Goal: Task Accomplishment & Management: Use online tool/utility

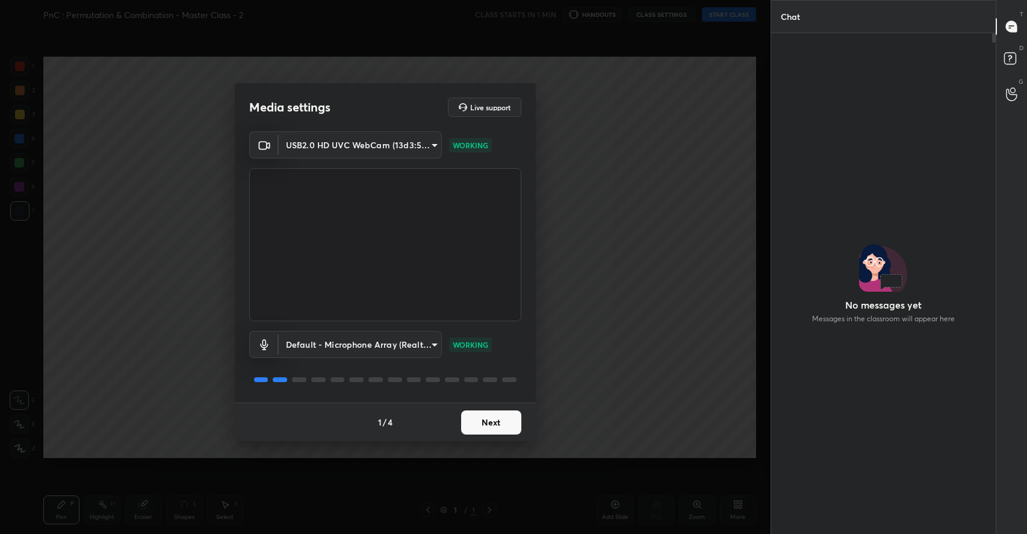
scroll to position [497, 222]
click at [483, 417] on button "Next" at bounding box center [491, 422] width 60 height 24
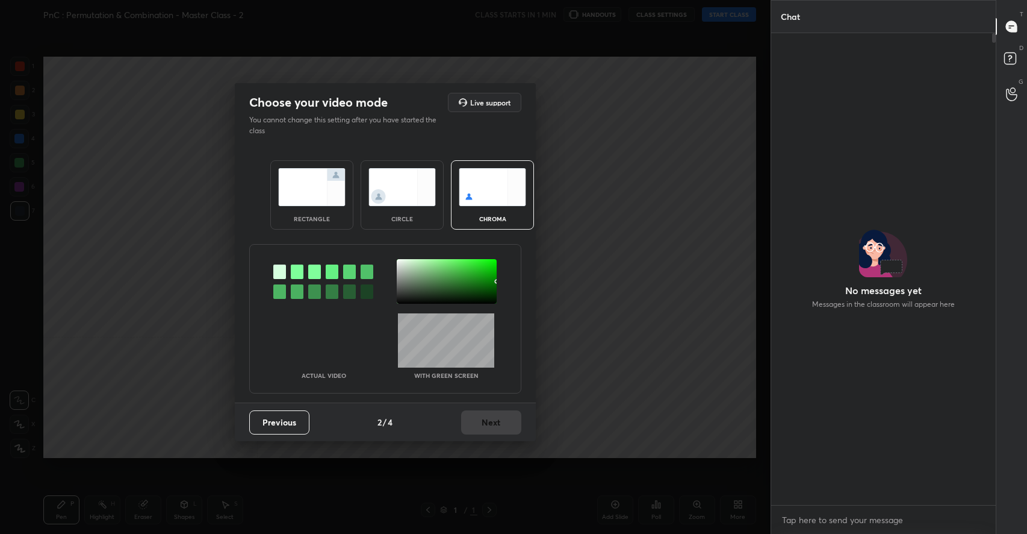
scroll to position [468, 222]
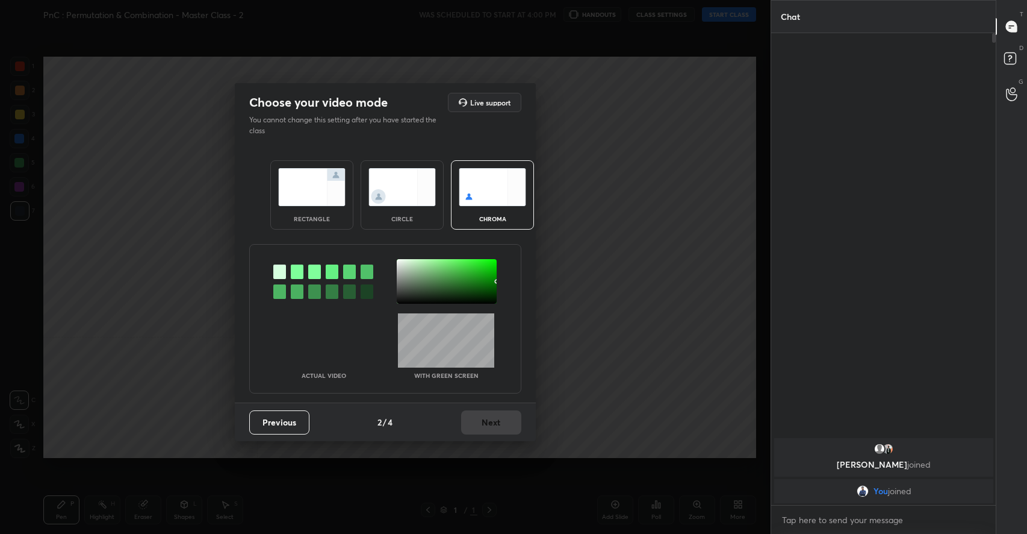
click at [310, 202] on img at bounding box center [311, 187] width 67 height 38
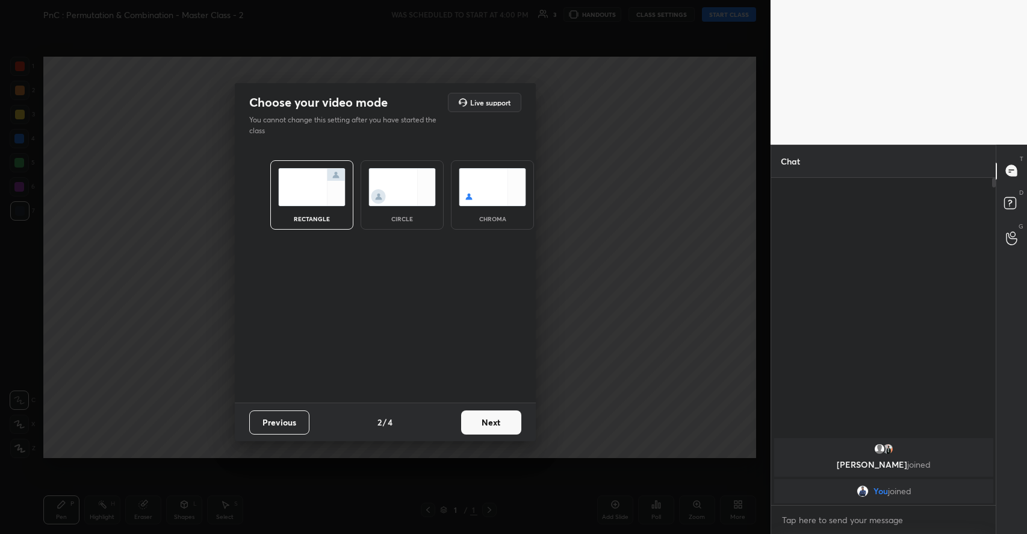
click at [517, 426] on button "Next" at bounding box center [491, 422] width 60 height 24
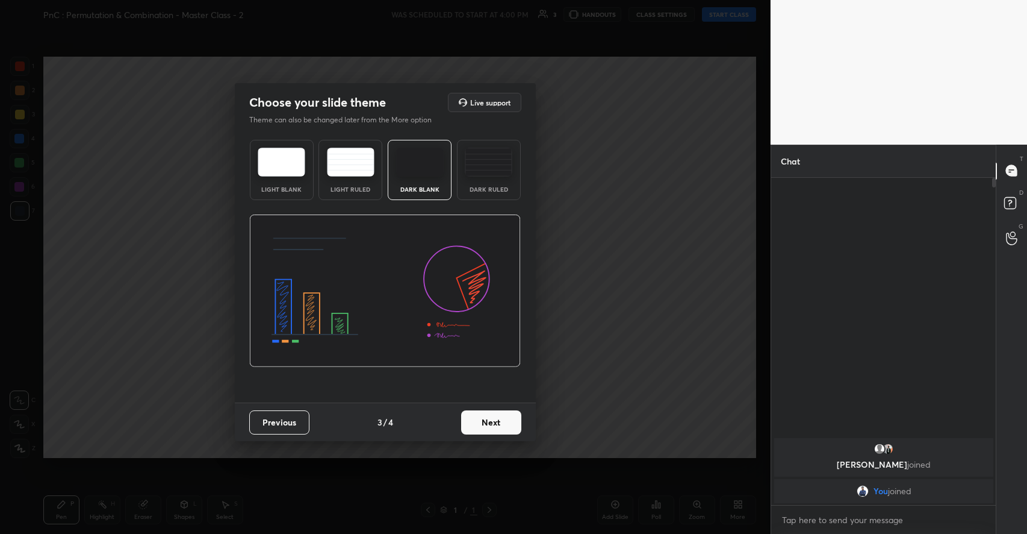
click at [435, 174] on img at bounding box center [420, 162] width 48 height 29
click at [482, 422] on button "Next" at bounding box center [491, 422] width 60 height 24
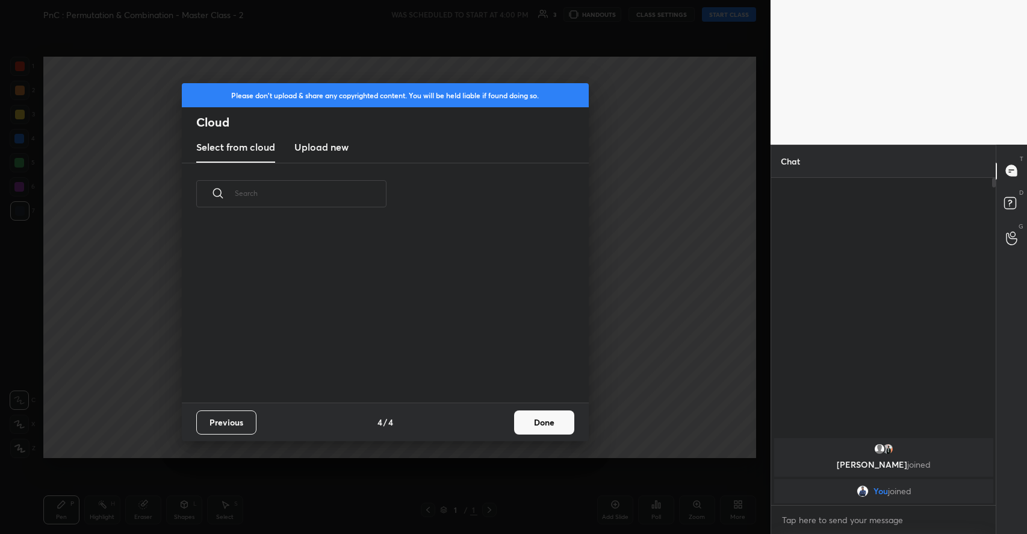
scroll to position [178, 387]
click at [303, 147] on h3 "Upload new" at bounding box center [321, 147] width 54 height 14
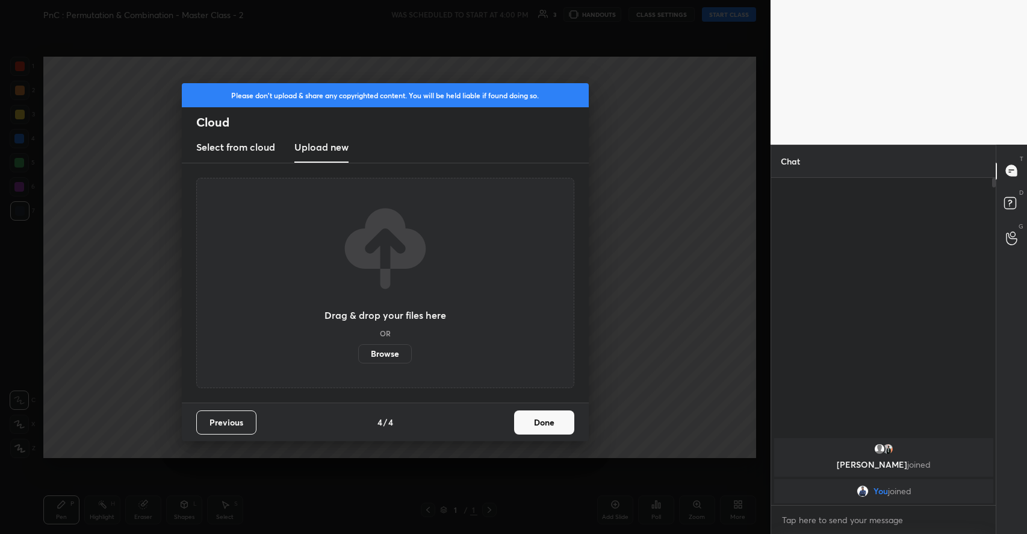
click at [262, 153] on h3 "Select from cloud" at bounding box center [235, 147] width 79 height 14
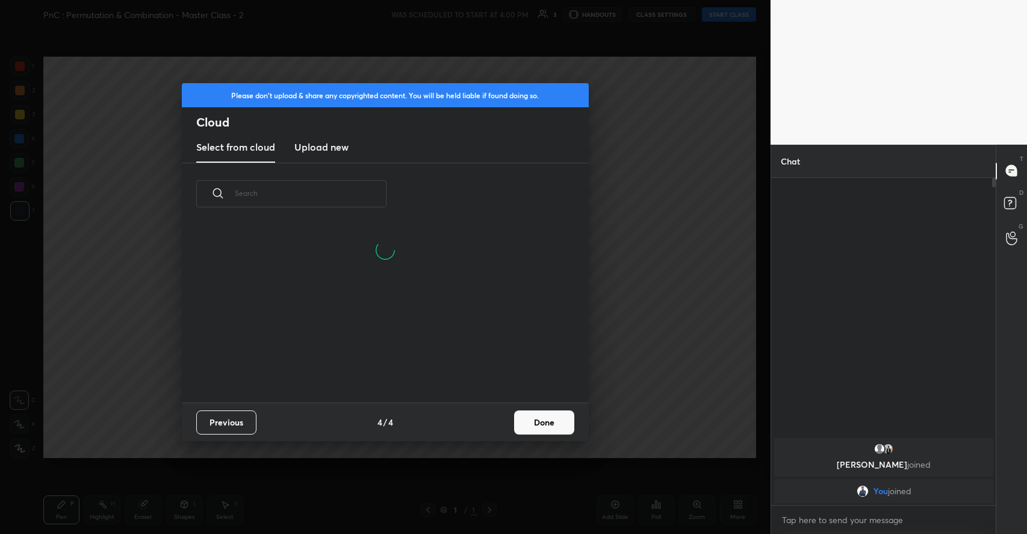
scroll to position [120, 387]
click at [546, 420] on button "Done" at bounding box center [544, 422] width 60 height 24
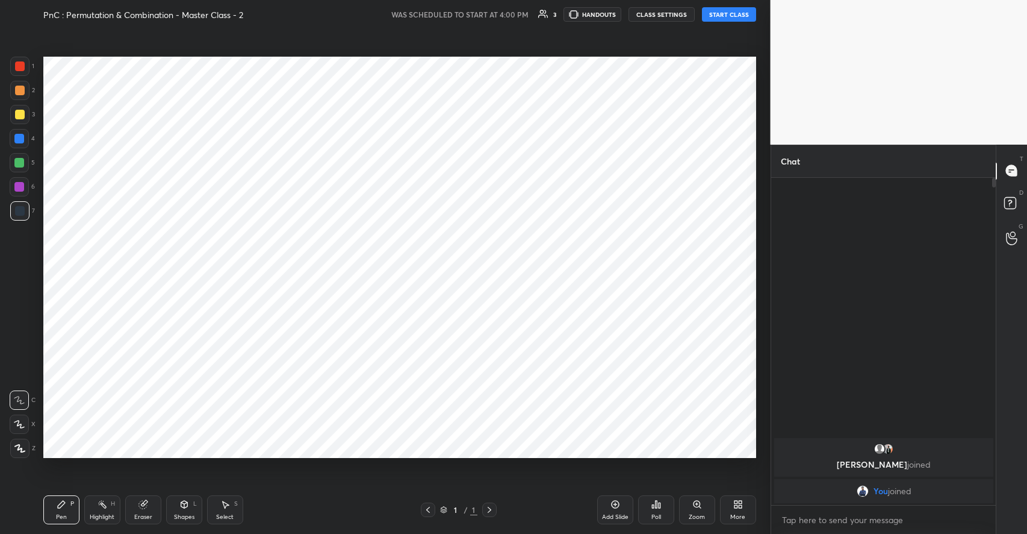
click at [739, 511] on div "More" at bounding box center [738, 509] width 36 height 29
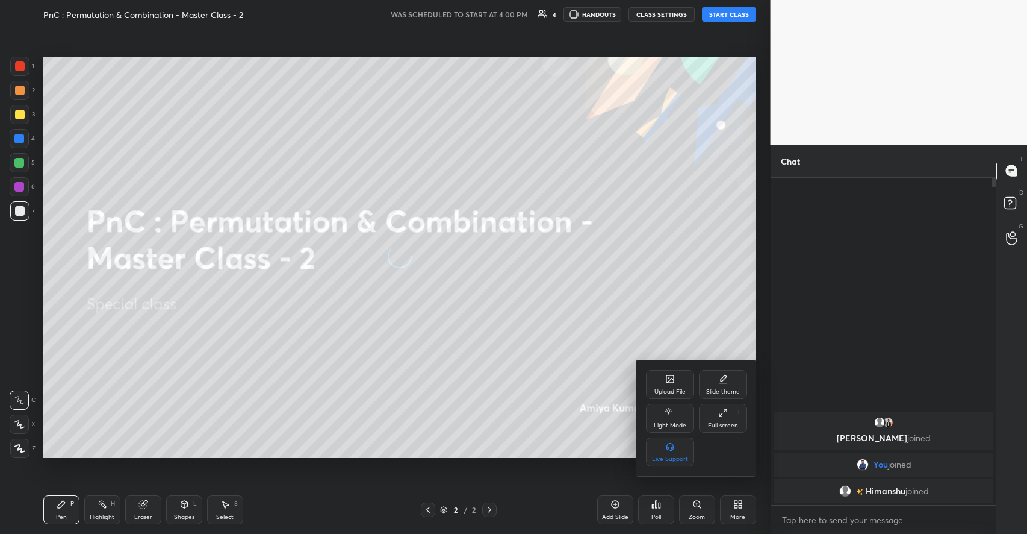
click at [607, 161] on div at bounding box center [513, 267] width 1027 height 534
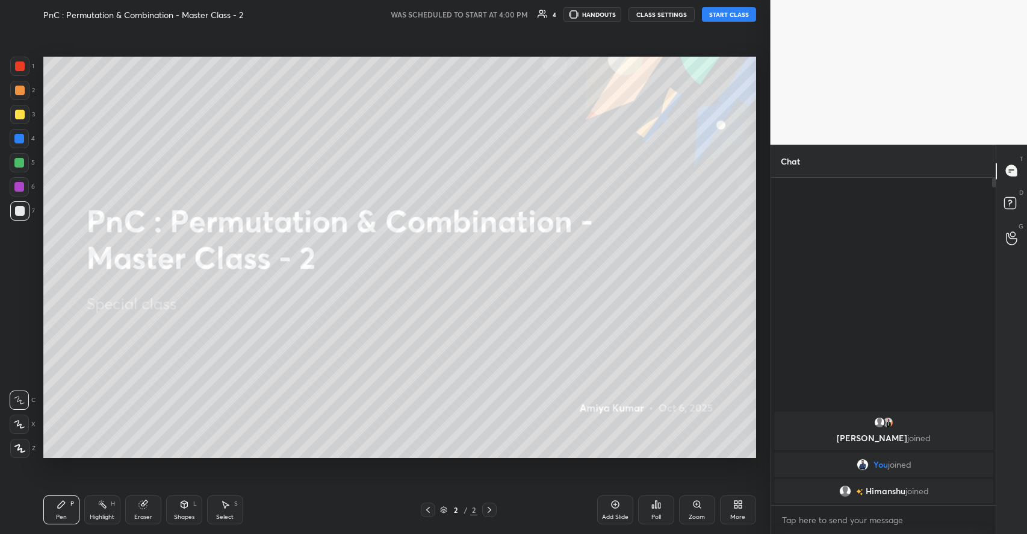
click at [741, 12] on button "START CLASS" at bounding box center [729, 14] width 54 height 14
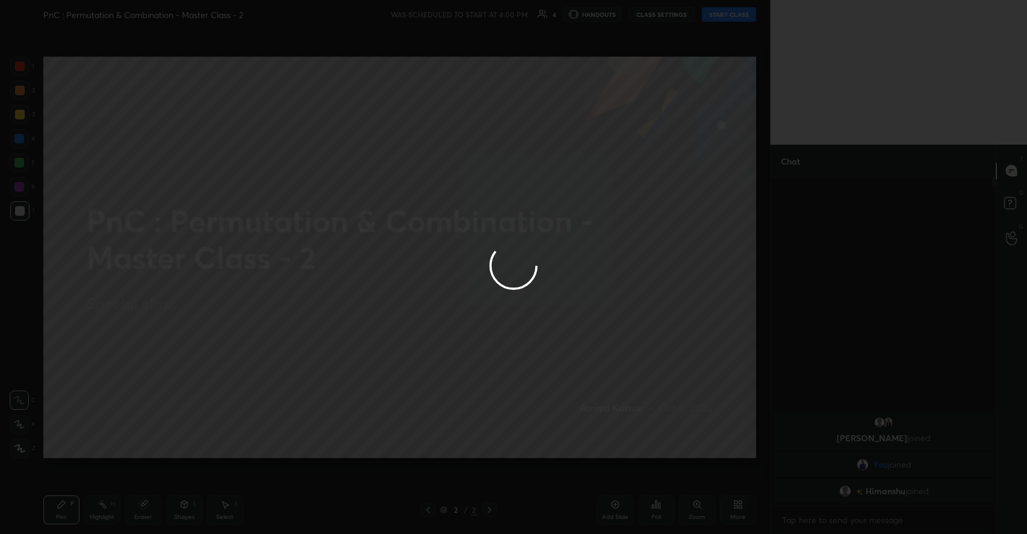
type textarea "x"
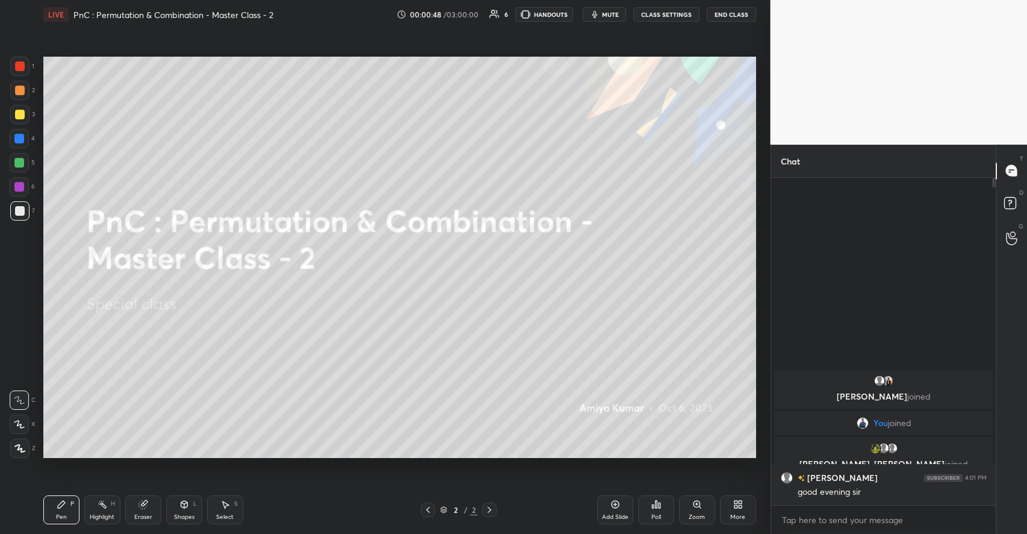
click at [185, 514] on div "Shapes" at bounding box center [184, 517] width 20 height 6
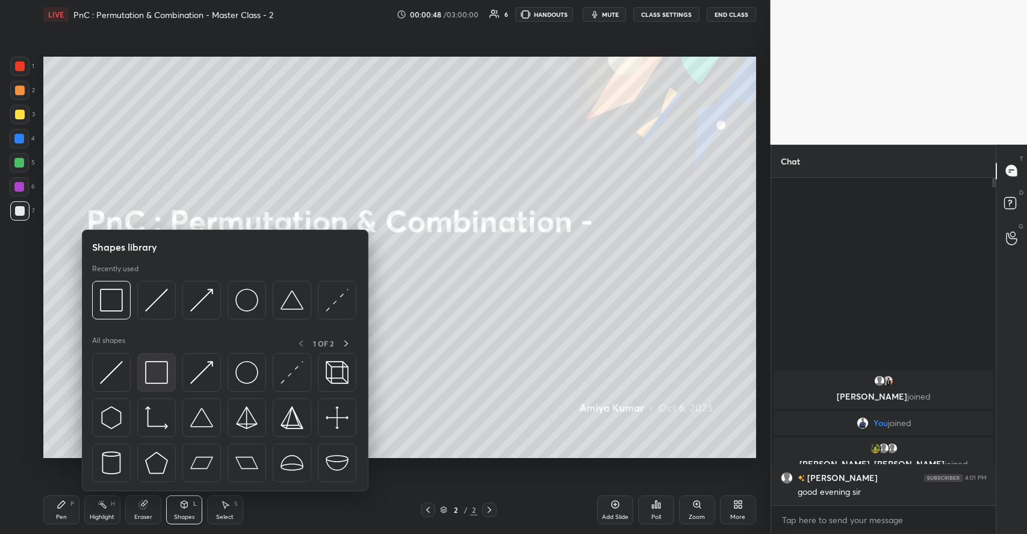
click at [147, 385] on div at bounding box center [156, 372] width 39 height 39
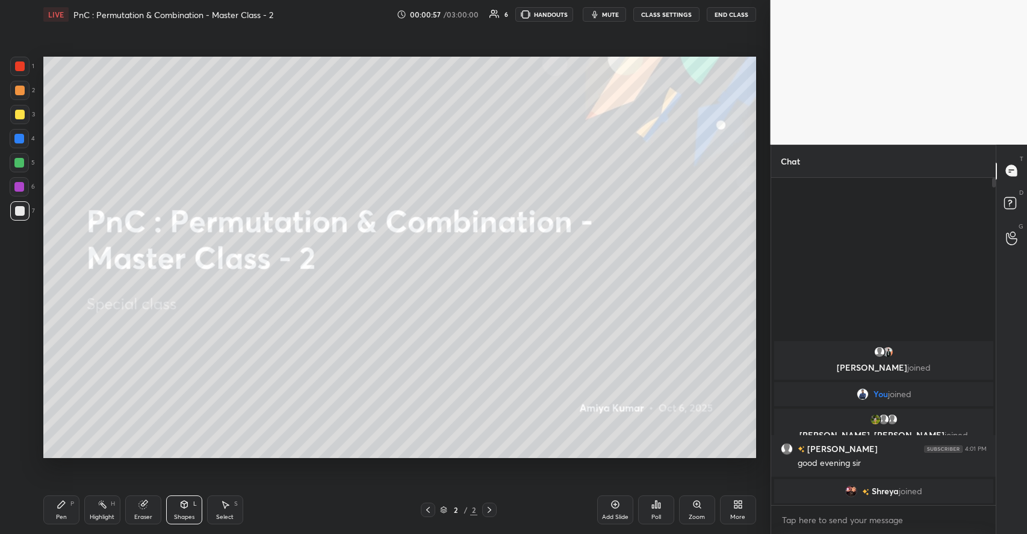
click at [56, 514] on div "Pen" at bounding box center [61, 517] width 11 height 6
click at [23, 115] on div at bounding box center [20, 115] width 10 height 10
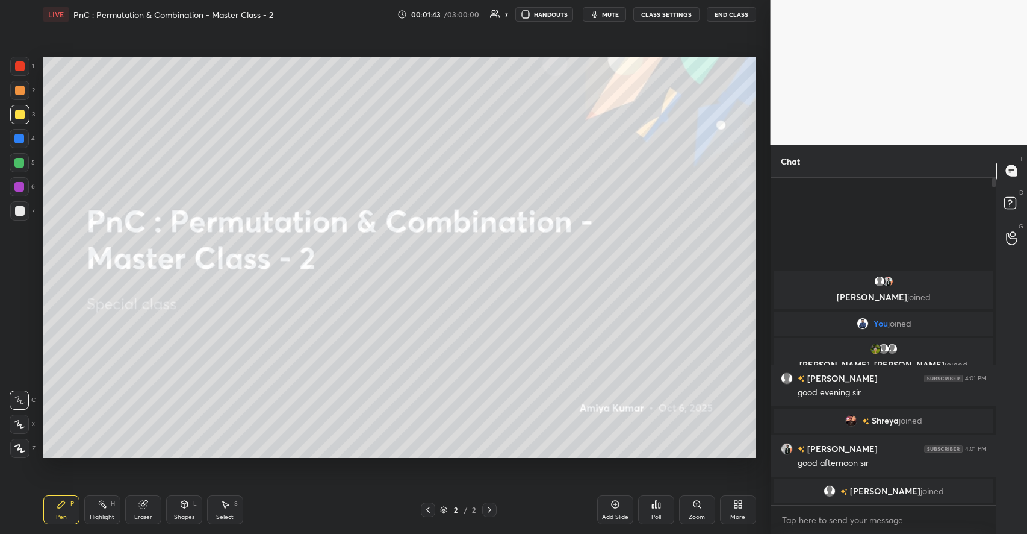
click at [735, 515] on div "More" at bounding box center [737, 517] width 15 height 6
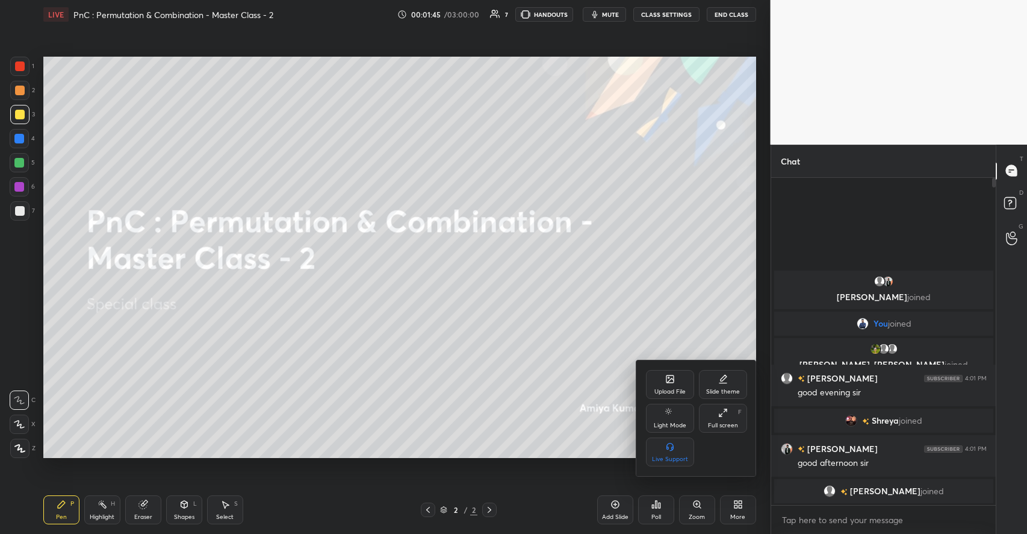
click at [658, 384] on div "Upload File" at bounding box center [670, 384] width 48 height 29
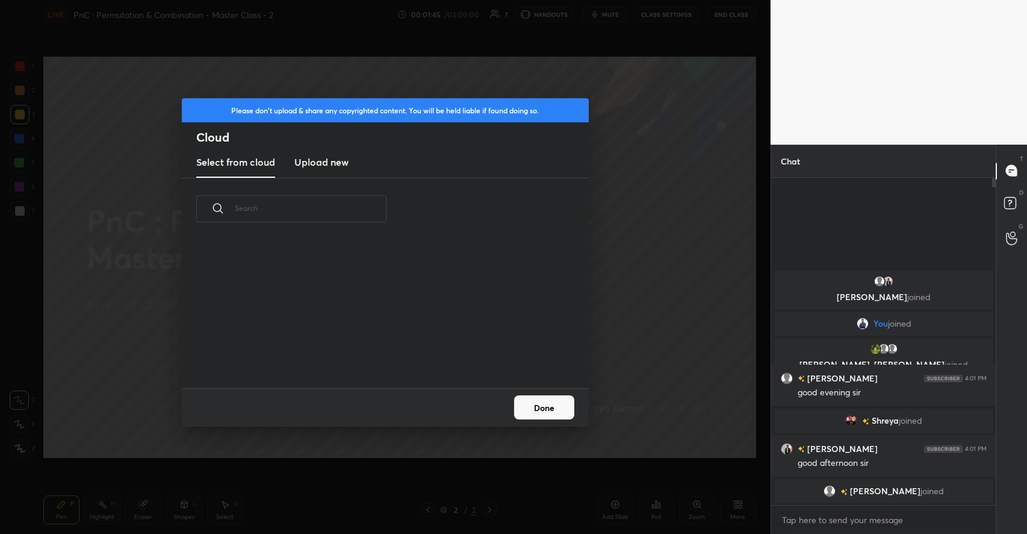
scroll to position [148, 387]
click at [311, 158] on h3 "Upload new" at bounding box center [321, 162] width 54 height 14
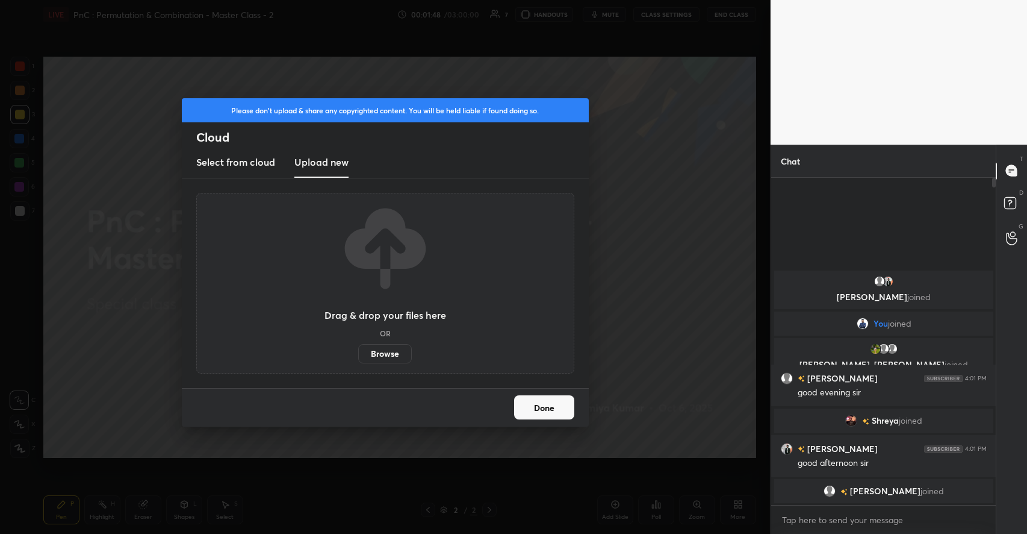
click at [382, 352] on label "Browse" at bounding box center [385, 353] width 54 height 19
click at [358, 352] on input "Browse" at bounding box center [358, 353] width 0 height 19
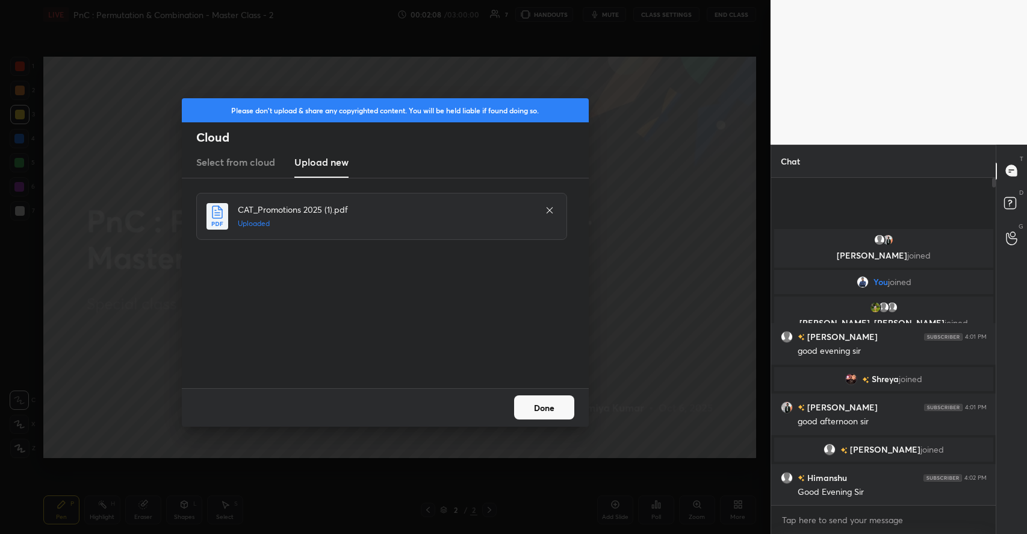
click at [547, 408] on button "Done" at bounding box center [544, 407] width 60 height 24
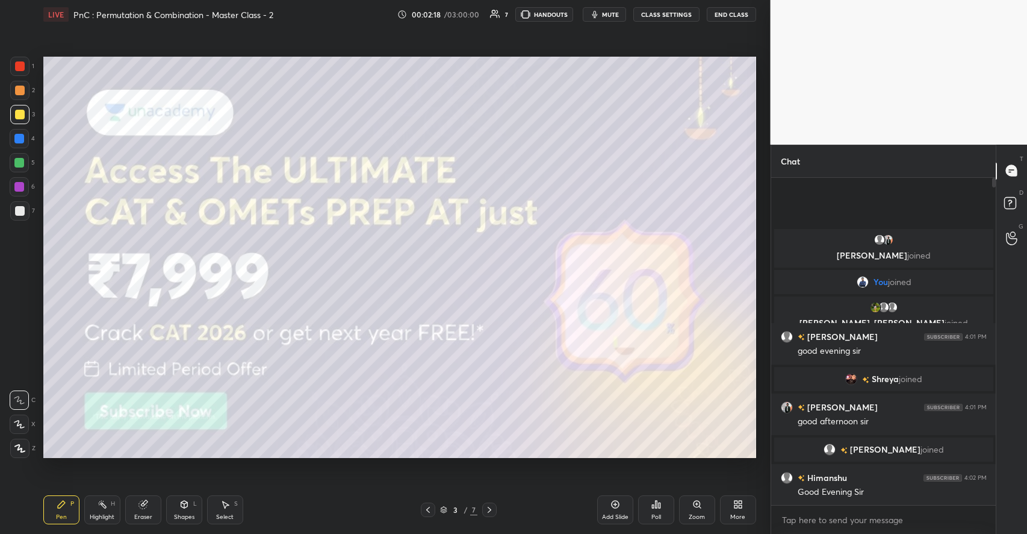
click at [184, 499] on icon at bounding box center [184, 504] width 10 height 10
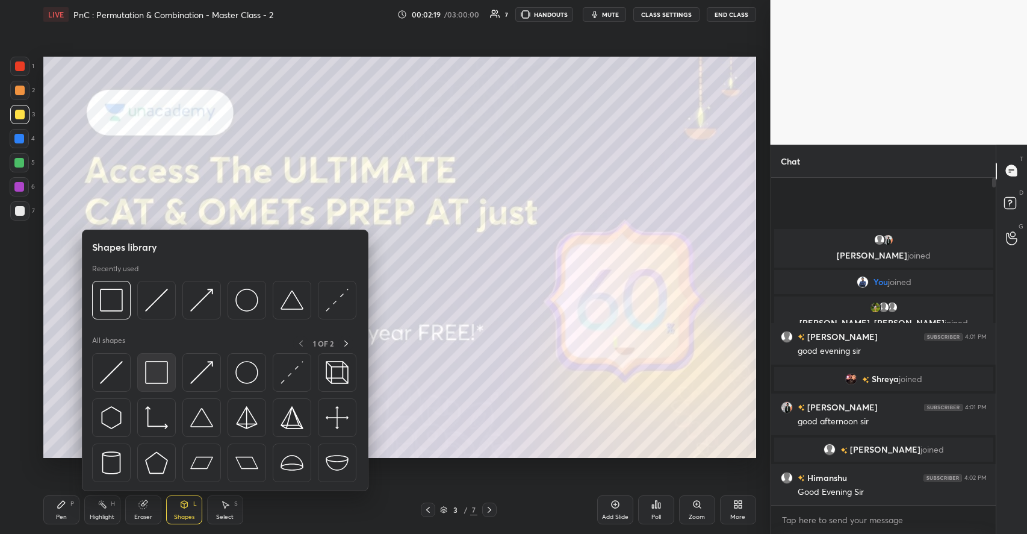
click at [158, 378] on img at bounding box center [156, 372] width 23 height 23
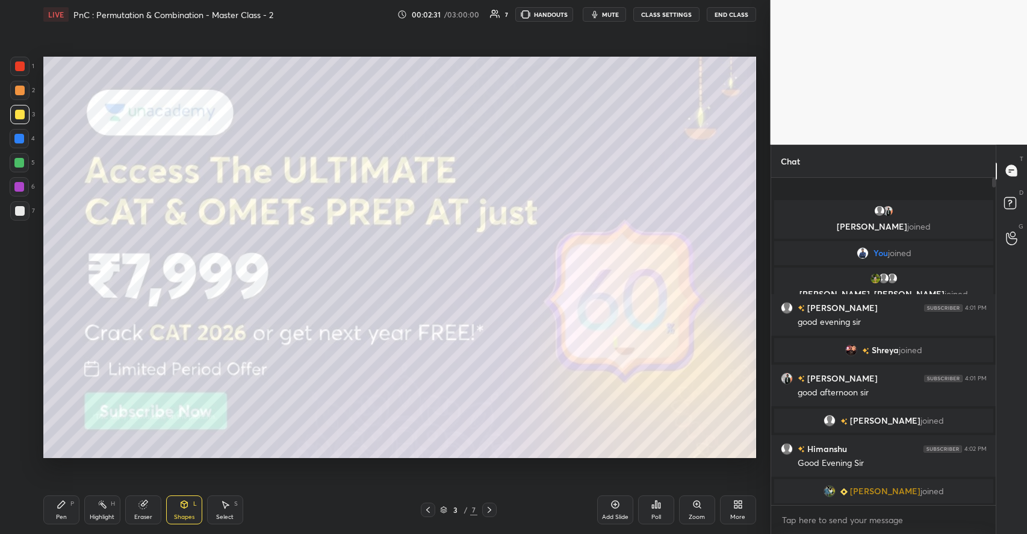
click at [67, 502] on div "Pen P" at bounding box center [61, 509] width 36 height 29
click at [487, 508] on icon at bounding box center [490, 510] width 10 height 10
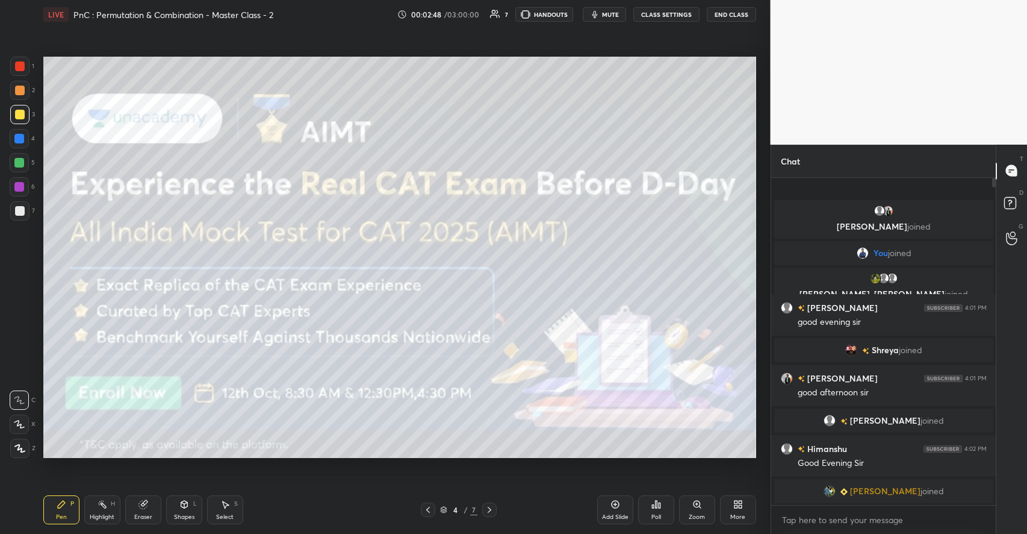
click at [185, 506] on icon at bounding box center [184, 503] width 7 height 7
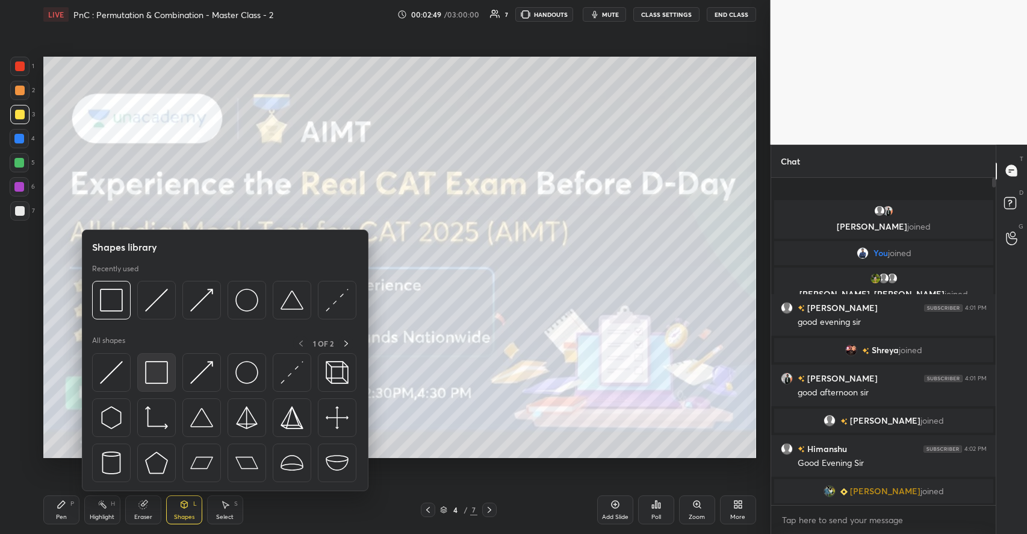
click at [164, 375] on img at bounding box center [156, 372] width 23 height 23
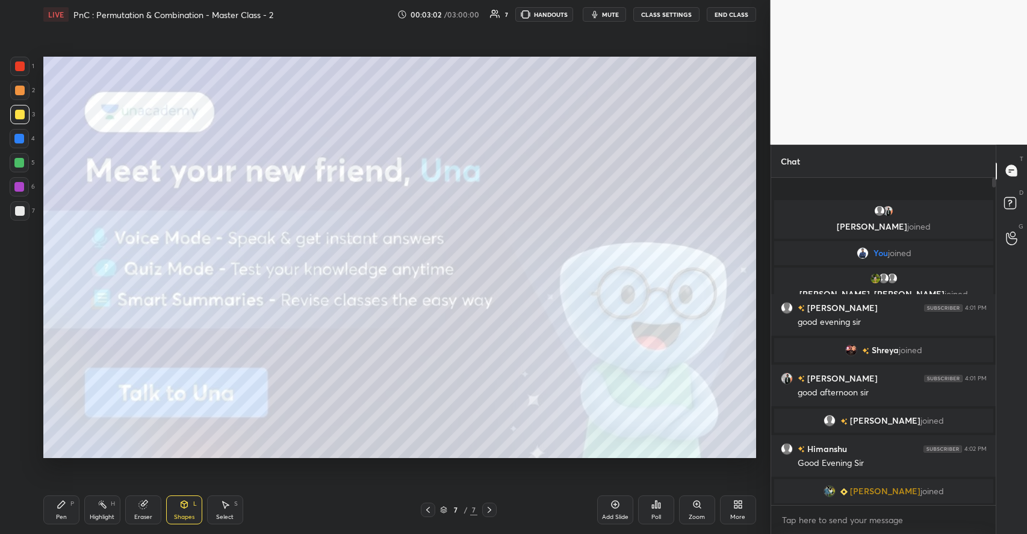
click at [611, 503] on icon at bounding box center [616, 504] width 10 height 10
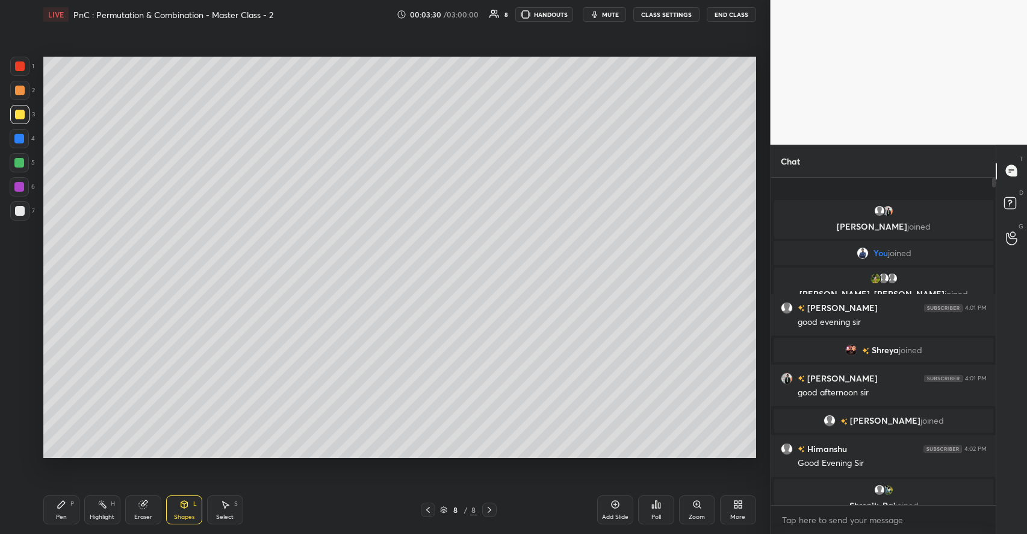
click at [67, 503] on div "Pen P" at bounding box center [61, 509] width 36 height 29
click at [26, 161] on div at bounding box center [19, 162] width 19 height 19
click at [22, 114] on div at bounding box center [20, 115] width 10 height 10
click at [181, 506] on icon at bounding box center [184, 503] width 7 height 7
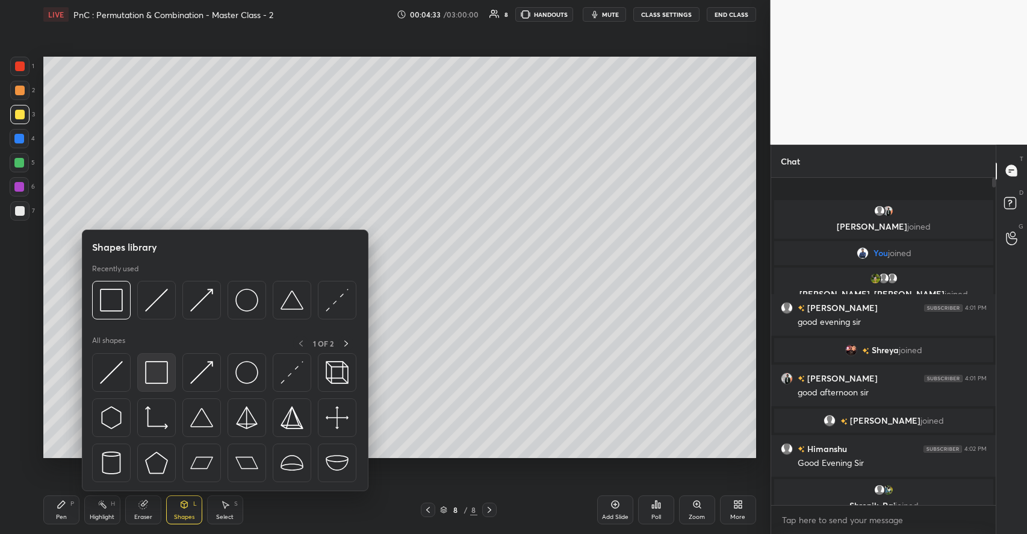
click at [161, 378] on img at bounding box center [156, 372] width 23 height 23
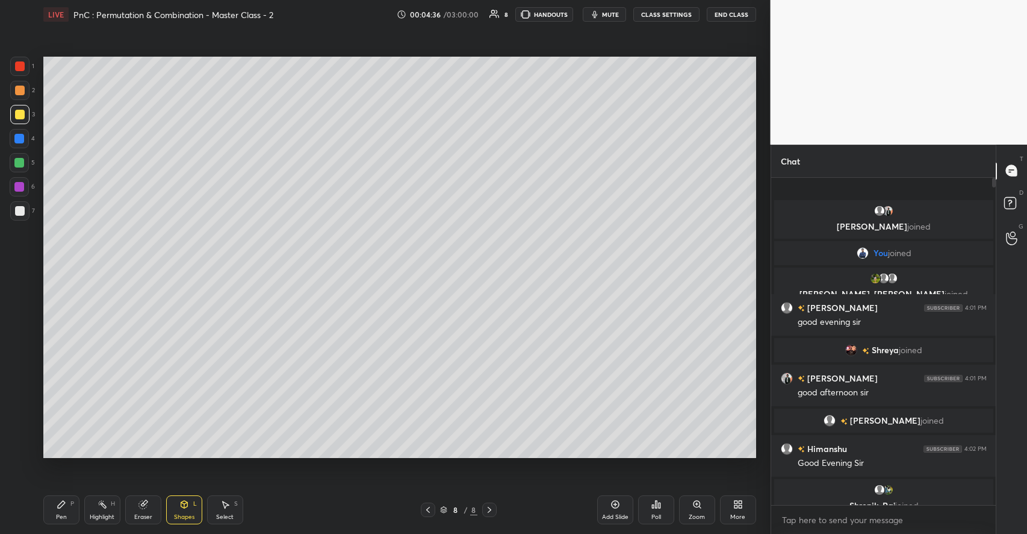
click at [70, 506] on div "Pen P" at bounding box center [61, 509] width 36 height 29
click at [22, 90] on div at bounding box center [20, 91] width 10 height 10
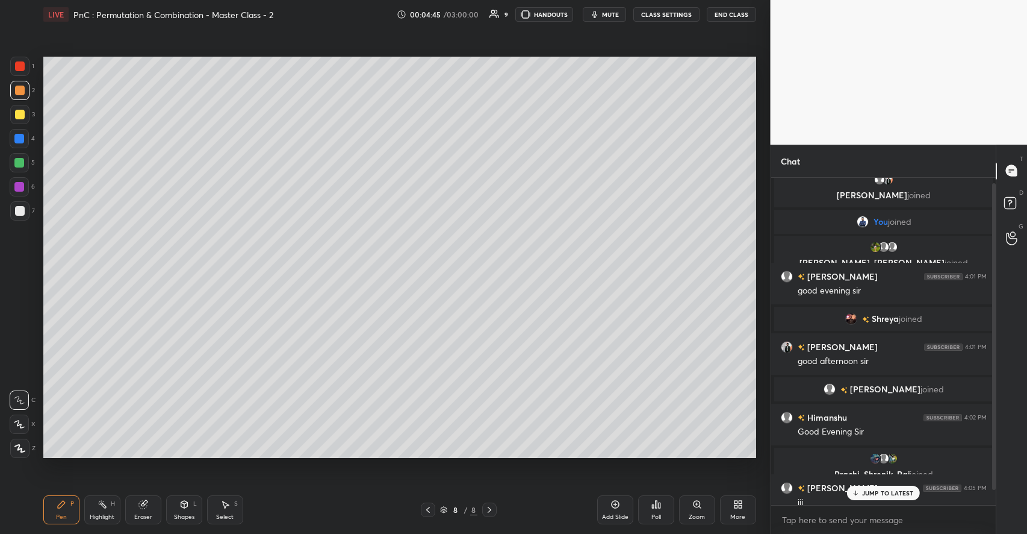
scroll to position [22, 0]
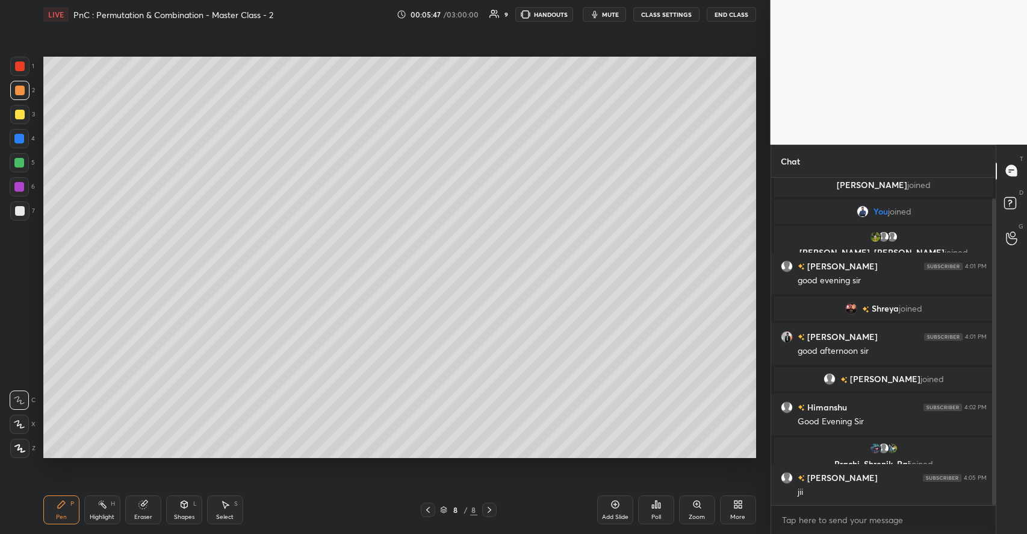
click at [19, 117] on div at bounding box center [20, 115] width 10 height 10
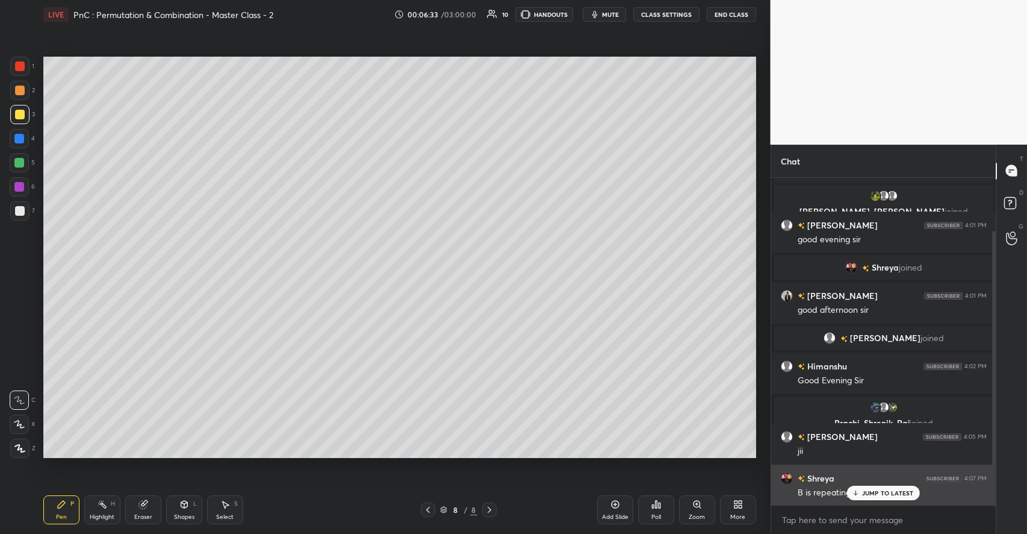
click at [867, 481] on div "Shreya 4:07 PM" at bounding box center [884, 477] width 206 height 13
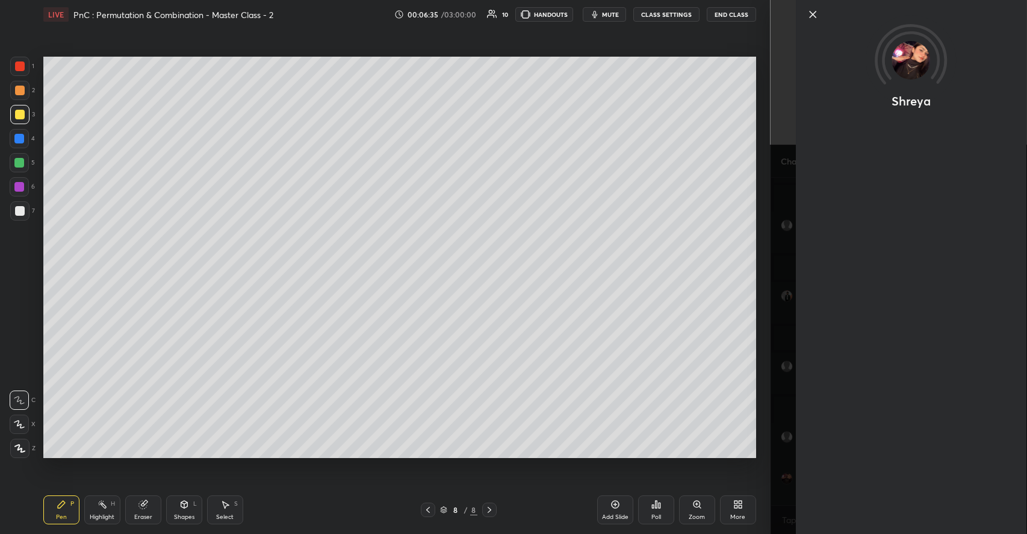
click at [812, 17] on icon at bounding box center [813, 14] width 14 height 14
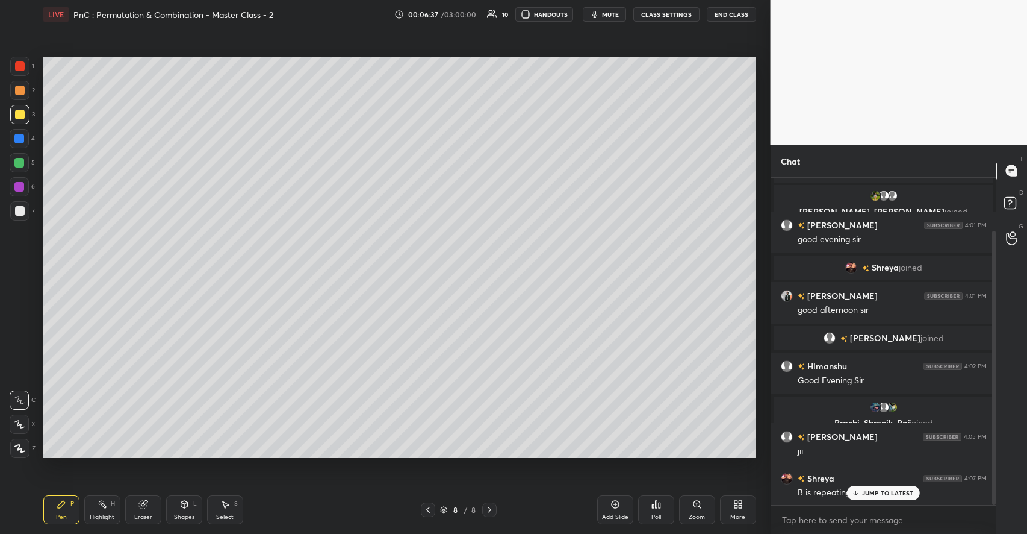
click at [876, 494] on p "JUMP TO LATEST" at bounding box center [888, 492] width 52 height 7
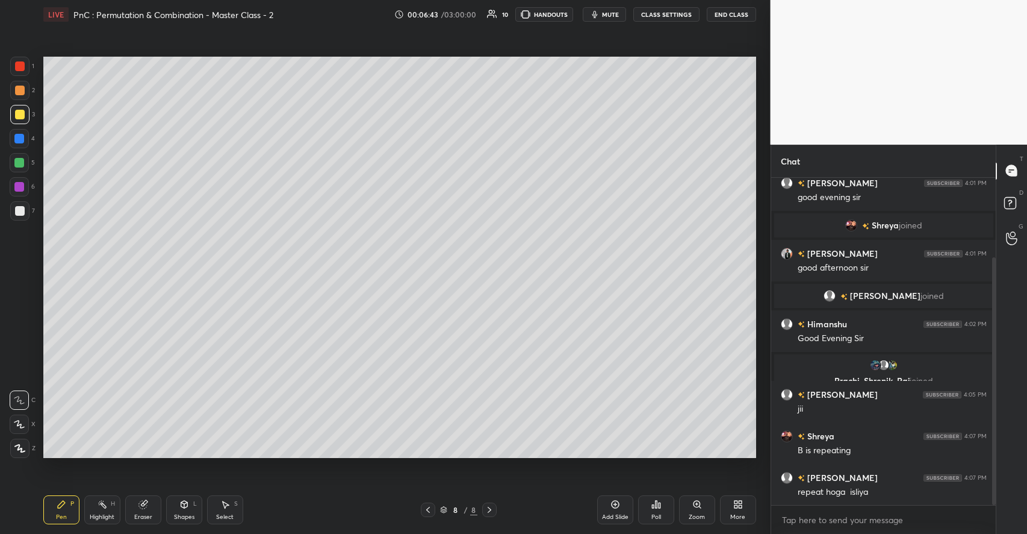
click at [620, 514] on div "Add Slide" at bounding box center [615, 517] width 26 height 6
click at [22, 161] on div at bounding box center [19, 163] width 10 height 10
click at [22, 210] on div at bounding box center [20, 211] width 10 height 10
click at [186, 503] on icon at bounding box center [184, 503] width 7 height 7
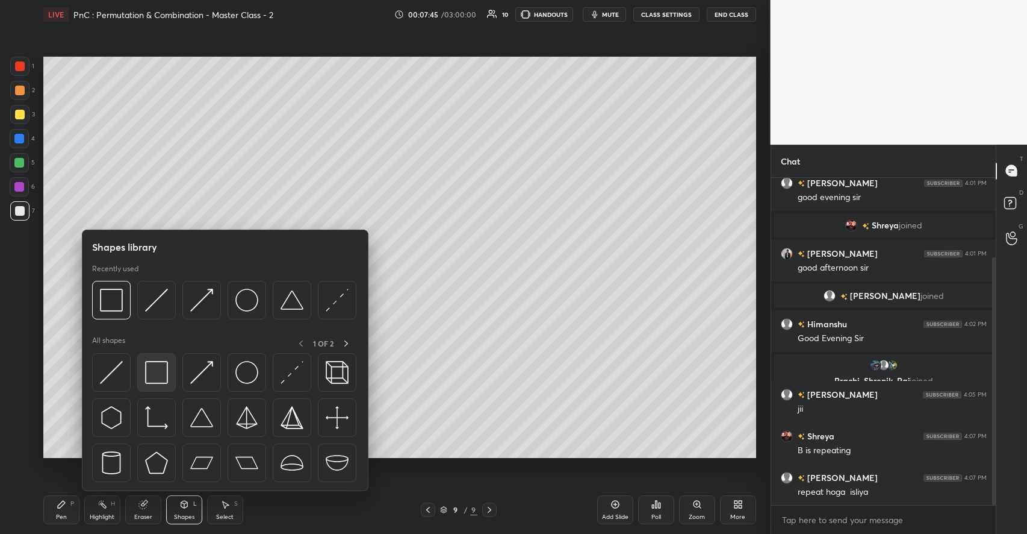
click at [163, 367] on img at bounding box center [156, 372] width 23 height 23
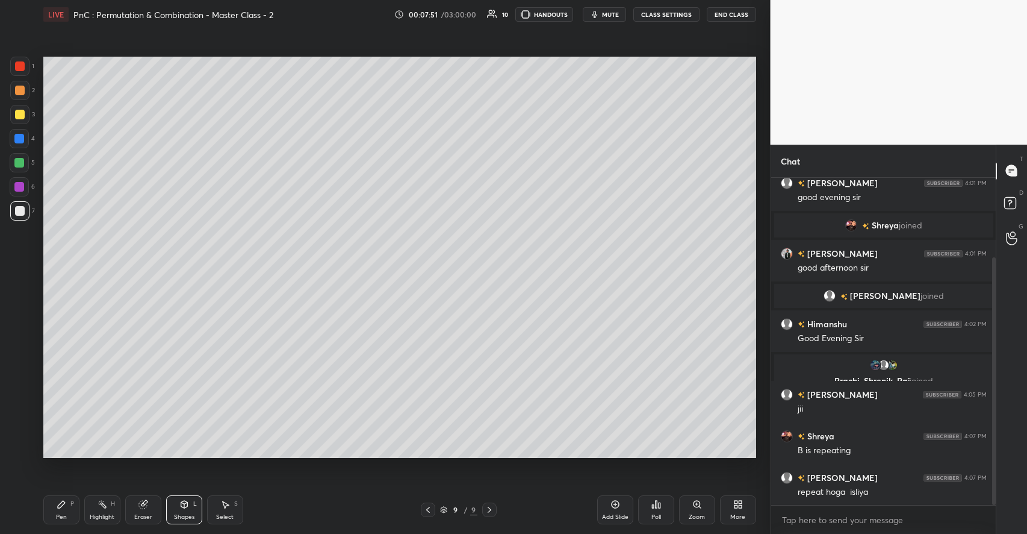
click at [98, 508] on icon at bounding box center [103, 504] width 10 height 10
click at [614, 510] on div "Add Slide" at bounding box center [615, 509] width 36 height 29
click at [22, 113] on div at bounding box center [20, 115] width 10 height 10
click at [58, 501] on icon at bounding box center [62, 504] width 10 height 10
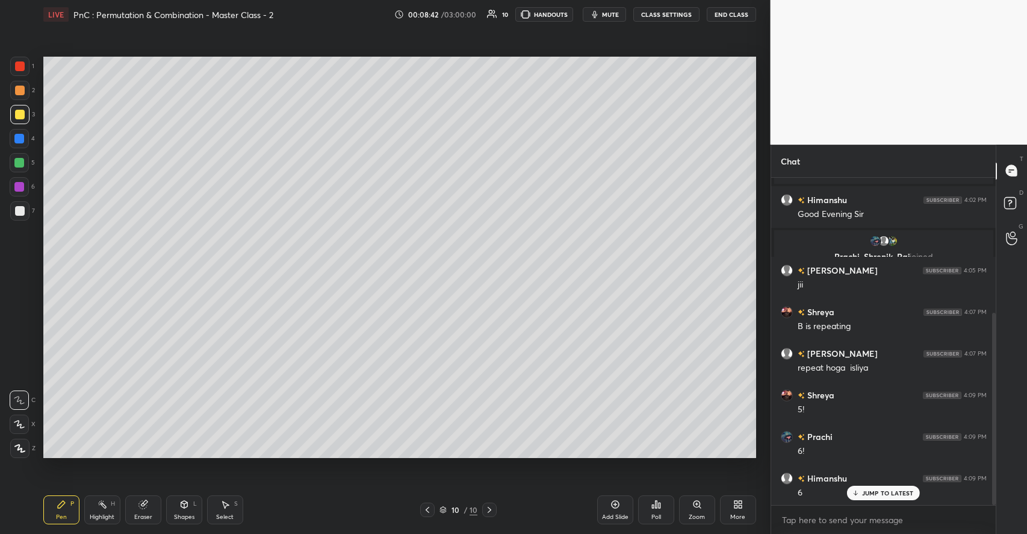
scroll to position [271, 0]
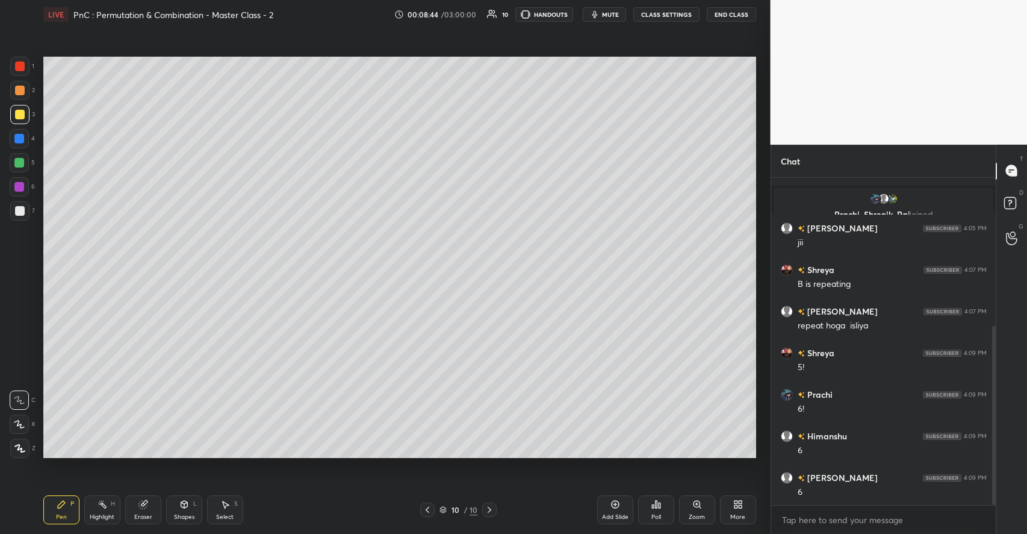
click at [18, 161] on div at bounding box center [19, 163] width 10 height 10
click at [182, 500] on icon at bounding box center [184, 504] width 10 height 10
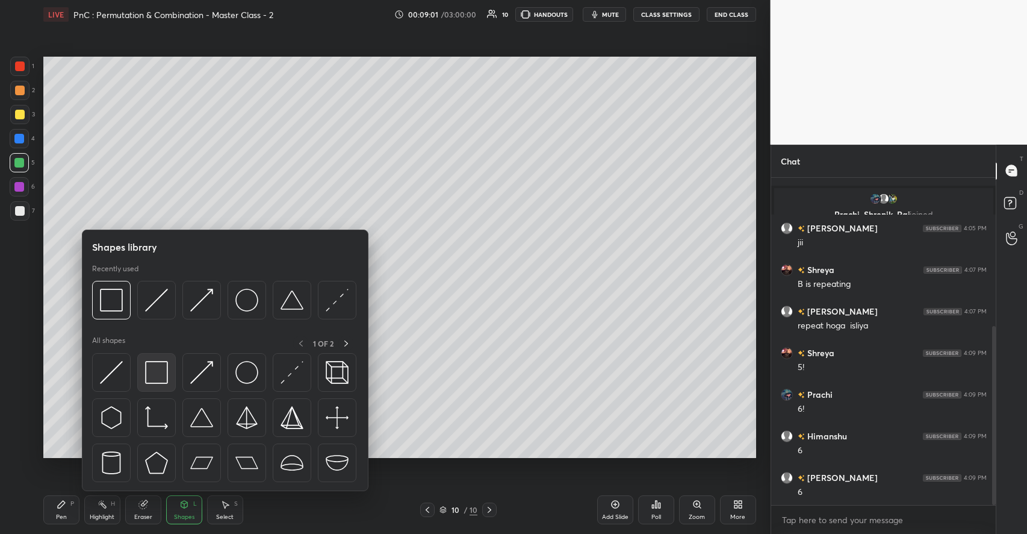
click at [161, 378] on img at bounding box center [156, 372] width 23 height 23
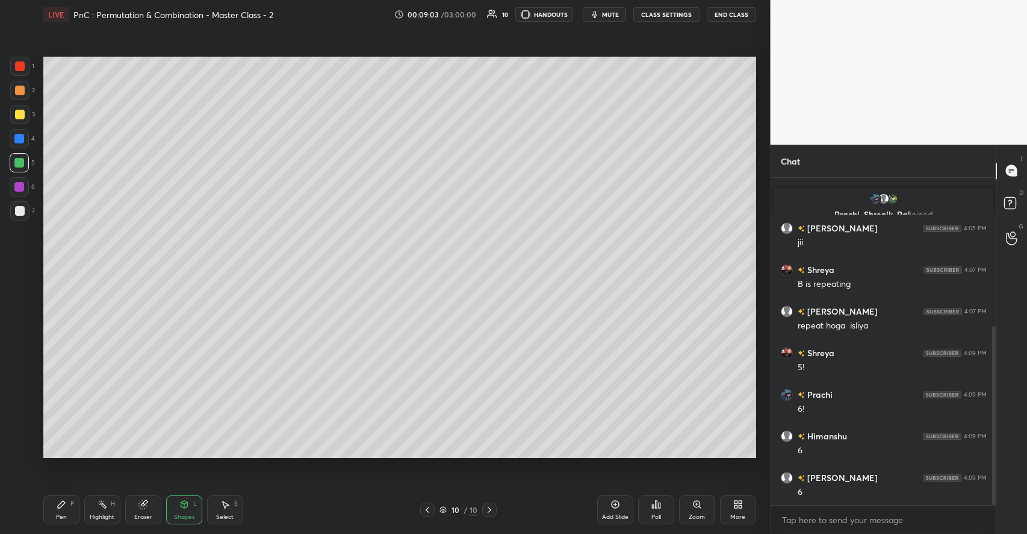
click at [73, 501] on div "P" at bounding box center [72, 503] width 4 height 6
click at [15, 219] on div at bounding box center [19, 210] width 19 height 19
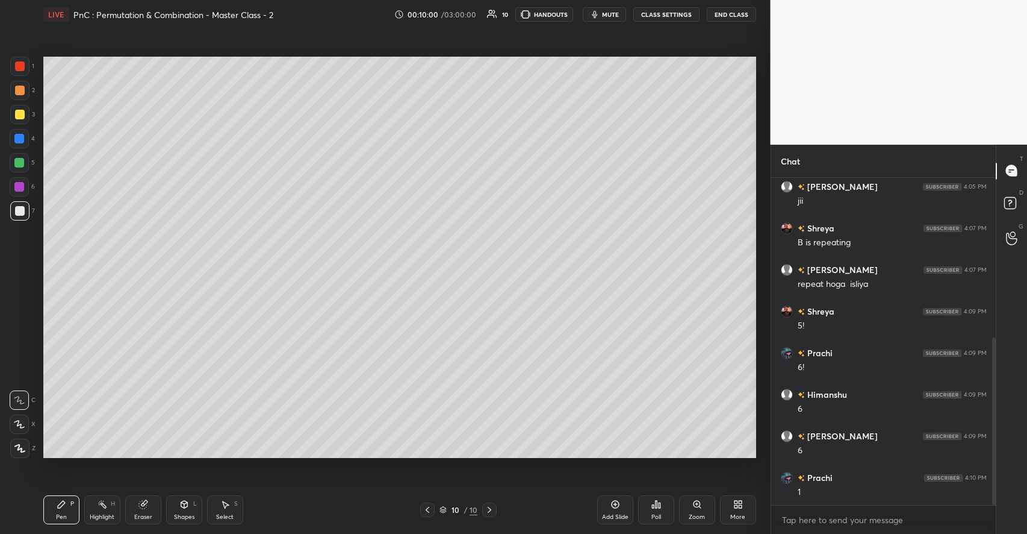
click at [98, 505] on icon at bounding box center [103, 504] width 10 height 10
click at [66, 509] on div "Pen P" at bounding box center [61, 509] width 36 height 29
click at [28, 113] on div at bounding box center [19, 114] width 19 height 19
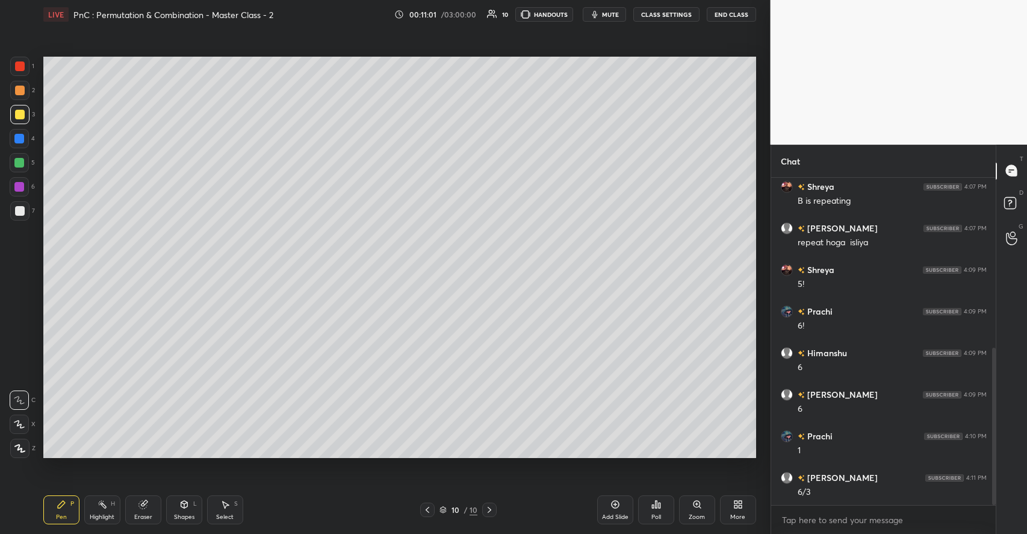
click at [152, 508] on div "Eraser" at bounding box center [143, 509] width 36 height 29
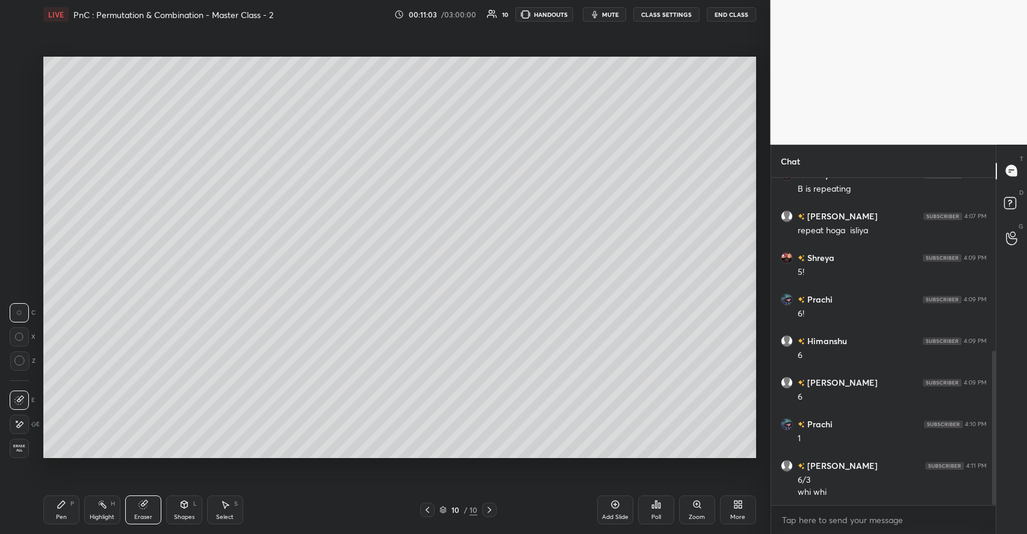
click at [202, 458] on div "Setting up your live class Poll for secs No correct answer Start poll" at bounding box center [400, 257] width 723 height 456
click at [66, 512] on div "Pen P" at bounding box center [61, 509] width 36 height 29
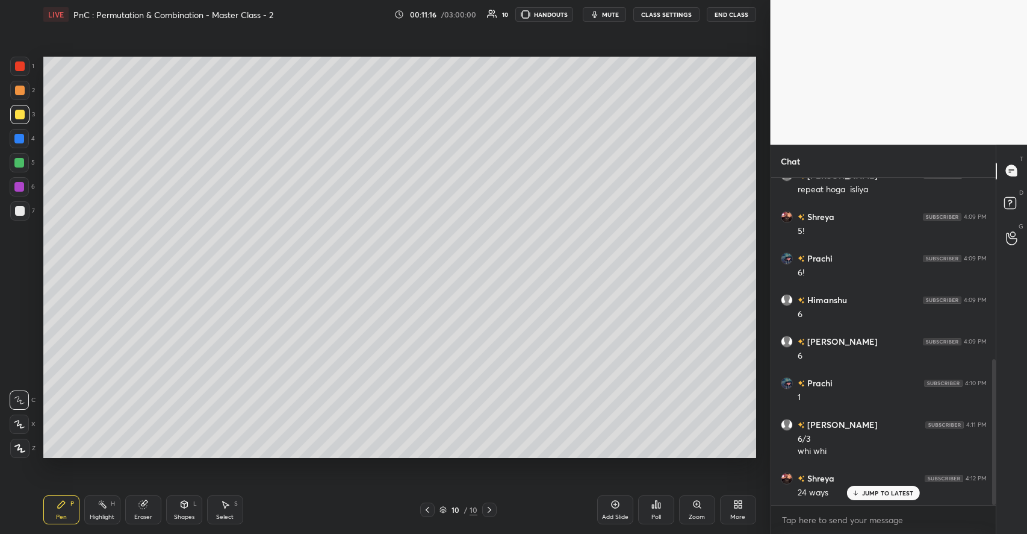
scroll to position [449, 0]
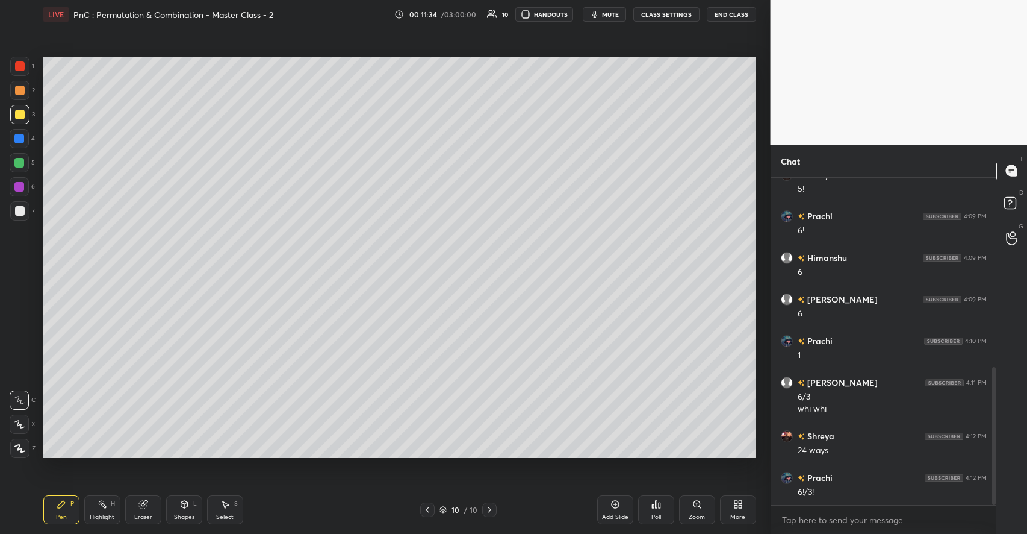
click at [228, 512] on div "Select S" at bounding box center [225, 509] width 36 height 29
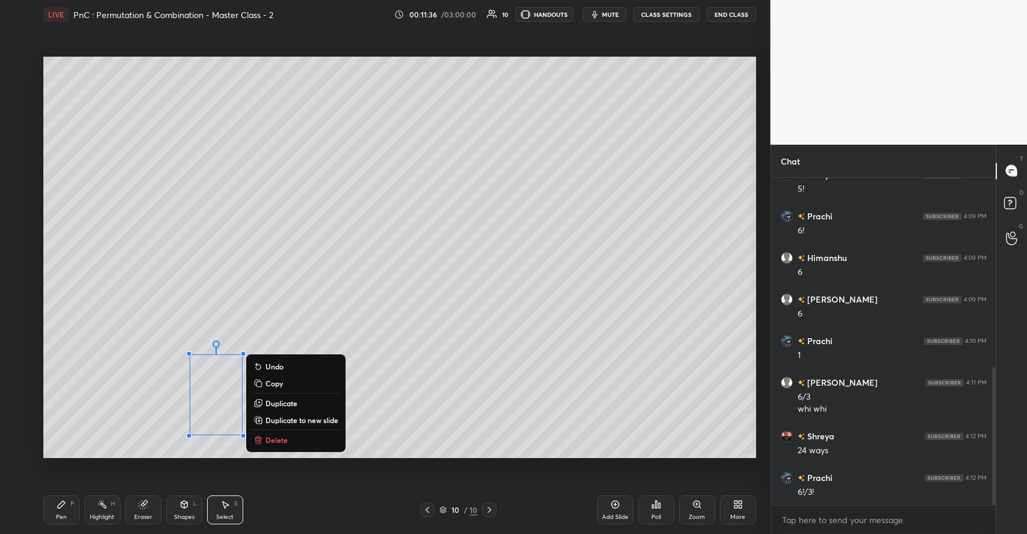
click at [125, 428] on div "0 ° Undo Copy Duplicate Duplicate to new slide Delete" at bounding box center [399, 257] width 713 height 401
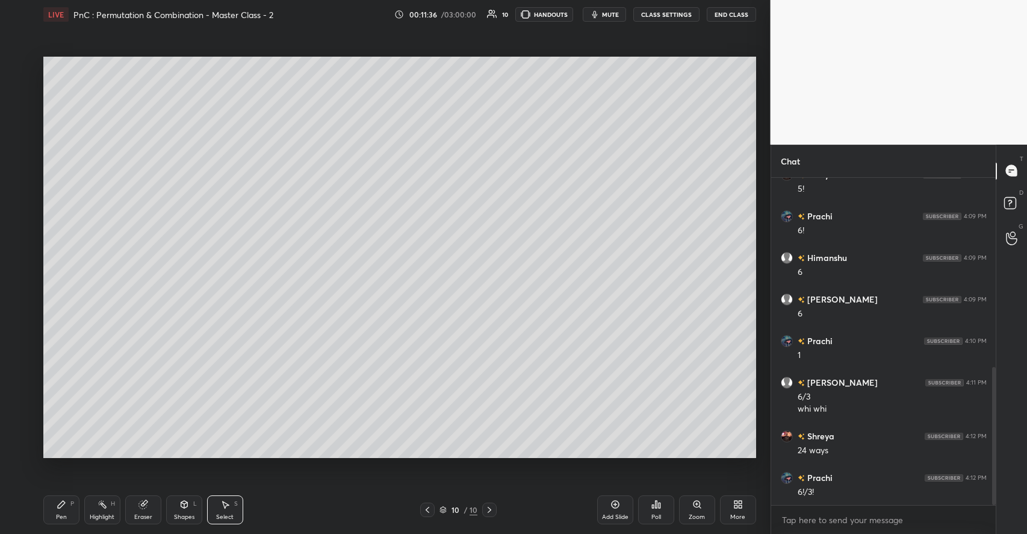
click at [63, 507] on icon at bounding box center [62, 504] width 10 height 10
click at [207, 459] on div "Setting up your live class Poll for secs No correct answer Start poll" at bounding box center [400, 257] width 723 height 456
click at [221, 500] on icon at bounding box center [225, 504] width 10 height 10
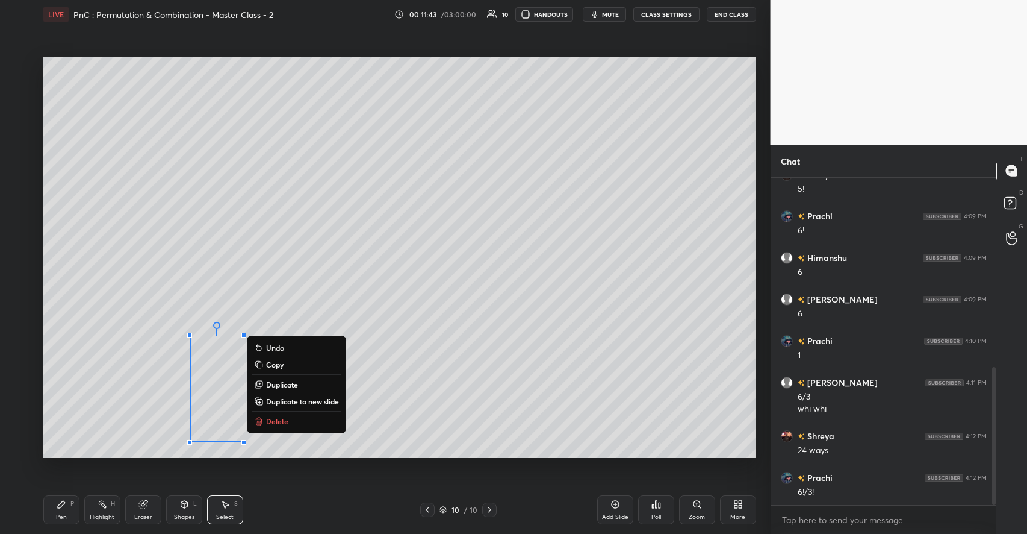
click at [132, 434] on div "0 ° Undo Copy Duplicate Duplicate to new slide Delete" at bounding box center [399, 257] width 713 height 401
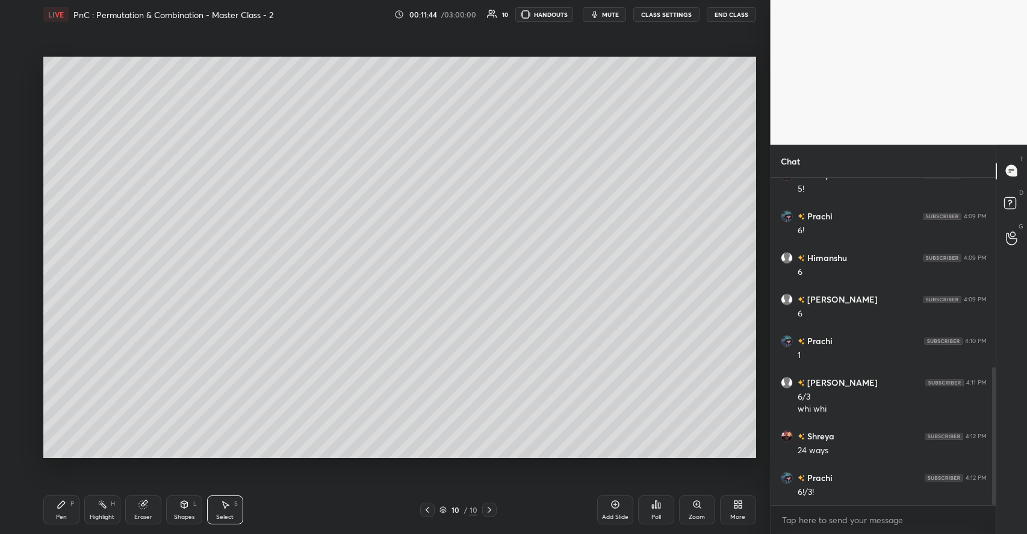
click at [70, 511] on div "Pen P" at bounding box center [61, 509] width 36 height 29
click at [18, 208] on div at bounding box center [20, 211] width 10 height 10
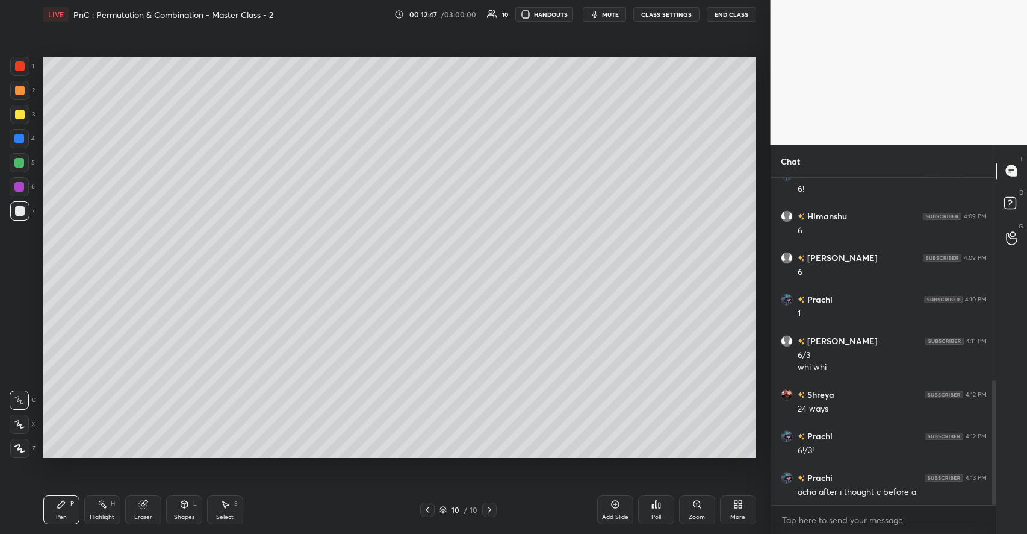
scroll to position [532, 0]
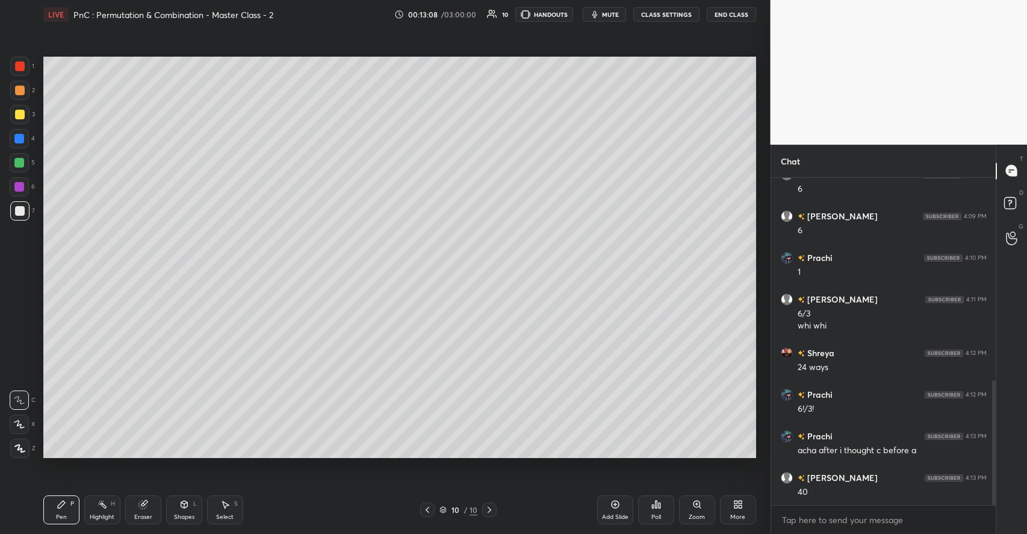
click at [614, 505] on icon at bounding box center [616, 504] width 4 height 4
click at [22, 113] on div at bounding box center [20, 115] width 10 height 10
click at [19, 160] on div at bounding box center [19, 163] width 10 height 10
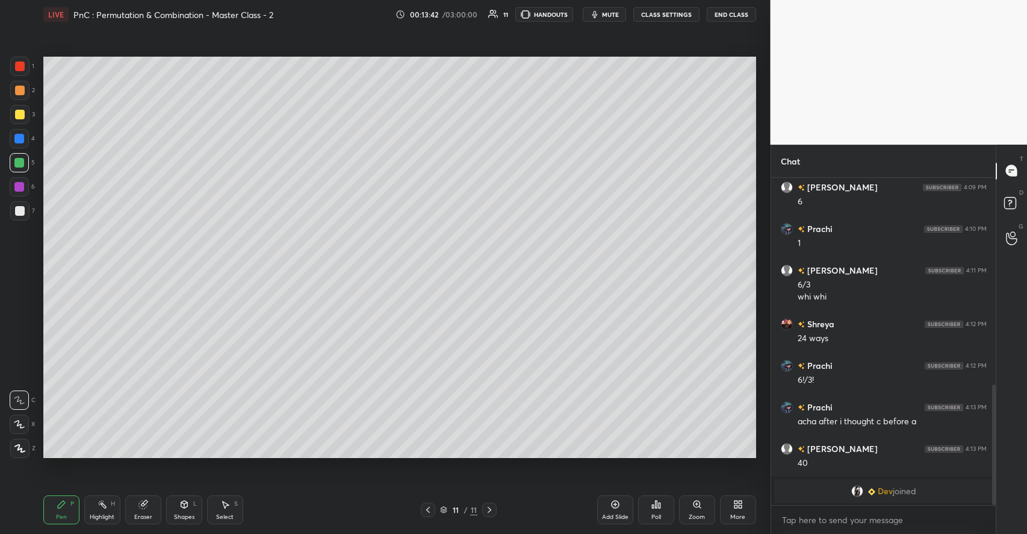
click at [20, 137] on div at bounding box center [19, 139] width 10 height 10
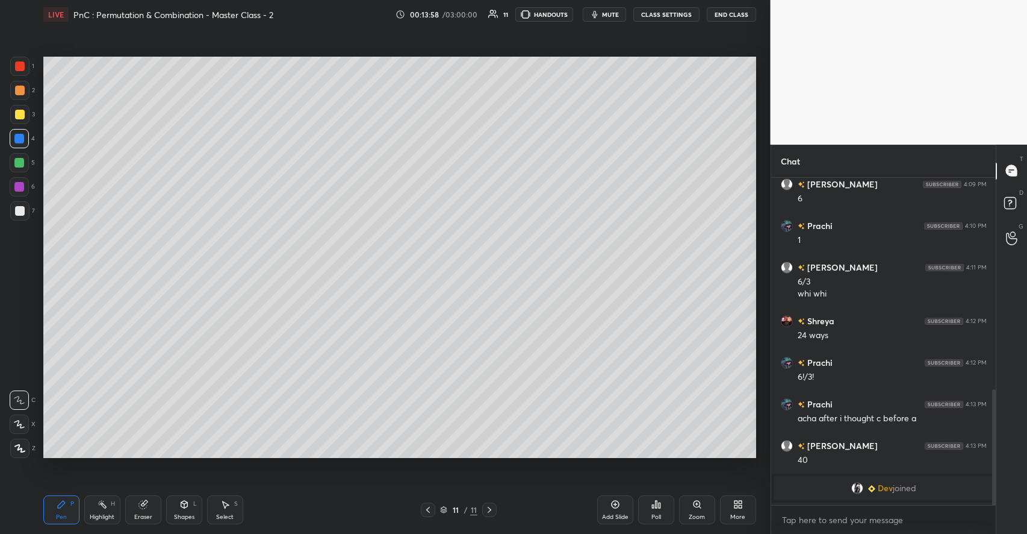
scroll to position [600, 0]
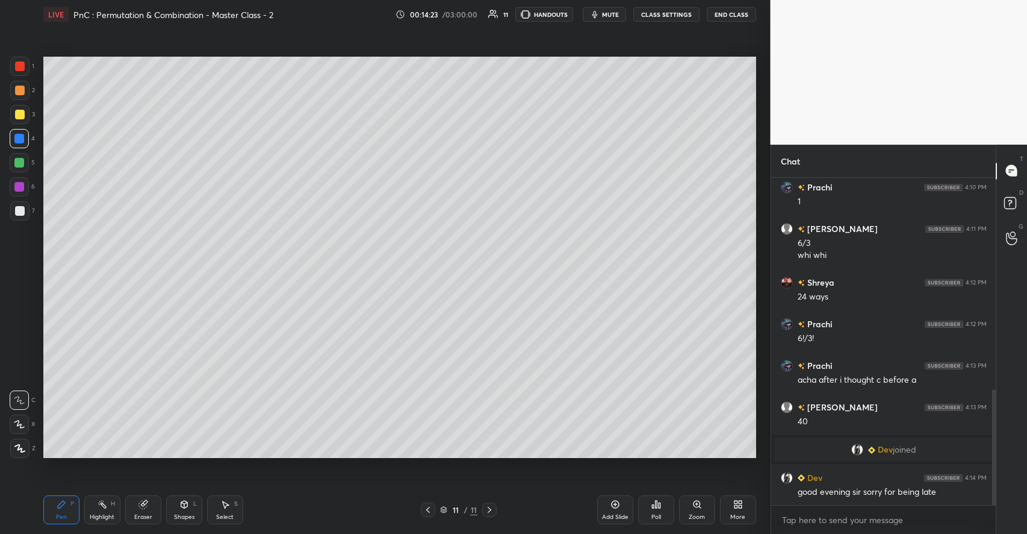
click at [182, 501] on icon at bounding box center [184, 504] width 10 height 10
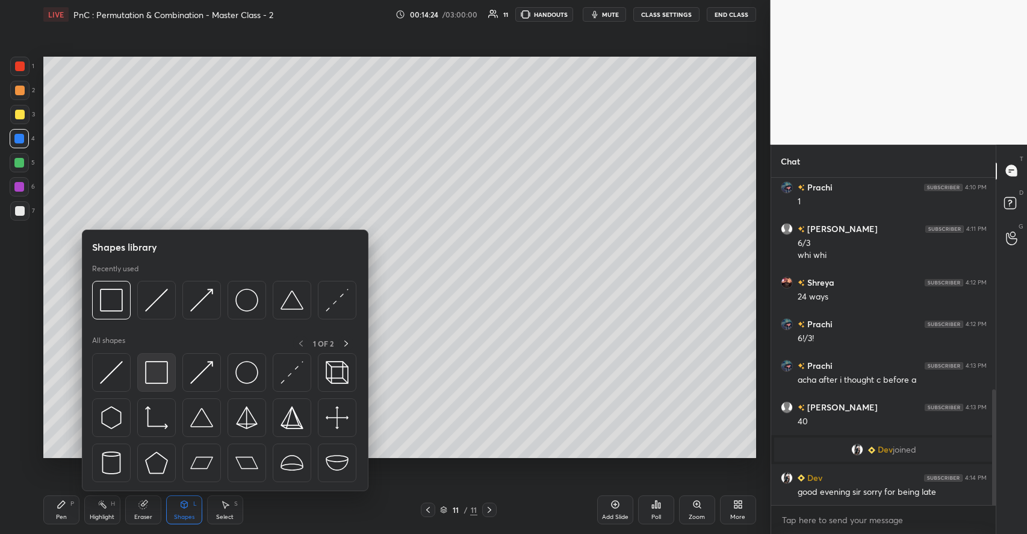
click at [158, 374] on img at bounding box center [156, 372] width 23 height 23
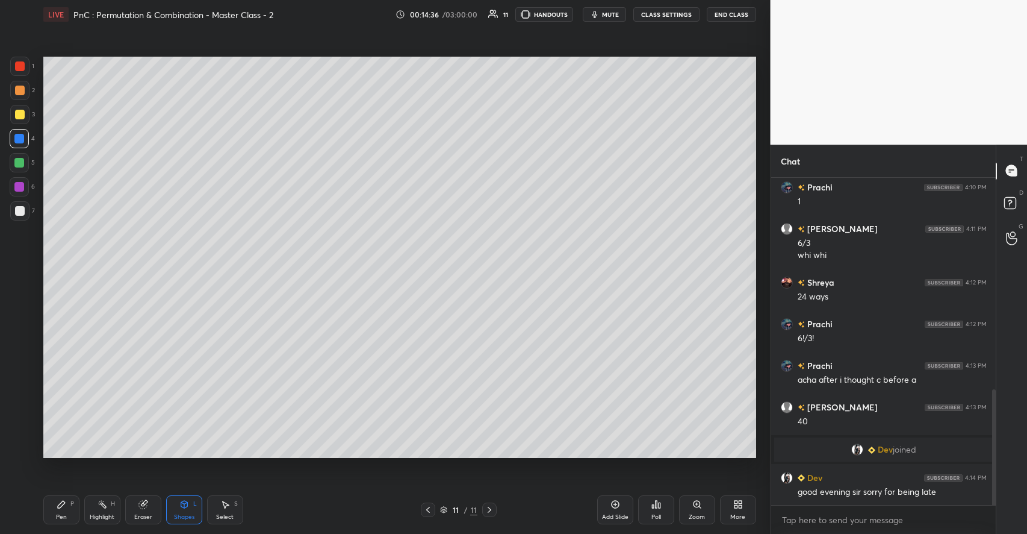
click at [63, 497] on div "Pen P" at bounding box center [61, 509] width 36 height 29
click at [26, 113] on div at bounding box center [19, 114] width 19 height 19
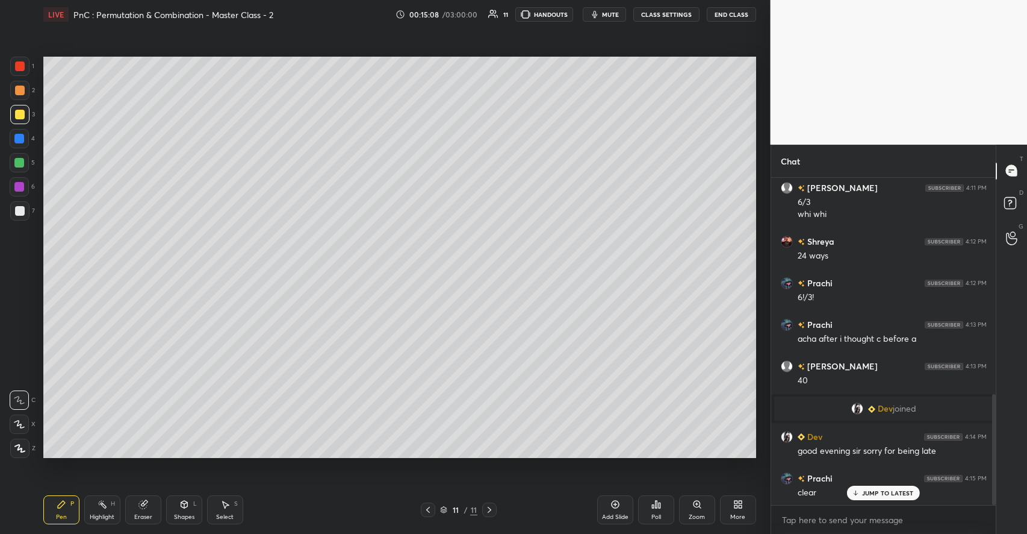
click at [175, 508] on div "Shapes L" at bounding box center [184, 509] width 36 height 29
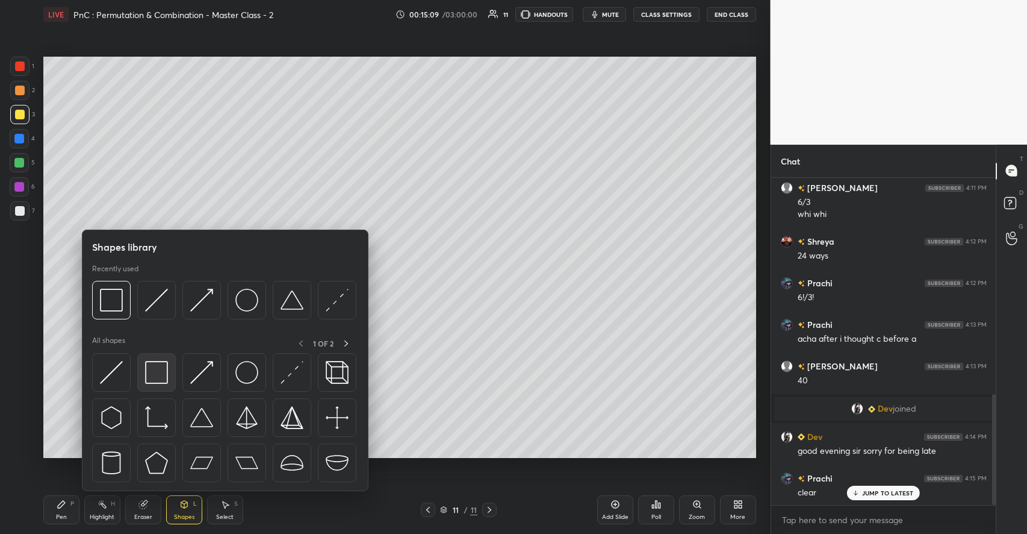
click at [155, 367] on img at bounding box center [156, 372] width 23 height 23
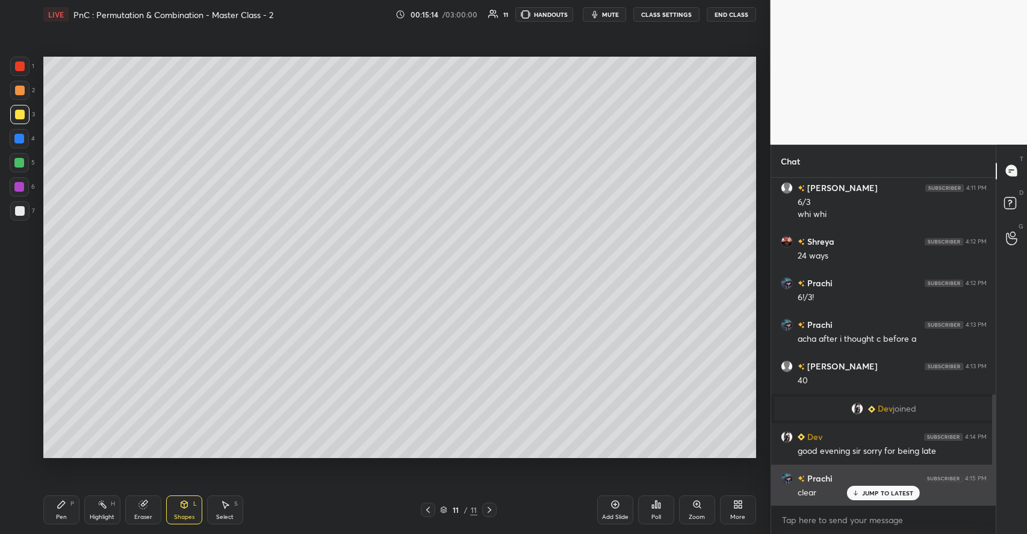
click at [870, 491] on p "JUMP TO LATEST" at bounding box center [888, 492] width 52 height 7
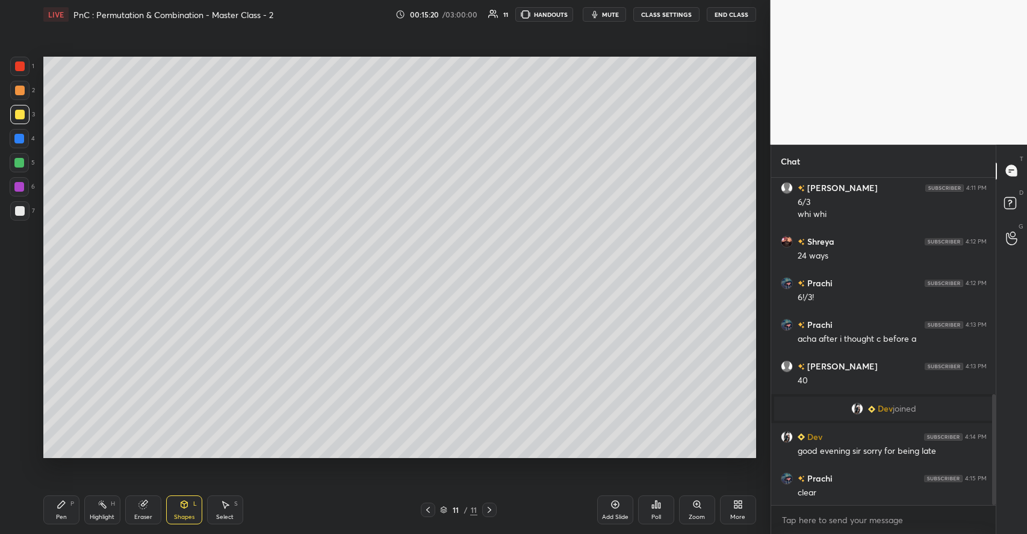
scroll to position [683, 0]
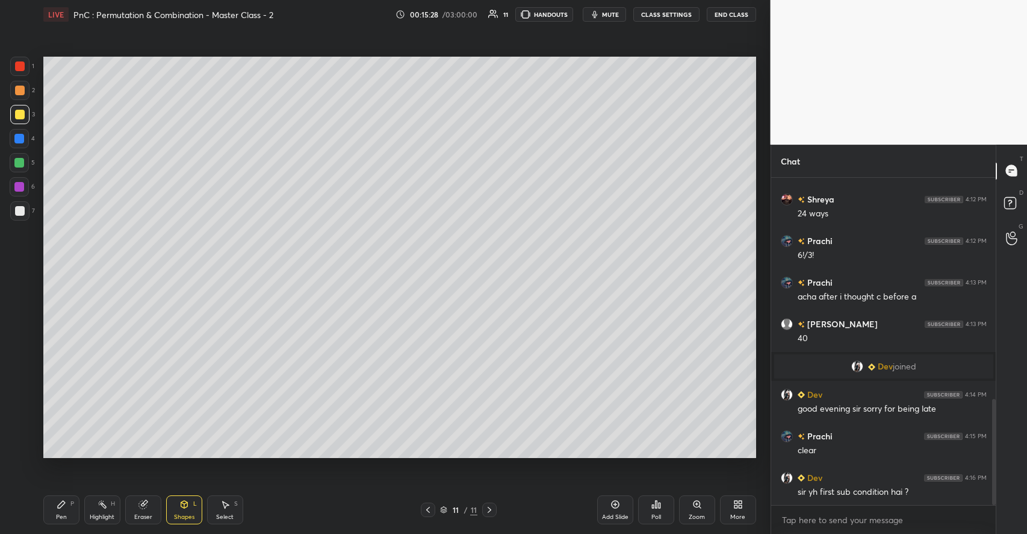
click at [738, 505] on icon at bounding box center [738, 504] width 10 height 10
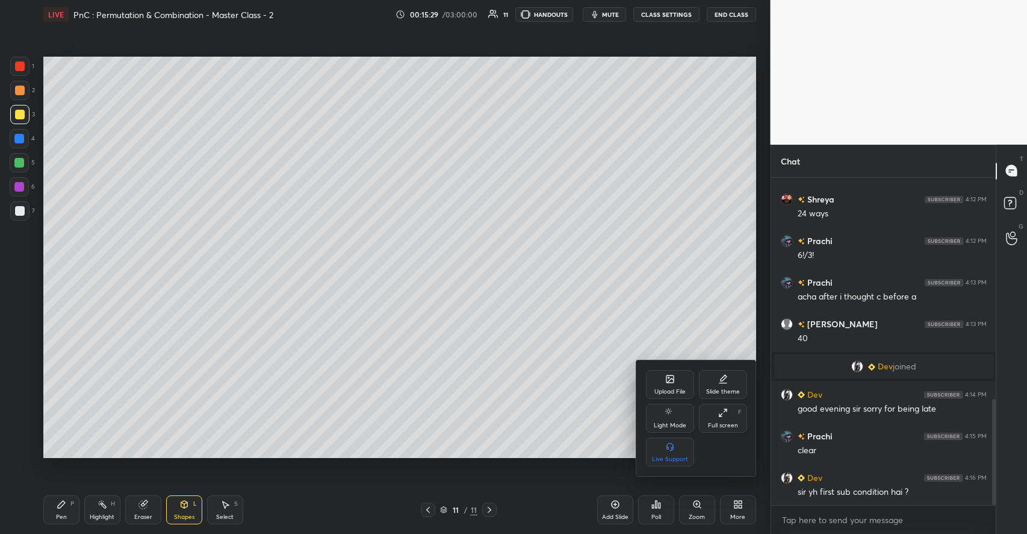
click at [676, 390] on div "Upload File" at bounding box center [670, 391] width 31 height 6
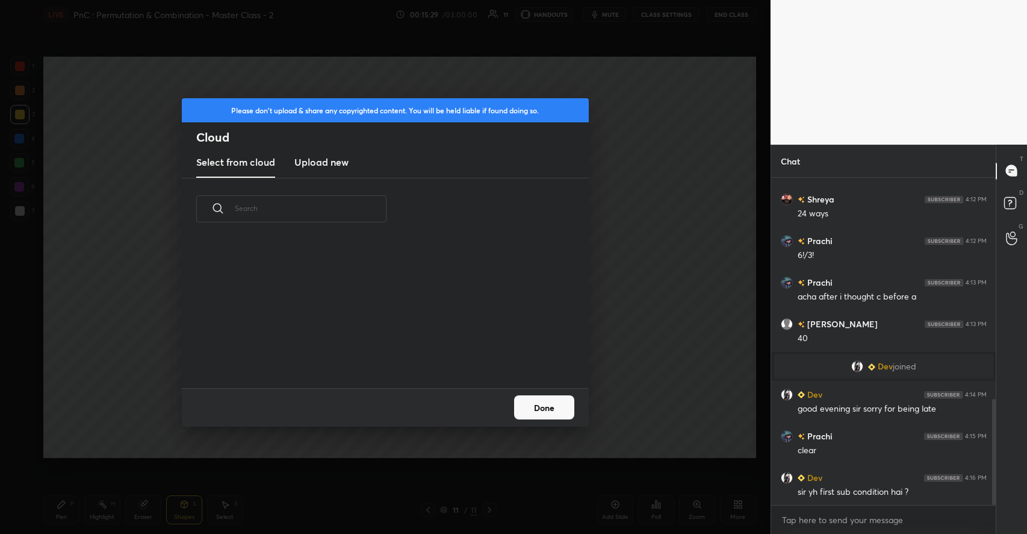
scroll to position [148, 387]
click at [323, 156] on h3 "Upload new" at bounding box center [321, 162] width 54 height 14
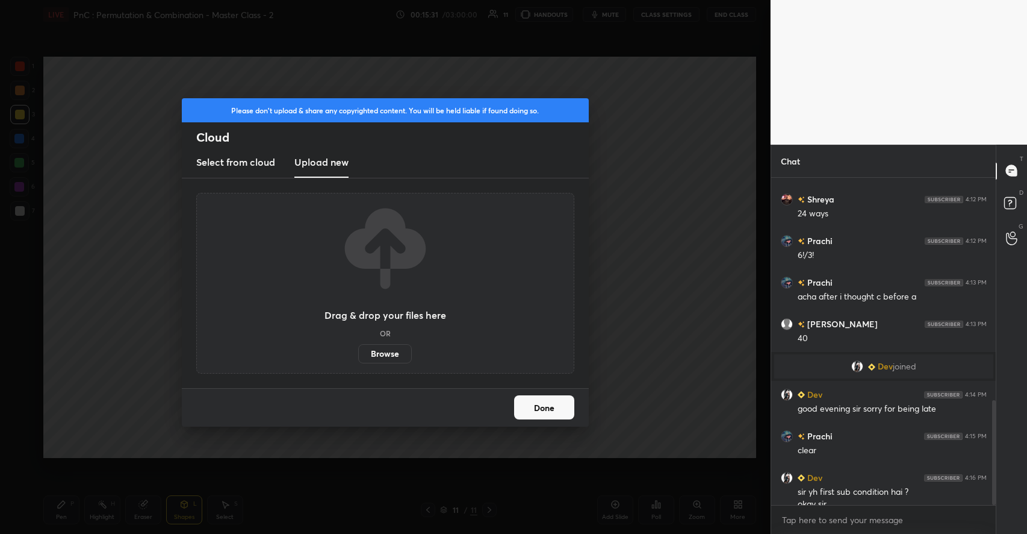
scroll to position [695, 0]
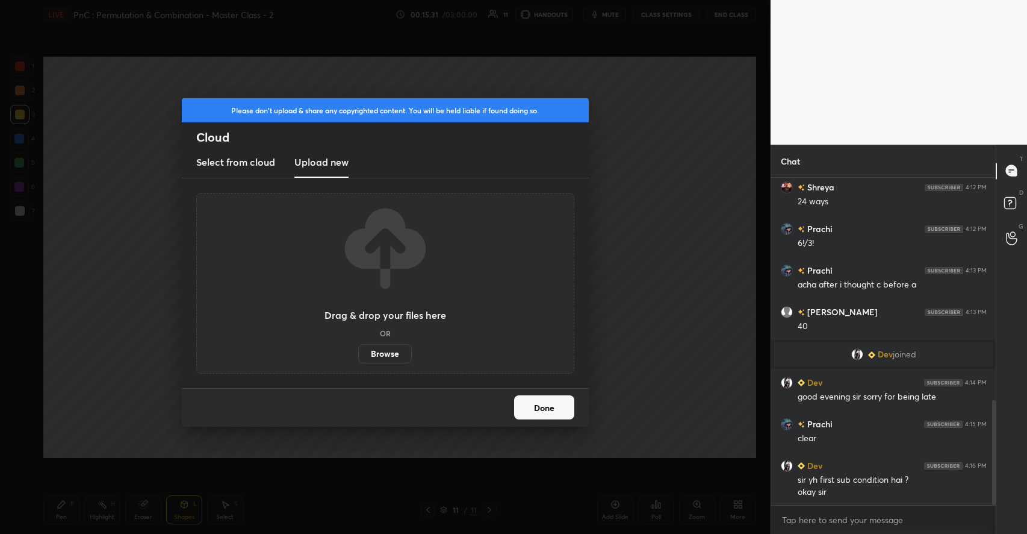
click at [385, 351] on label "Browse" at bounding box center [385, 353] width 54 height 19
click at [358, 351] on input "Browse" at bounding box center [358, 353] width 0 height 19
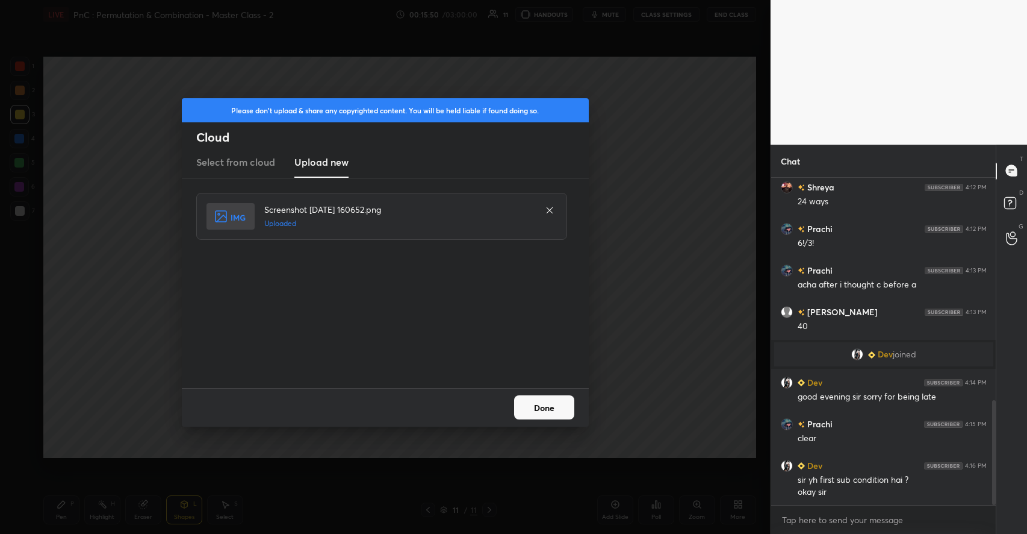
click at [528, 402] on button "Done" at bounding box center [544, 407] width 60 height 24
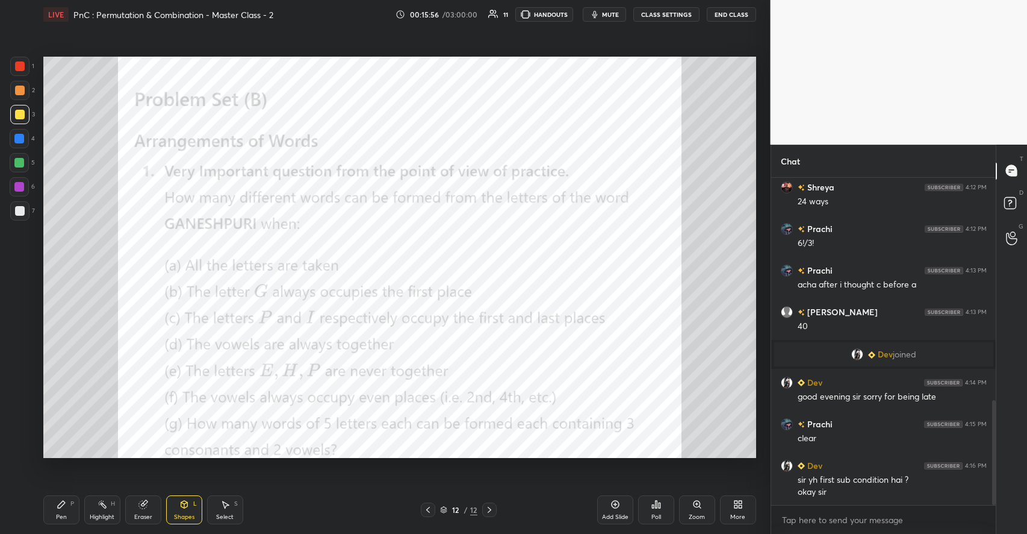
click at [61, 502] on icon at bounding box center [61, 503] width 7 height 7
click at [23, 72] on div at bounding box center [19, 66] width 19 height 19
click at [181, 504] on icon at bounding box center [184, 503] width 7 height 7
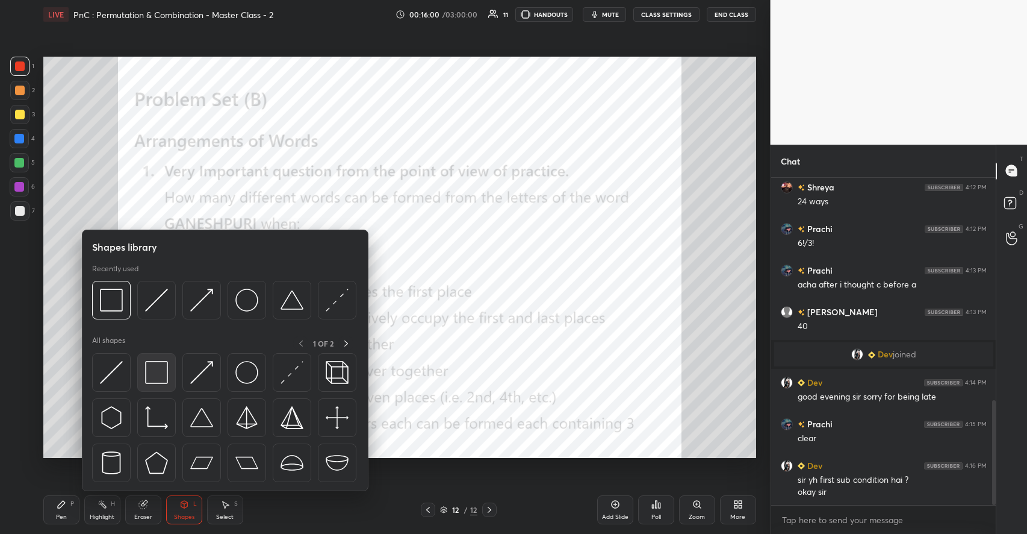
click at [156, 379] on img at bounding box center [156, 372] width 23 height 23
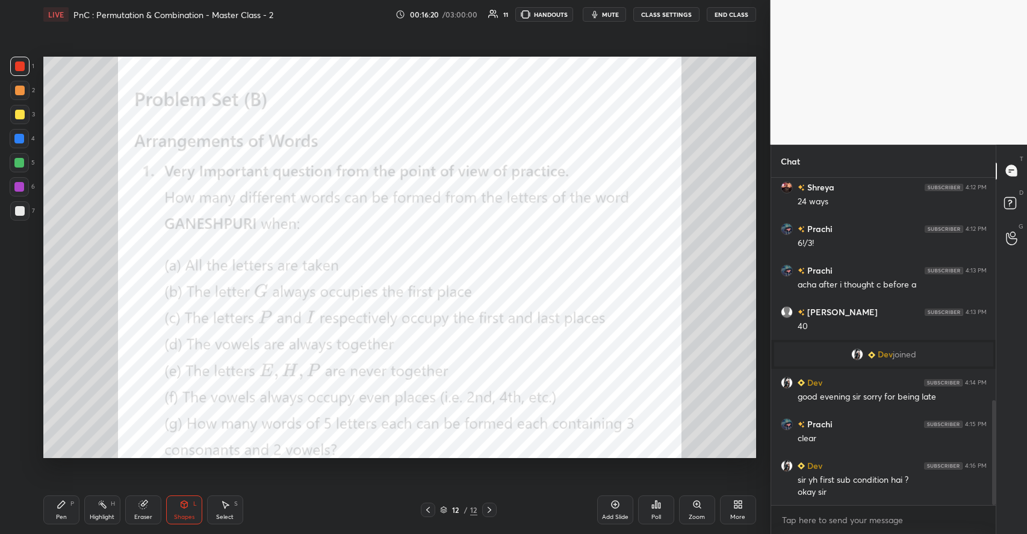
click at [55, 500] on div "Pen P" at bounding box center [61, 509] width 36 height 29
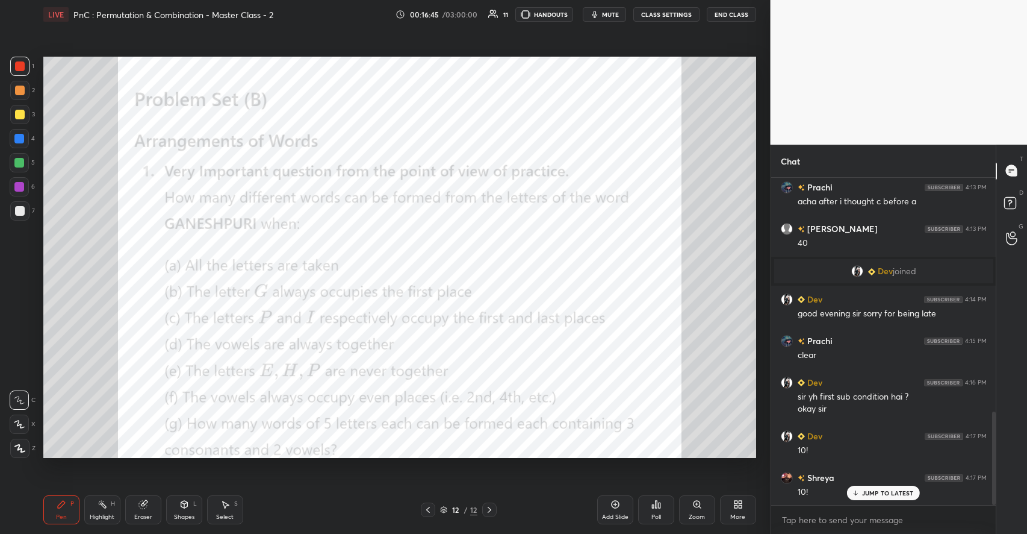
scroll to position [819, 0]
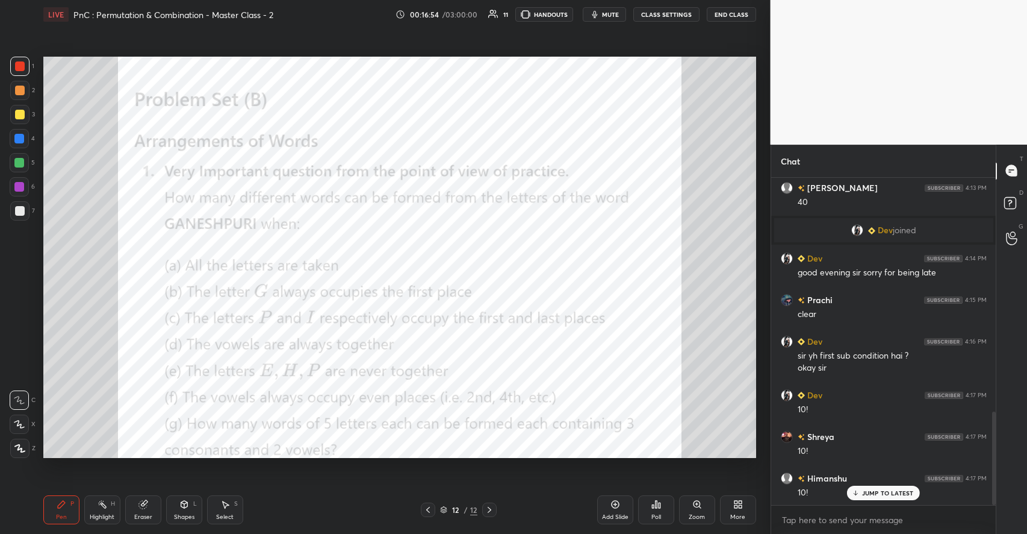
click at [146, 509] on div "Eraser" at bounding box center [143, 509] width 36 height 29
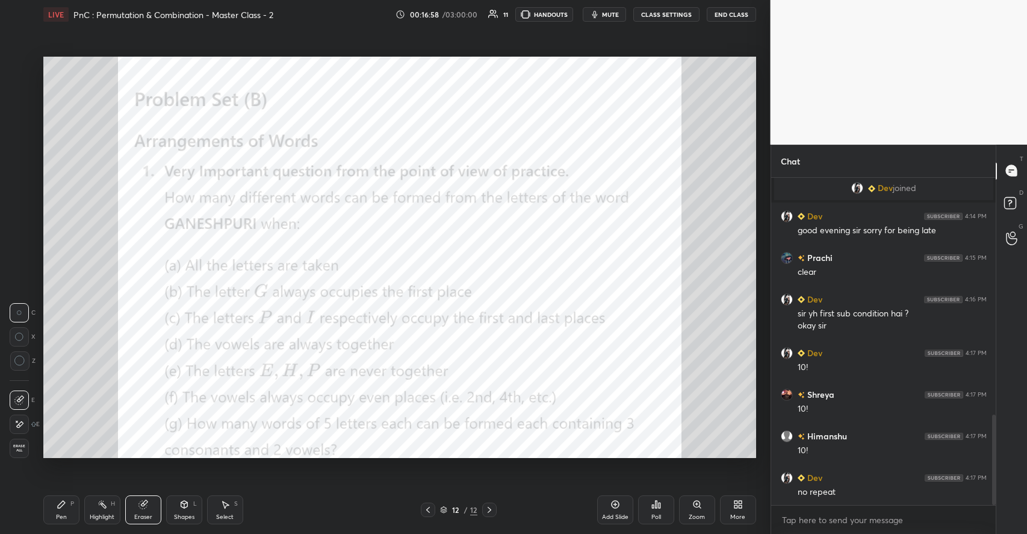
click at [63, 498] on div "Pen P" at bounding box center [61, 509] width 36 height 29
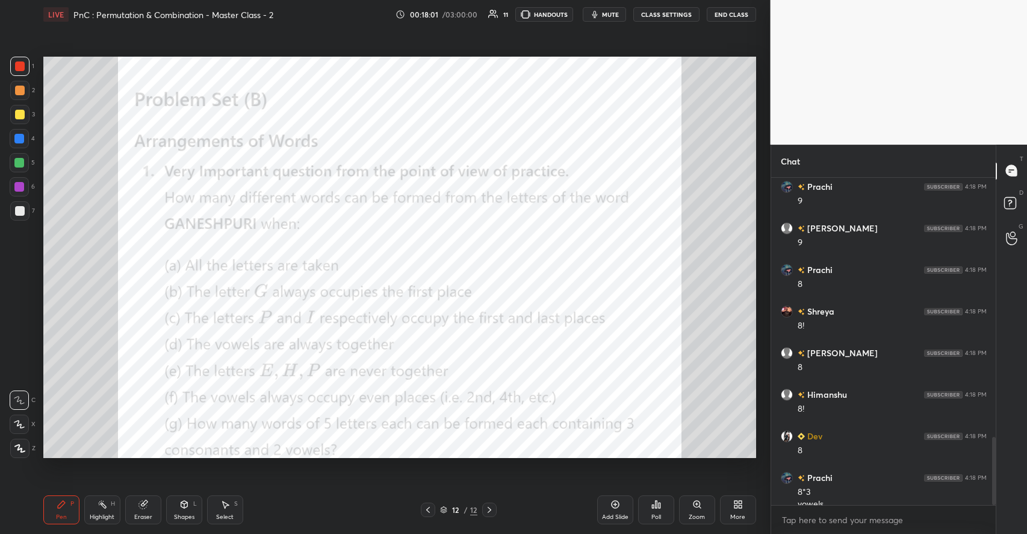
scroll to position [1247, 0]
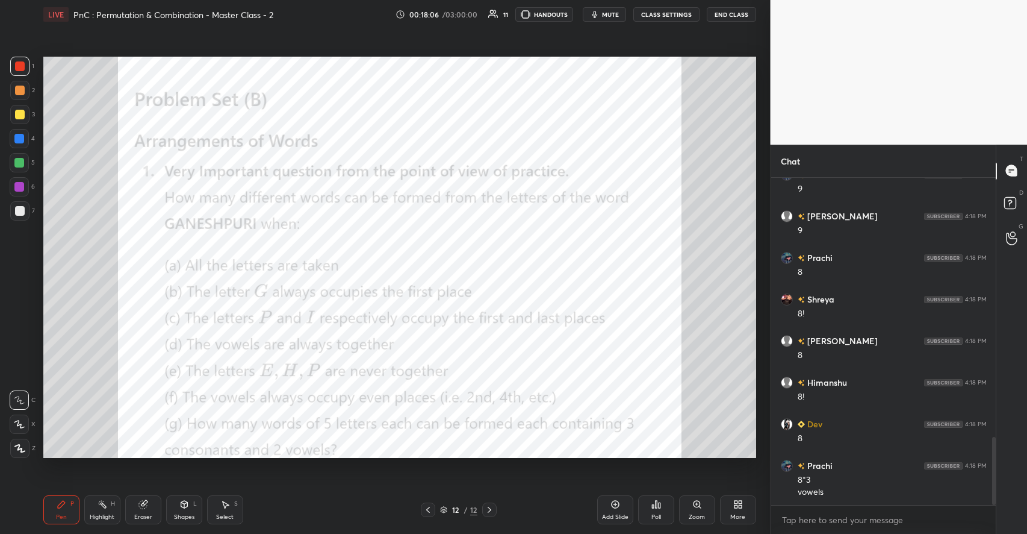
click at [617, 508] on icon at bounding box center [616, 504] width 10 height 10
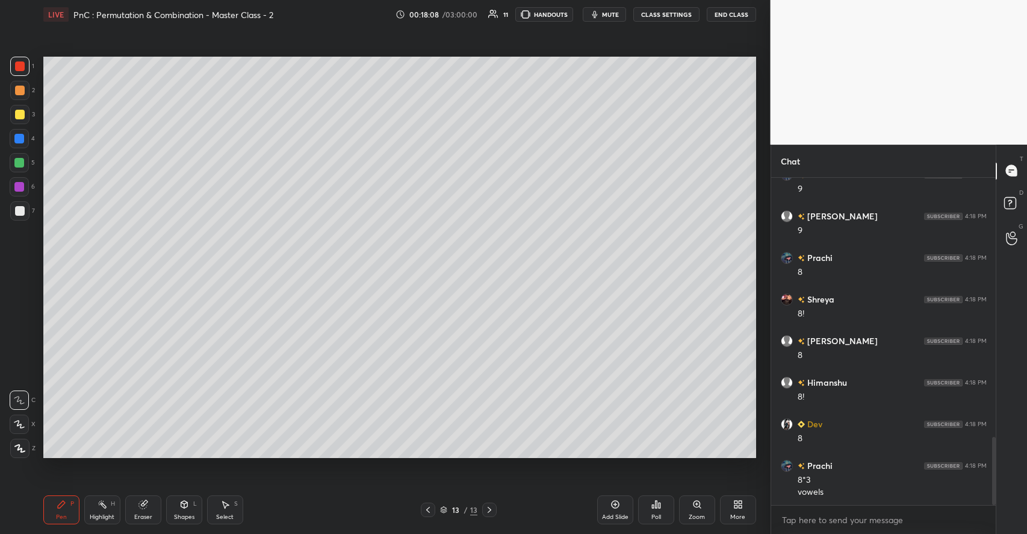
click at [26, 114] on div at bounding box center [19, 114] width 19 height 19
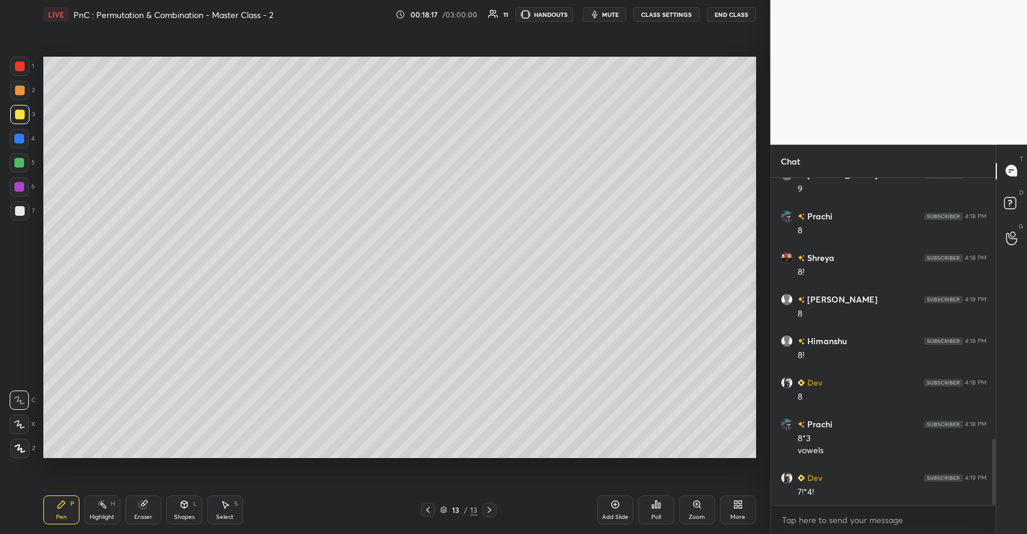
scroll to position [1330, 0]
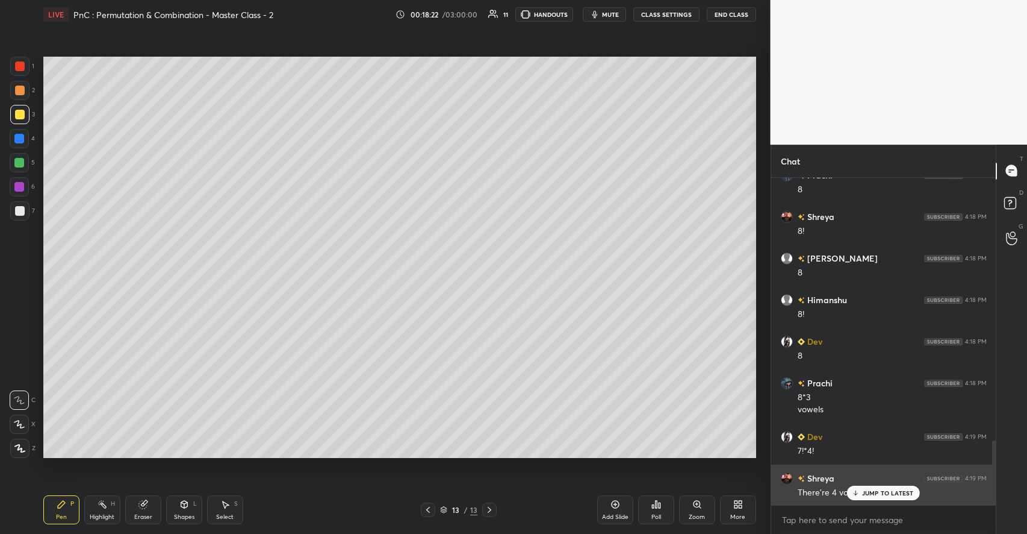
click at [865, 488] on div "JUMP TO LATEST" at bounding box center [883, 492] width 72 height 14
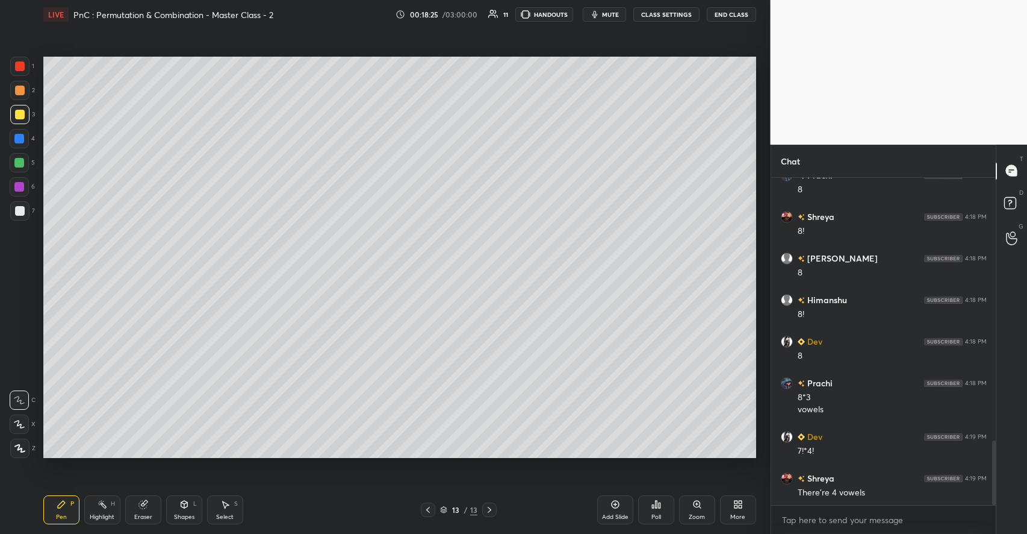
click at [24, 161] on div at bounding box center [19, 162] width 19 height 19
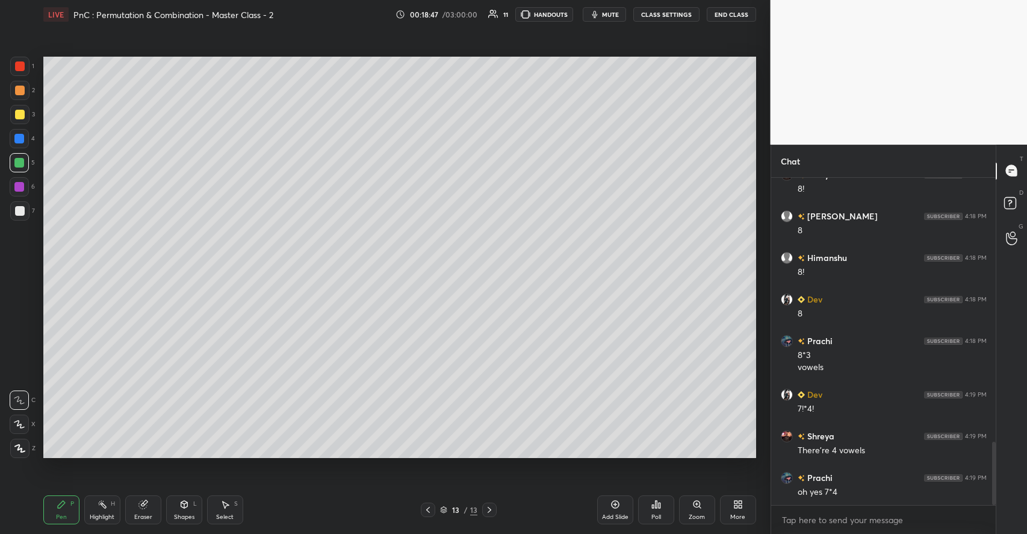
click at [23, 210] on div at bounding box center [20, 211] width 10 height 10
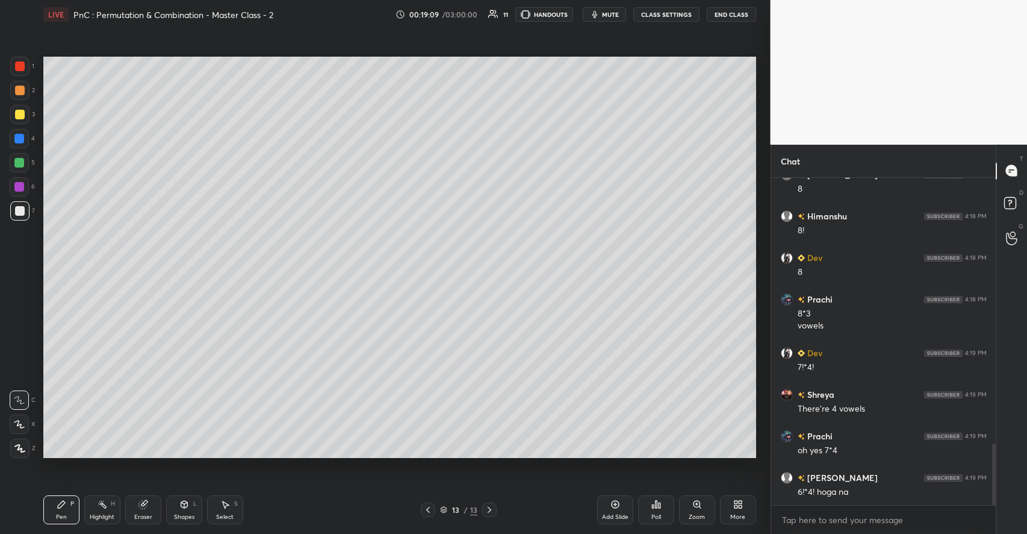
click at [22, 109] on div at bounding box center [19, 114] width 19 height 19
click at [225, 514] on div "Select" at bounding box center [224, 517] width 17 height 6
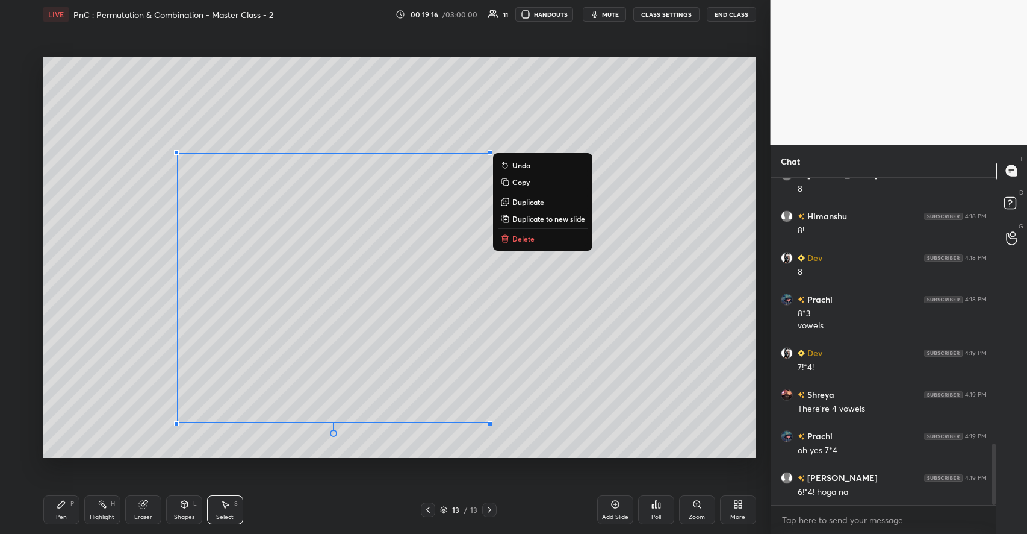
click at [612, 419] on div "0 ° Undo Copy Duplicate Duplicate to new slide Delete" at bounding box center [399, 257] width 713 height 401
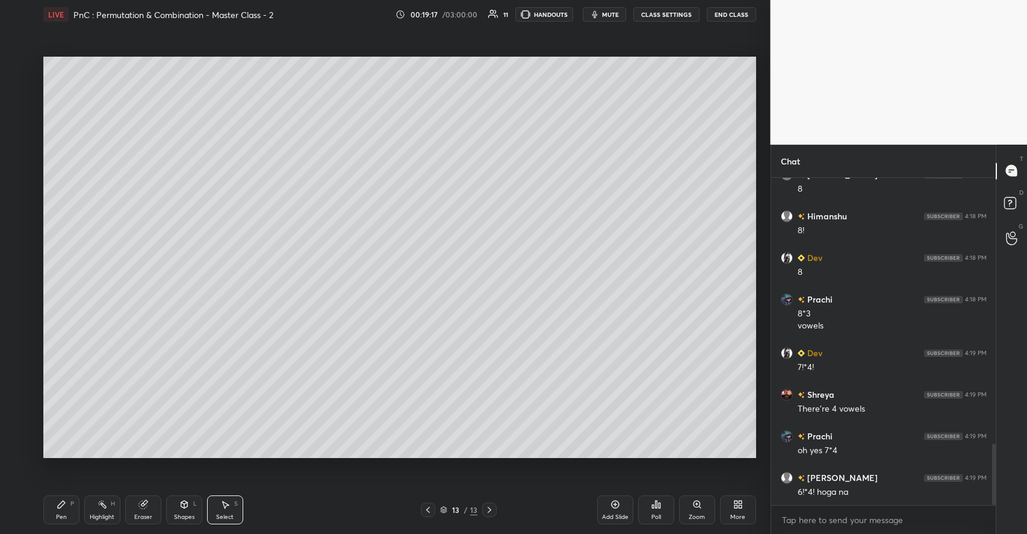
click at [148, 498] on div "Eraser" at bounding box center [143, 509] width 36 height 29
click at [23, 423] on icon at bounding box center [20, 424] width 7 height 6
click at [179, 508] on icon at bounding box center [184, 504] width 10 height 10
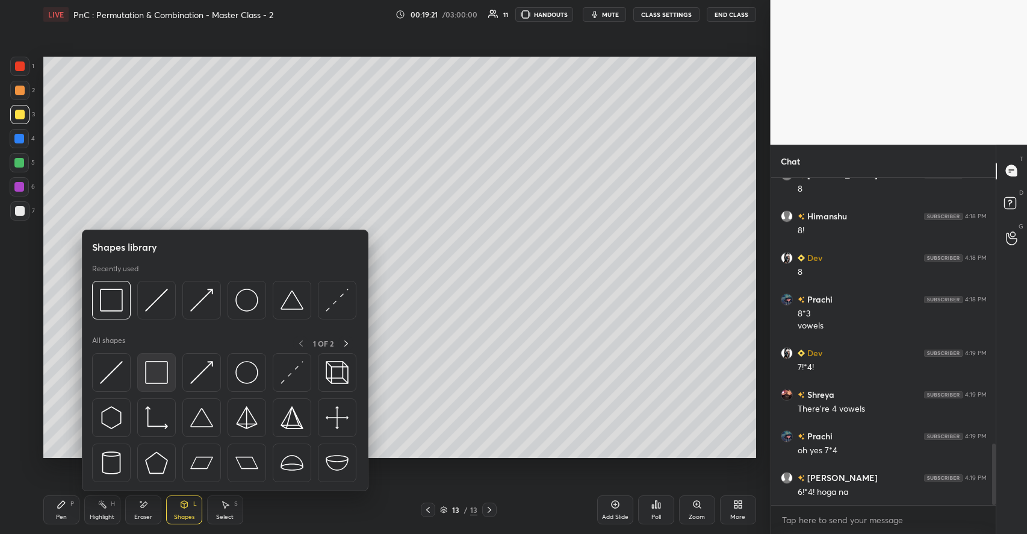
click at [154, 379] on img at bounding box center [156, 372] width 23 height 23
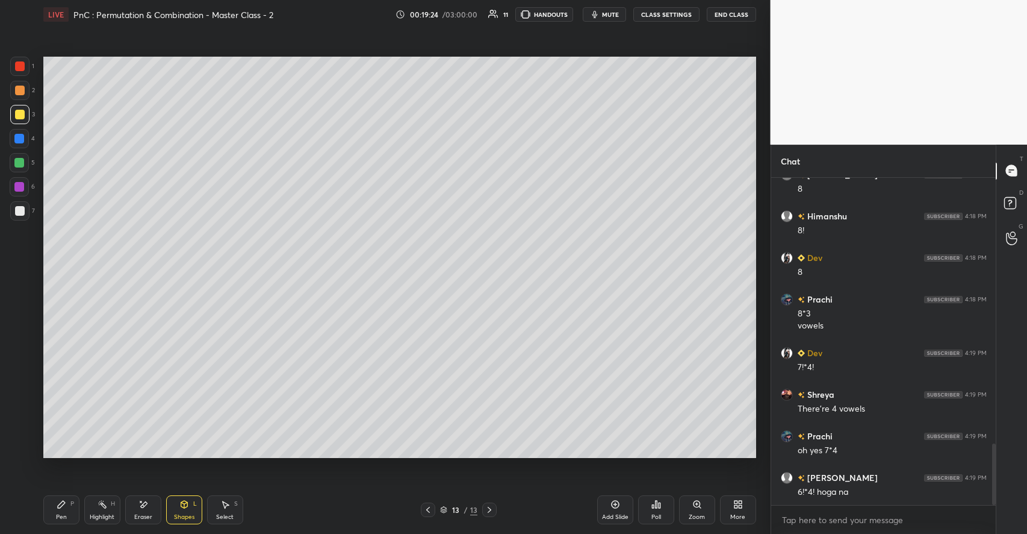
click at [220, 514] on div "Select" at bounding box center [224, 517] width 17 height 6
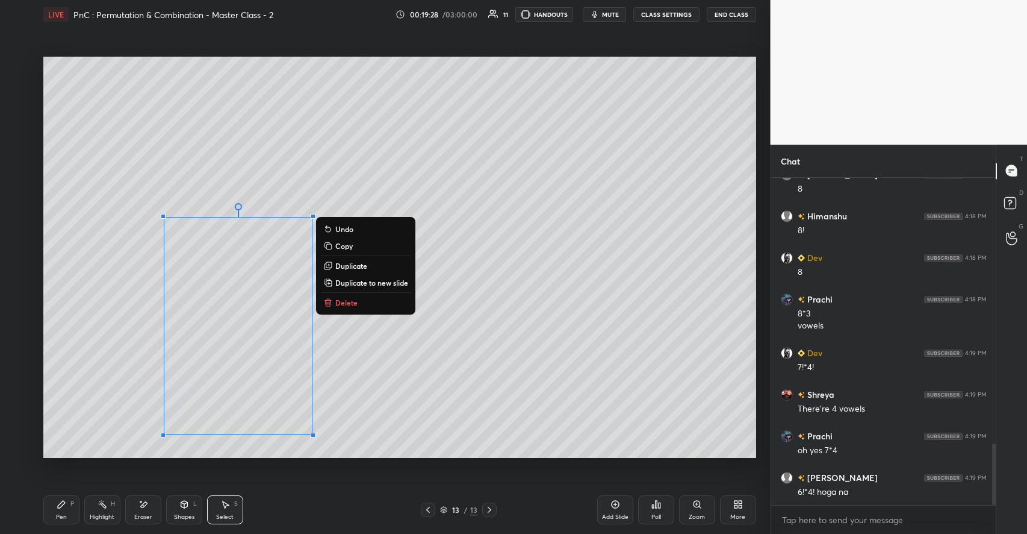
click at [355, 266] on p "Duplicate" at bounding box center [351, 266] width 32 height 10
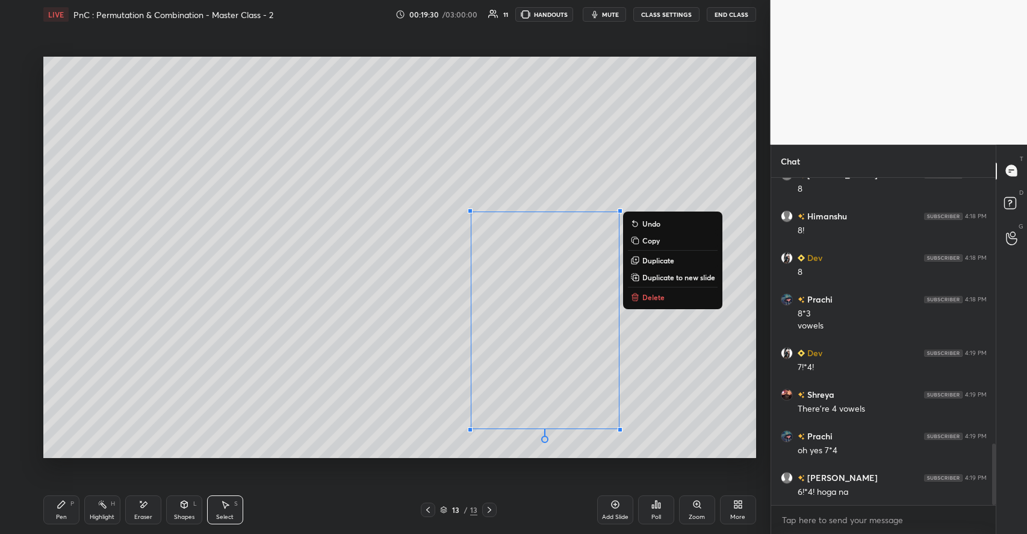
click at [381, 313] on div "0 ° Undo Copy Duplicate Duplicate to new slide Delete" at bounding box center [399, 257] width 713 height 401
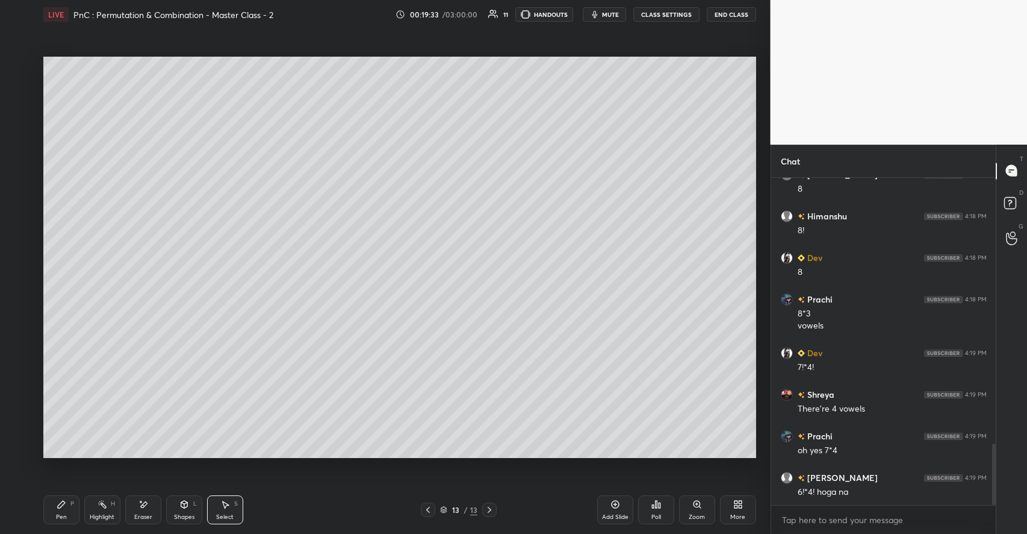
click at [59, 505] on icon at bounding box center [61, 503] width 7 height 7
click at [180, 505] on icon at bounding box center [184, 504] width 10 height 10
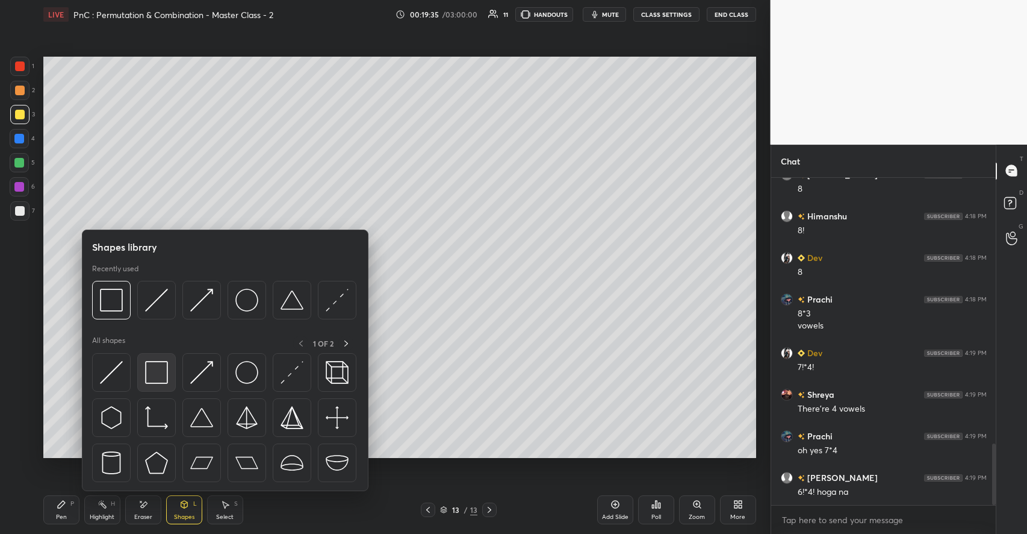
click at [154, 376] on img at bounding box center [156, 372] width 23 height 23
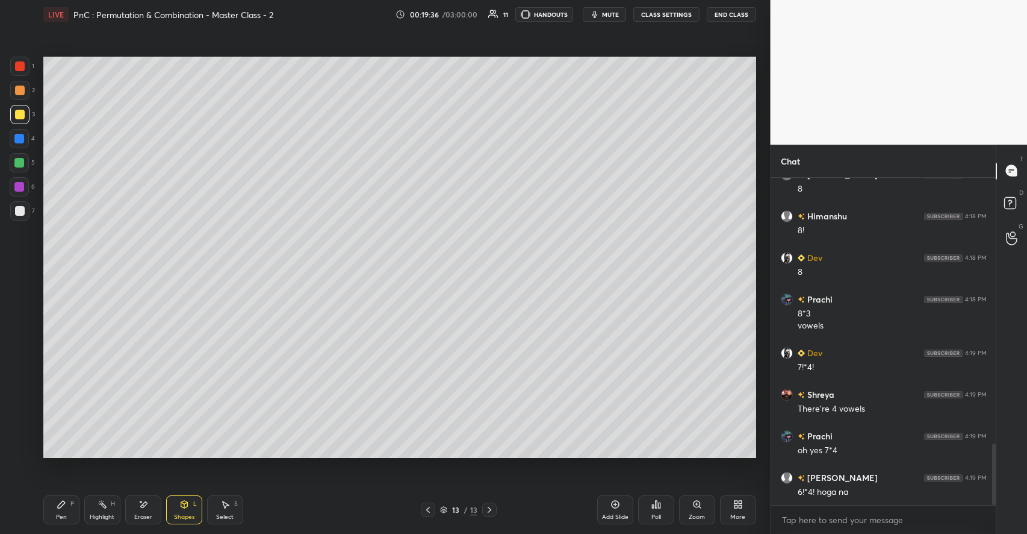
click at [21, 188] on div at bounding box center [19, 187] width 10 height 10
click at [62, 494] on div "Pen P Highlight H Eraser Shapes L Select S 13 / 13 Add Slide Poll Zoom More" at bounding box center [399, 509] width 713 height 48
click at [67, 496] on div "Pen P" at bounding box center [61, 509] width 36 height 29
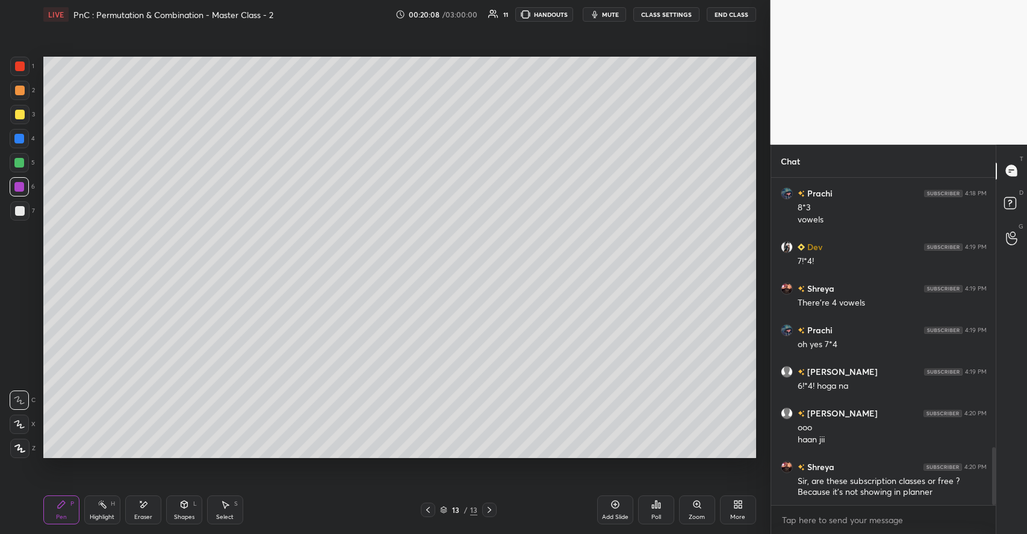
scroll to position [1531, 0]
click at [17, 116] on div at bounding box center [20, 115] width 10 height 10
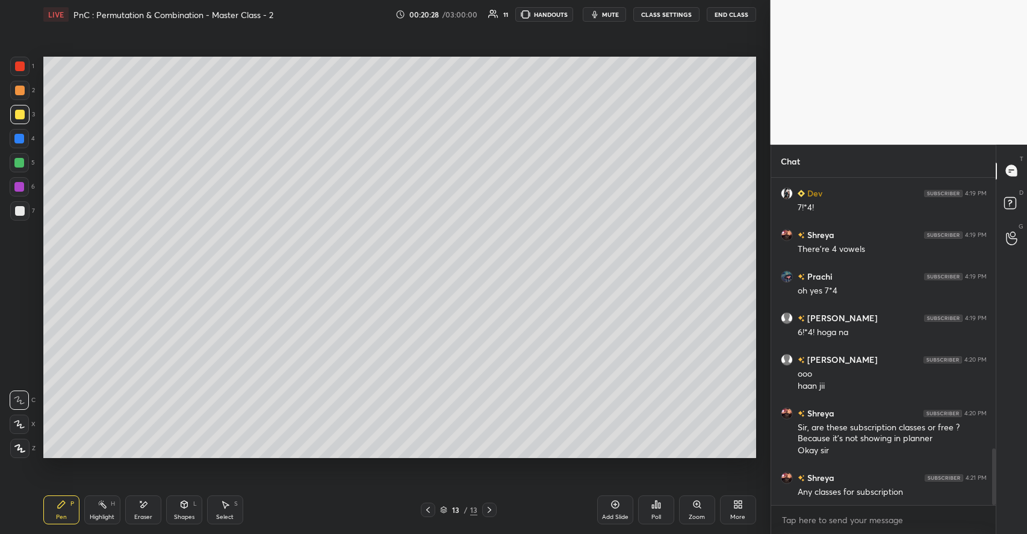
scroll to position [1585, 0]
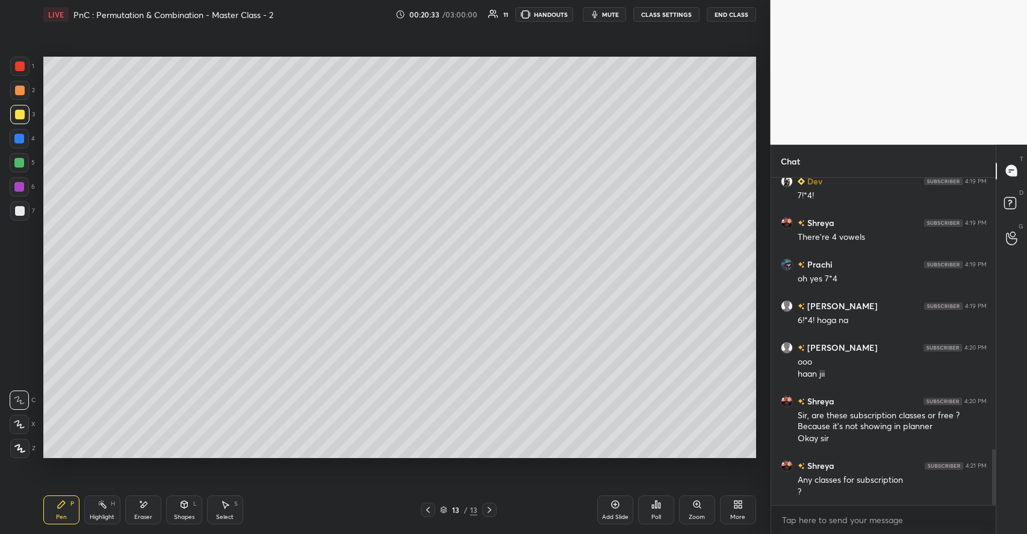
click at [23, 159] on div at bounding box center [19, 163] width 10 height 10
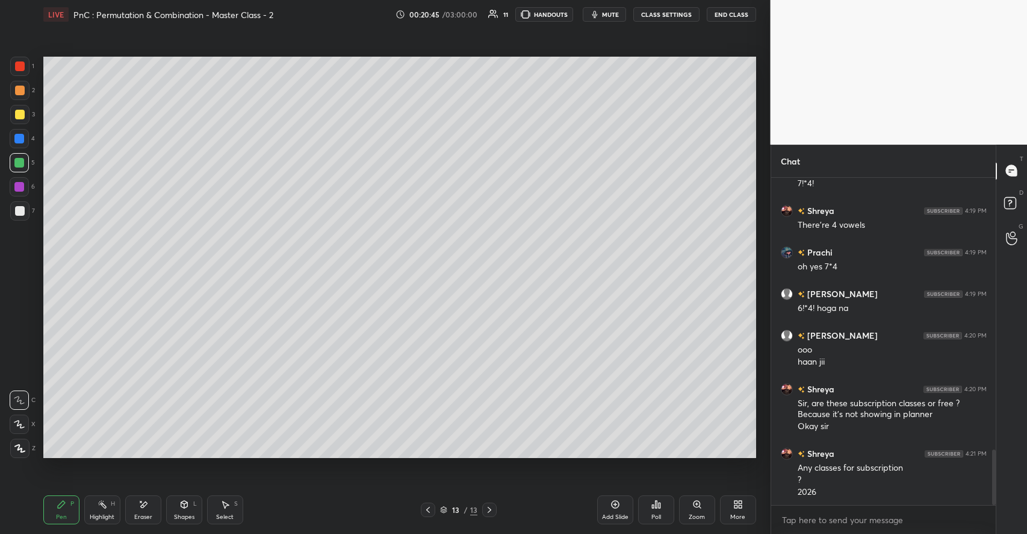
click at [173, 511] on div "Shapes L" at bounding box center [184, 509] width 36 height 29
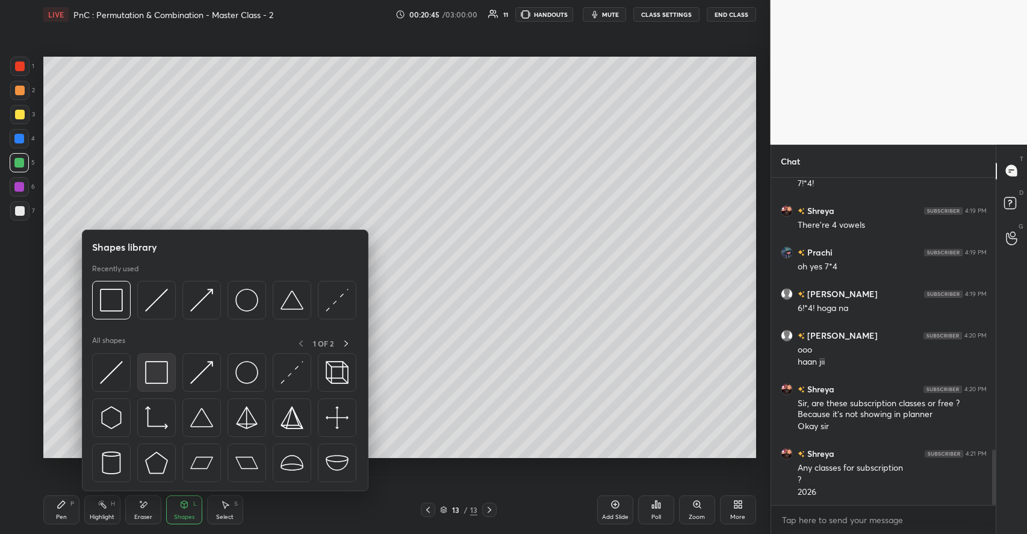
click at [157, 369] on img at bounding box center [156, 372] width 23 height 23
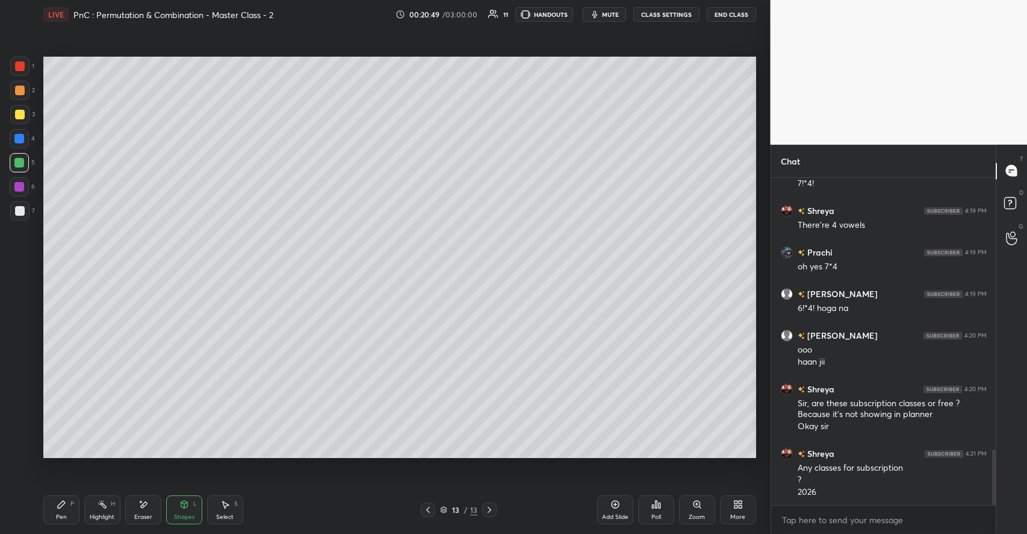
click at [65, 503] on icon at bounding box center [62, 504] width 10 height 10
click at [230, 505] on div "Select S" at bounding box center [225, 509] width 36 height 29
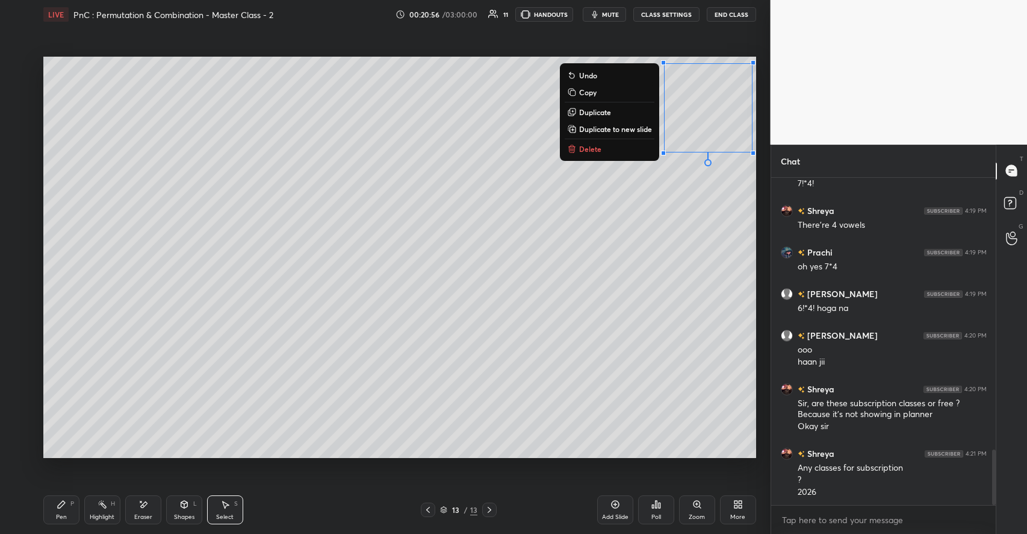
scroll to position [1609, 0]
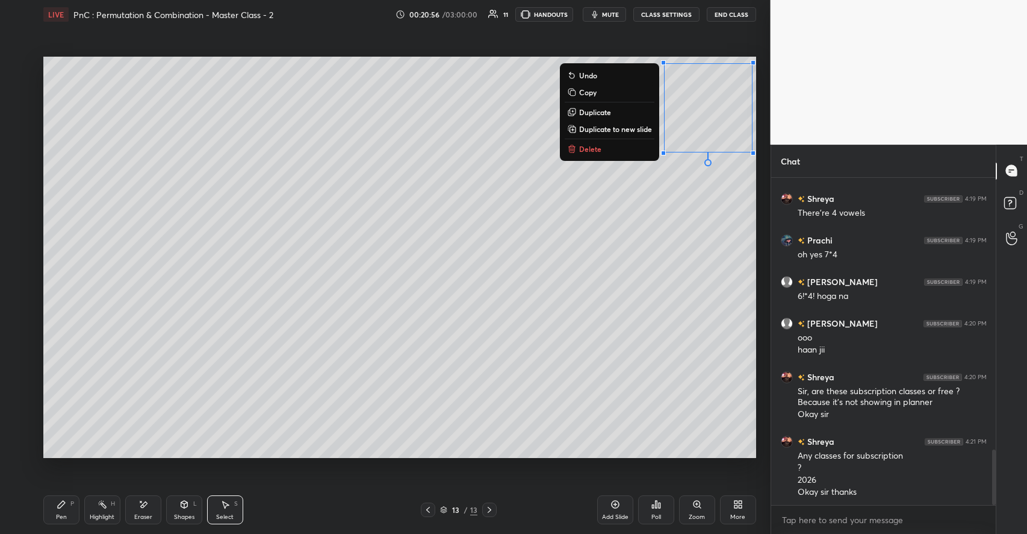
click at [584, 151] on p "Delete" at bounding box center [590, 149] width 22 height 10
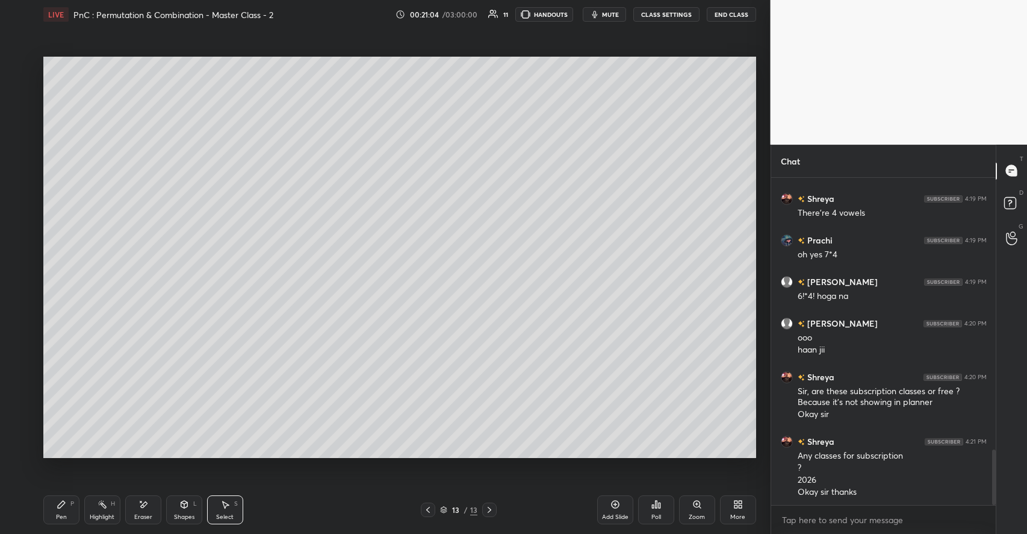
click at [59, 506] on icon at bounding box center [61, 503] width 7 height 7
click at [20, 213] on div at bounding box center [20, 211] width 10 height 10
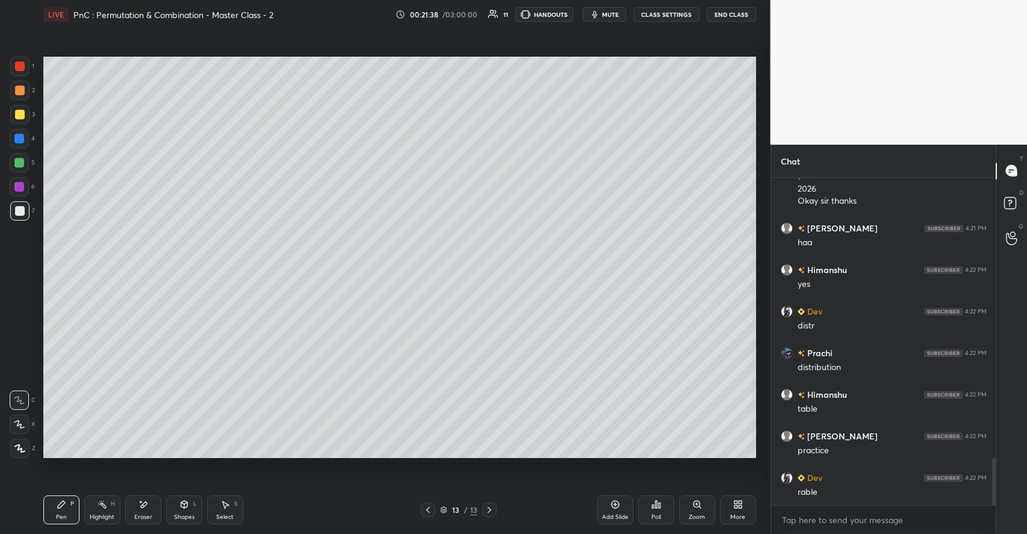
scroll to position [1941, 0]
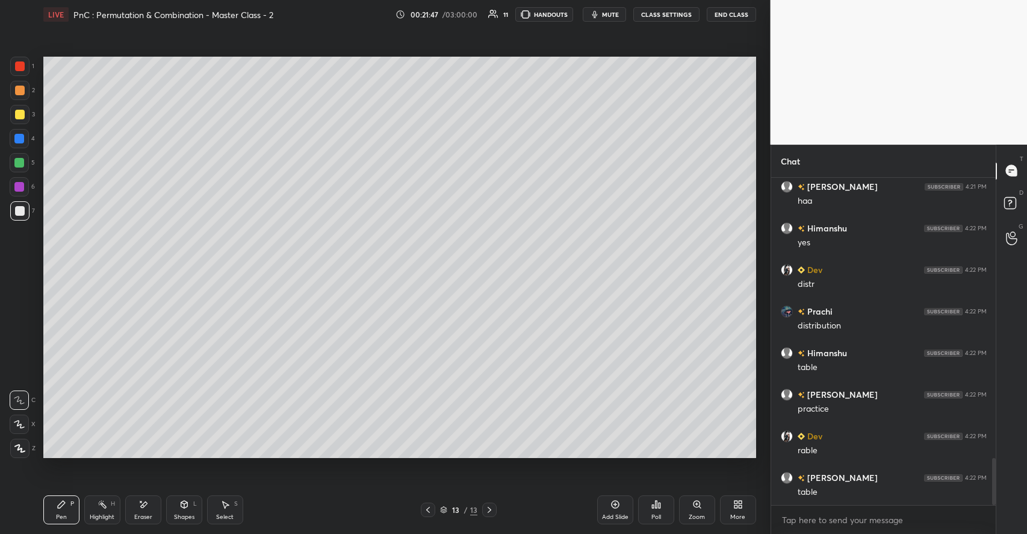
click at [231, 506] on div "Select S" at bounding box center [225, 509] width 36 height 29
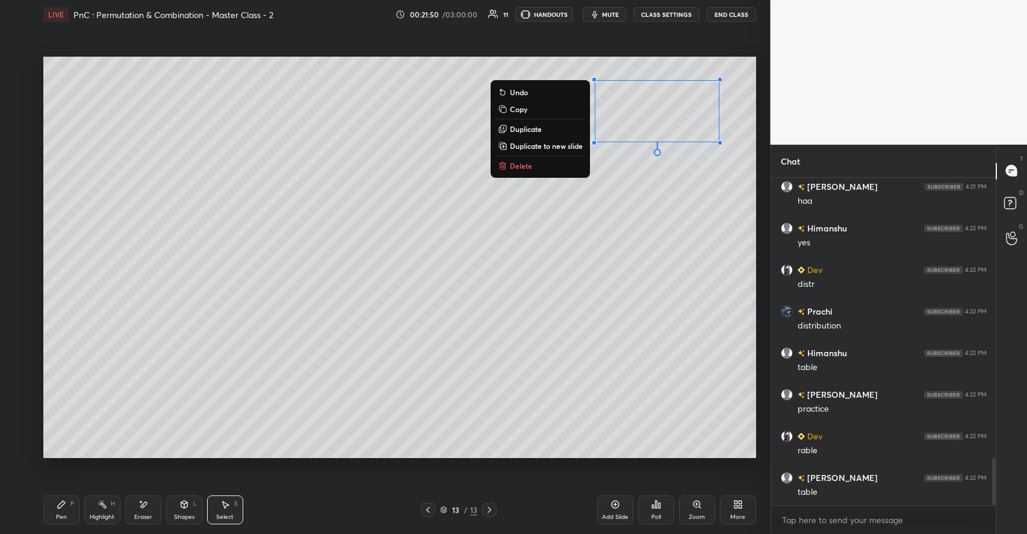
click at [529, 164] on p "Delete" at bounding box center [521, 166] width 22 height 10
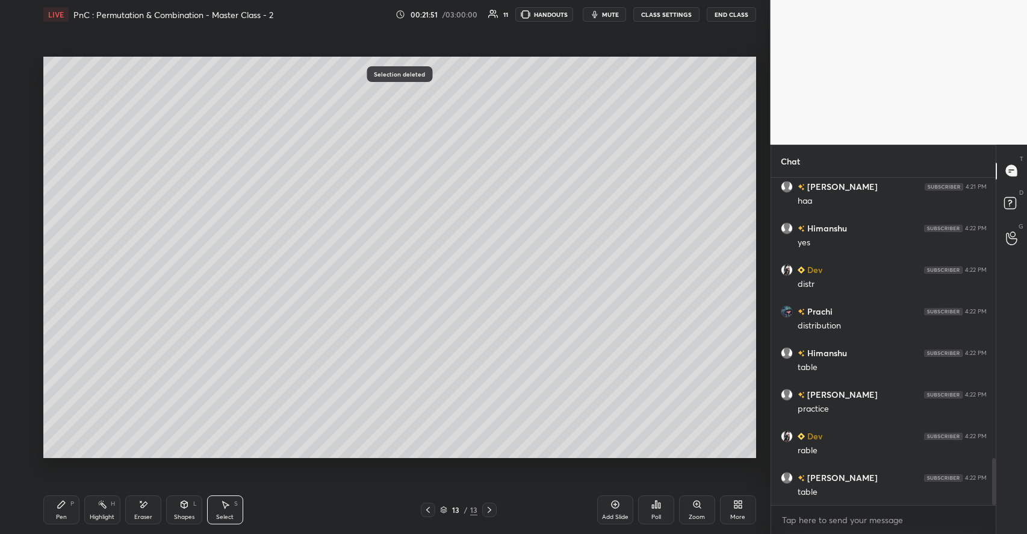
click at [66, 511] on div "Pen P" at bounding box center [61, 509] width 36 height 29
click at [20, 118] on div at bounding box center [20, 115] width 10 height 10
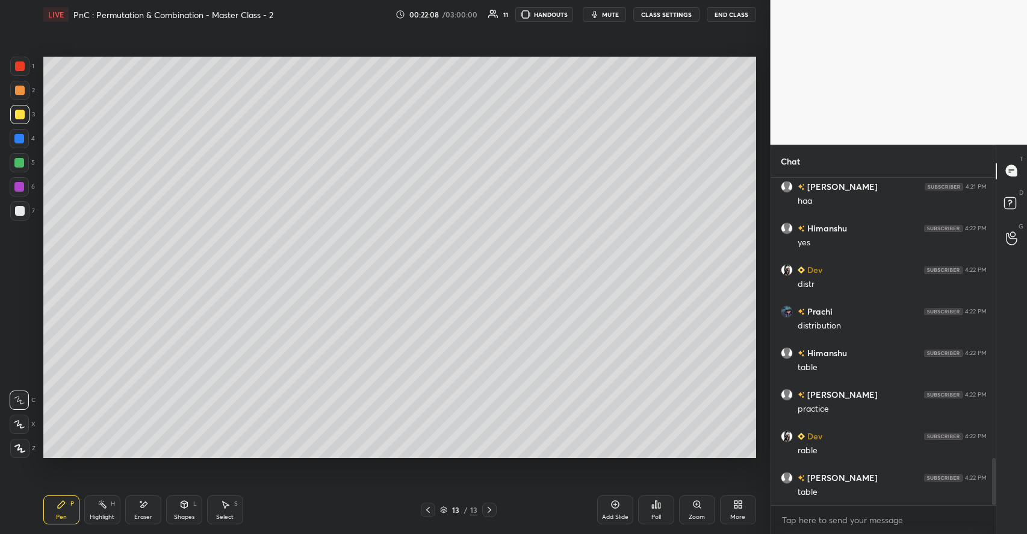
click at [19, 211] on div at bounding box center [20, 211] width 10 height 10
click at [225, 504] on icon at bounding box center [225, 504] width 7 height 7
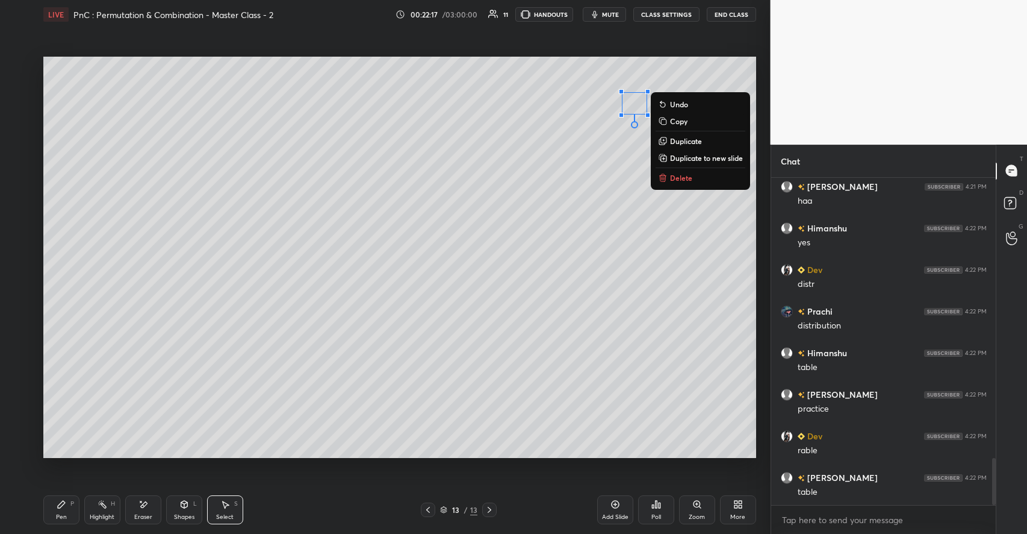
click at [680, 179] on p "Delete" at bounding box center [681, 178] width 22 height 10
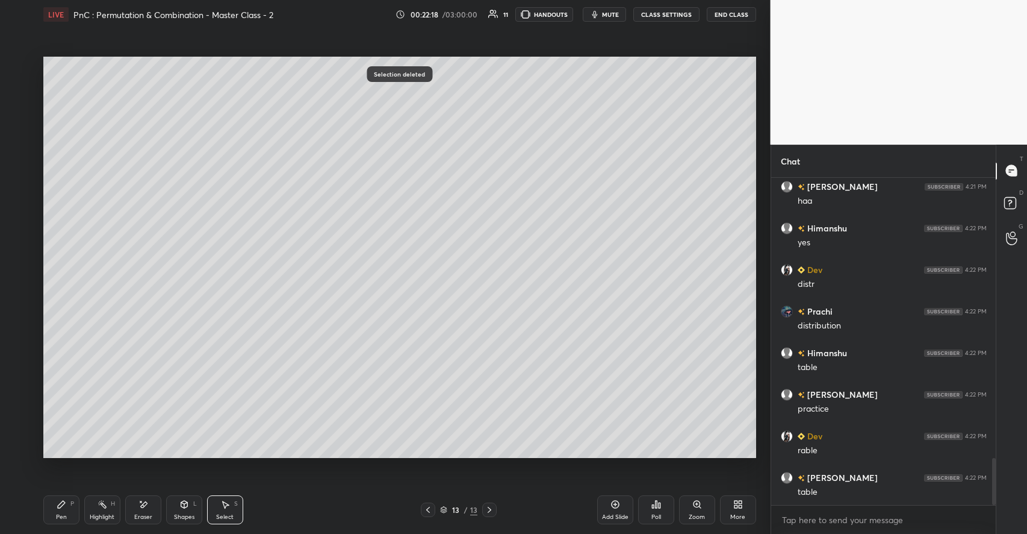
click at [60, 504] on icon at bounding box center [61, 503] width 7 height 7
click at [183, 510] on div "Shapes L" at bounding box center [184, 509] width 36 height 29
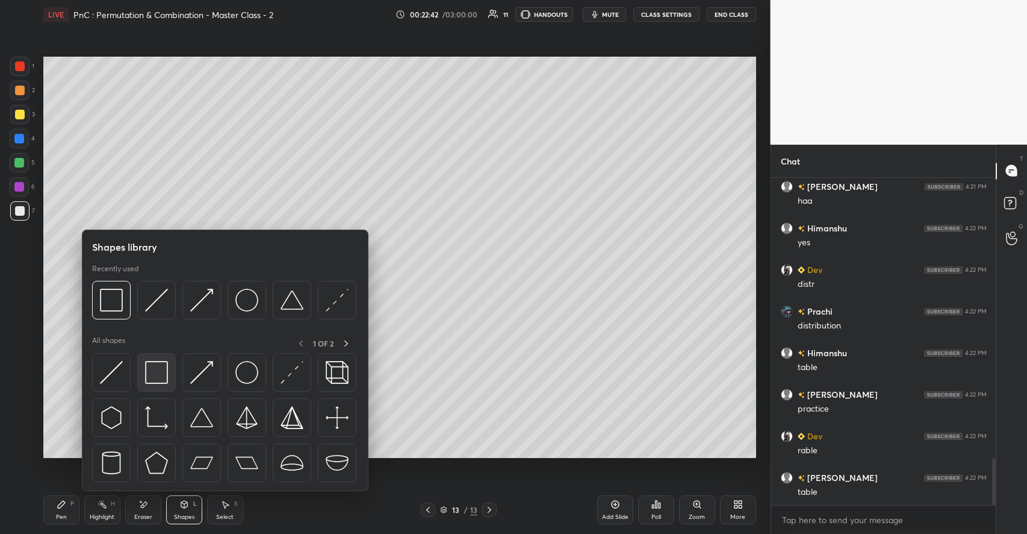
click at [160, 374] on img at bounding box center [156, 372] width 23 height 23
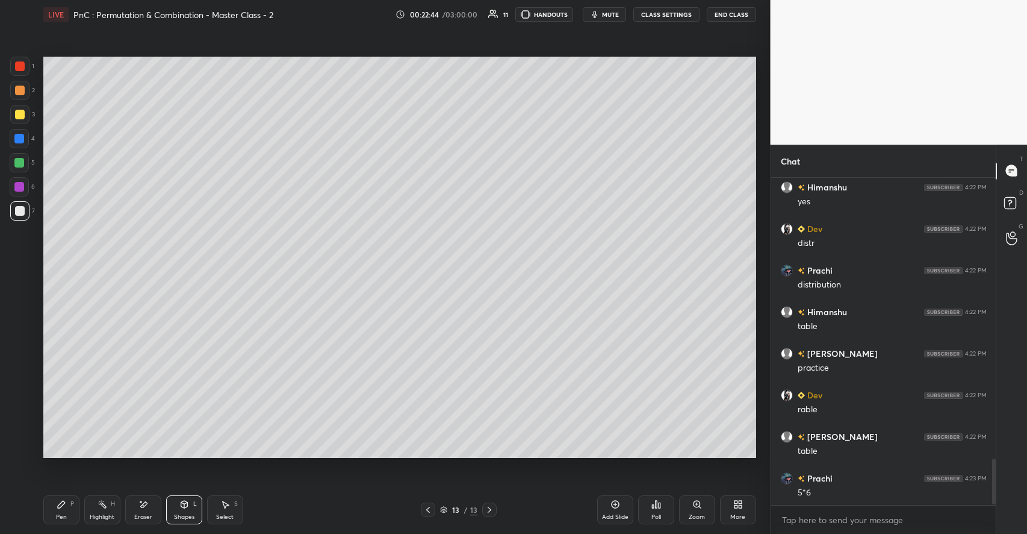
scroll to position [2024, 0]
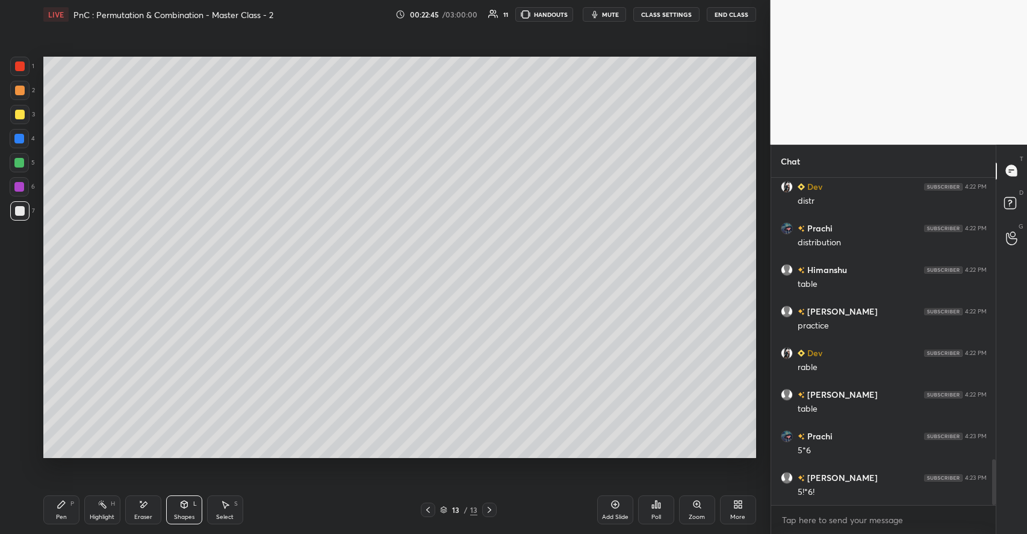
click at [71, 502] on div "P" at bounding box center [72, 503] width 4 height 6
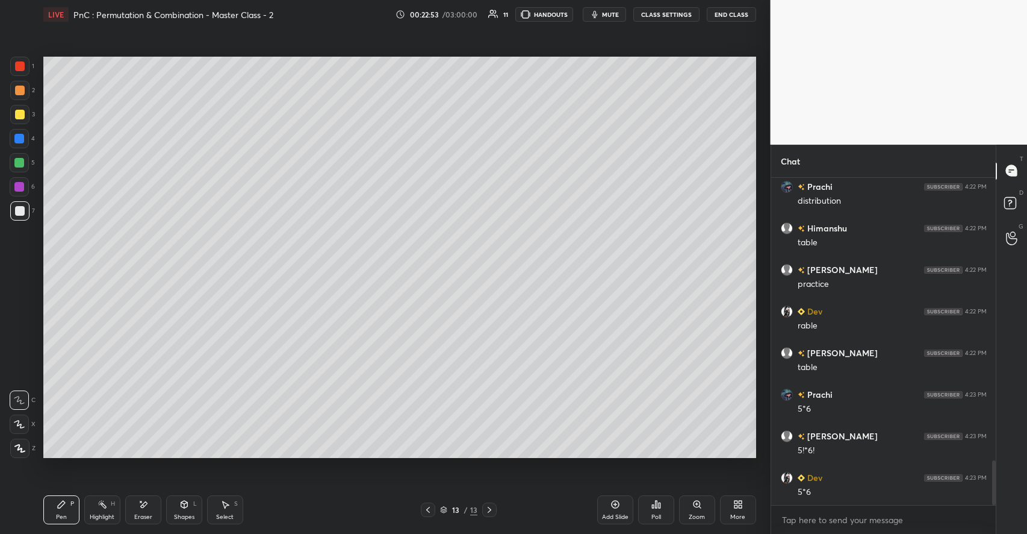
click at [230, 508] on div "Select S" at bounding box center [225, 509] width 36 height 29
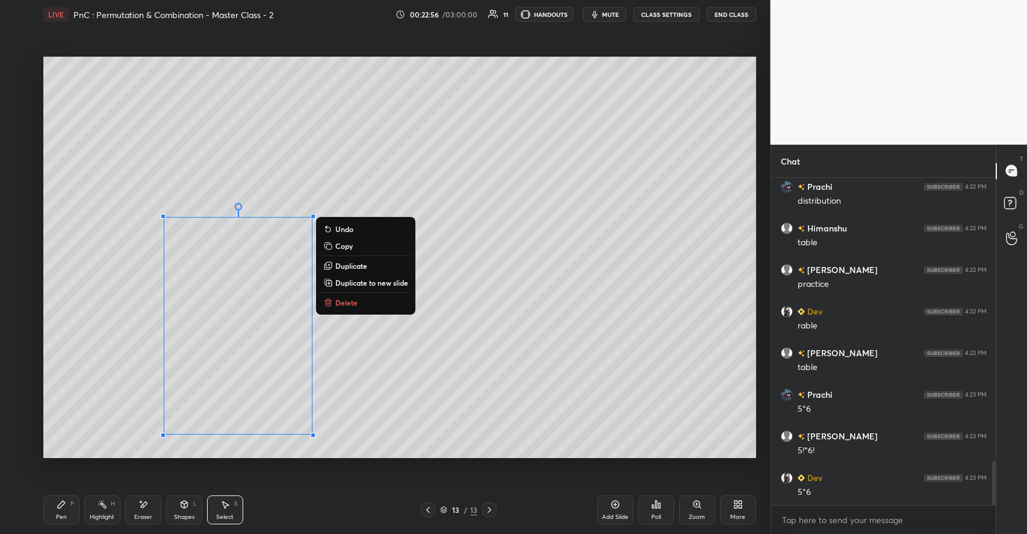
click at [358, 284] on p "Duplicate to new slide" at bounding box center [371, 283] width 73 height 10
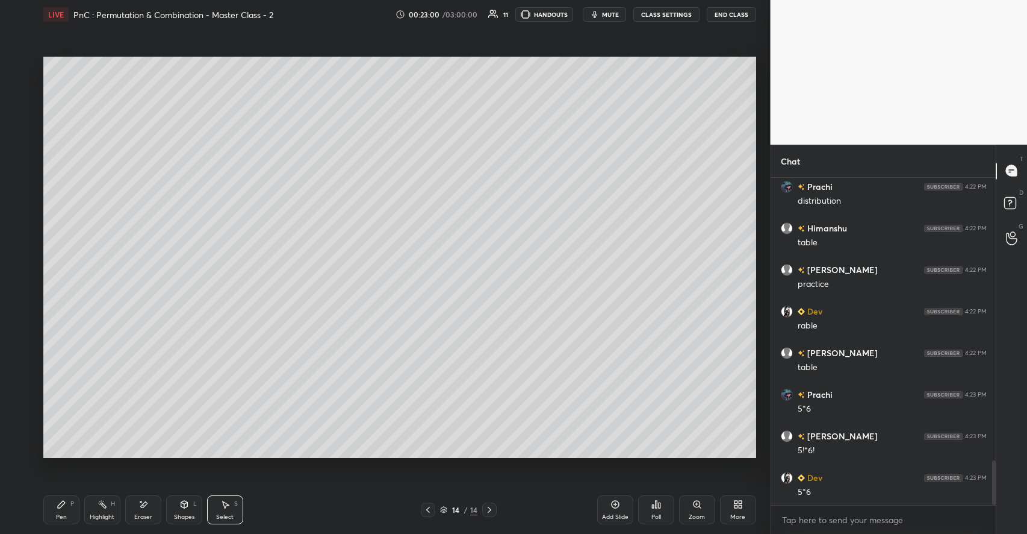
click at [52, 508] on div "Pen P" at bounding box center [61, 509] width 36 height 29
click at [23, 114] on div at bounding box center [20, 115] width 10 height 10
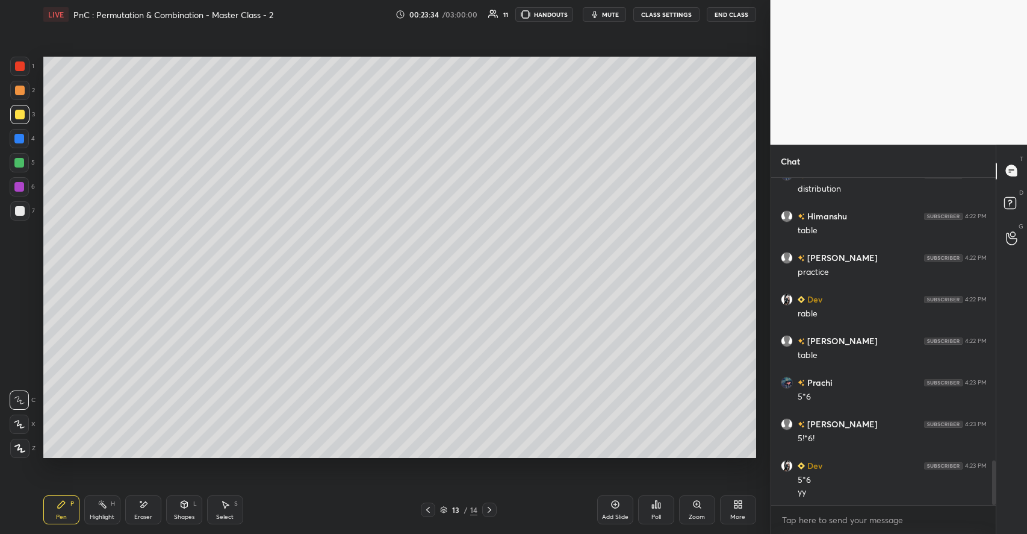
click at [179, 508] on icon at bounding box center [184, 504] width 10 height 10
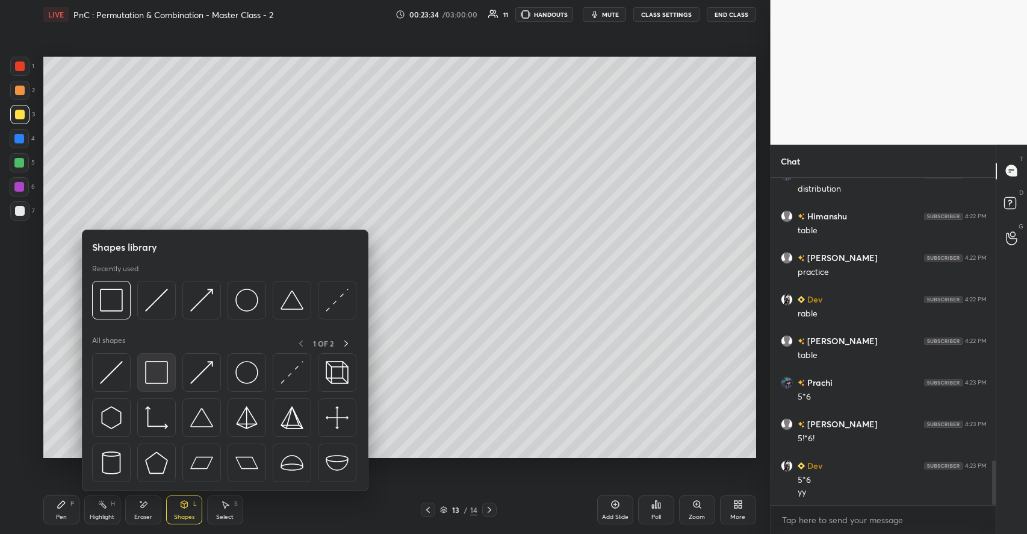
click at [154, 370] on img at bounding box center [156, 372] width 23 height 23
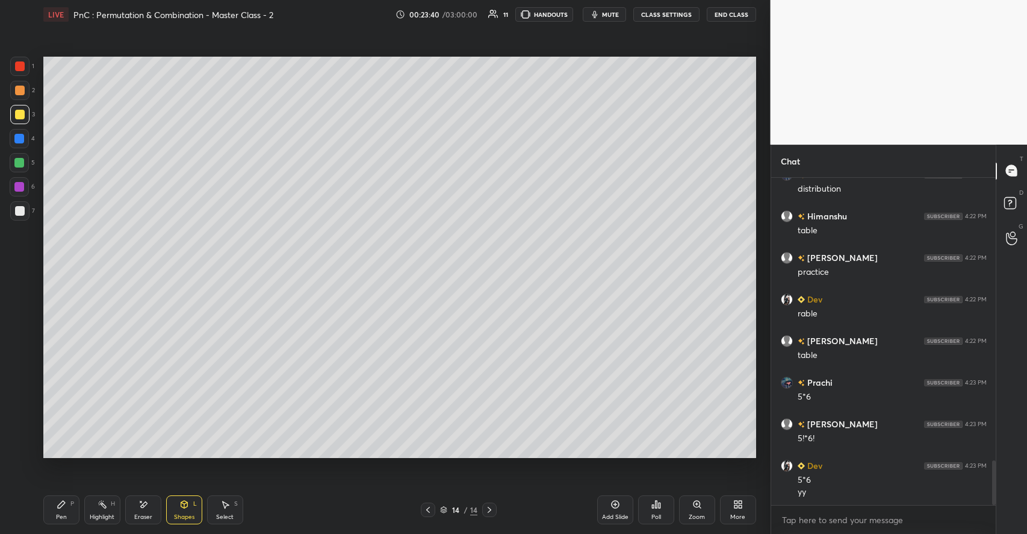
click at [61, 514] on div "Pen" at bounding box center [61, 517] width 11 height 6
click at [22, 89] on div at bounding box center [20, 91] width 10 height 10
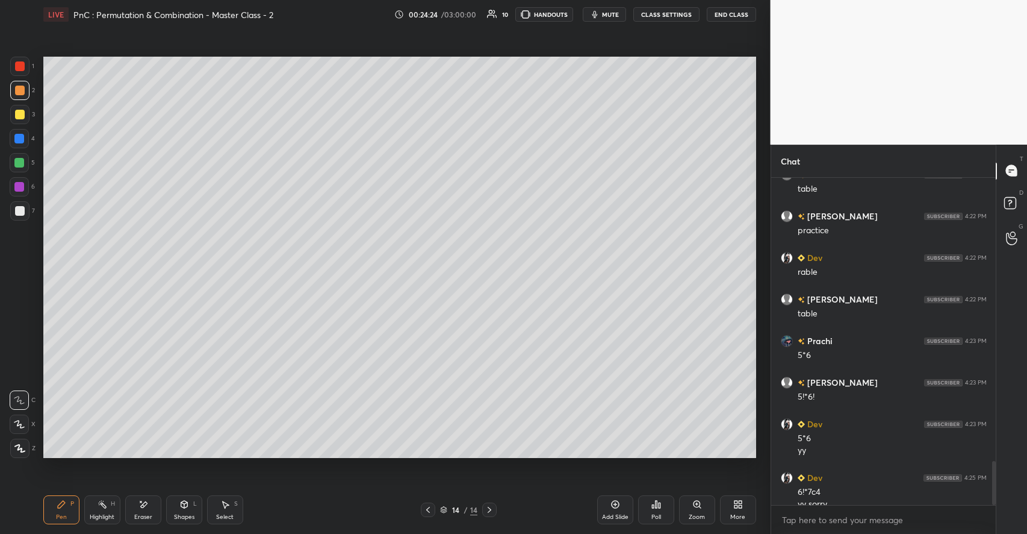
scroll to position [2132, 0]
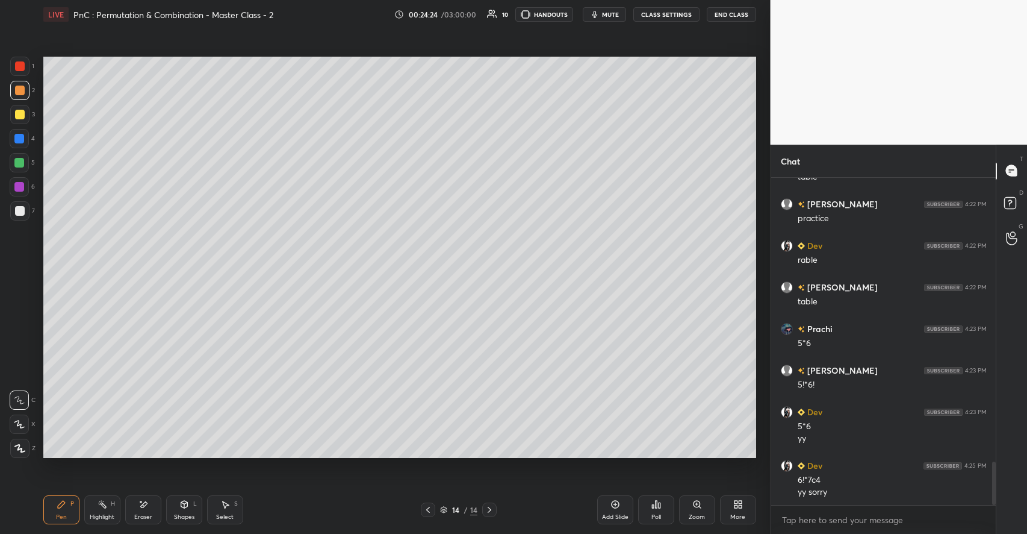
click at [17, 161] on div at bounding box center [19, 163] width 10 height 10
click at [184, 510] on div "Shapes L" at bounding box center [184, 509] width 36 height 29
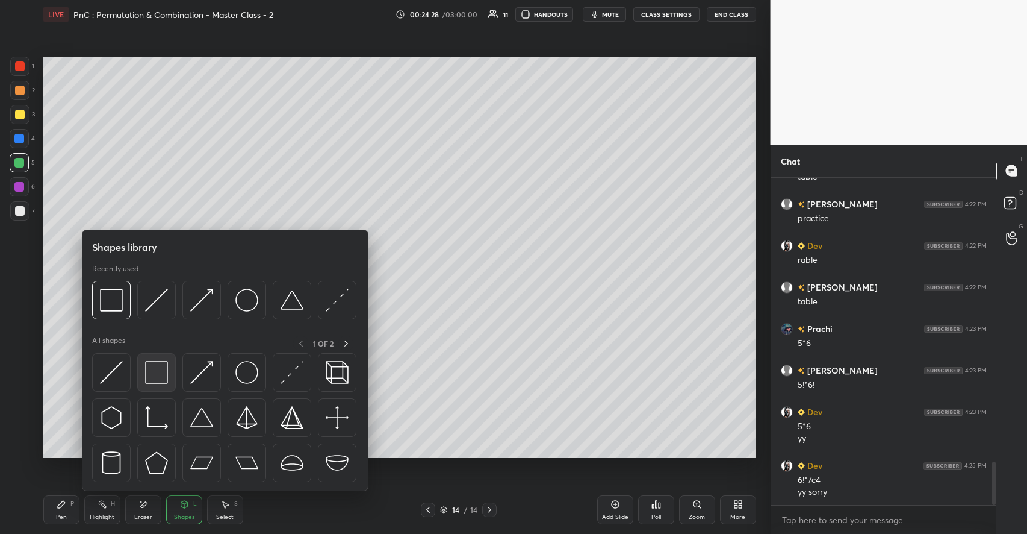
click at [163, 376] on img at bounding box center [156, 372] width 23 height 23
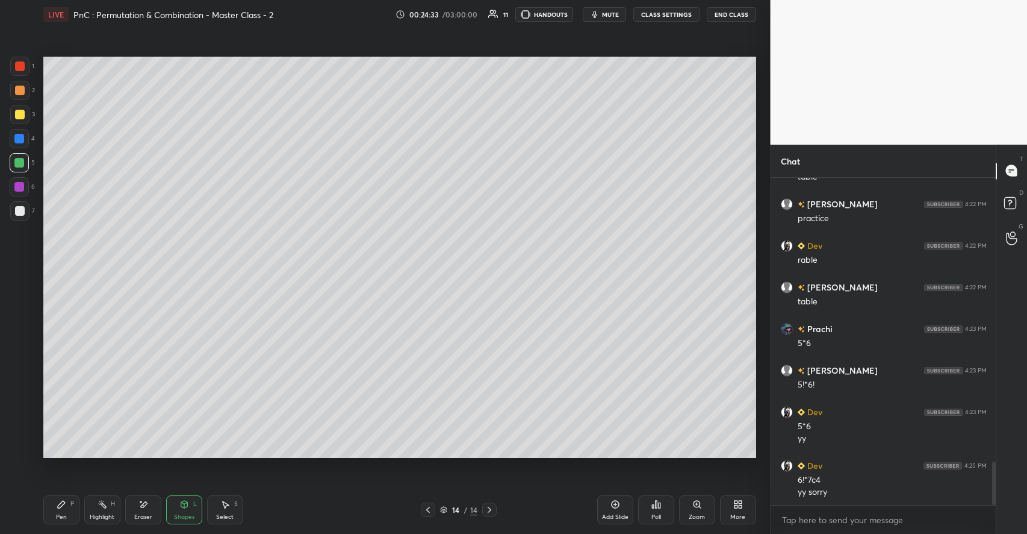
click at [65, 509] on div "Pen P" at bounding box center [61, 509] width 36 height 29
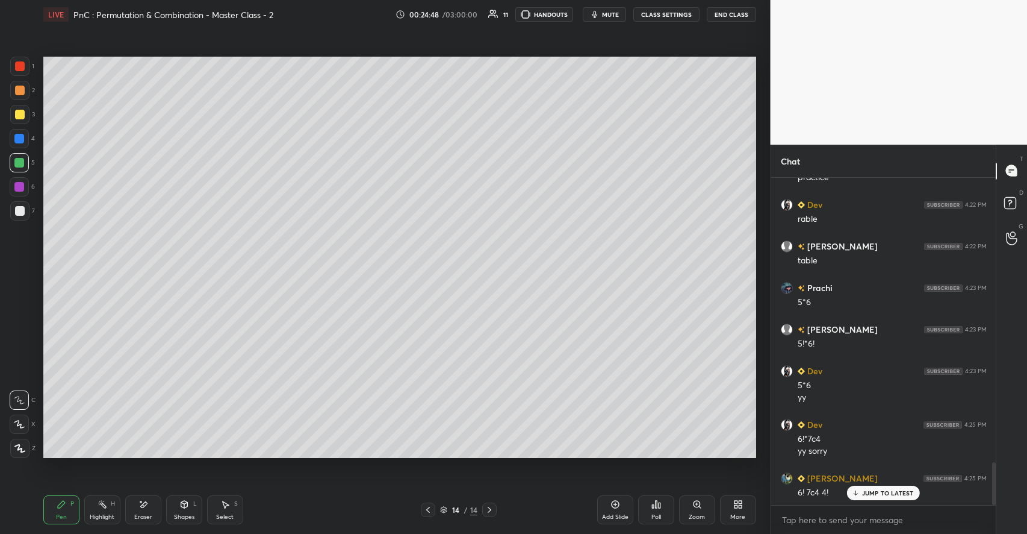
scroll to position [2215, 0]
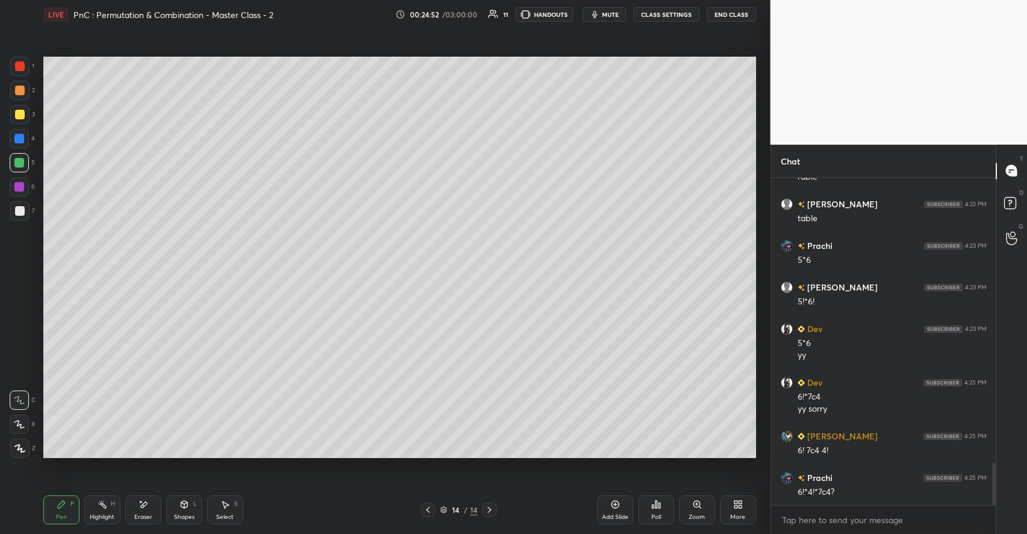
click at [177, 511] on div "Shapes L" at bounding box center [184, 509] width 36 height 29
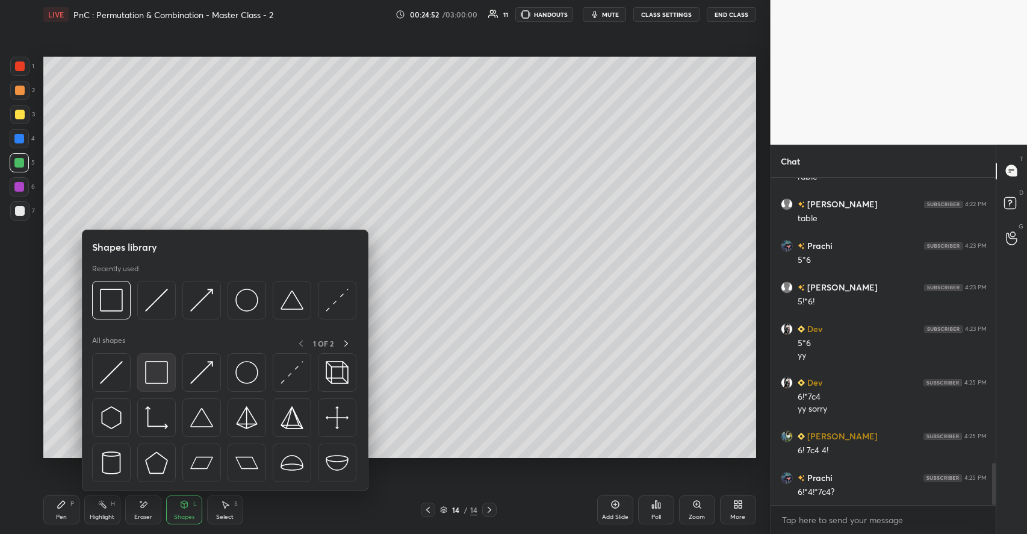
click at [160, 370] on img at bounding box center [156, 372] width 23 height 23
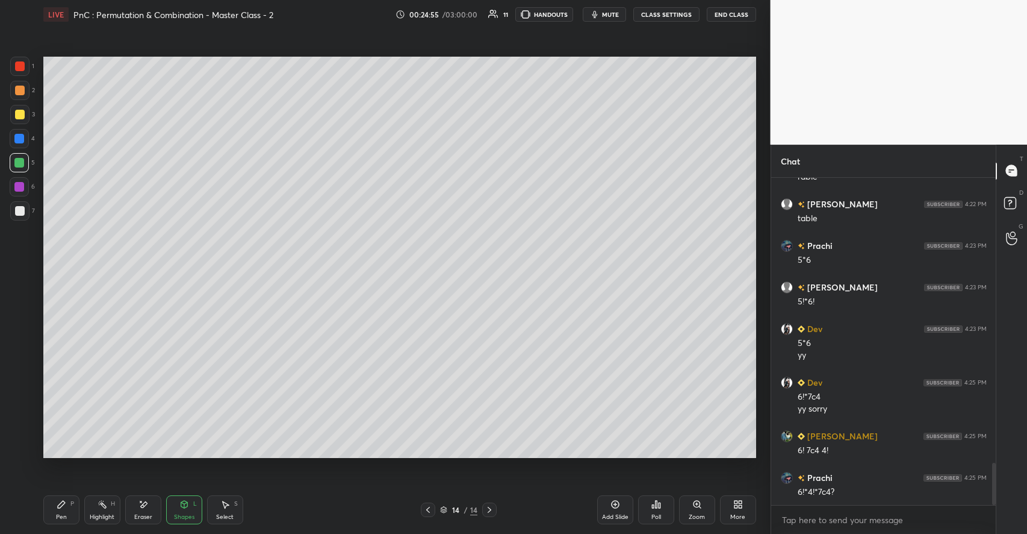
click at [74, 509] on div "Pen P" at bounding box center [61, 509] width 36 height 29
click at [24, 118] on div at bounding box center [19, 114] width 19 height 19
click at [192, 503] on div "Shapes L" at bounding box center [184, 509] width 36 height 29
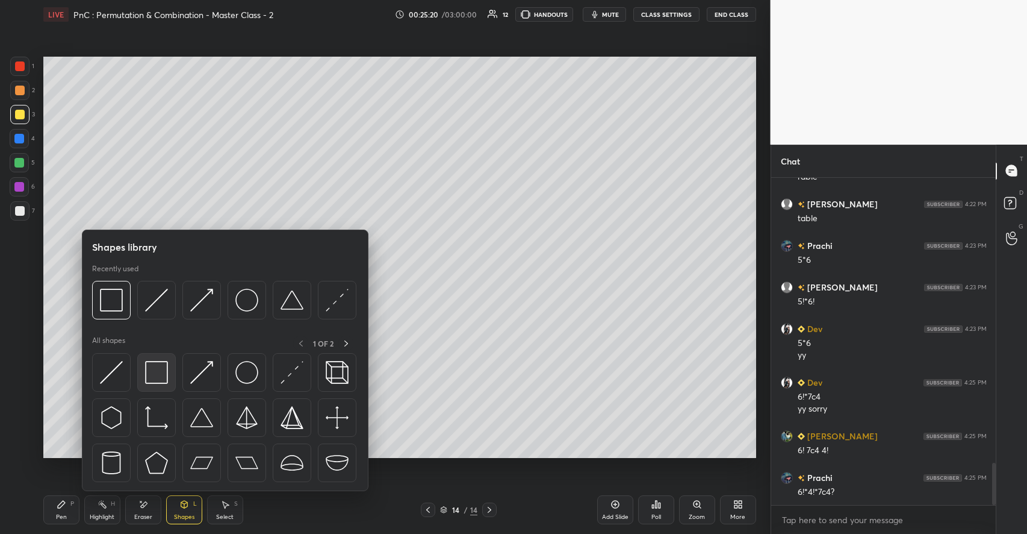
click at [165, 377] on img at bounding box center [156, 372] width 23 height 23
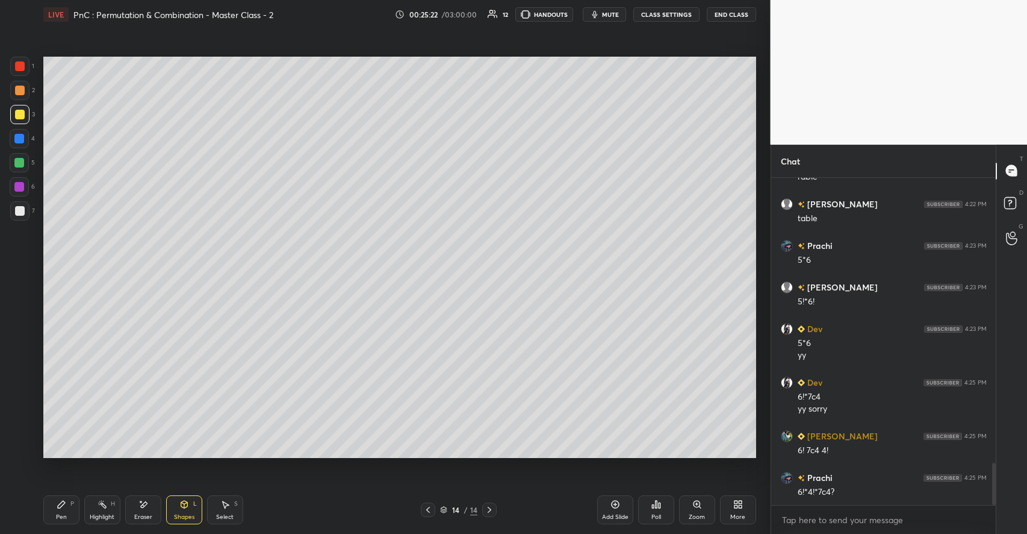
click at [66, 504] on icon at bounding box center [62, 504] width 10 height 10
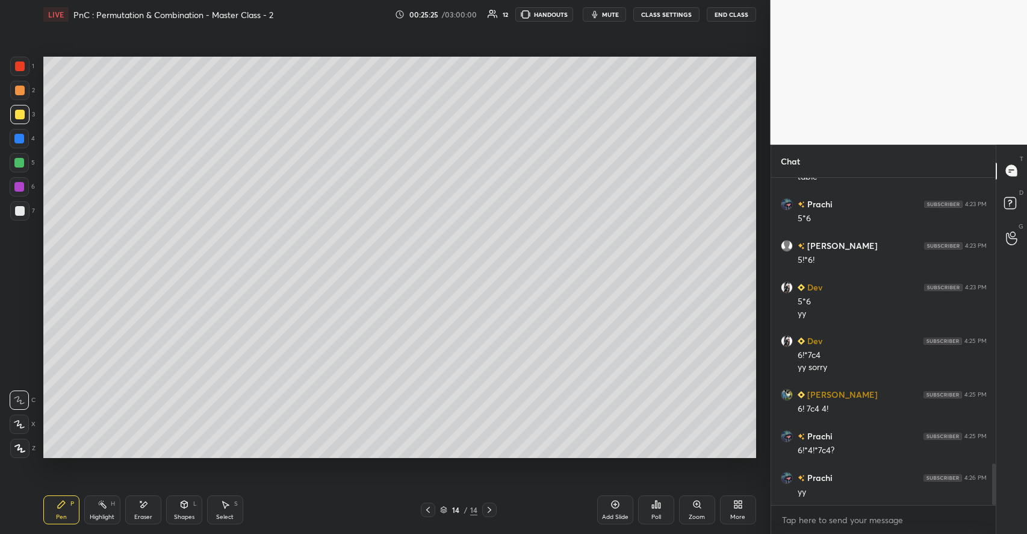
click at [19, 89] on div at bounding box center [20, 91] width 10 height 10
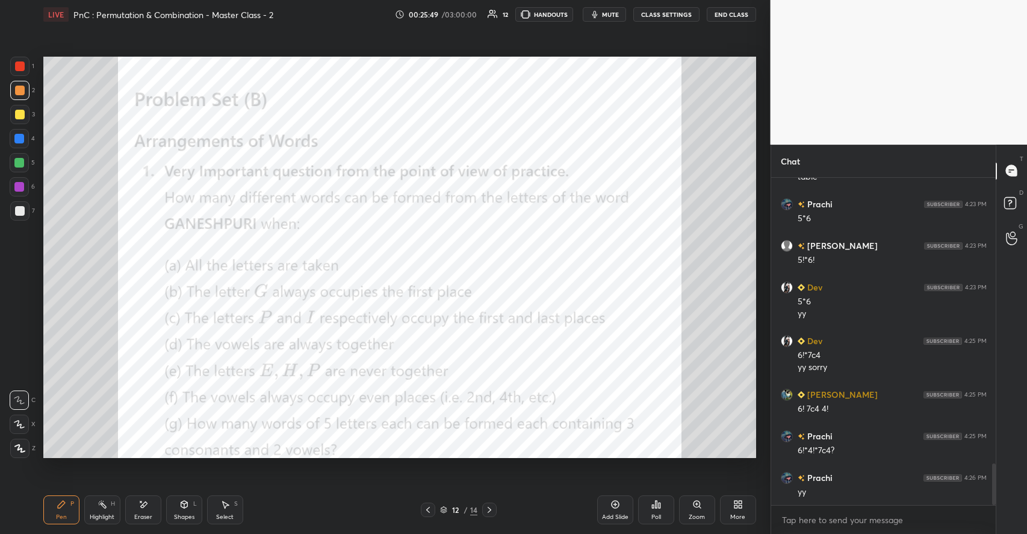
scroll to position [2298, 0]
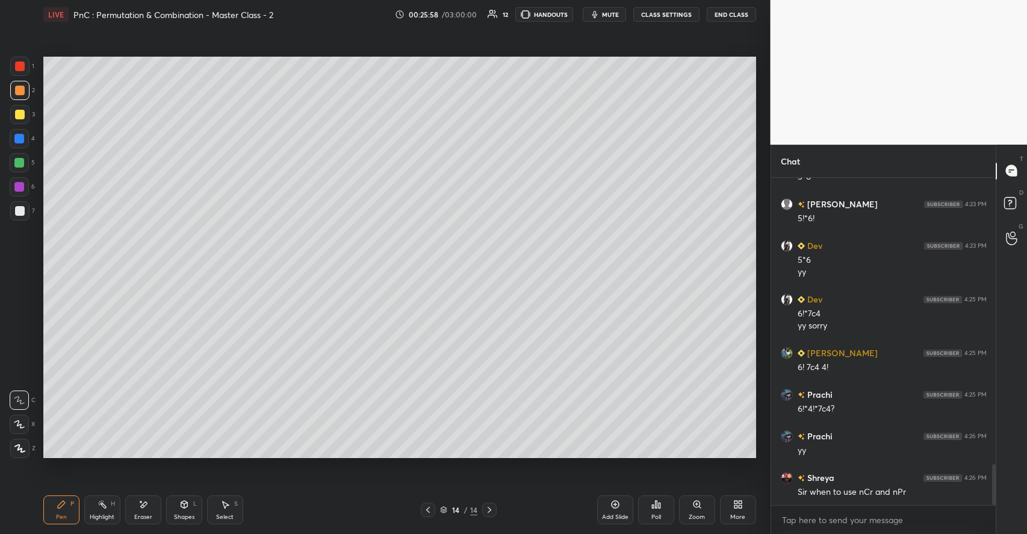
click at [154, 496] on div "Eraser" at bounding box center [143, 509] width 36 height 29
click at [71, 508] on div "Pen P" at bounding box center [61, 509] width 36 height 29
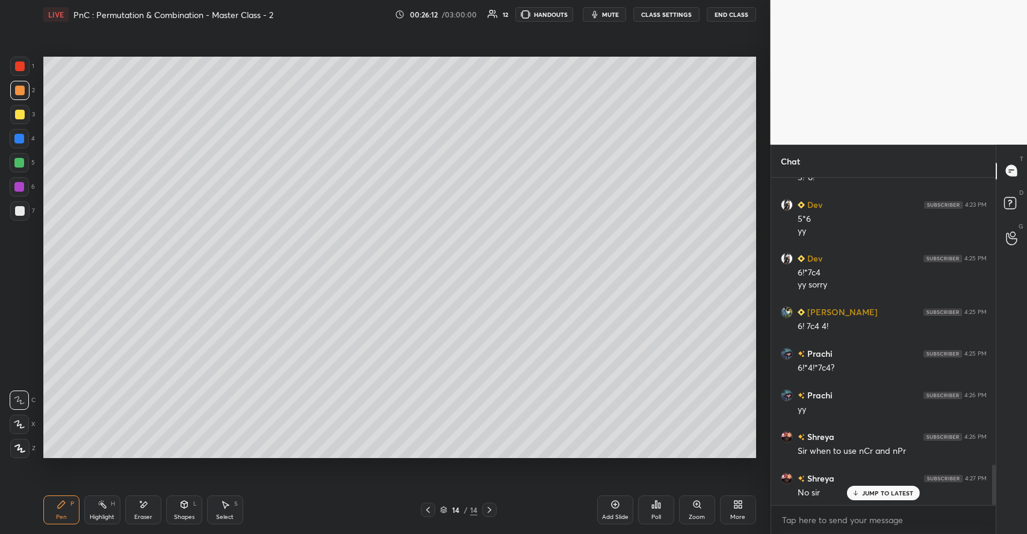
click at [22, 209] on div at bounding box center [20, 211] width 10 height 10
click at [98, 511] on div "Highlight H" at bounding box center [102, 509] width 36 height 29
click at [155, 510] on div "Eraser" at bounding box center [143, 509] width 36 height 29
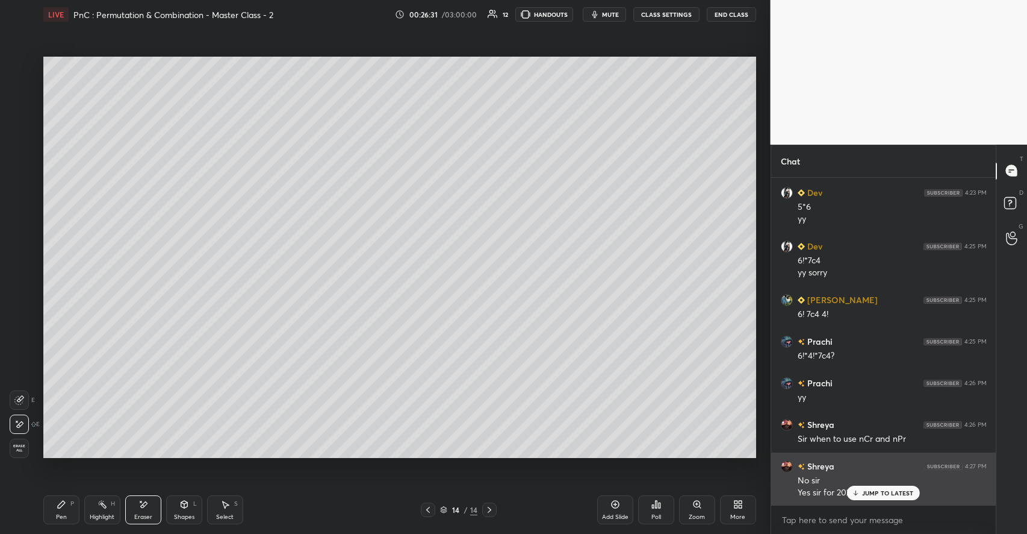
click at [873, 490] on p "JUMP TO LATEST" at bounding box center [888, 492] width 52 height 7
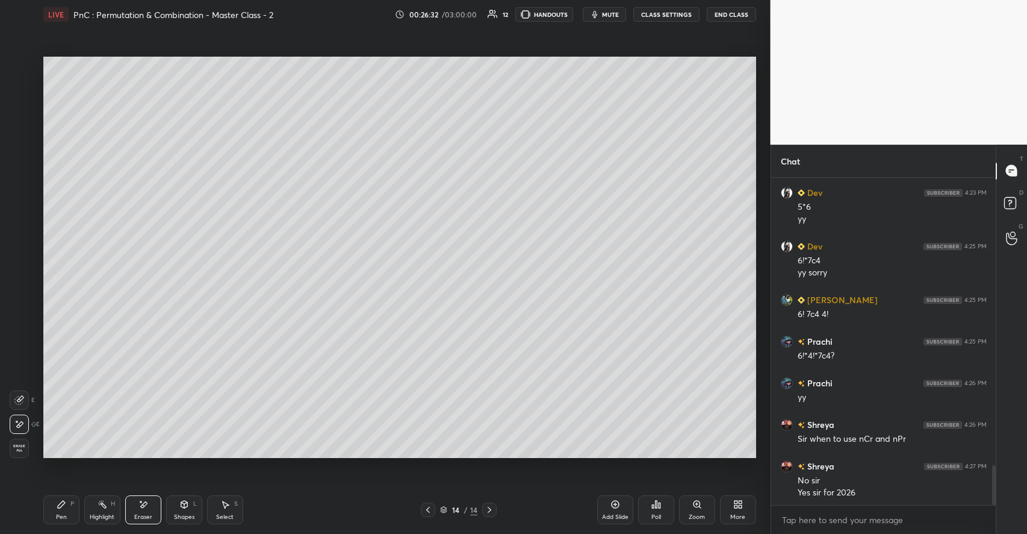
click at [64, 508] on icon at bounding box center [62, 504] width 10 height 10
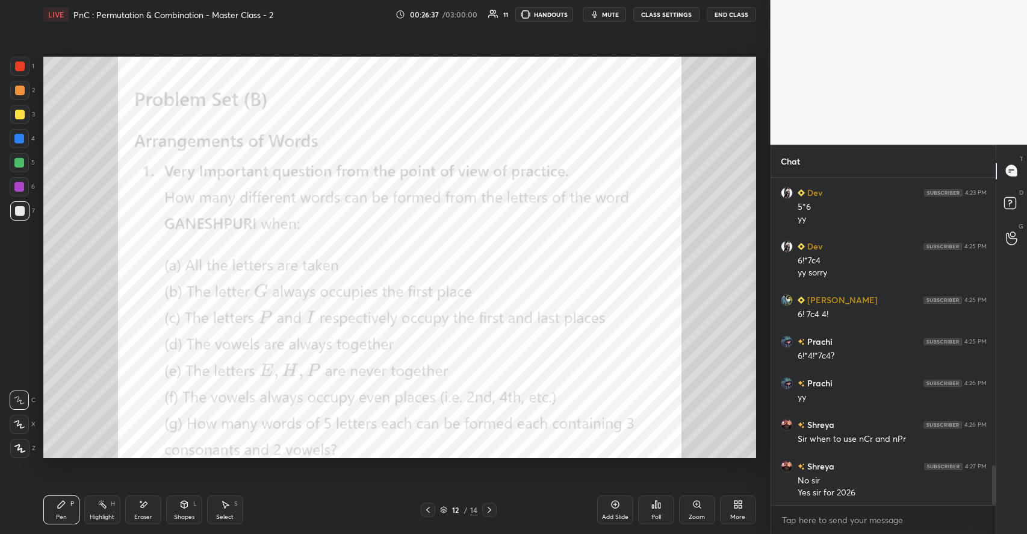
click at [180, 508] on icon at bounding box center [184, 504] width 10 height 10
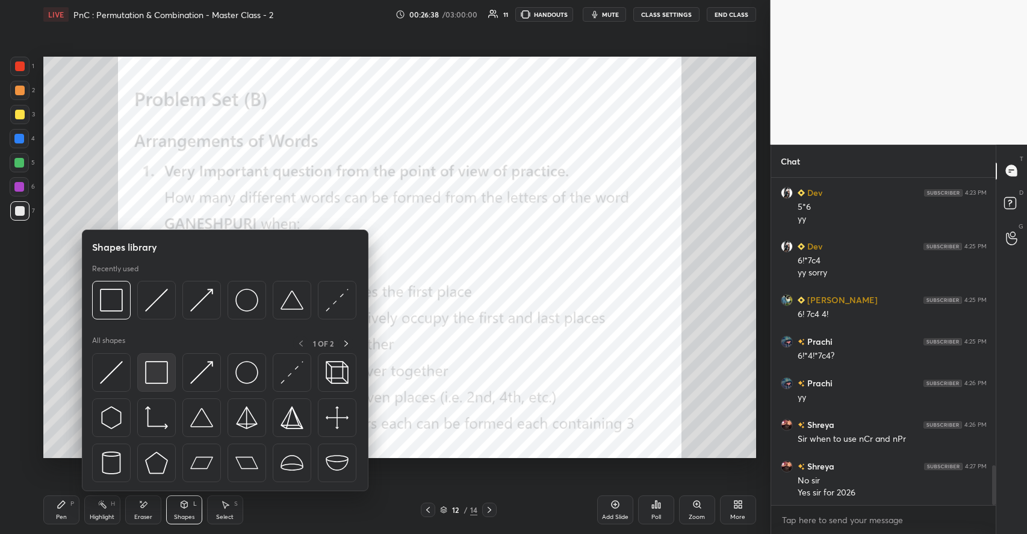
click at [160, 376] on img at bounding box center [156, 372] width 23 height 23
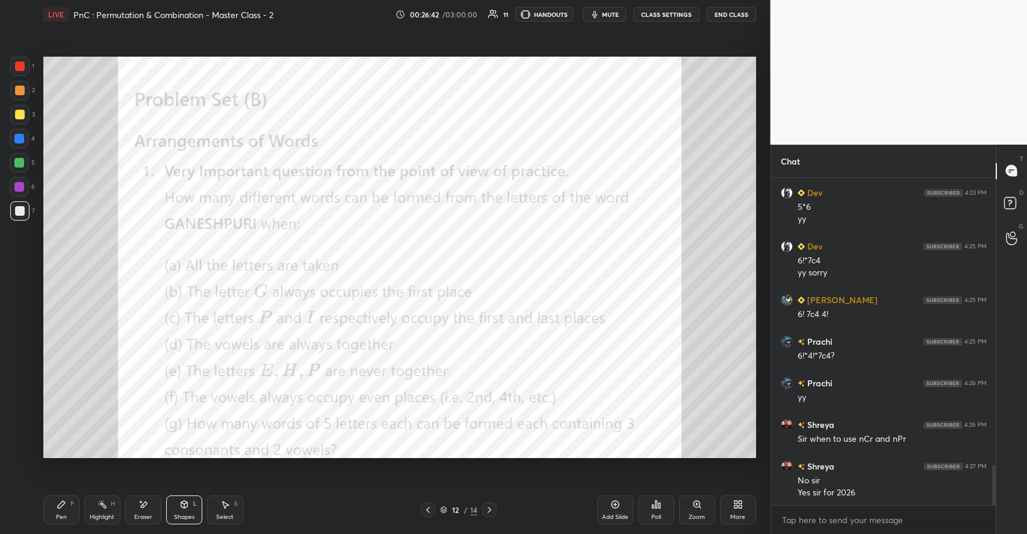
click at [19, 69] on div at bounding box center [20, 66] width 10 height 10
click at [66, 507] on div "Pen P" at bounding box center [61, 509] width 36 height 29
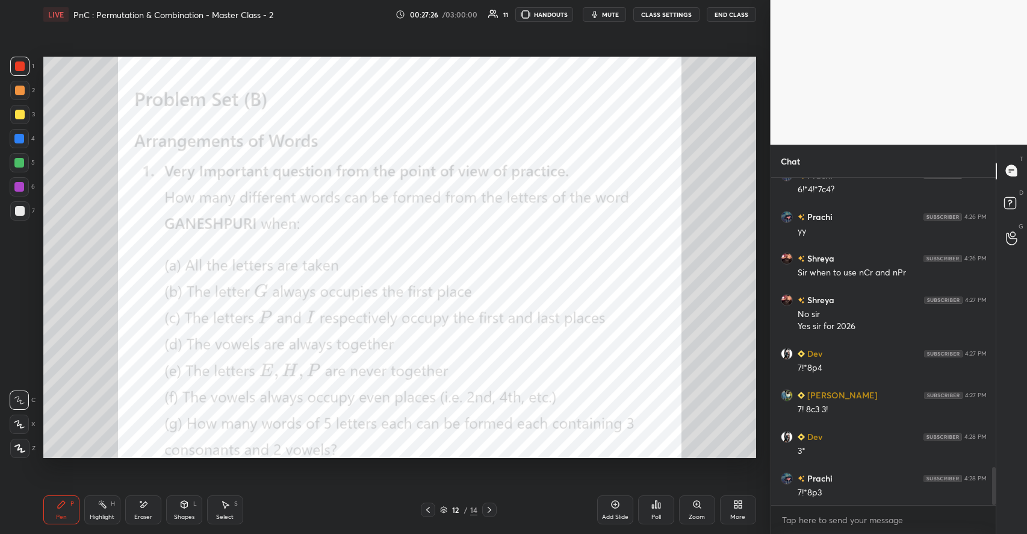
scroll to position [2559, 0]
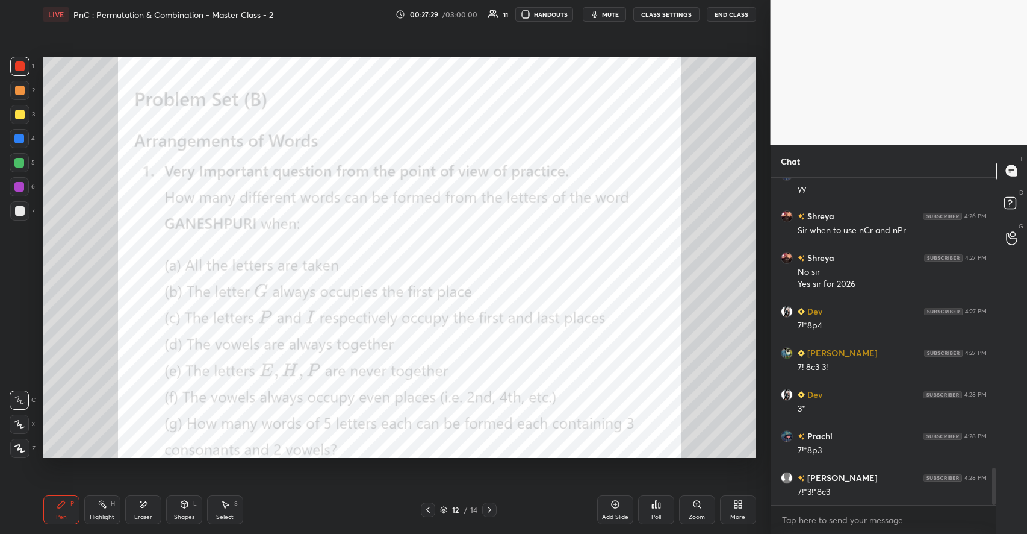
click at [181, 511] on div "Shapes L" at bounding box center [184, 509] width 36 height 29
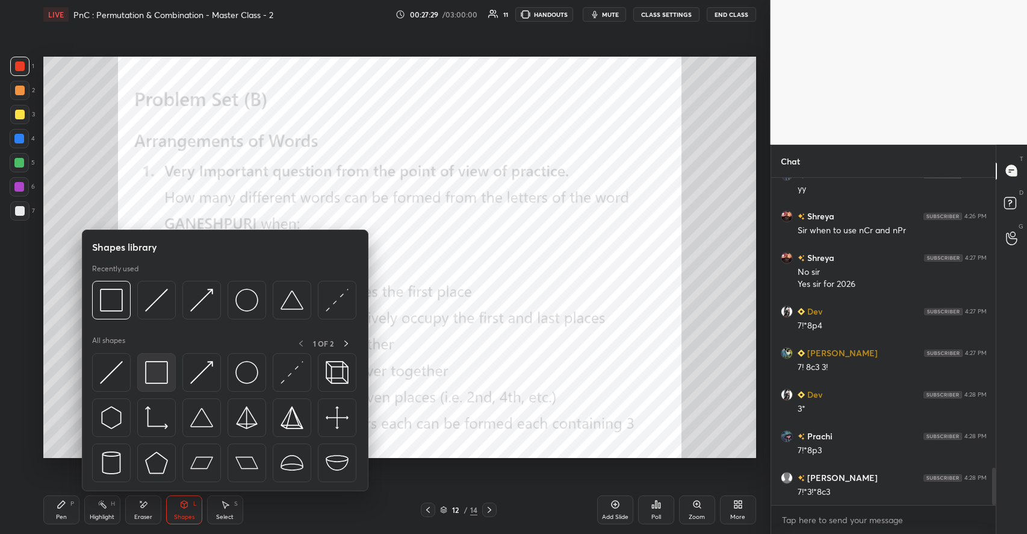
click at [163, 378] on img at bounding box center [156, 372] width 23 height 23
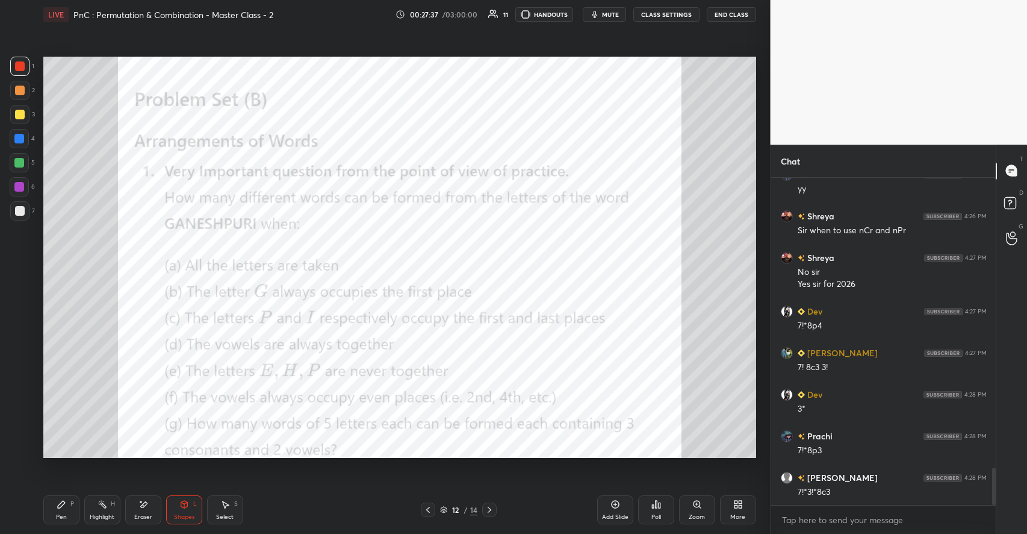
click at [64, 503] on icon at bounding box center [61, 503] width 7 height 7
click at [185, 511] on div "Shapes L" at bounding box center [184, 509] width 36 height 29
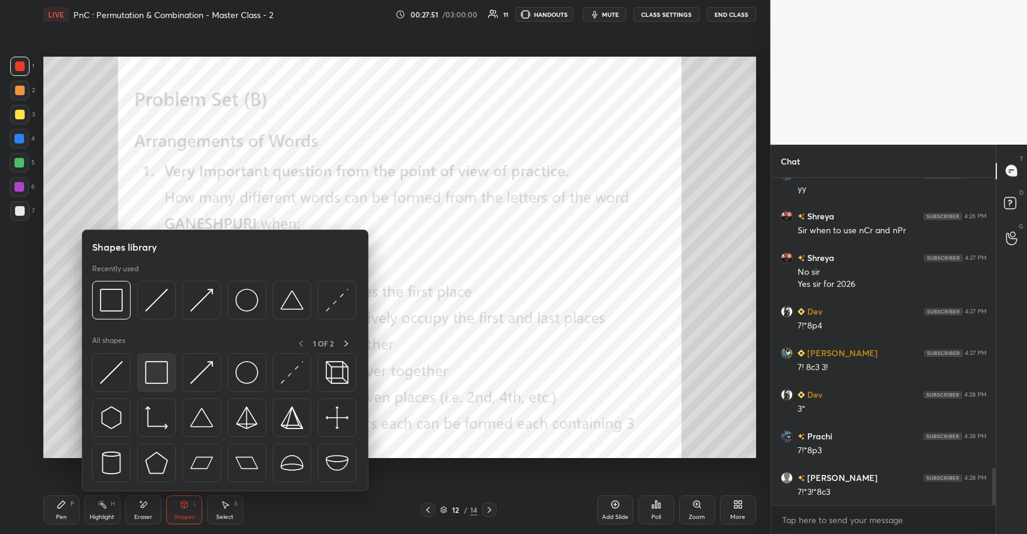
click at [165, 378] on img at bounding box center [156, 372] width 23 height 23
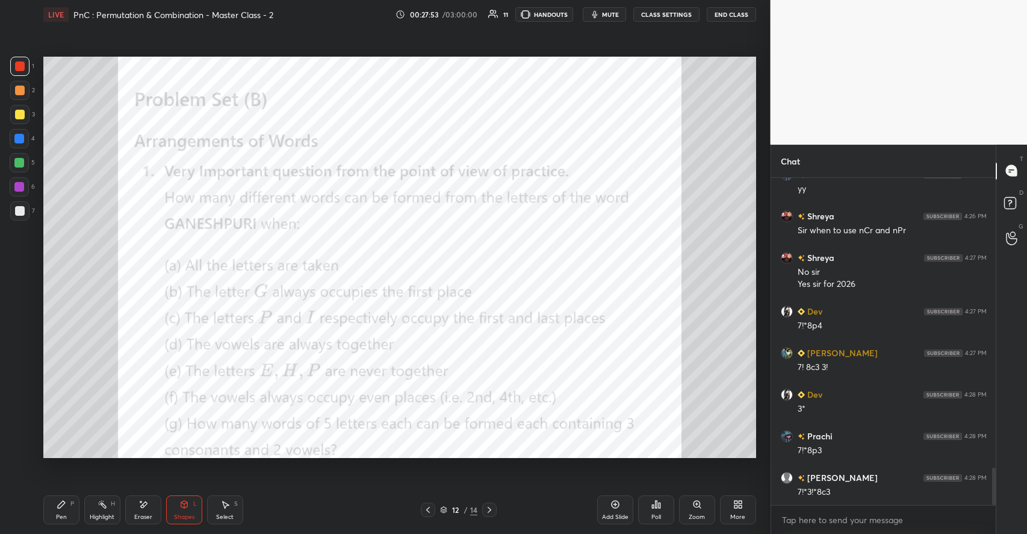
click at [63, 511] on div "Pen P" at bounding box center [61, 509] width 36 height 29
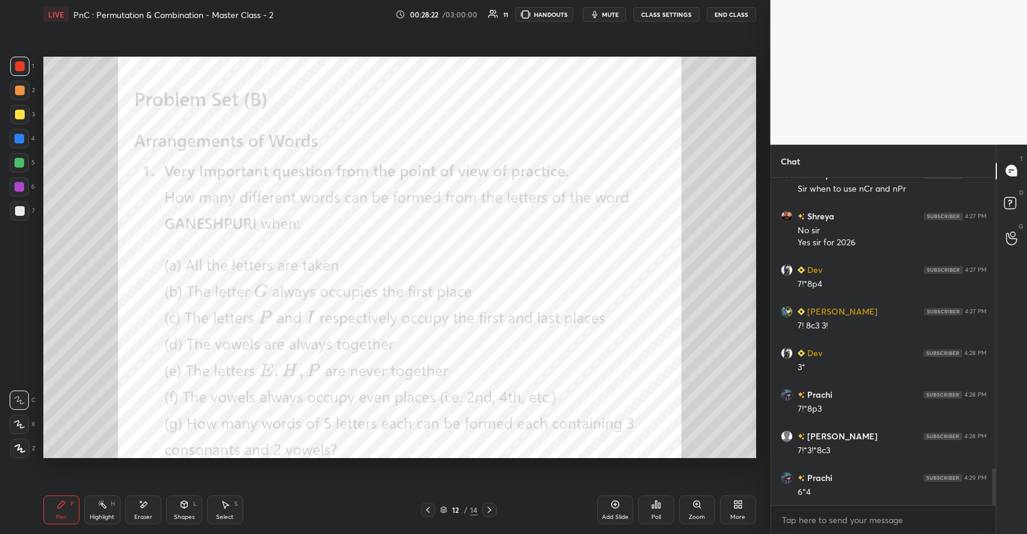
click at [240, 509] on div "Select S" at bounding box center [225, 509] width 36 height 29
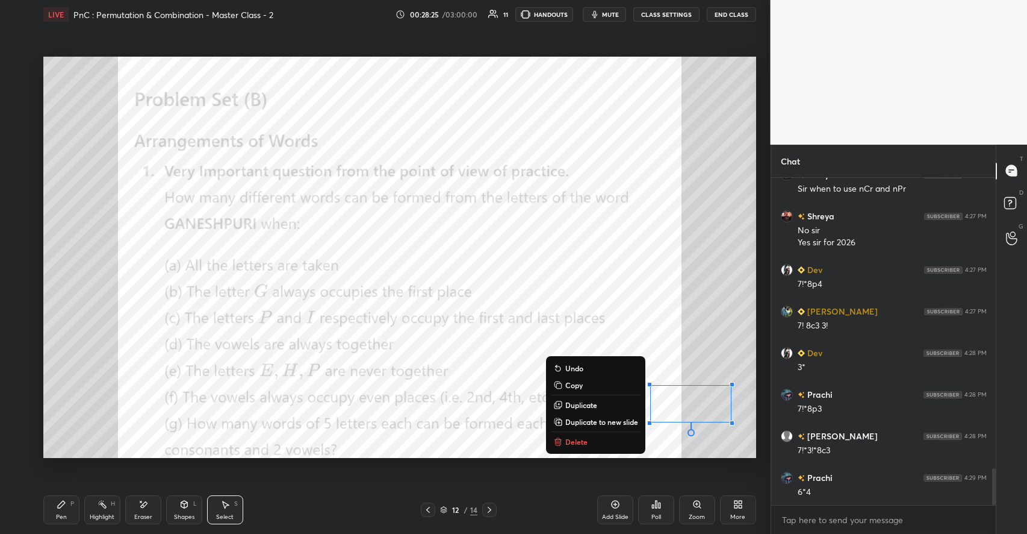
click at [573, 443] on p "Delete" at bounding box center [576, 442] width 22 height 10
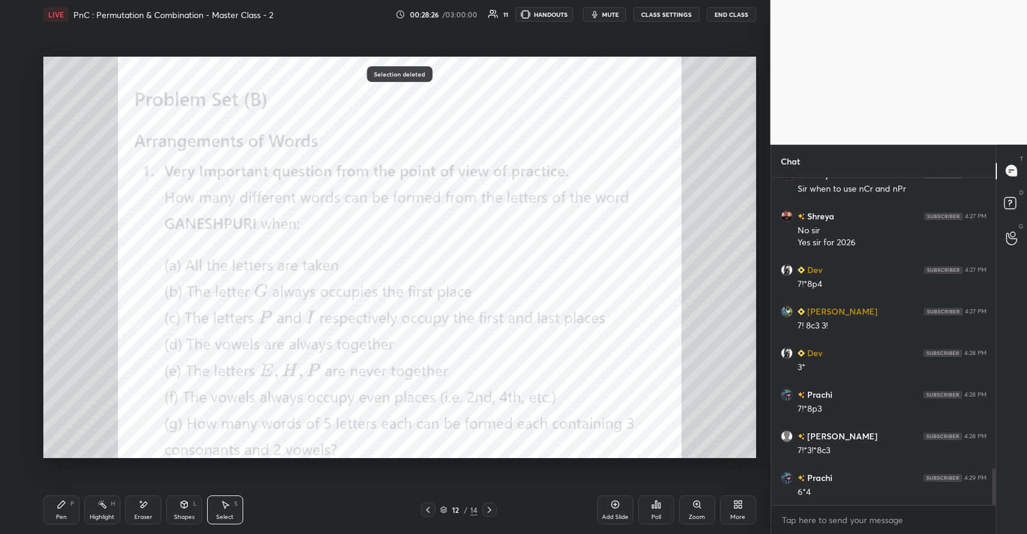
click at [72, 500] on div "P" at bounding box center [72, 503] width 4 height 6
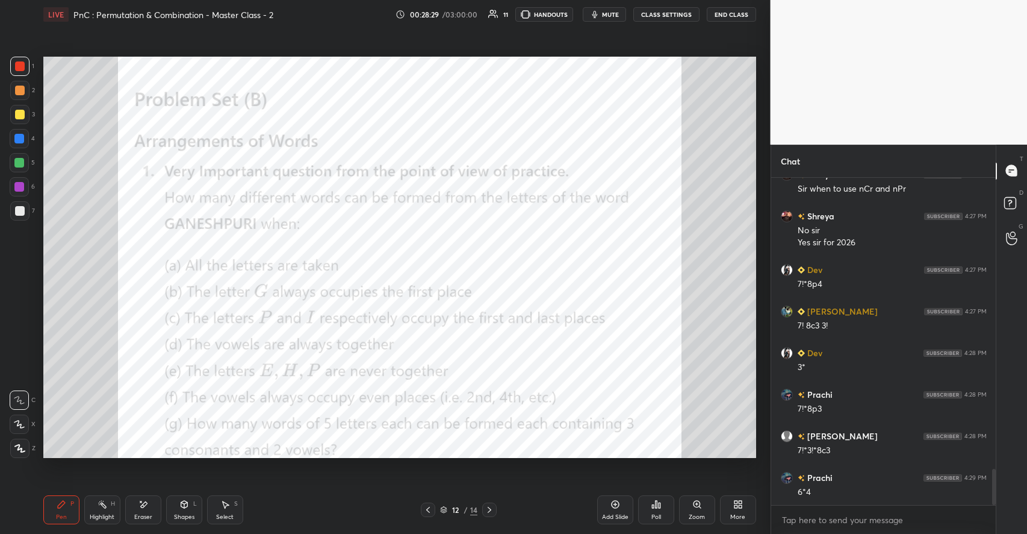
scroll to position [2642, 0]
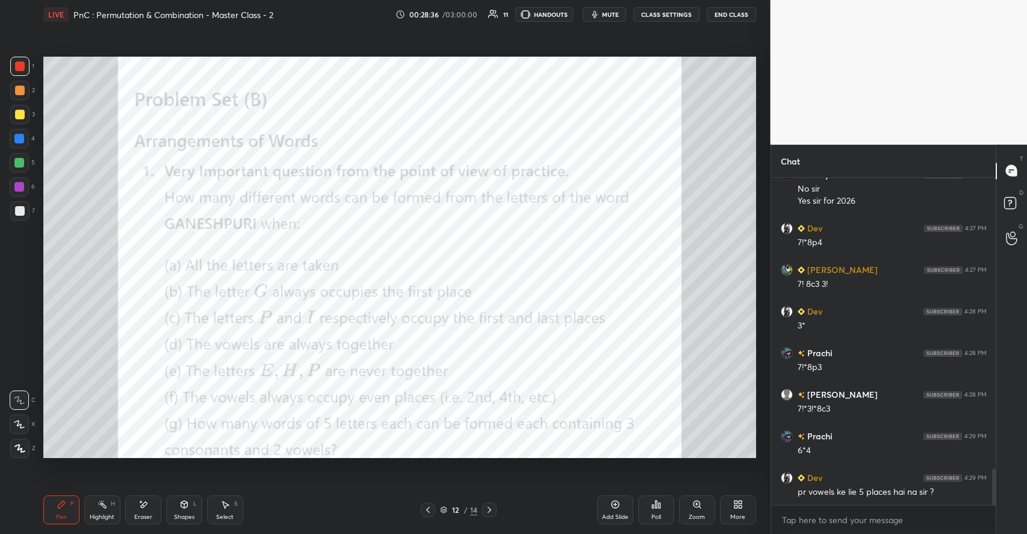
click at [157, 512] on div "Eraser" at bounding box center [143, 509] width 36 height 29
click at [47, 509] on div "Pen P" at bounding box center [61, 509] width 36 height 29
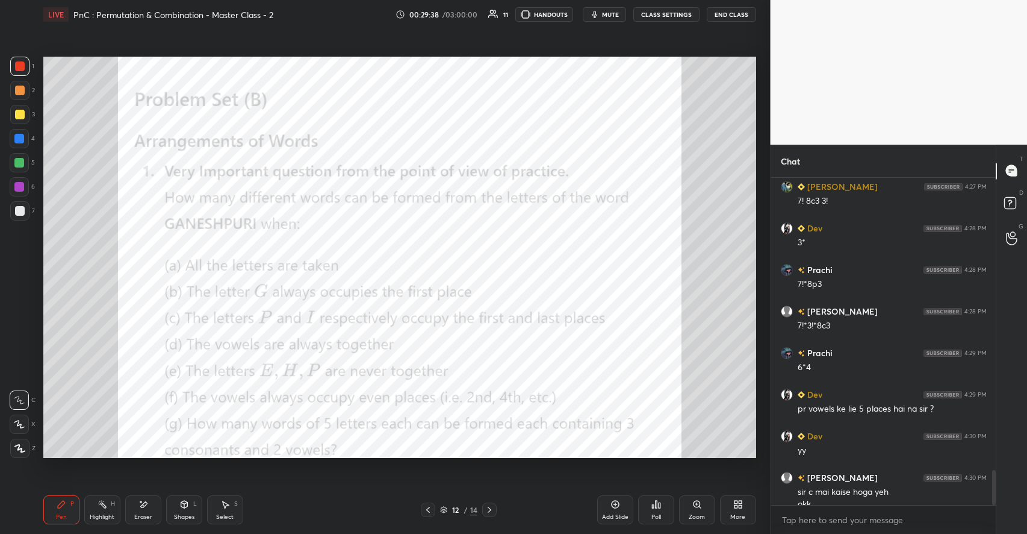
scroll to position [2737, 0]
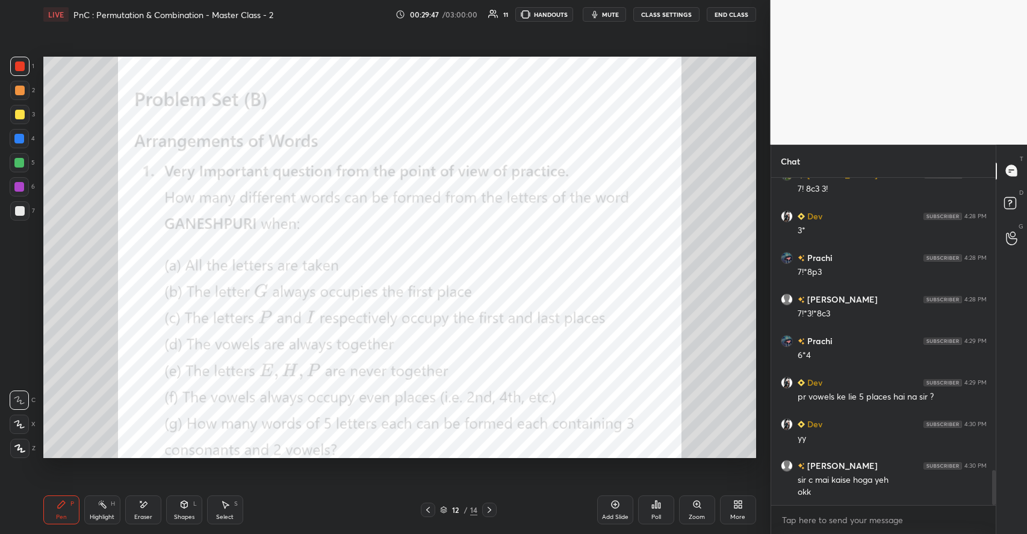
click at [181, 514] on div "Shapes" at bounding box center [184, 517] width 20 height 6
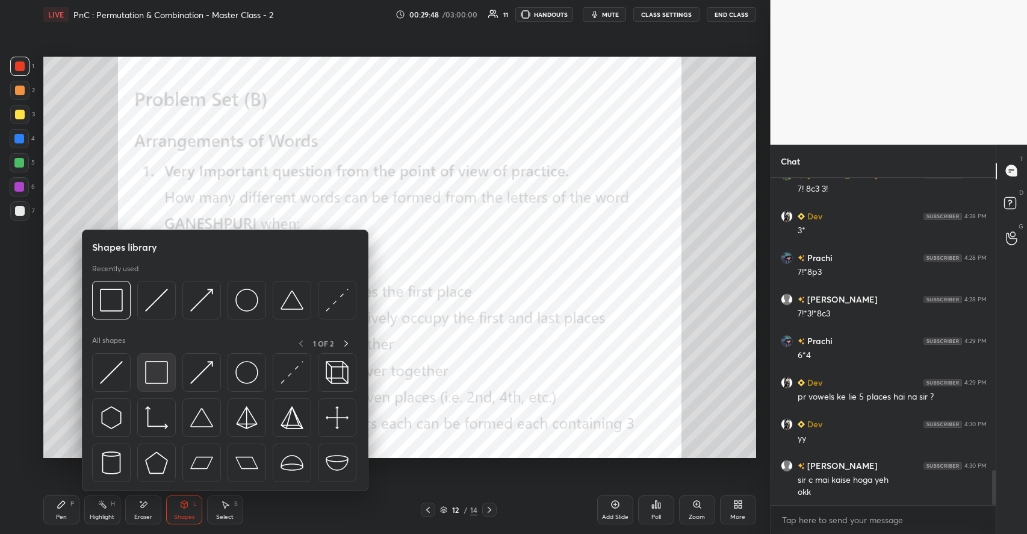
click at [158, 380] on img at bounding box center [156, 372] width 23 height 23
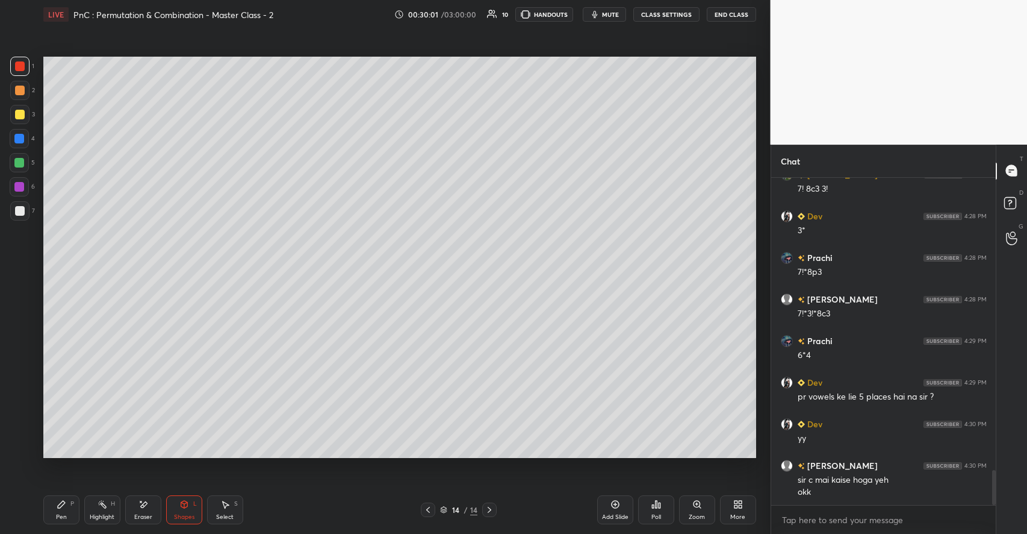
click at [611, 508] on icon at bounding box center [616, 504] width 10 height 10
click at [26, 113] on div at bounding box center [19, 114] width 19 height 19
click at [66, 497] on div "Pen P" at bounding box center [61, 509] width 36 height 29
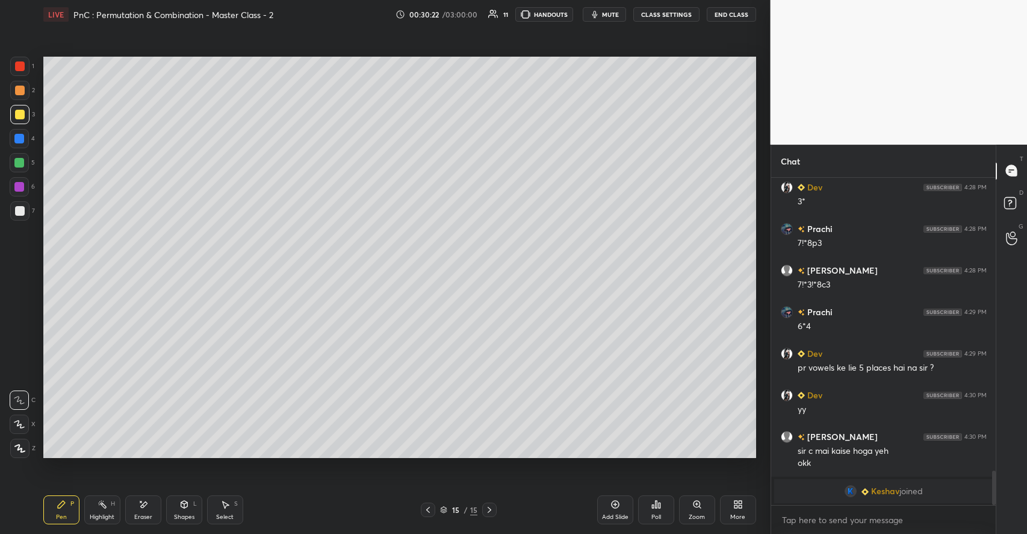
click at [23, 161] on div at bounding box center [19, 163] width 10 height 10
click at [22, 214] on div at bounding box center [20, 211] width 10 height 10
click at [22, 138] on div at bounding box center [19, 139] width 10 height 10
click at [188, 504] on icon at bounding box center [184, 504] width 10 height 10
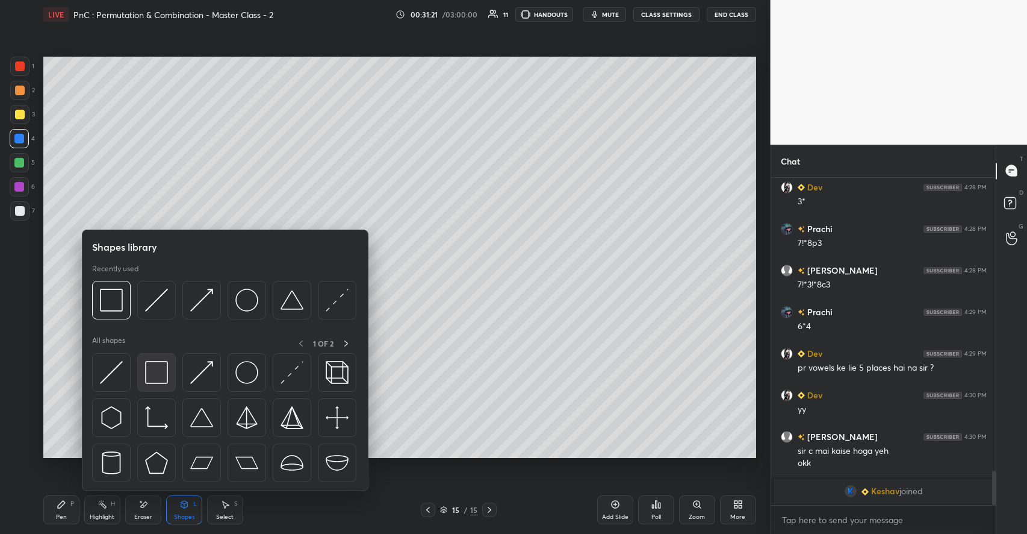
click at [165, 378] on img at bounding box center [156, 372] width 23 height 23
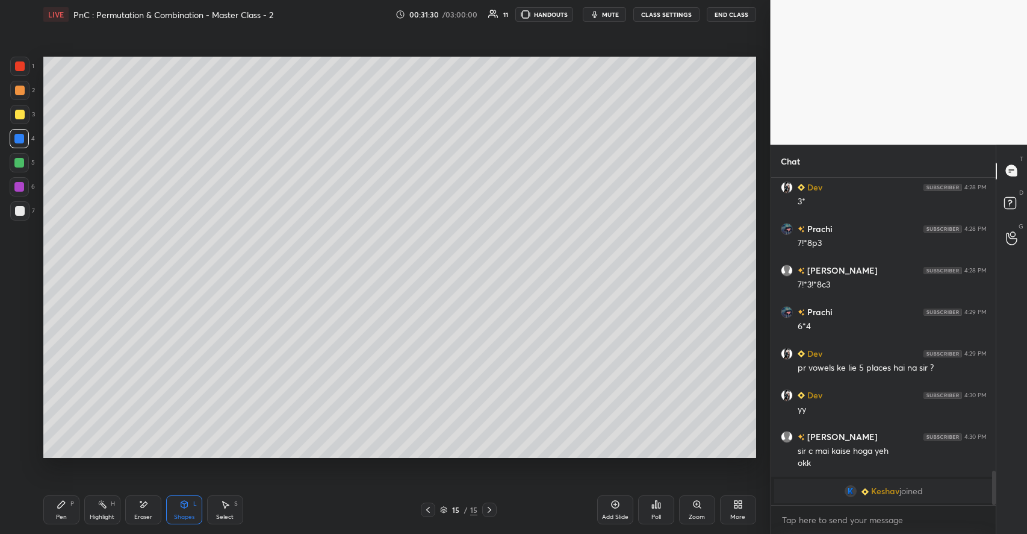
click at [63, 503] on icon at bounding box center [61, 503] width 7 height 7
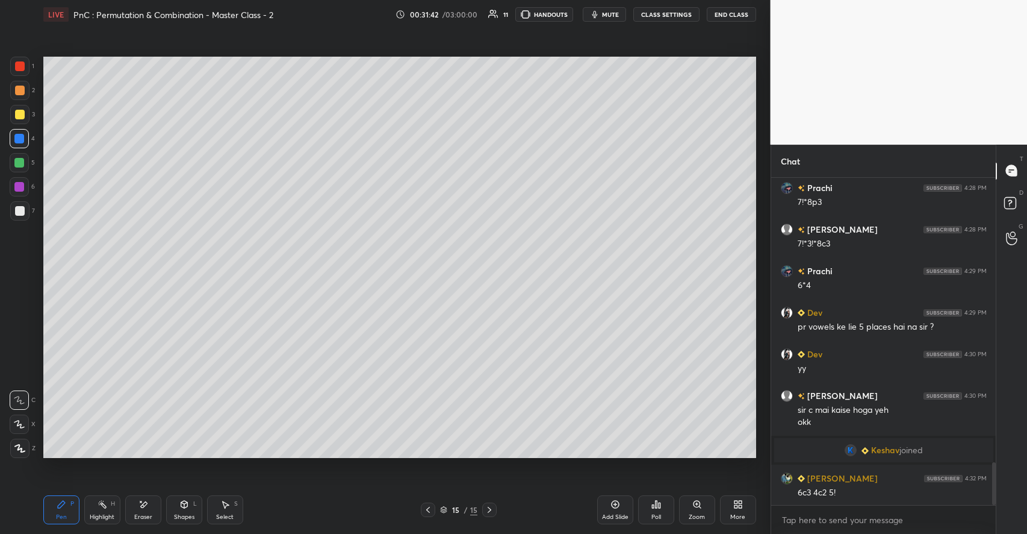
click at [178, 514] on div "Shapes" at bounding box center [184, 517] width 20 height 6
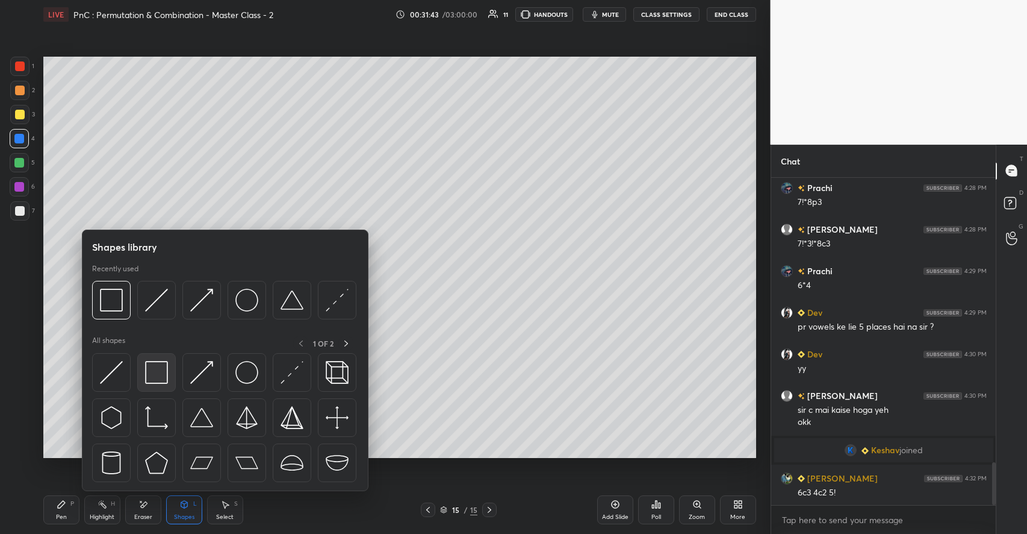
click at [163, 376] on img at bounding box center [156, 372] width 23 height 23
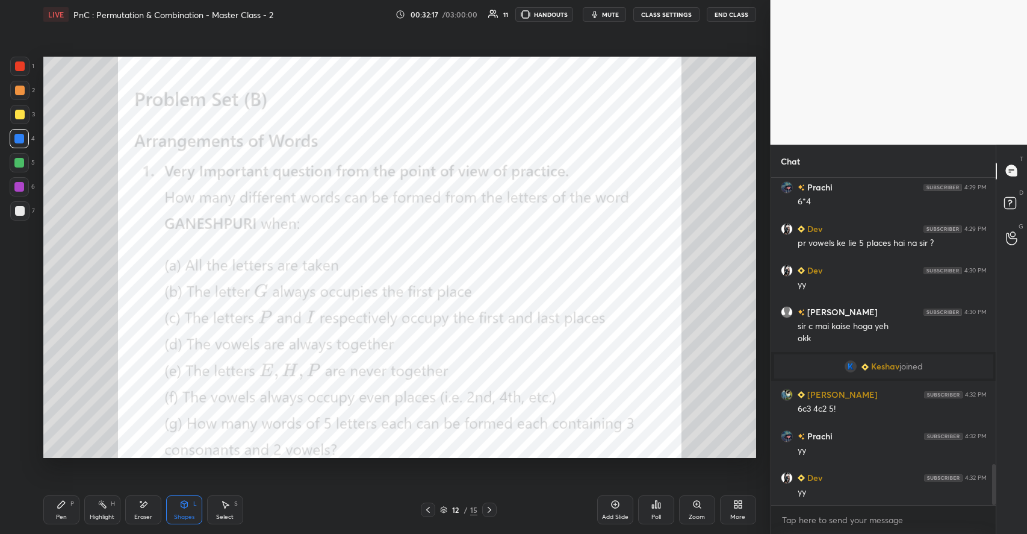
scroll to position [2312, 0]
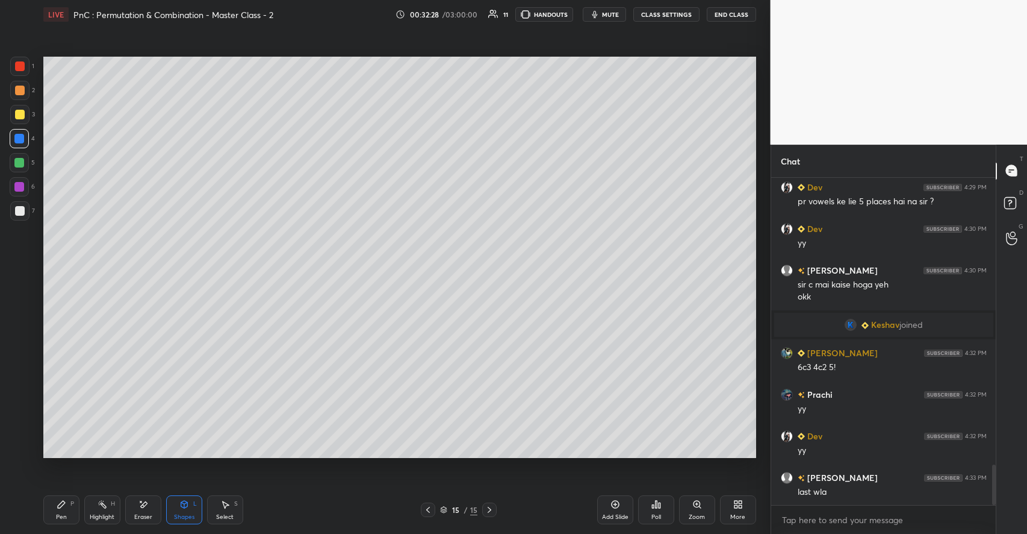
click at [62, 497] on div "Pen P" at bounding box center [61, 509] width 36 height 29
click at [23, 117] on div at bounding box center [20, 115] width 10 height 10
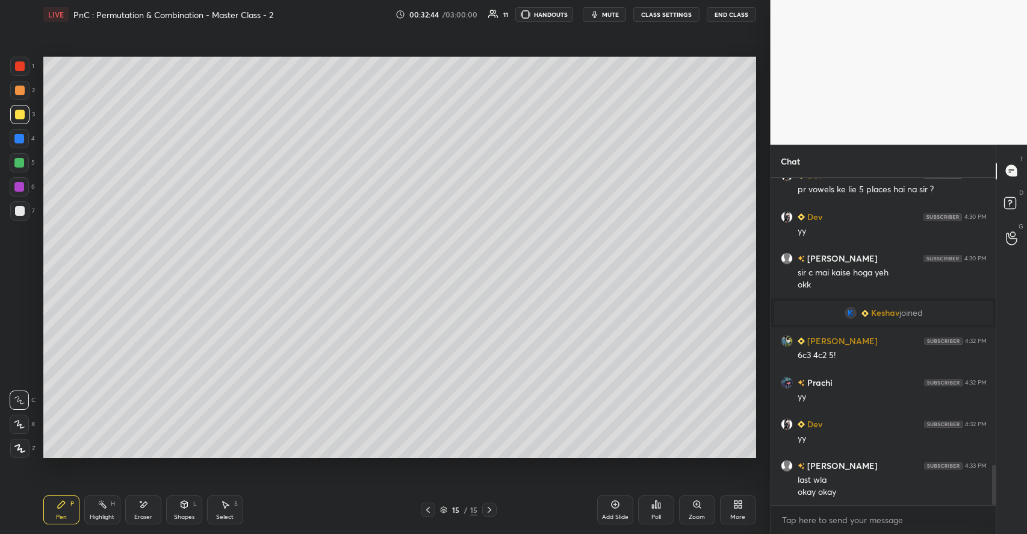
scroll to position [2336, 0]
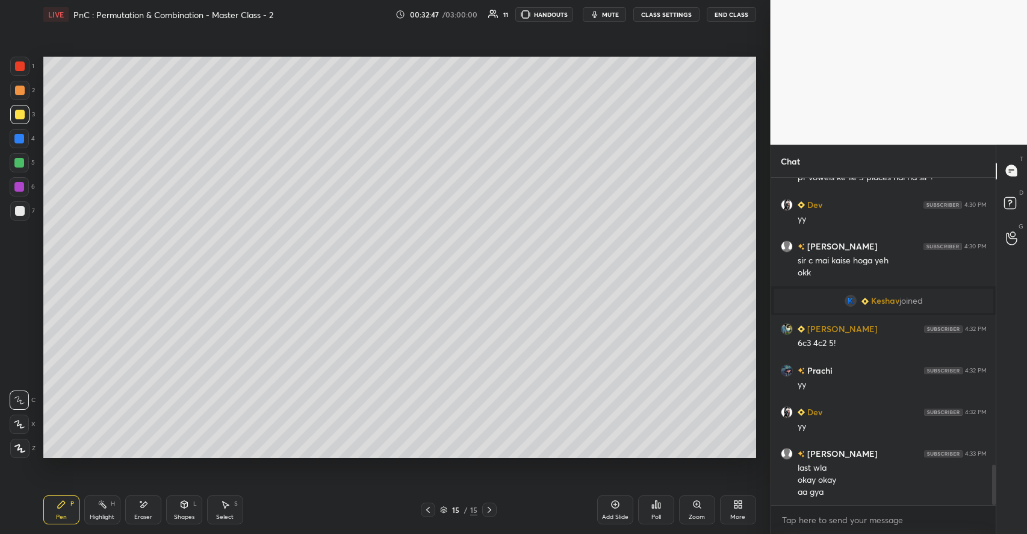
click at [485, 505] on icon at bounding box center [490, 510] width 10 height 10
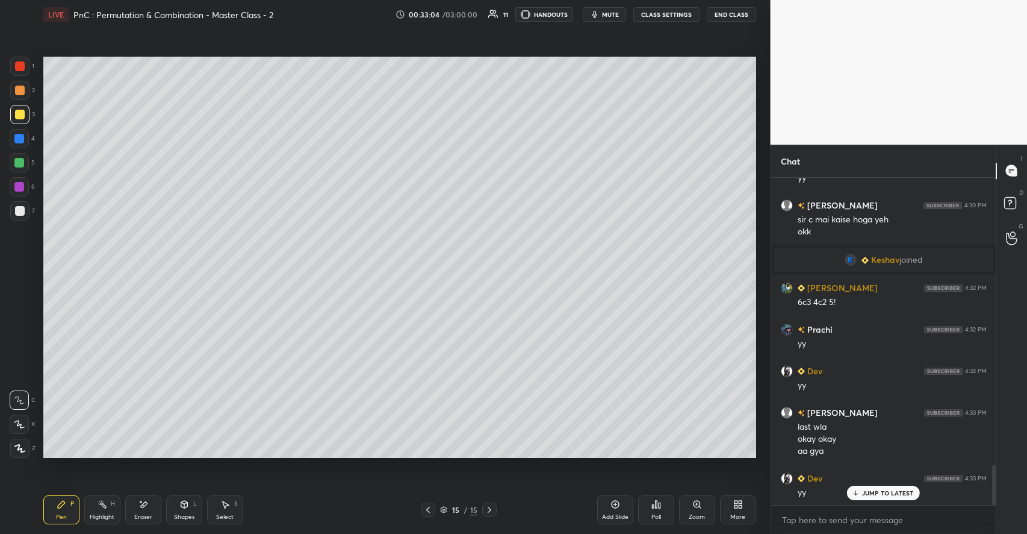
click at [738, 506] on icon at bounding box center [738, 504] width 10 height 10
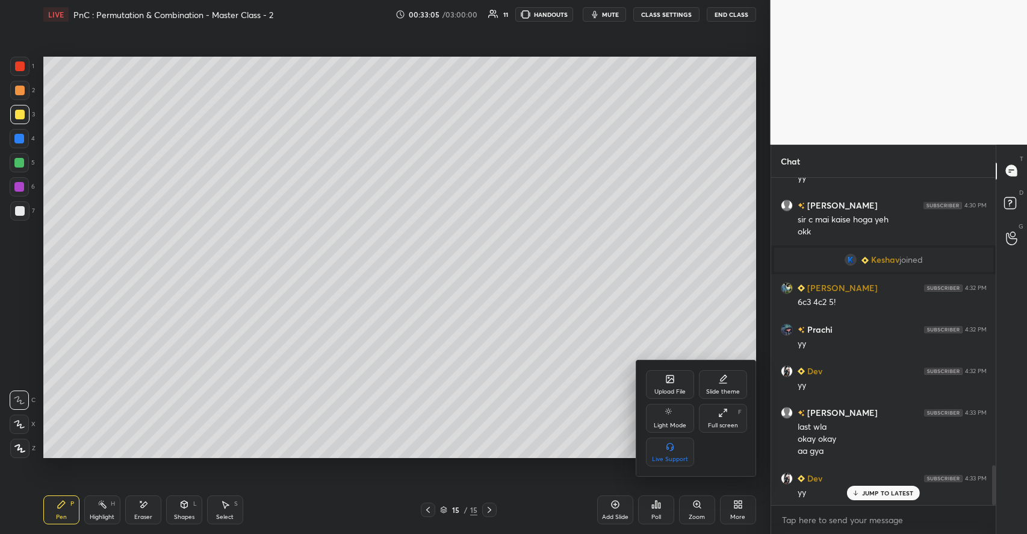
click at [672, 368] on div "Upload File Slide theme Light Mode Full screen F Live Support" at bounding box center [696, 418] width 120 height 116
click at [671, 381] on icon at bounding box center [670, 380] width 7 height 4
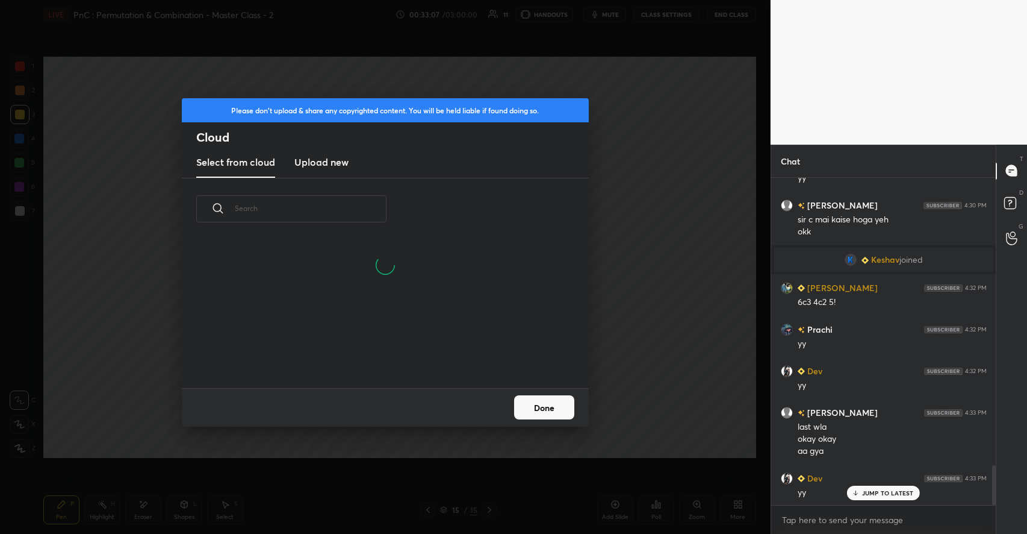
click at [336, 173] on new "Upload new" at bounding box center [321, 163] width 54 height 30
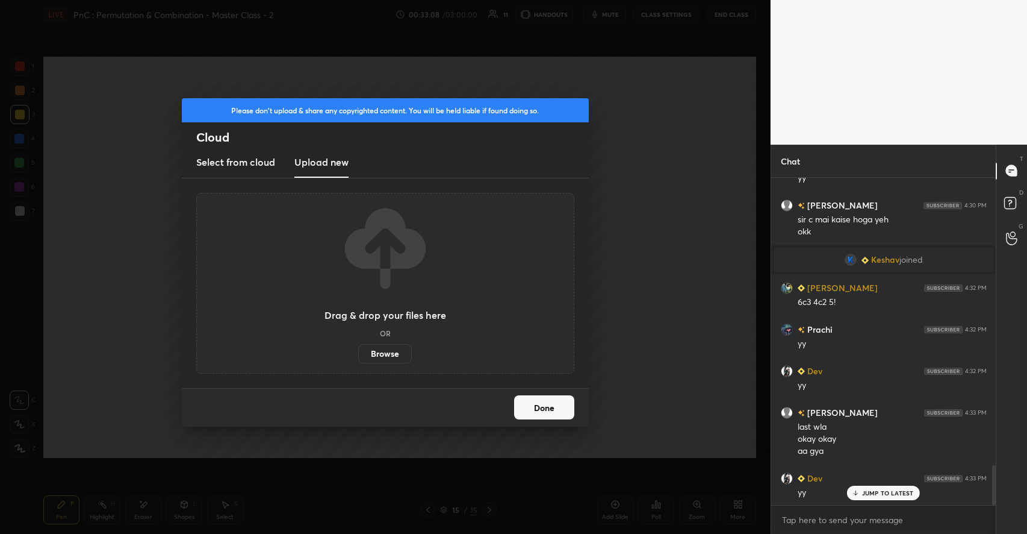
click at [395, 353] on label "Browse" at bounding box center [385, 353] width 54 height 19
click at [358, 353] on input "Browse" at bounding box center [358, 353] width 0 height 19
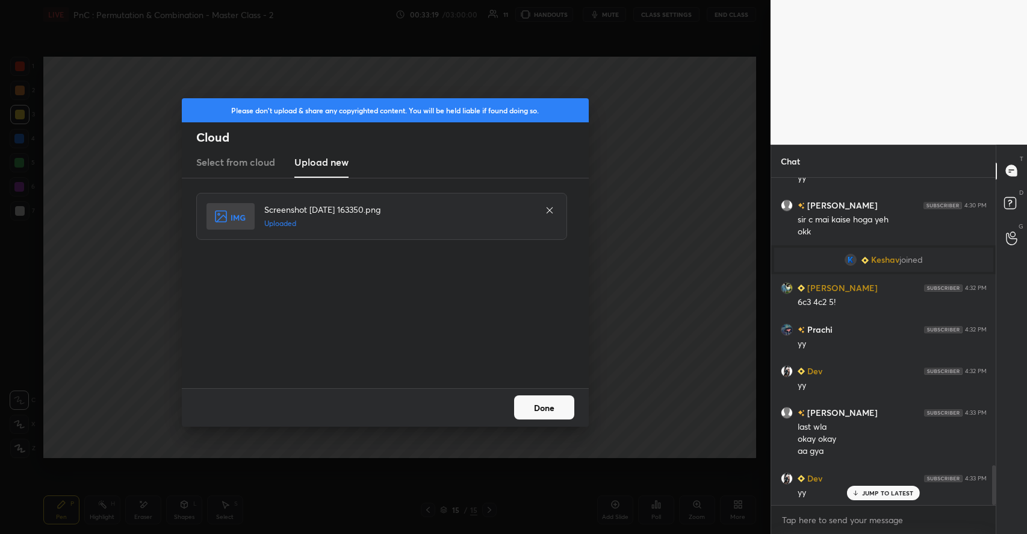
click at [541, 397] on button "Done" at bounding box center [544, 407] width 60 height 24
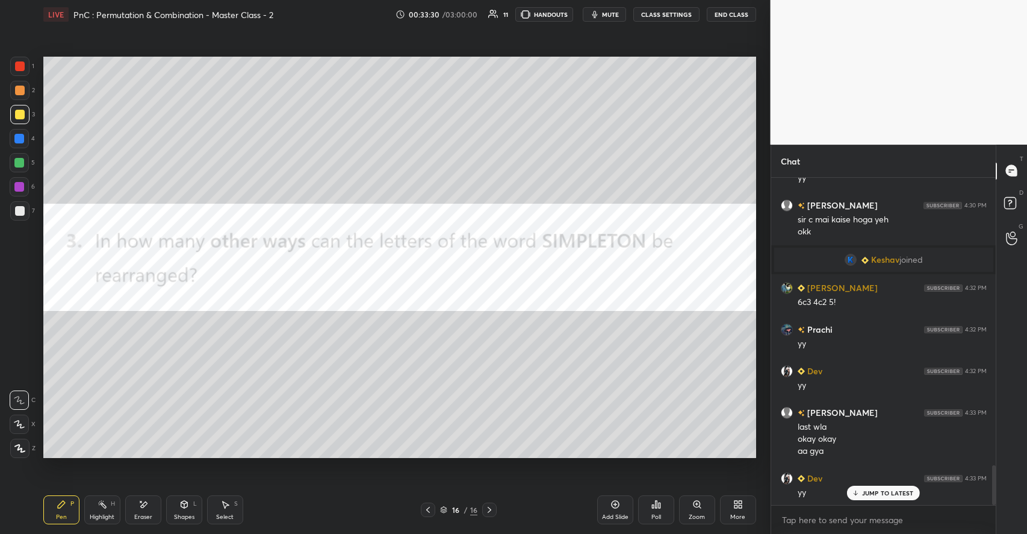
click at [19, 164] on div at bounding box center [19, 163] width 10 height 10
click at [658, 511] on div "Poll" at bounding box center [656, 509] width 36 height 29
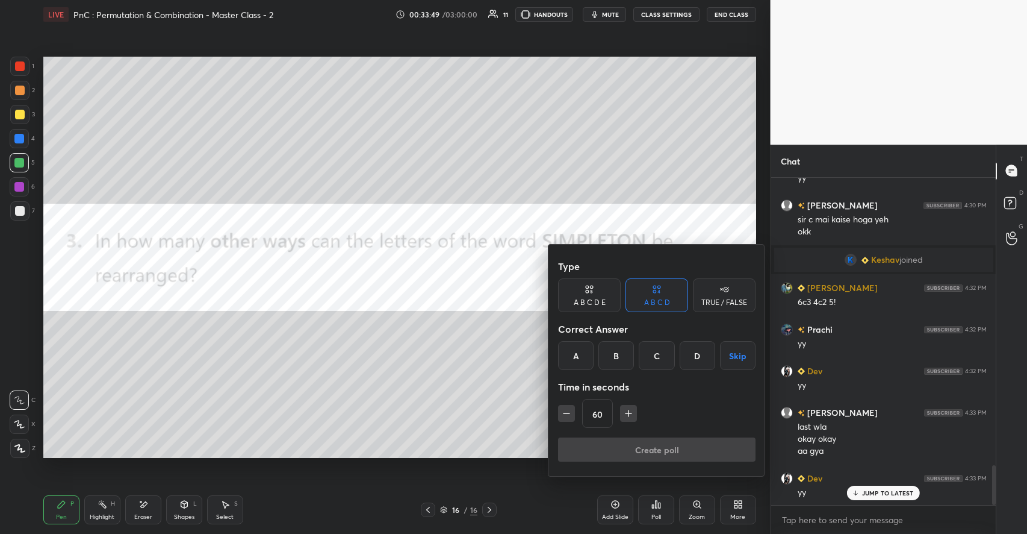
click at [695, 350] on div "D" at bounding box center [698, 355] width 36 height 29
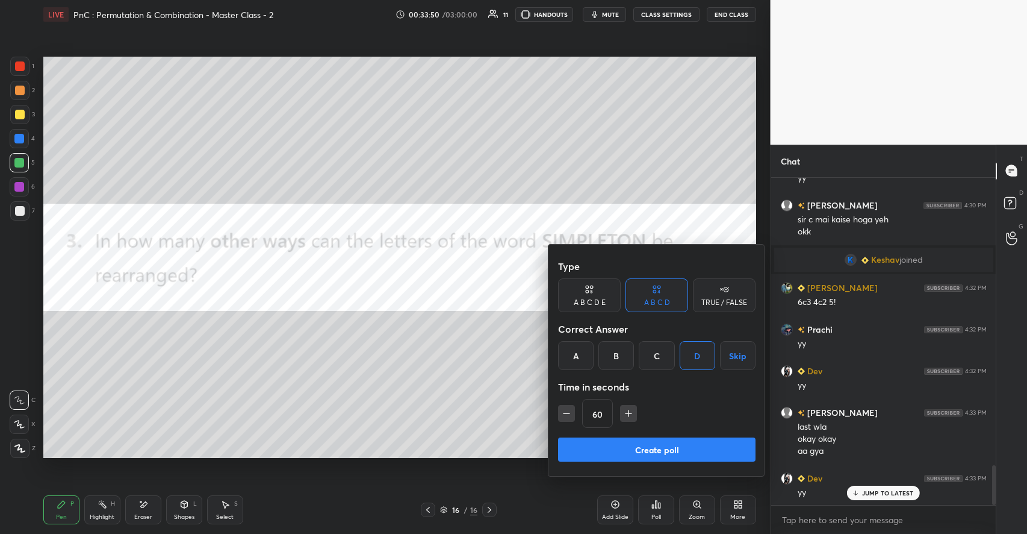
click at [632, 415] on icon "button" at bounding box center [629, 413] width 12 height 12
click at [630, 415] on icon "button" at bounding box center [629, 413] width 12 height 12
click at [630, 414] on icon "button" at bounding box center [629, 413] width 12 height 12
click at [633, 417] on icon "button" at bounding box center [634, 413] width 12 height 12
type input "120"
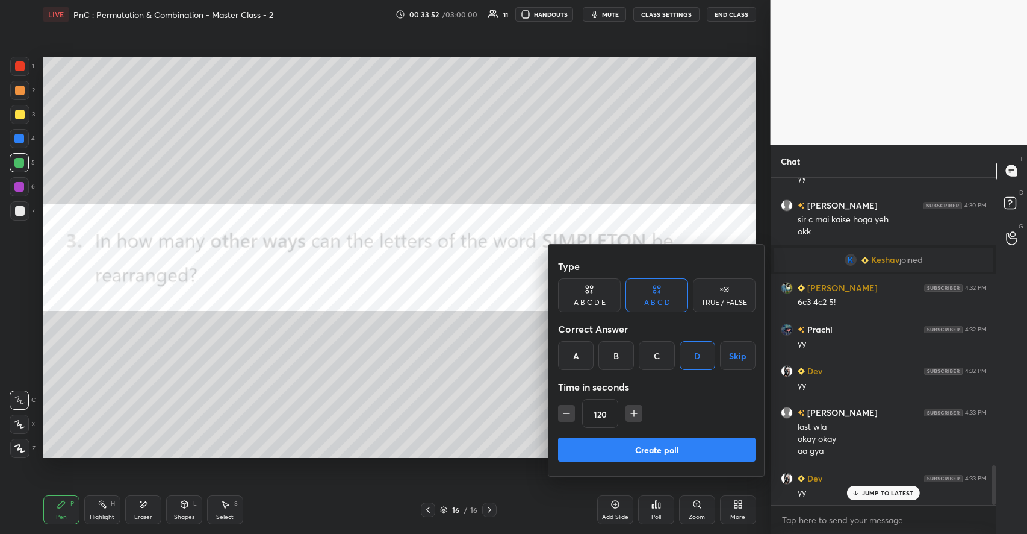
click at [633, 446] on button "Create poll" at bounding box center [657, 449] width 198 height 24
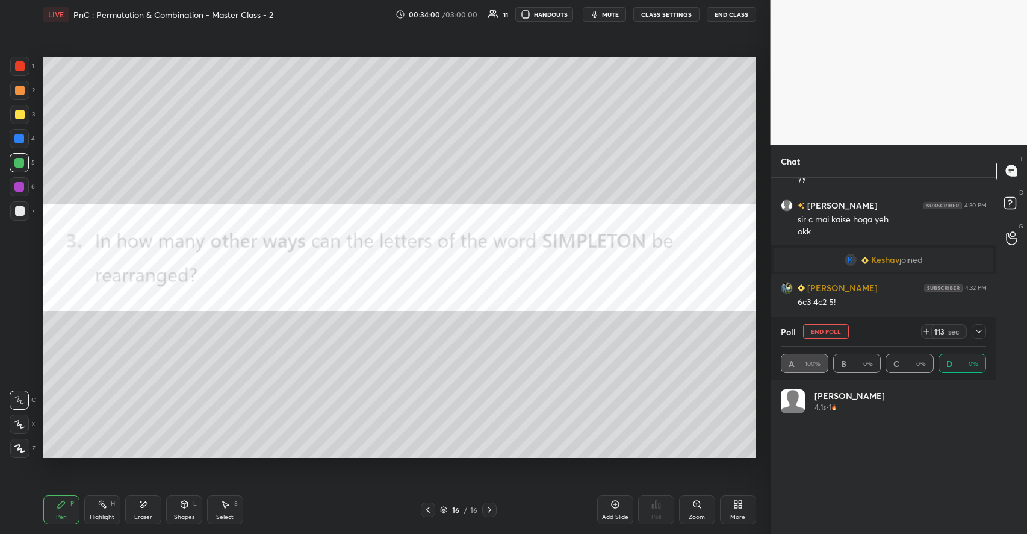
scroll to position [2469, 0]
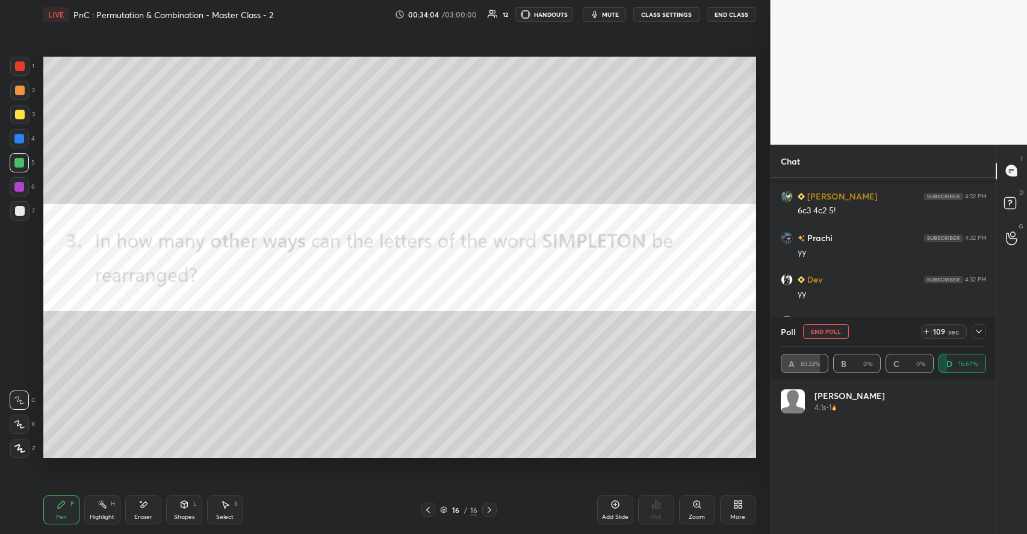
click at [980, 335] on icon at bounding box center [979, 331] width 10 height 10
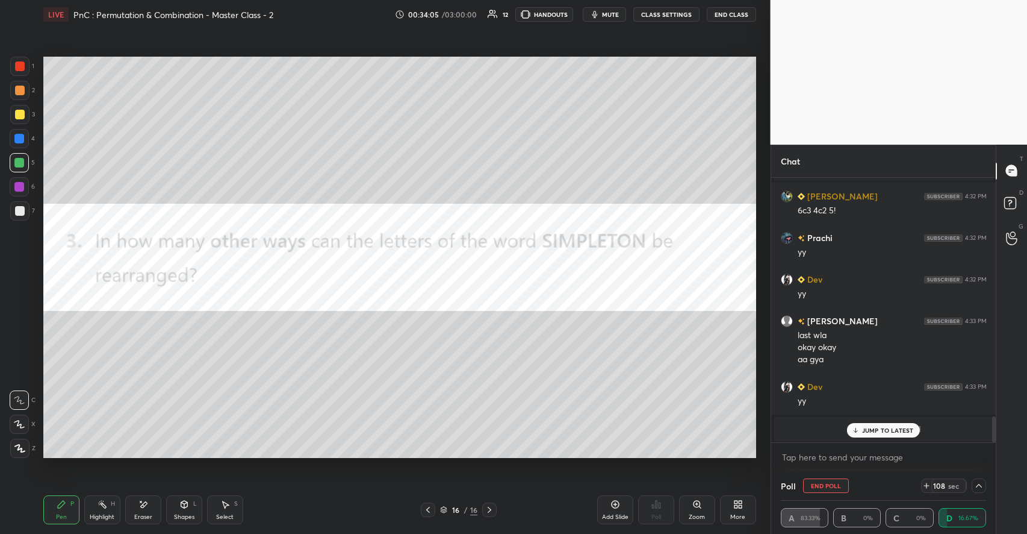
scroll to position [0, 4]
click at [894, 426] on p "JUMP TO LATEST" at bounding box center [888, 429] width 52 height 7
click at [978, 487] on icon at bounding box center [979, 486] width 10 height 10
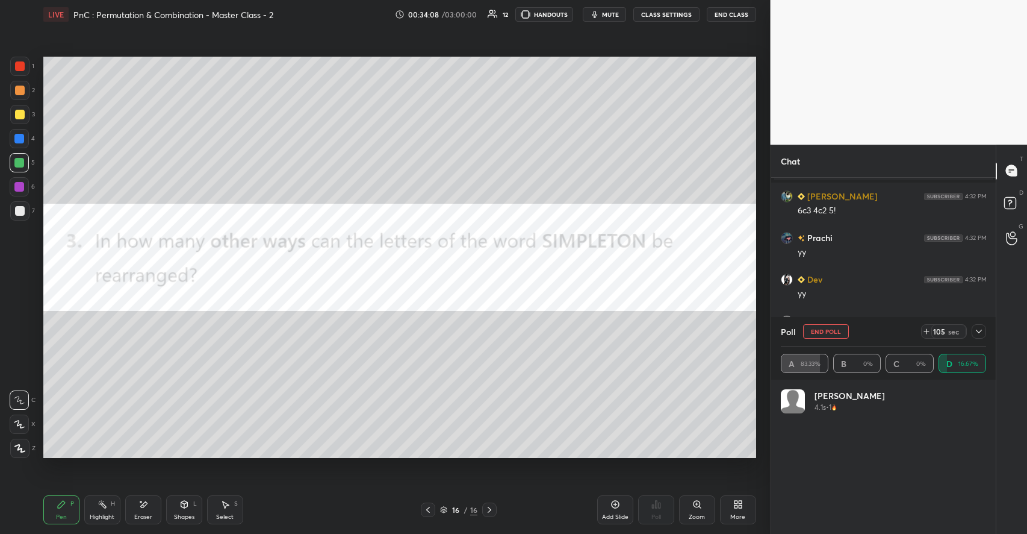
scroll to position [141, 202]
click at [19, 69] on div at bounding box center [20, 66] width 10 height 10
click at [177, 506] on div "Shapes L" at bounding box center [184, 509] width 36 height 29
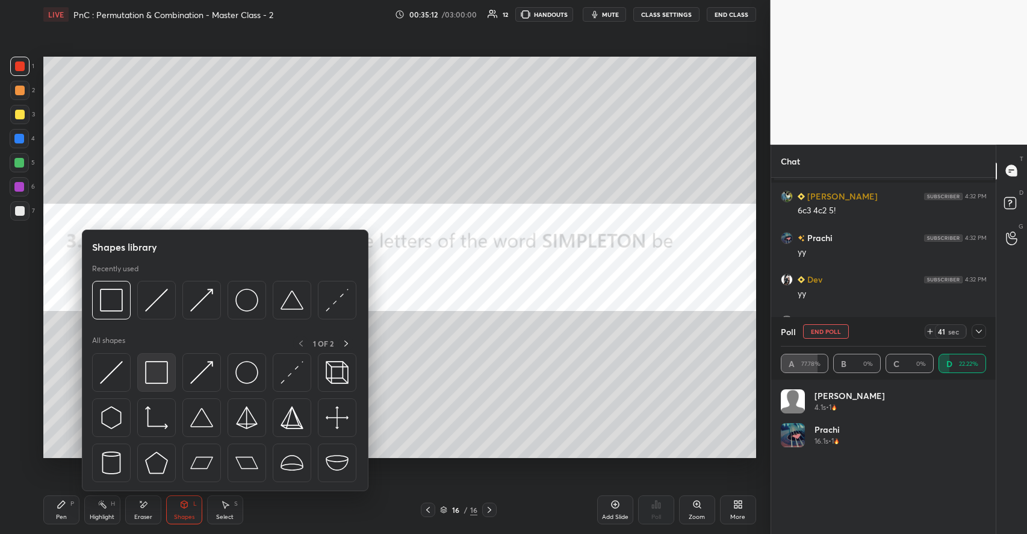
click at [154, 379] on img at bounding box center [156, 372] width 23 height 23
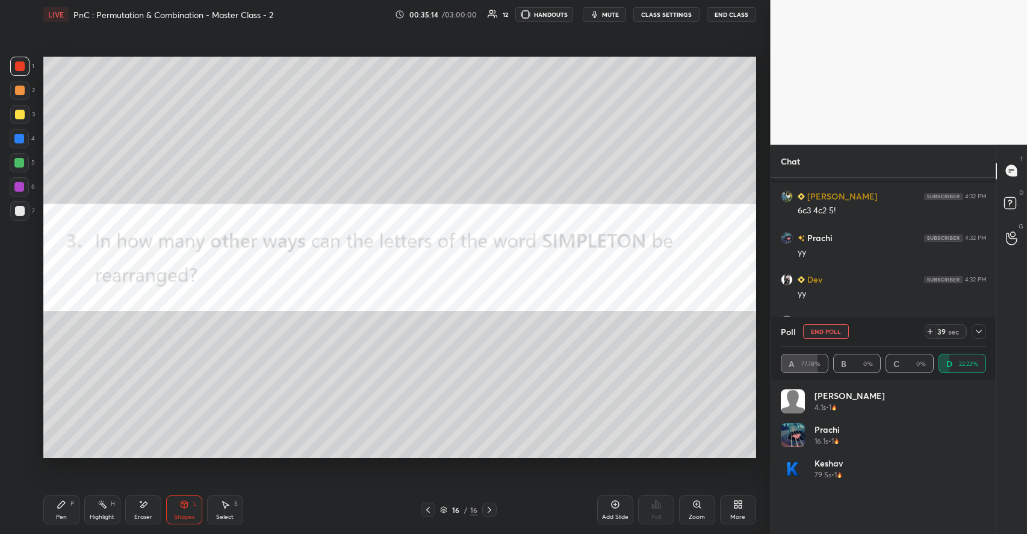
click at [67, 499] on div "Pen P" at bounding box center [61, 509] width 36 height 29
click at [833, 338] on div "Poll End Poll 24 sec" at bounding box center [884, 331] width 206 height 29
click at [824, 331] on button "End Poll" at bounding box center [826, 331] width 46 height 14
type textarea "x"
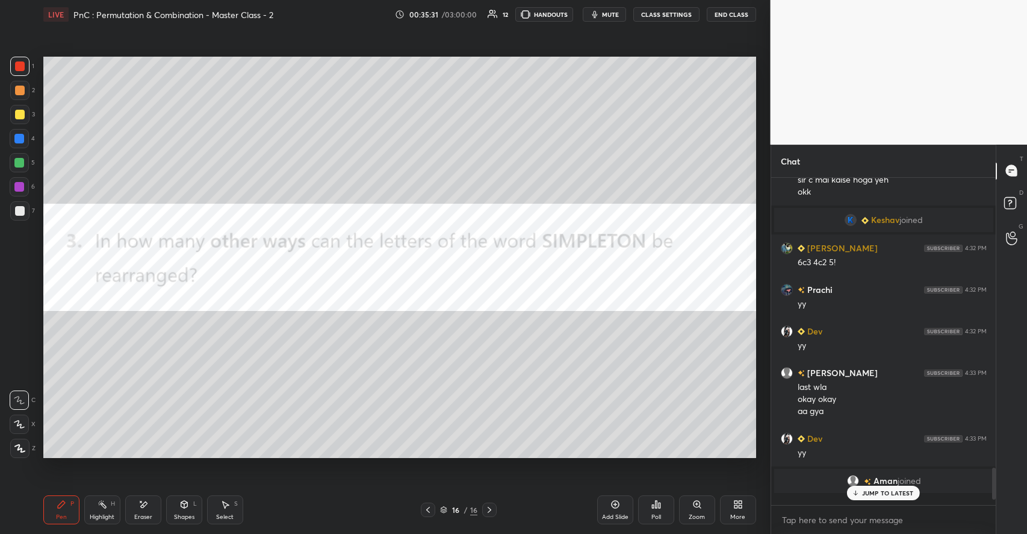
scroll to position [0, 0]
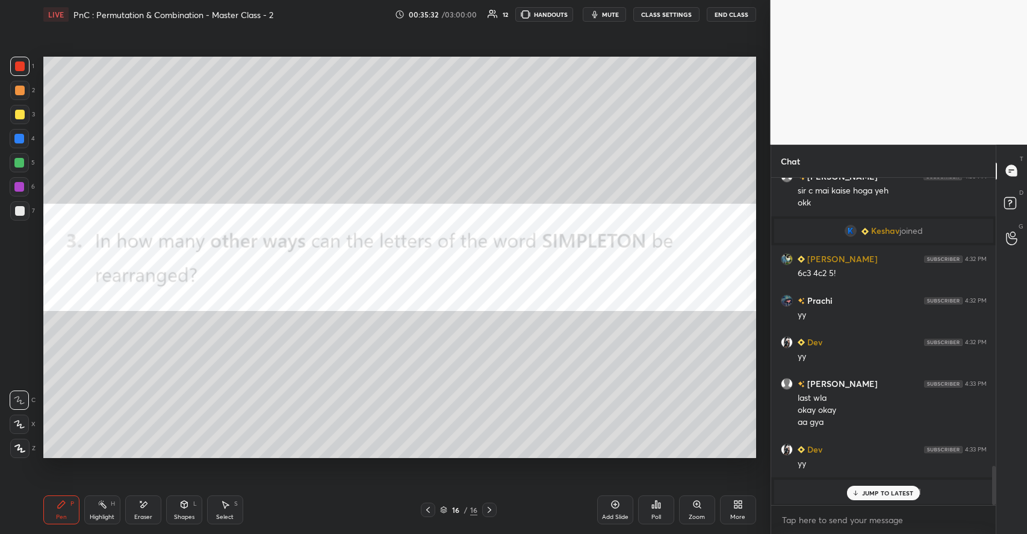
click at [879, 491] on p "JUMP TO LATEST" at bounding box center [888, 492] width 52 height 7
click at [729, 505] on div "More" at bounding box center [738, 509] width 36 height 29
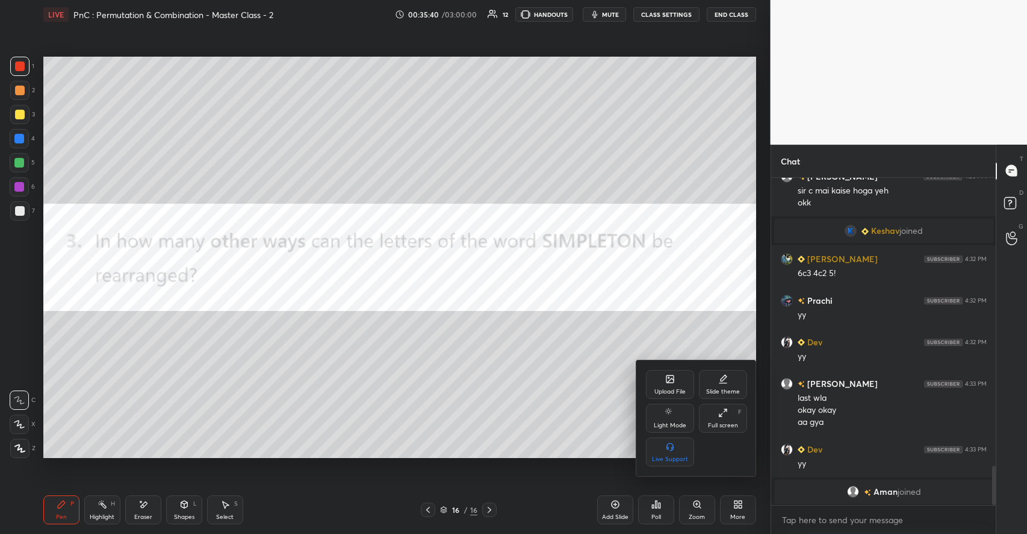
click at [668, 382] on icon at bounding box center [670, 380] width 7 height 4
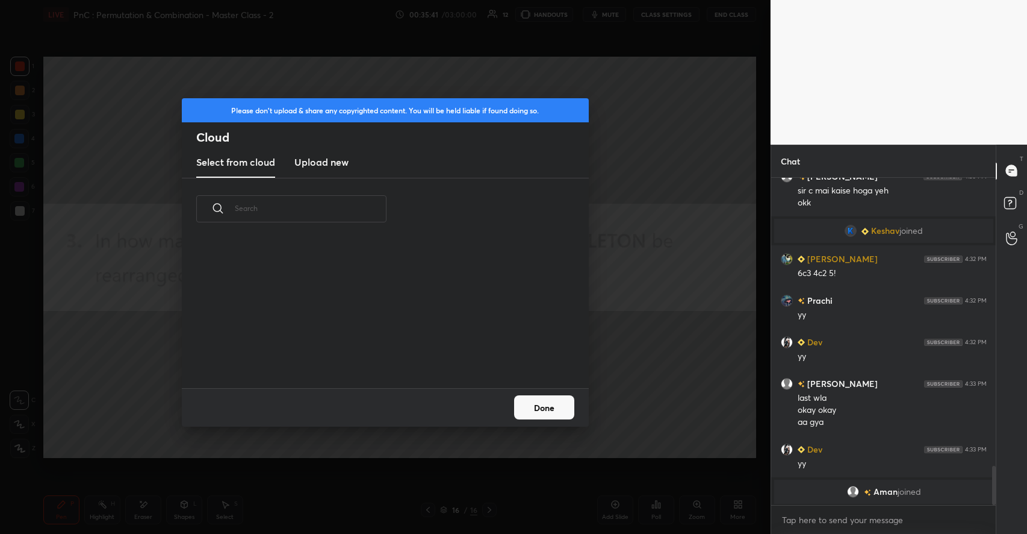
scroll to position [148, 387]
click at [313, 159] on h3 "Upload new" at bounding box center [321, 162] width 54 height 14
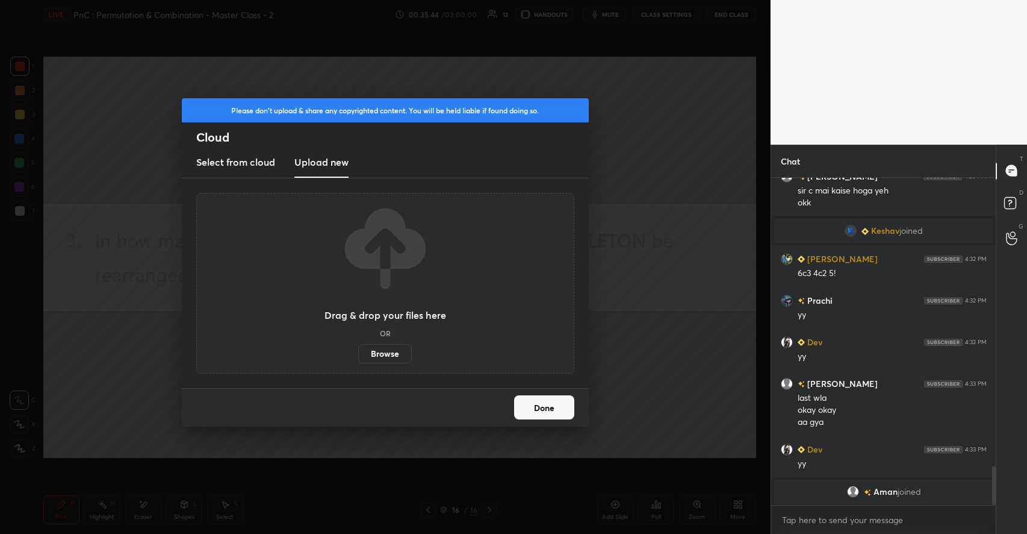
click at [397, 354] on label "Browse" at bounding box center [385, 353] width 54 height 19
click at [358, 354] on input "Browse" at bounding box center [358, 353] width 0 height 19
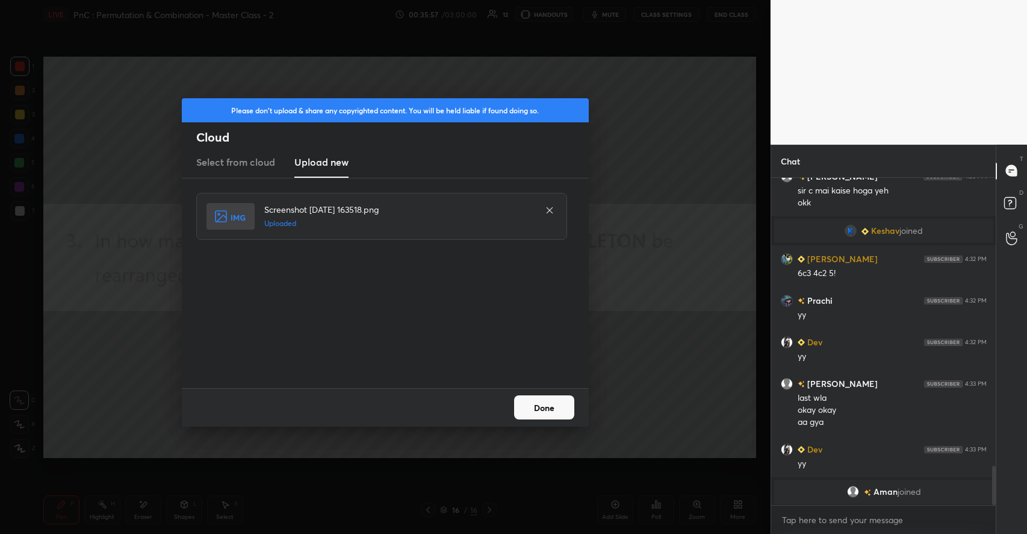
click at [554, 409] on button "Done" at bounding box center [544, 407] width 60 height 24
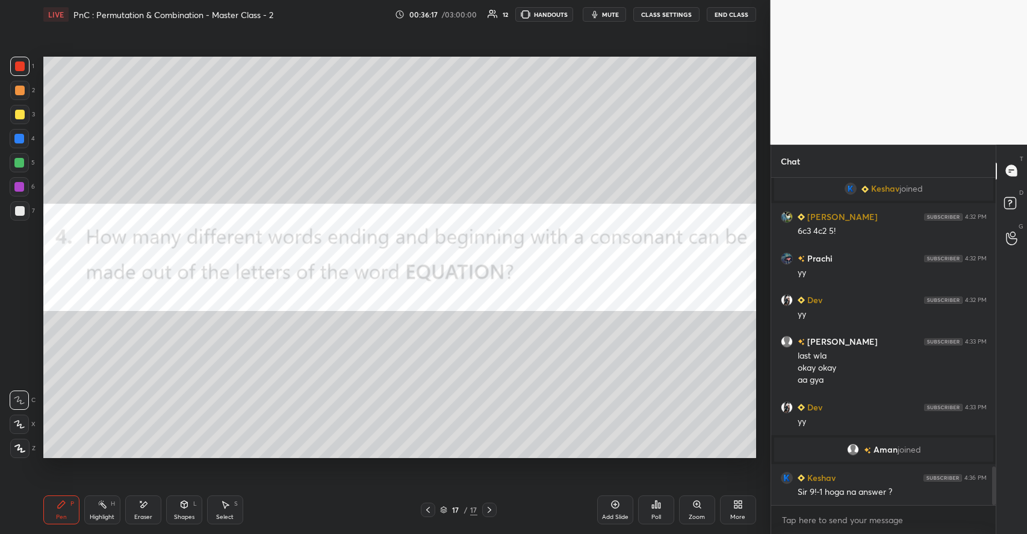
click at [22, 116] on div at bounding box center [20, 115] width 10 height 10
click at [659, 510] on div "Poll" at bounding box center [656, 509] width 36 height 29
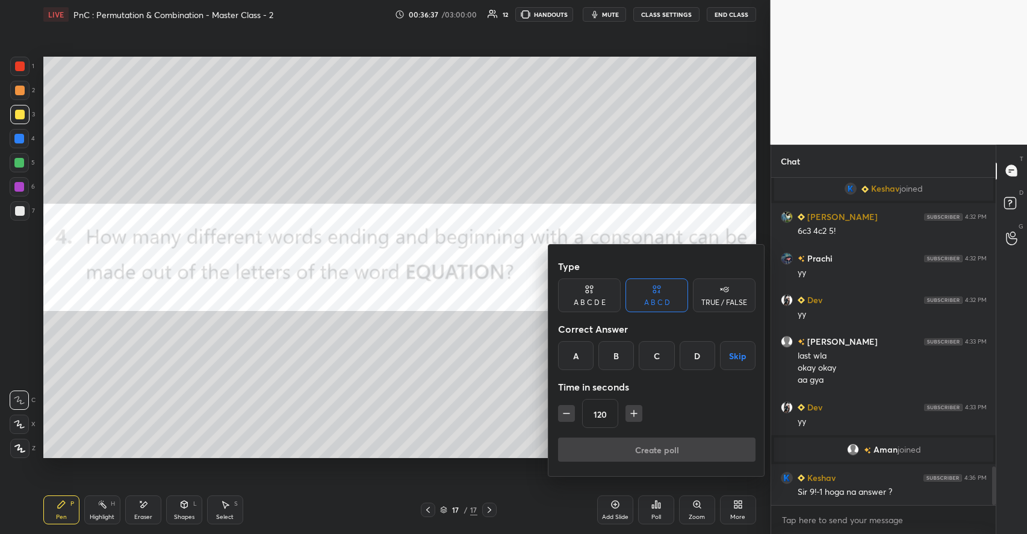
click at [694, 359] on div "D" at bounding box center [698, 355] width 36 height 29
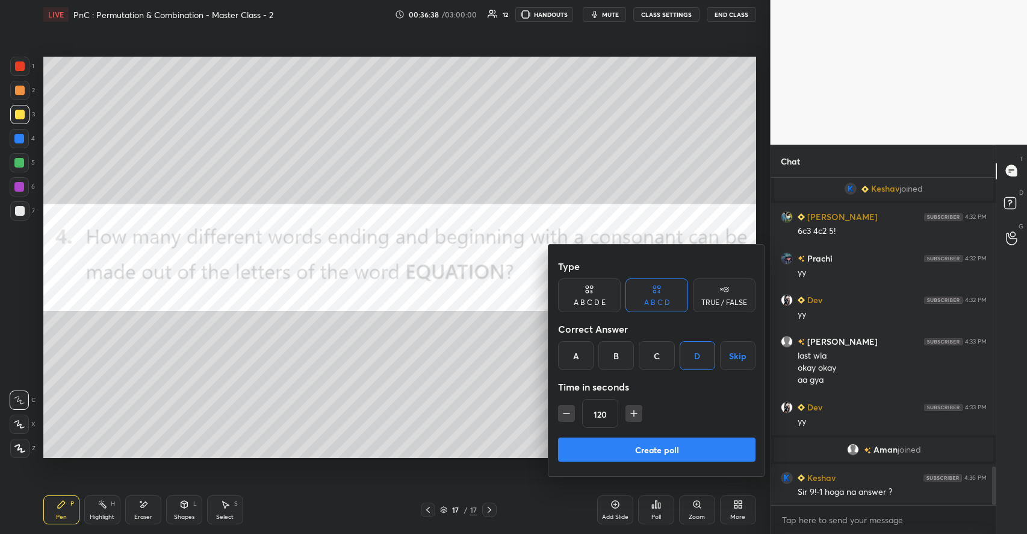
click at [634, 411] on icon "button" at bounding box center [634, 413] width 12 height 12
type input "150"
click at [632, 441] on button "Create poll" at bounding box center [657, 449] width 198 height 24
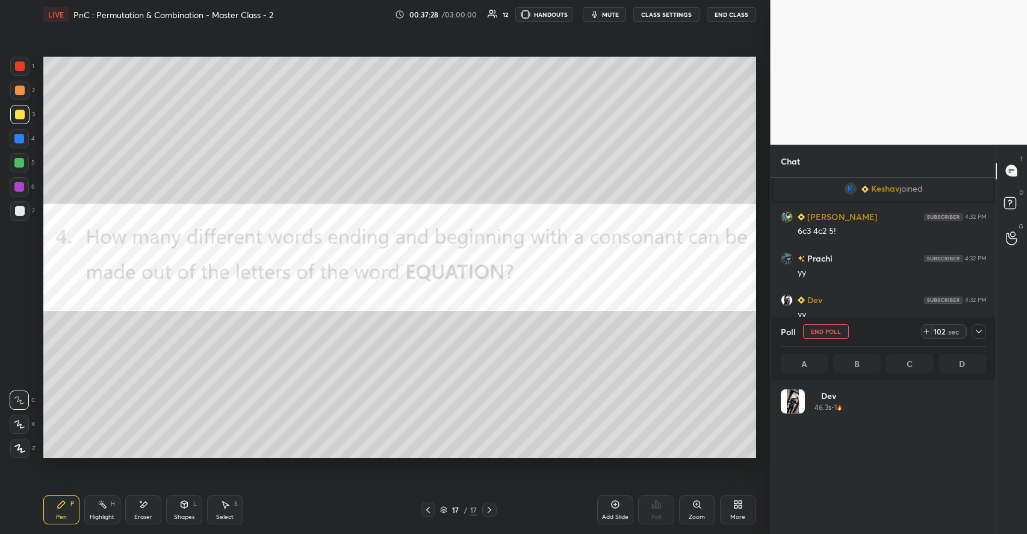
scroll to position [141, 202]
click at [23, 90] on div at bounding box center [20, 91] width 10 height 10
click at [179, 505] on icon at bounding box center [184, 504] width 10 height 10
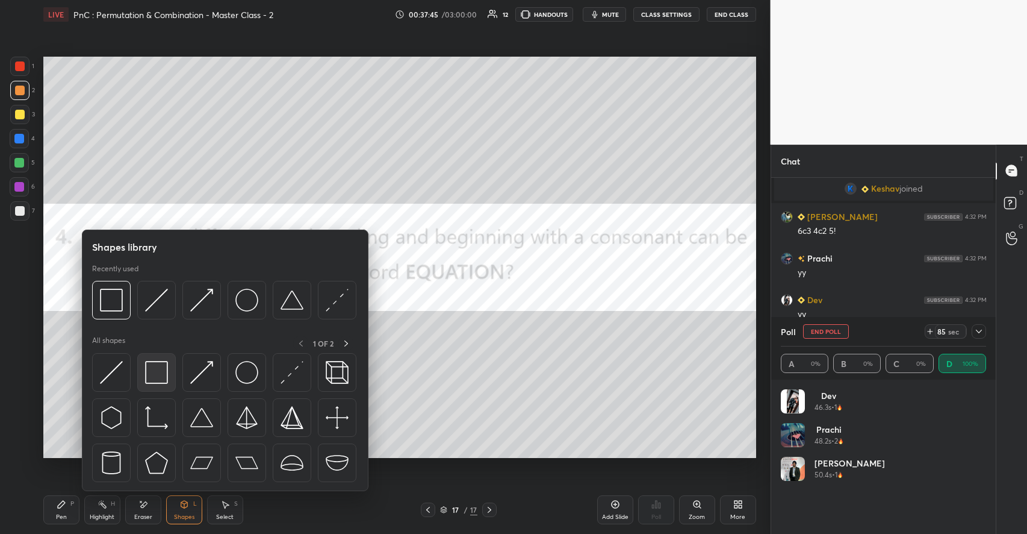
click at [160, 382] on img at bounding box center [156, 372] width 23 height 23
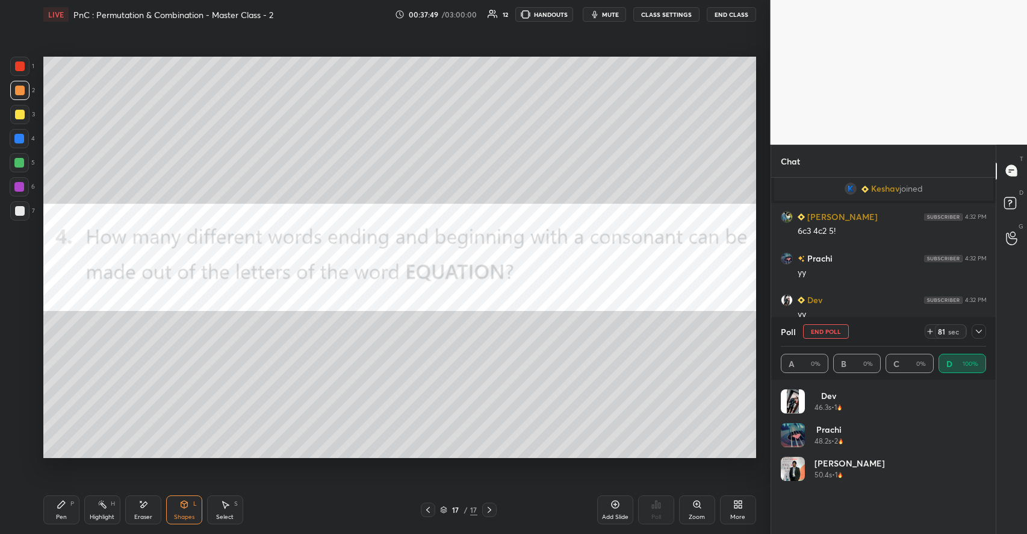
click at [72, 499] on div "Pen P" at bounding box center [61, 509] width 36 height 29
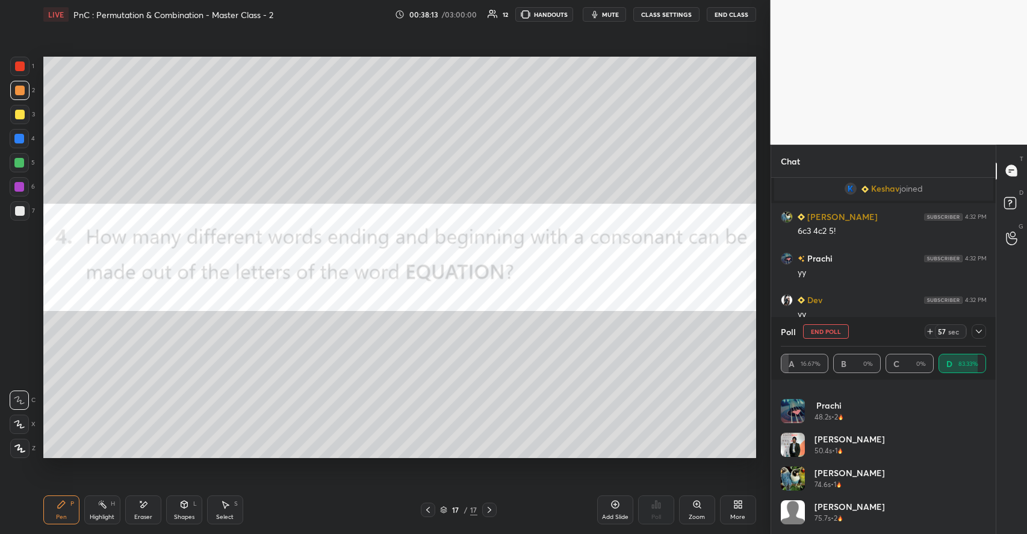
scroll to position [0, 0]
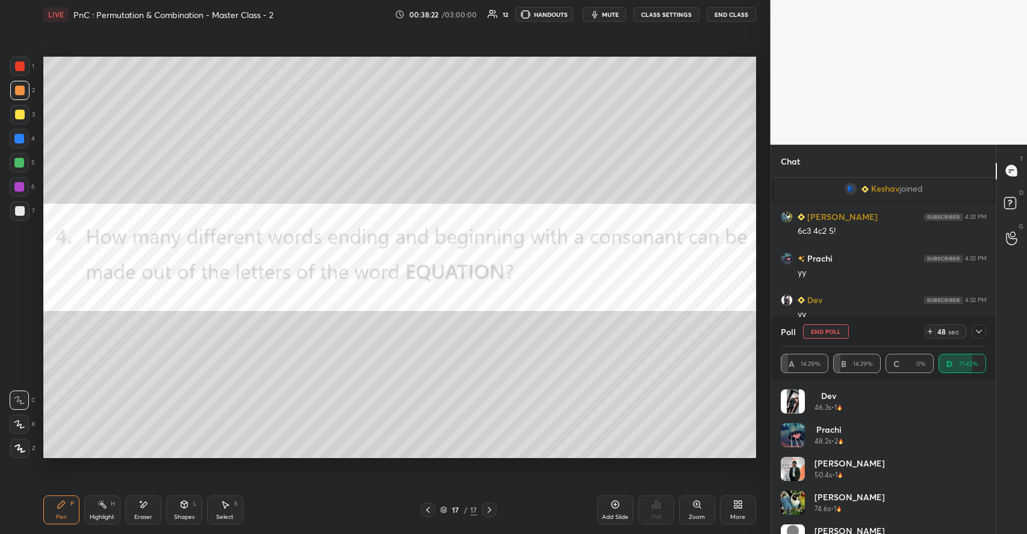
click at [24, 114] on div at bounding box center [19, 114] width 19 height 19
click at [192, 506] on div "Shapes L" at bounding box center [184, 509] width 36 height 29
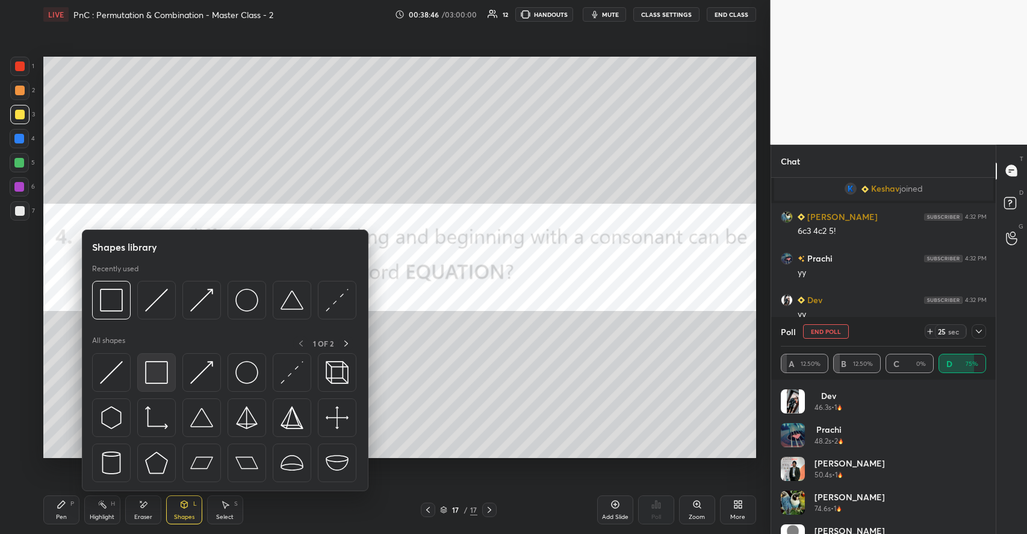
click at [168, 375] on div at bounding box center [156, 372] width 39 height 39
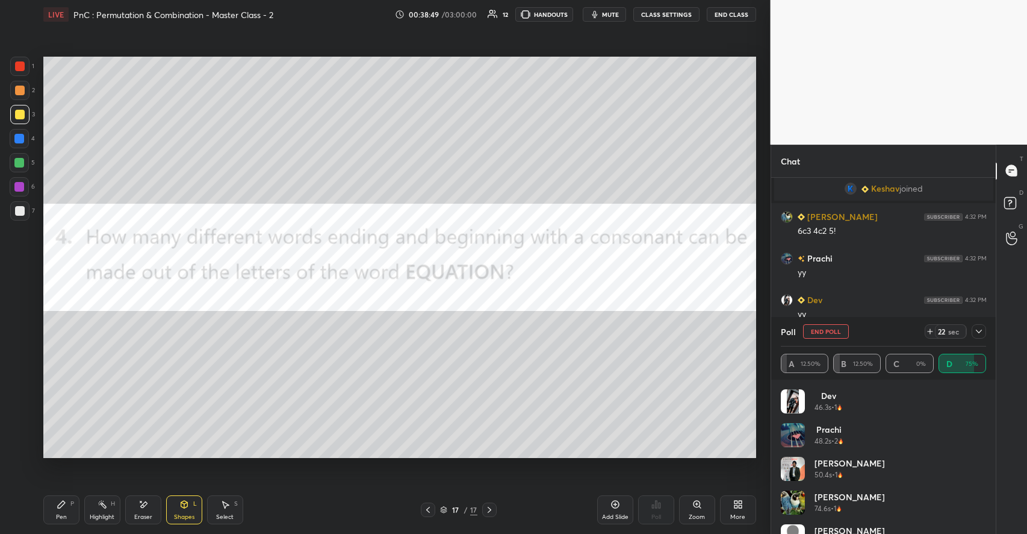
click at [73, 502] on div "P" at bounding box center [72, 503] width 4 height 6
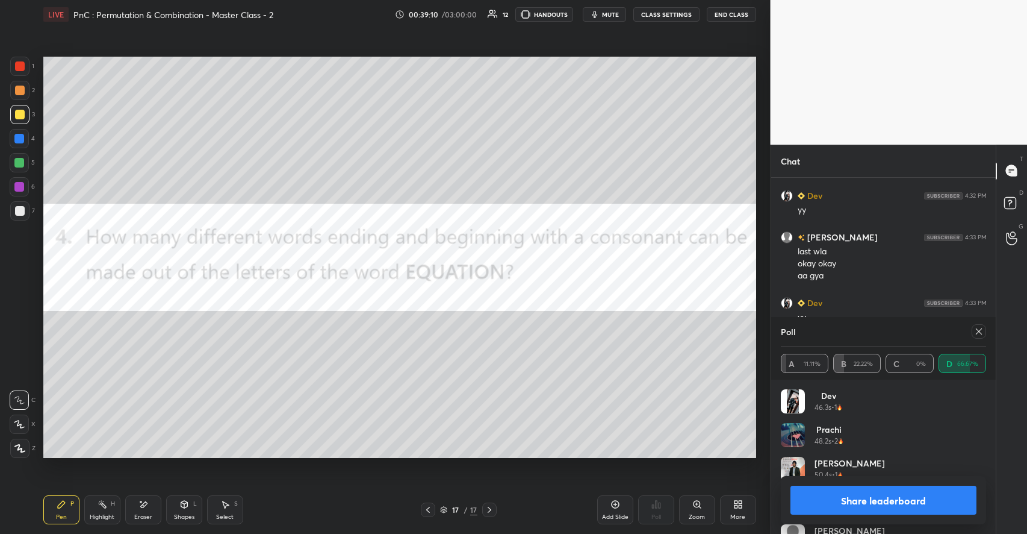
click at [827, 328] on div "Poll" at bounding box center [884, 331] width 206 height 29
click at [977, 332] on icon at bounding box center [979, 331] width 10 height 10
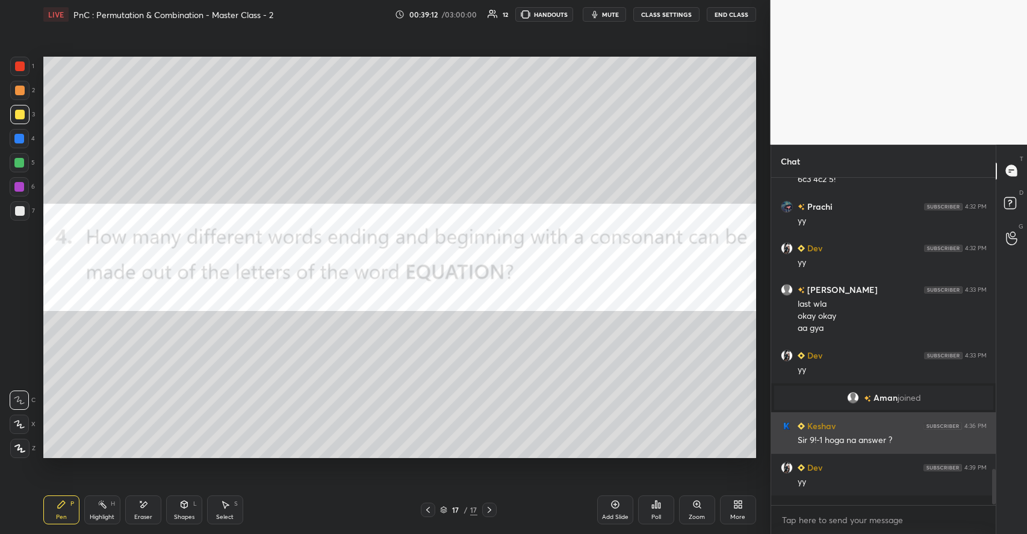
scroll to position [317, 222]
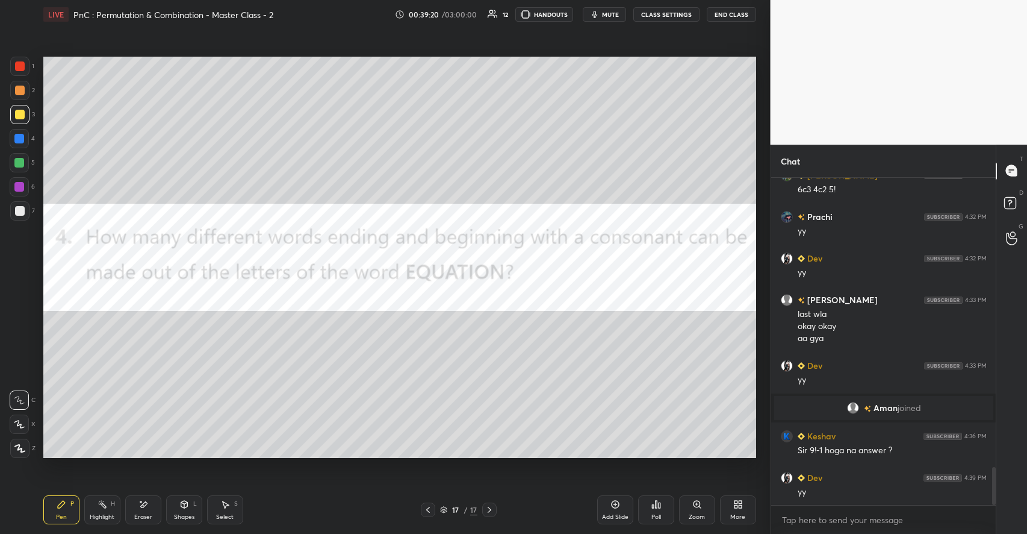
click at [736, 506] on icon at bounding box center [736, 506] width 3 height 3
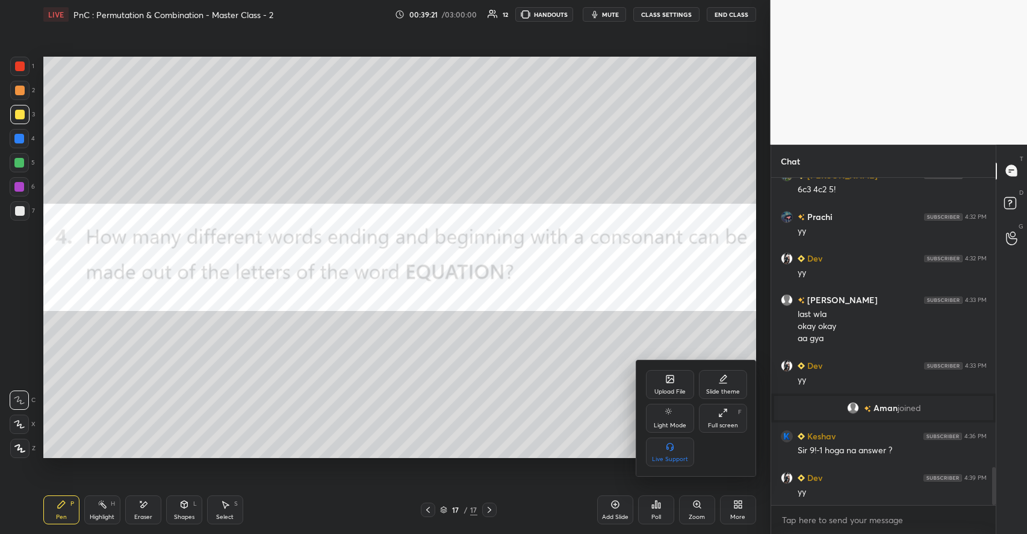
click at [652, 383] on div "Upload File" at bounding box center [670, 384] width 48 height 29
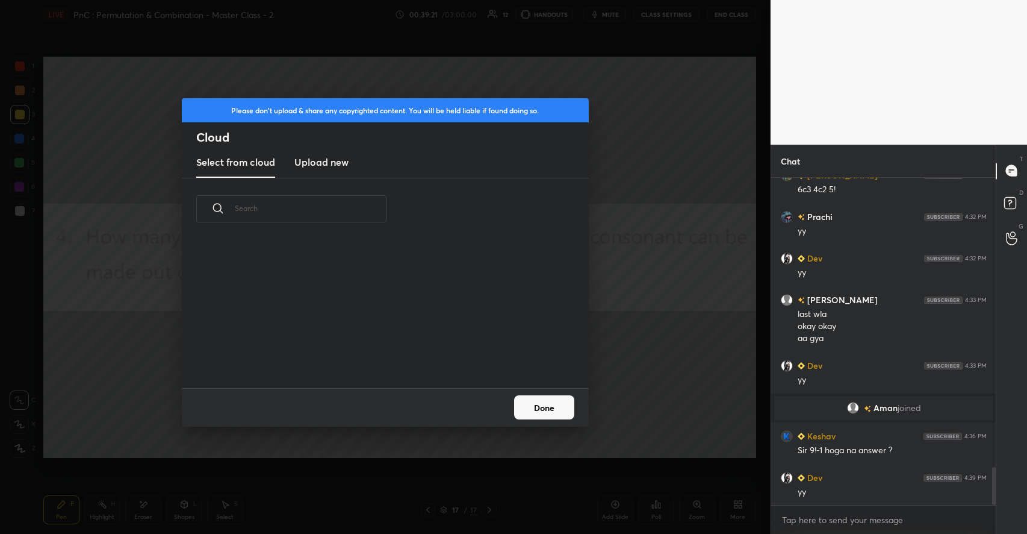
scroll to position [148, 387]
click at [334, 163] on h3 "Upload new" at bounding box center [321, 162] width 54 height 14
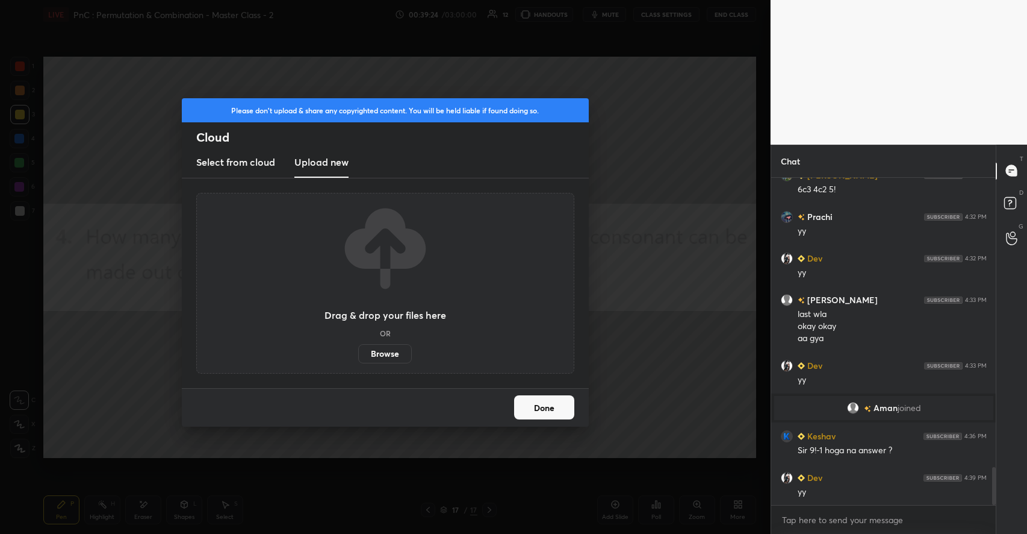
click at [395, 349] on label "Browse" at bounding box center [385, 353] width 54 height 19
click at [358, 349] on input "Browse" at bounding box center [358, 353] width 0 height 19
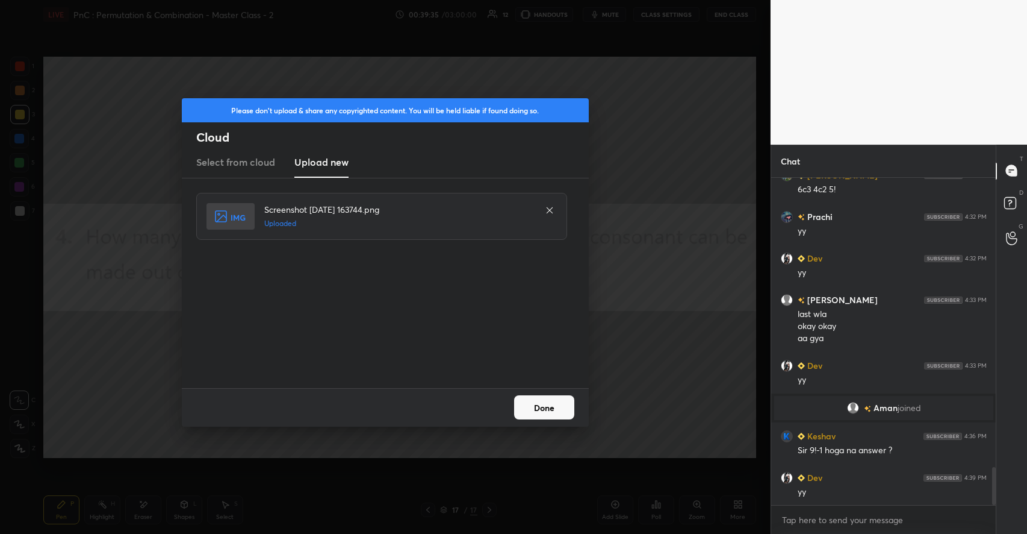
click at [546, 405] on button "Done" at bounding box center [544, 407] width 60 height 24
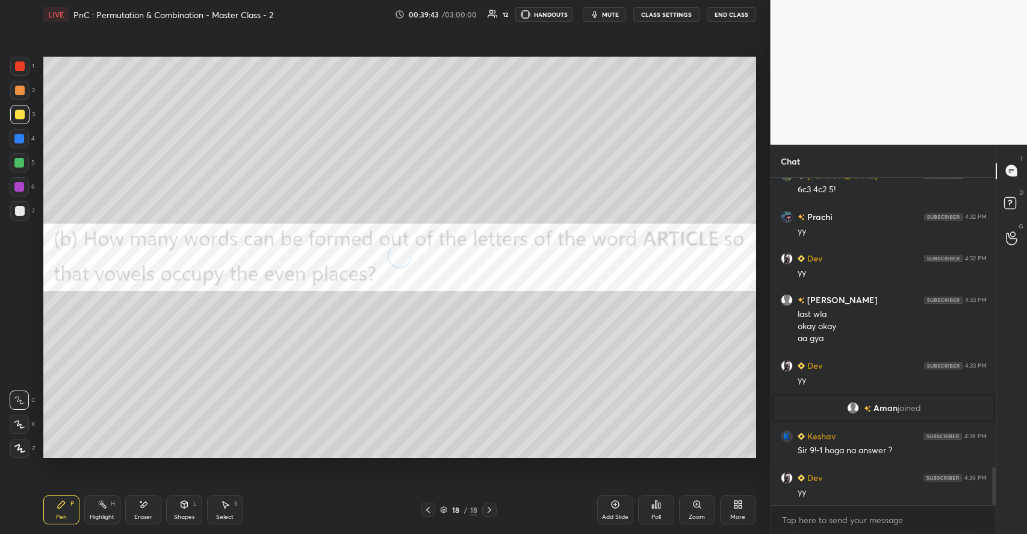
click at [20, 89] on div at bounding box center [20, 91] width 10 height 10
click at [134, 493] on div "Pen P Highlight H Eraser Shapes L Select S 18 / 18 Add Slide Poll Zoom More" at bounding box center [399, 509] width 713 height 48
click at [140, 514] on div "Eraser" at bounding box center [143, 517] width 18 height 6
click at [65, 499] on div "Pen P" at bounding box center [61, 509] width 36 height 29
click at [656, 511] on div "Poll" at bounding box center [656, 509] width 36 height 29
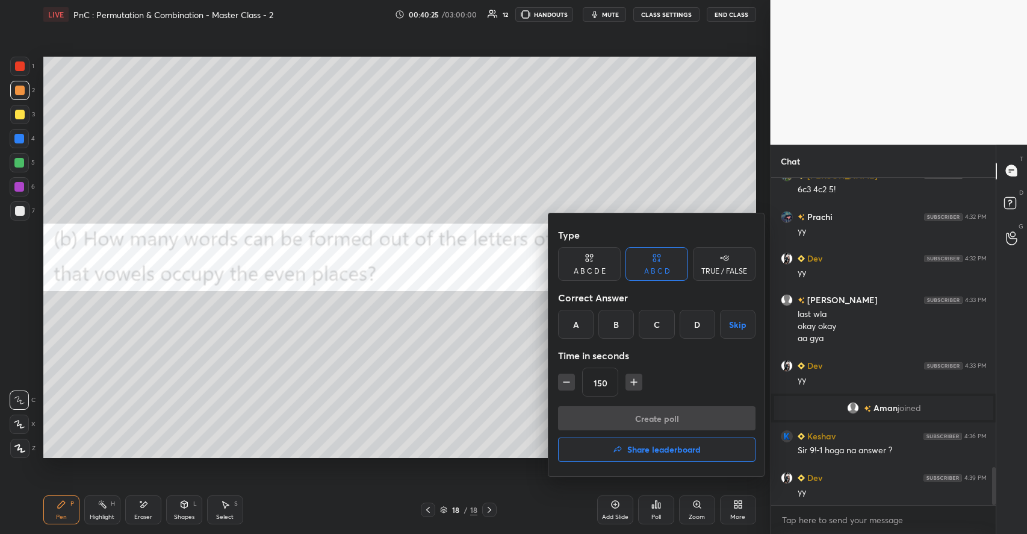
click at [618, 322] on div "B" at bounding box center [617, 324] width 36 height 29
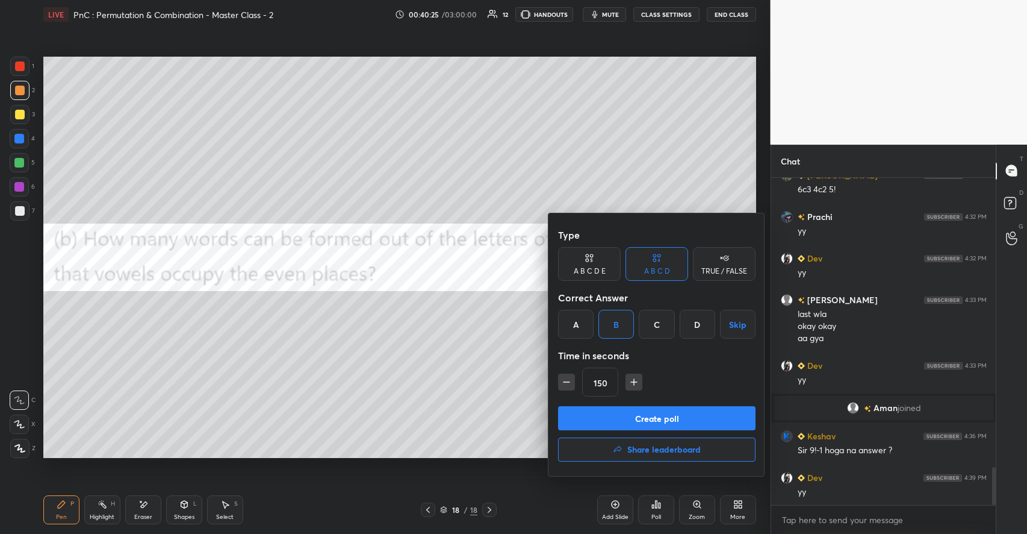
click at [615, 417] on button "Create poll" at bounding box center [657, 418] width 198 height 24
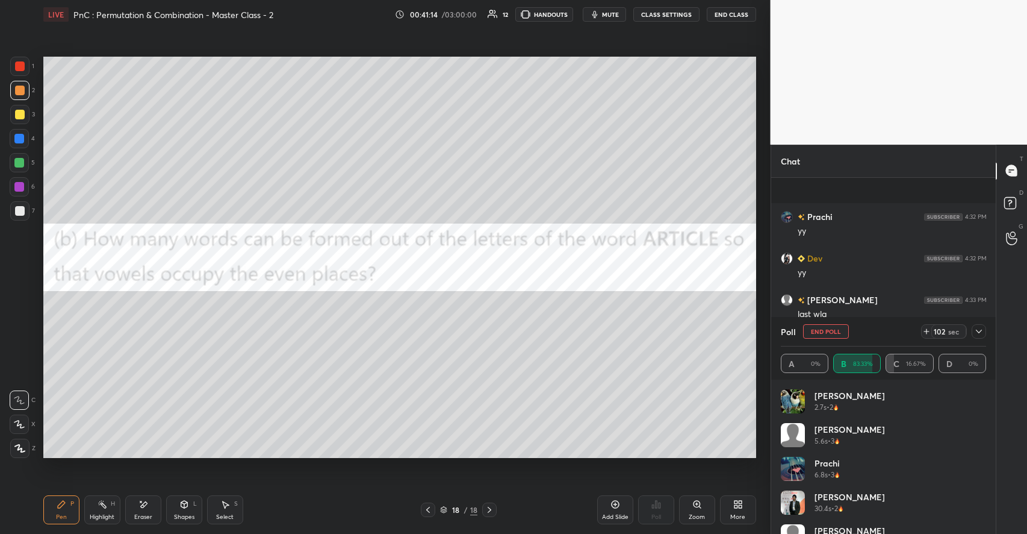
scroll to position [2594, 0]
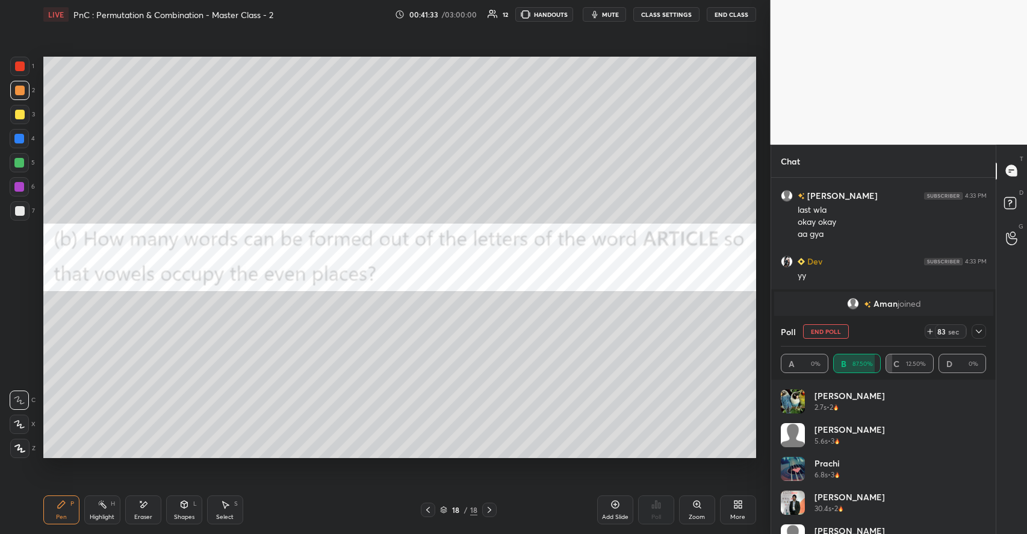
click at [22, 89] on div at bounding box center [20, 91] width 10 height 10
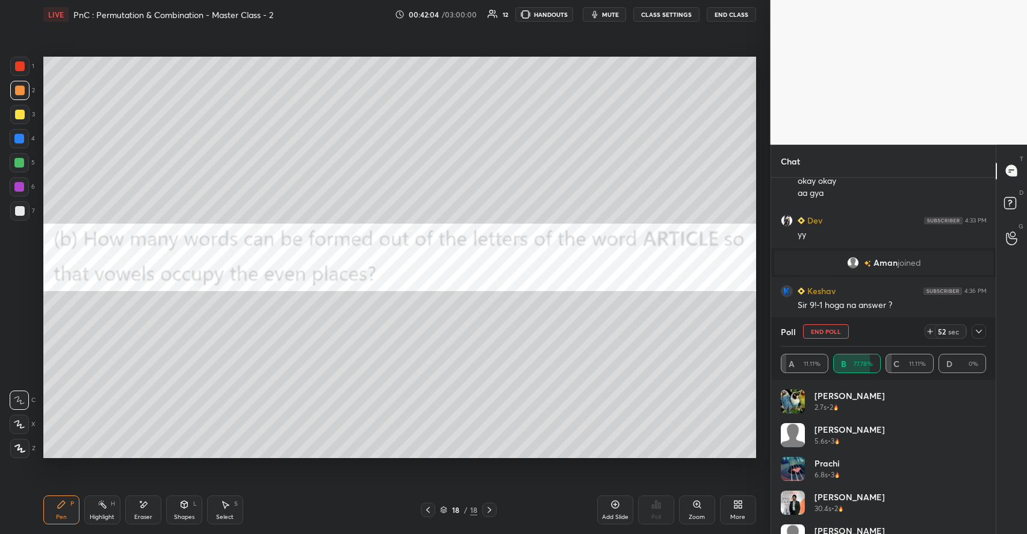
click at [22, 114] on div at bounding box center [20, 115] width 10 height 10
click at [826, 333] on button "End Poll" at bounding box center [826, 331] width 46 height 14
type textarea "x"
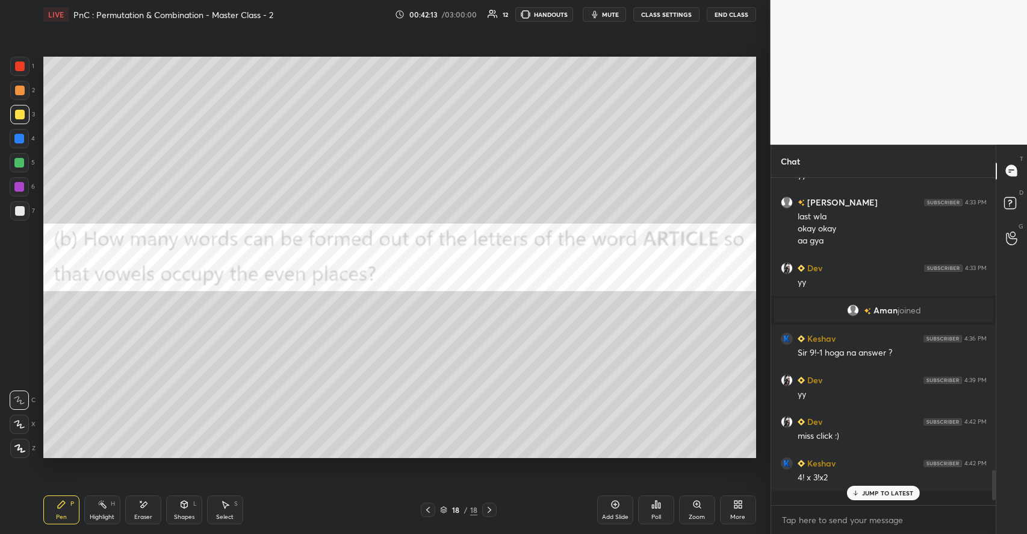
scroll to position [317, 222]
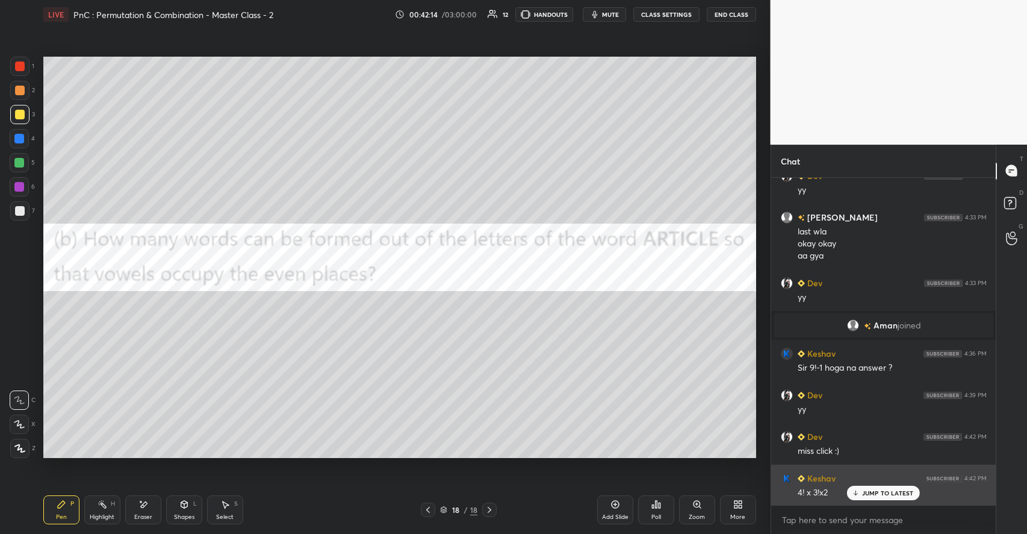
click at [879, 490] on p "JUMP TO LATEST" at bounding box center [888, 492] width 52 height 7
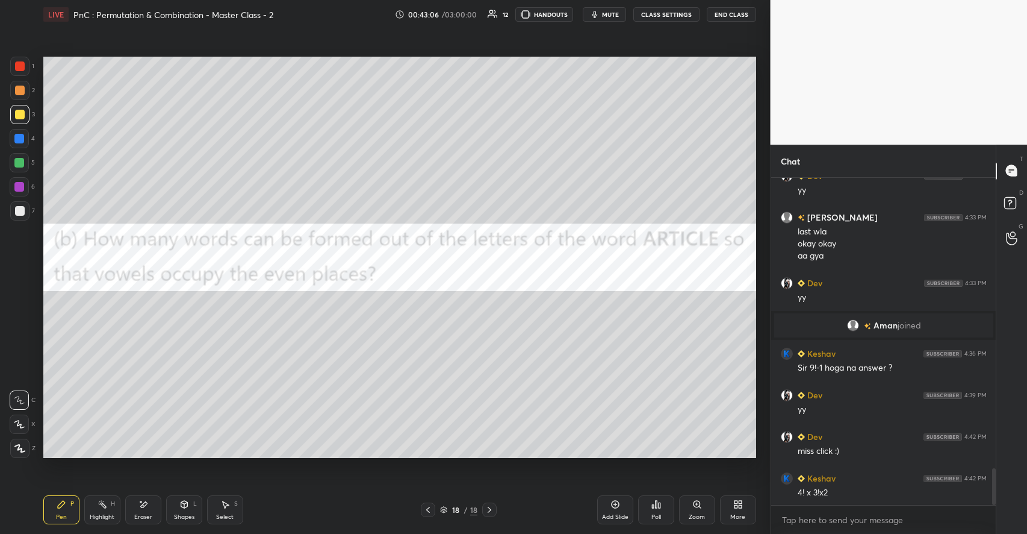
click at [733, 505] on icon at bounding box center [738, 504] width 10 height 10
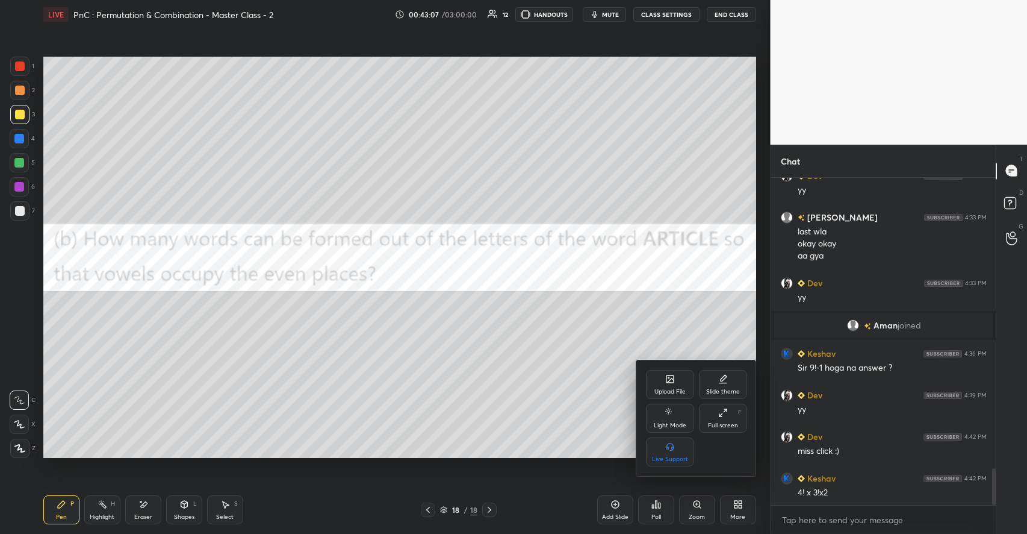
click at [676, 377] on div "Upload File" at bounding box center [670, 384] width 48 height 29
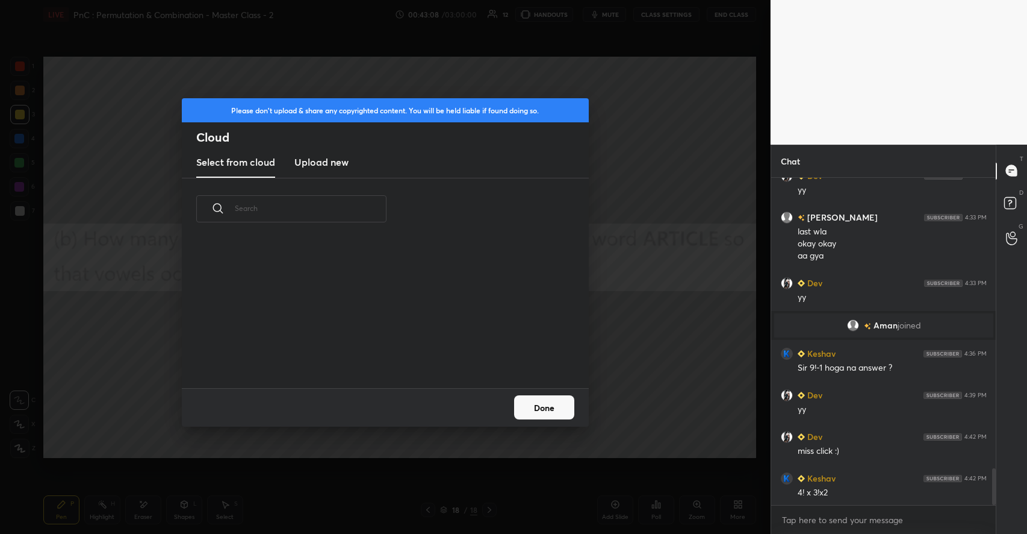
scroll to position [148, 387]
click at [329, 165] on h3 "Upload new" at bounding box center [321, 162] width 54 height 14
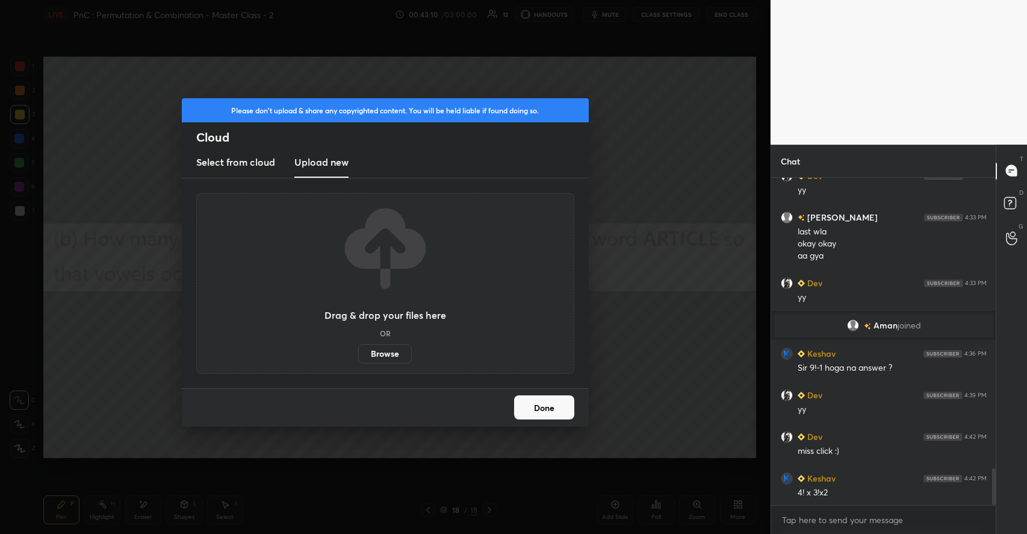
click at [387, 346] on label "Browse" at bounding box center [385, 353] width 54 height 19
click at [358, 346] on input "Browse" at bounding box center [358, 353] width 0 height 19
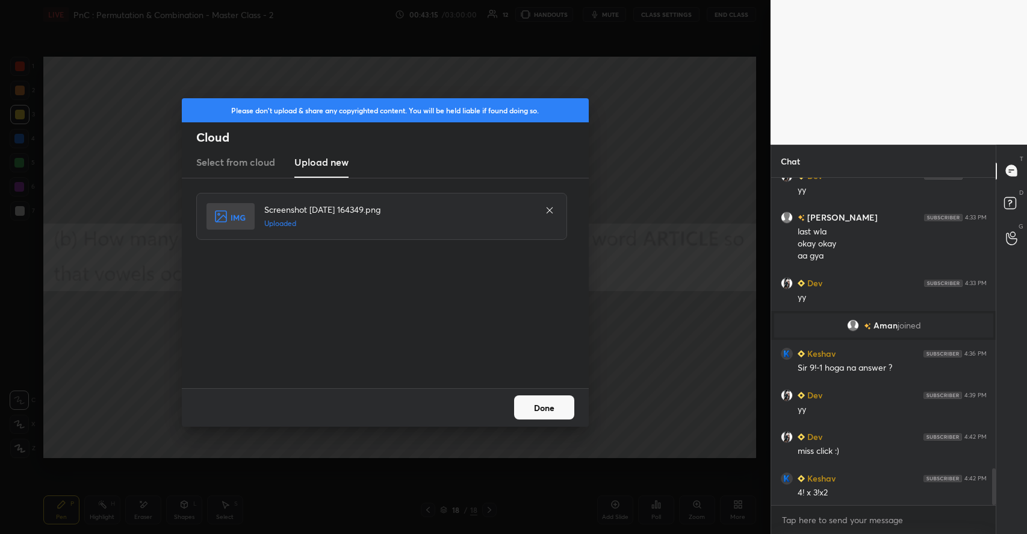
click at [544, 411] on button "Done" at bounding box center [544, 407] width 60 height 24
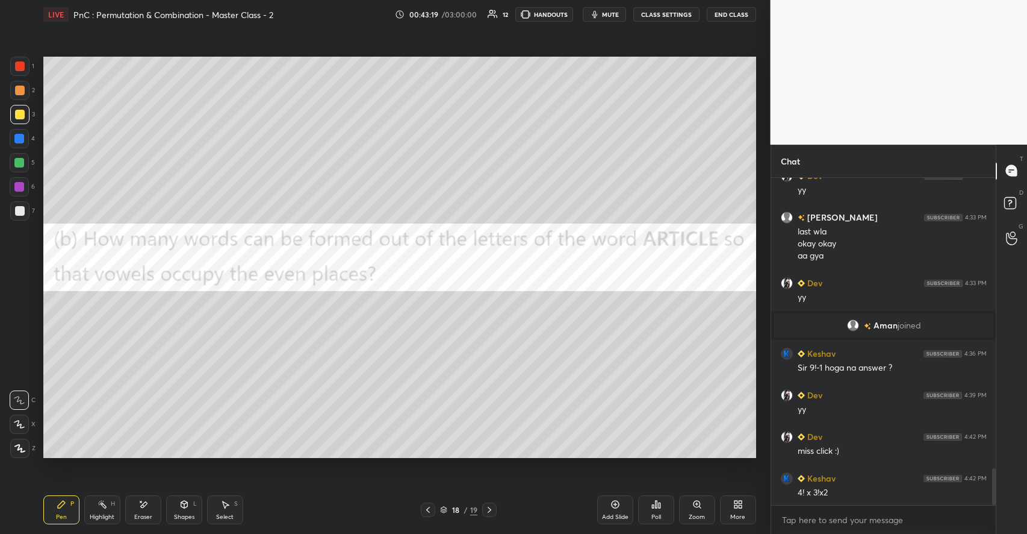
click at [231, 503] on div "Select S" at bounding box center [225, 509] width 36 height 29
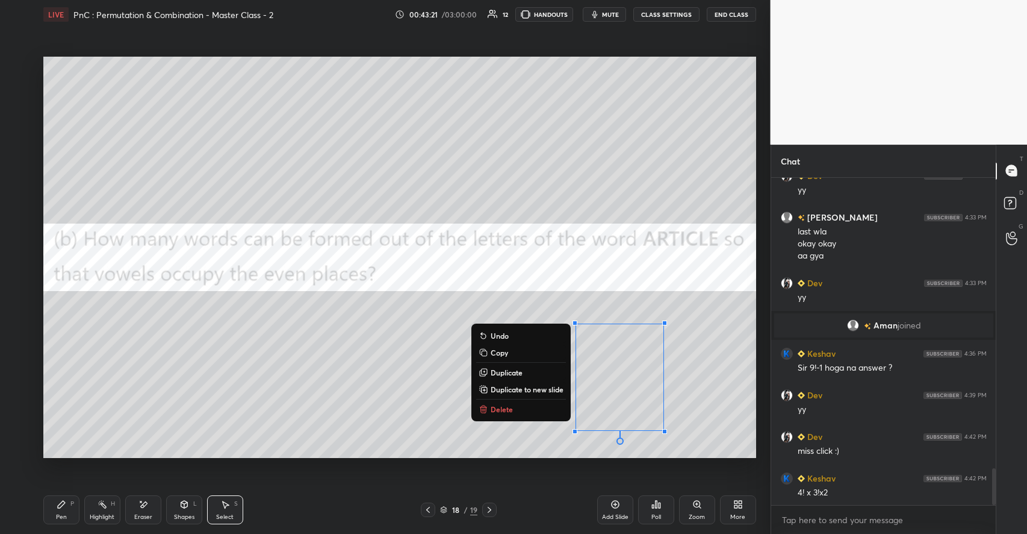
click at [501, 353] on p "Copy" at bounding box center [499, 352] width 17 height 10
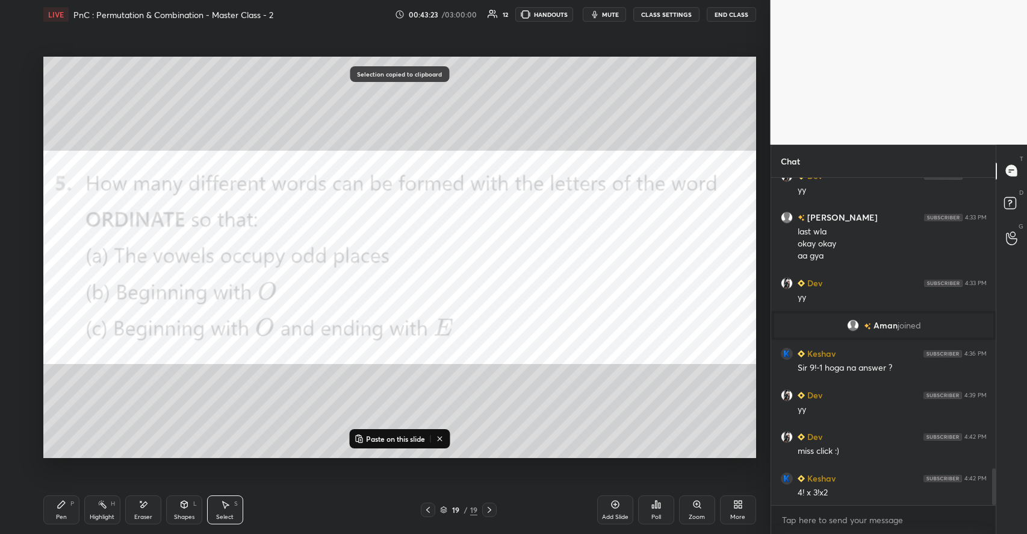
click at [402, 438] on p "Paste on this slide" at bounding box center [395, 439] width 59 height 10
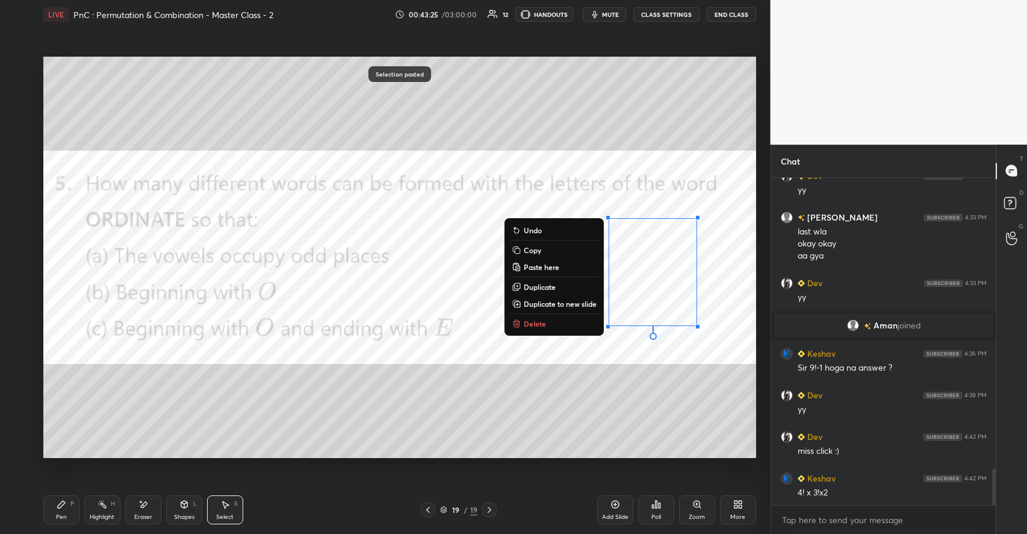
click at [546, 411] on div "0 ° Undo Copy Paste here Duplicate Duplicate to new slide Delete" at bounding box center [399, 257] width 713 height 401
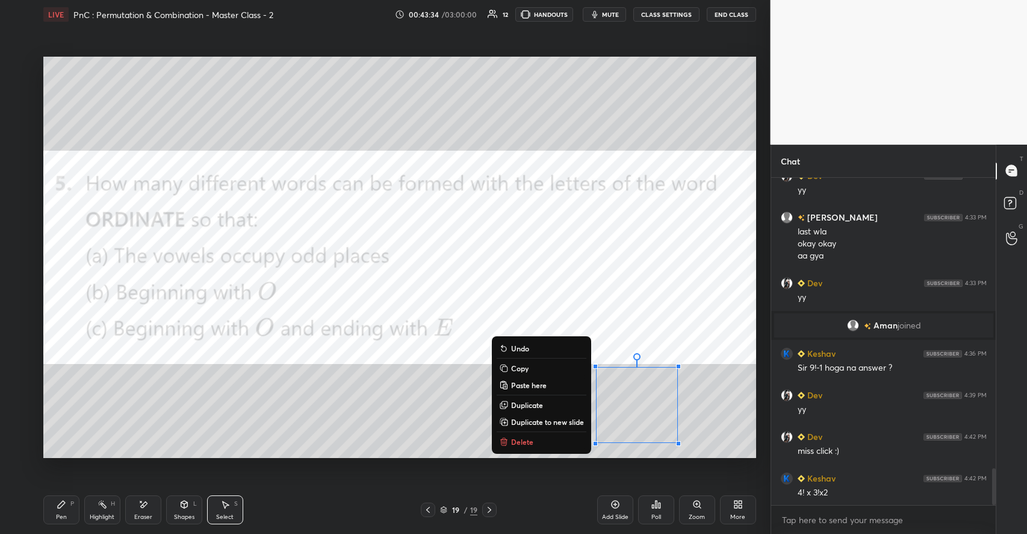
click at [393, 402] on div "0 ° Undo Copy Paste here Duplicate Duplicate to new slide Delete" at bounding box center [399, 257] width 713 height 401
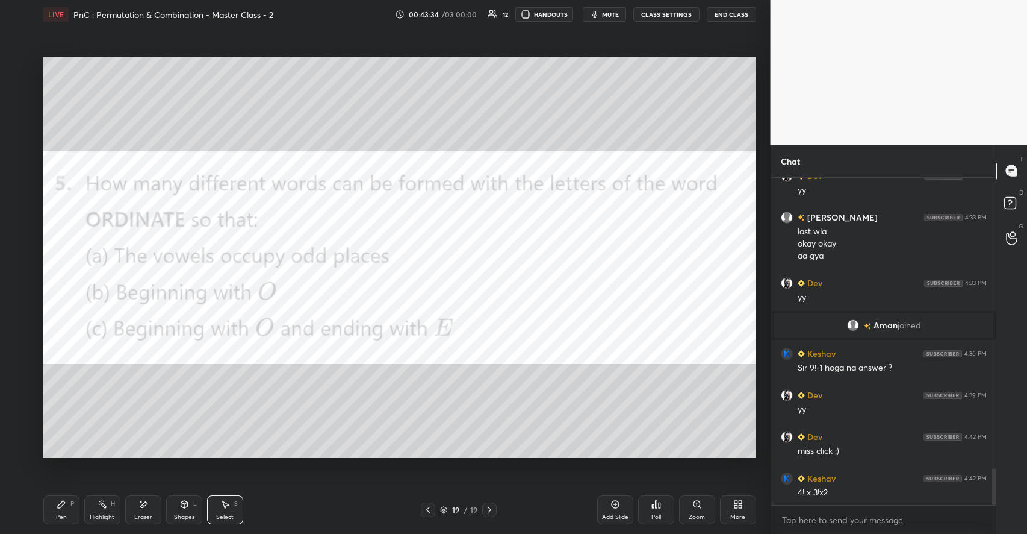
scroll to position [2615, 0]
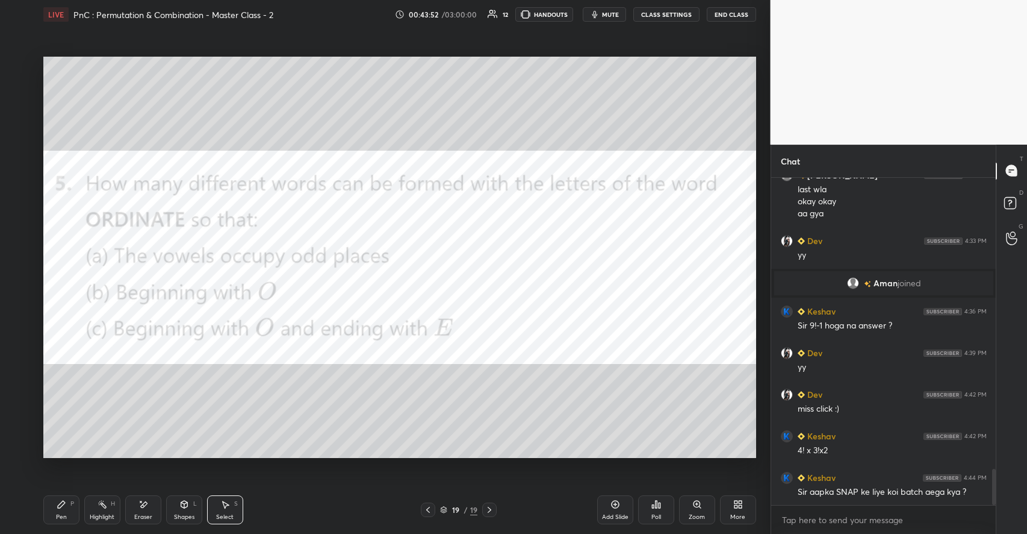
click at [60, 496] on div "Pen P" at bounding box center [61, 509] width 36 height 29
click at [22, 69] on div at bounding box center [20, 66] width 10 height 10
click at [661, 510] on div "Poll" at bounding box center [656, 509] width 36 height 29
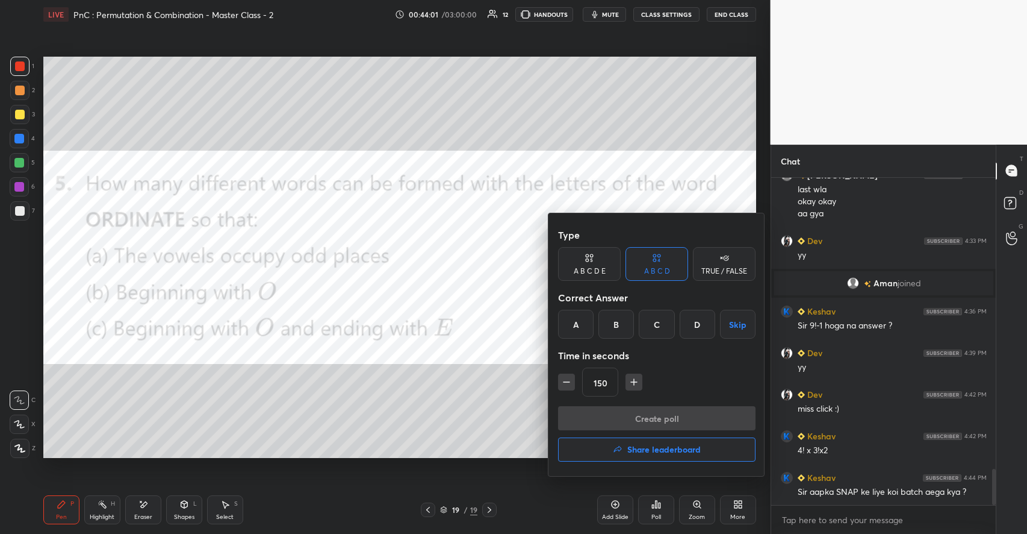
click at [615, 319] on div "B" at bounding box center [617, 324] width 36 height 29
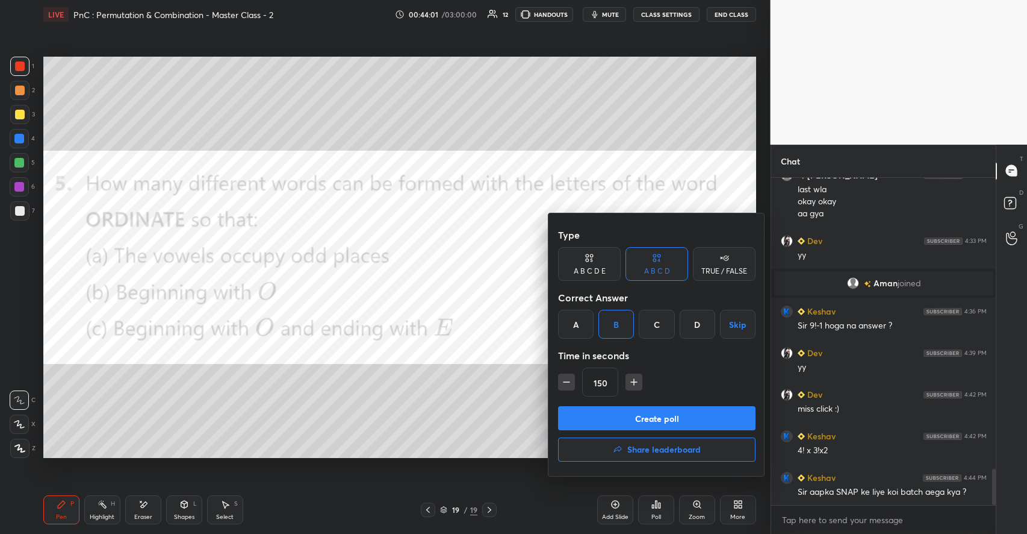
click at [564, 382] on icon "button" at bounding box center [567, 382] width 12 height 12
click at [564, 381] on icon "button" at bounding box center [567, 382] width 12 height 12
type input "120"
click at [624, 419] on button "Create poll" at bounding box center [657, 418] width 198 height 24
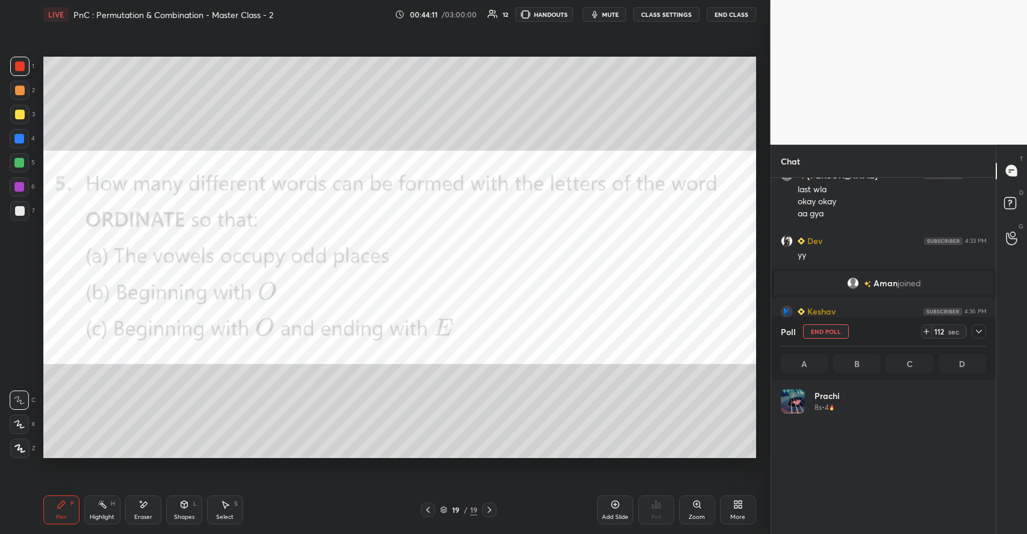
scroll to position [141, 202]
click at [188, 506] on icon at bounding box center [184, 504] width 10 height 10
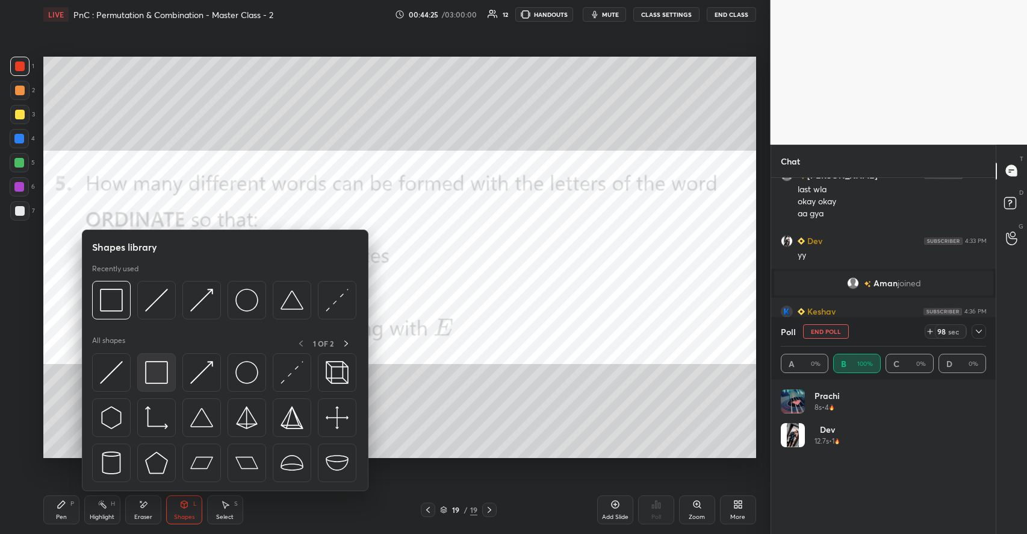
click at [164, 379] on img at bounding box center [156, 372] width 23 height 23
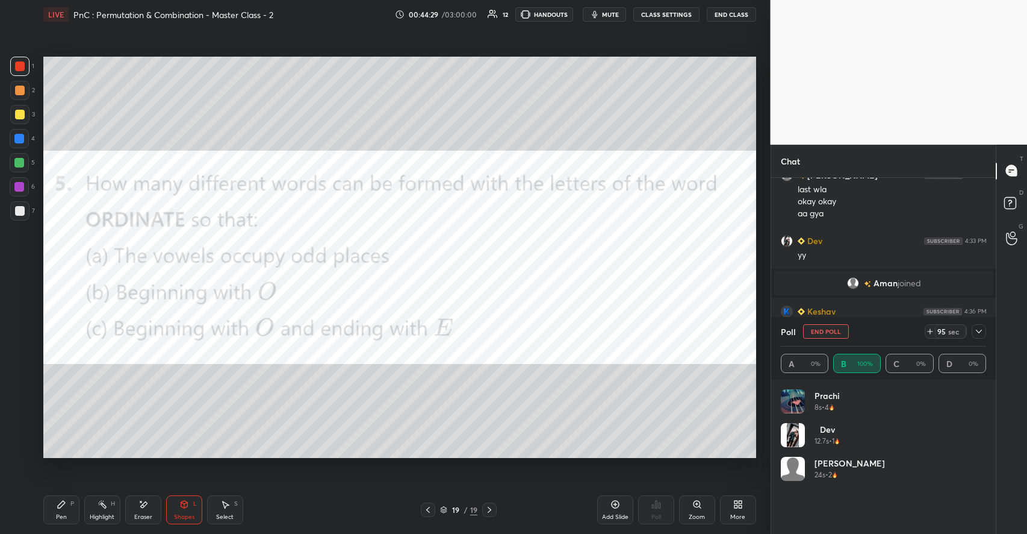
click at [66, 498] on div "Pen P" at bounding box center [61, 509] width 36 height 29
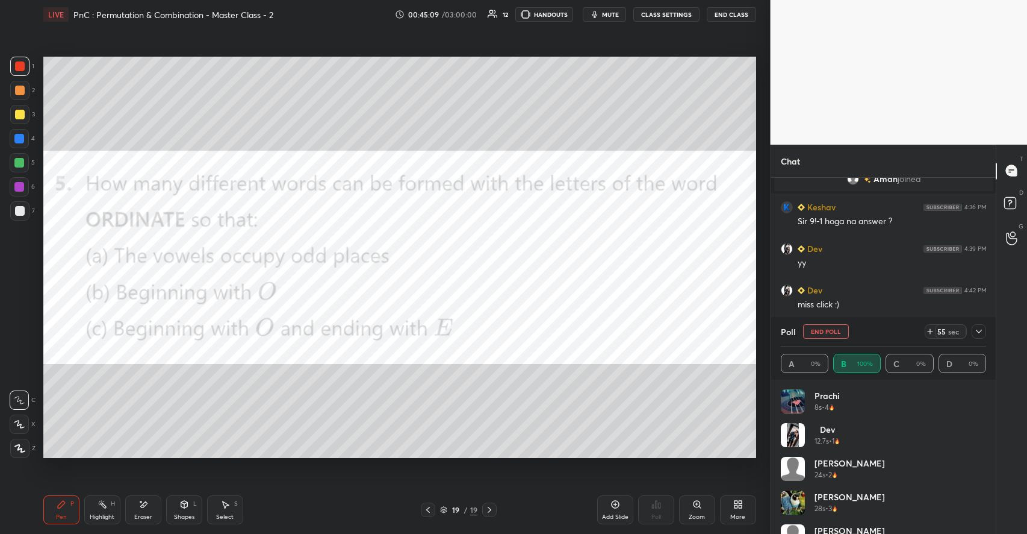
click at [836, 330] on button "End Poll" at bounding box center [826, 331] width 46 height 14
type textarea "x"
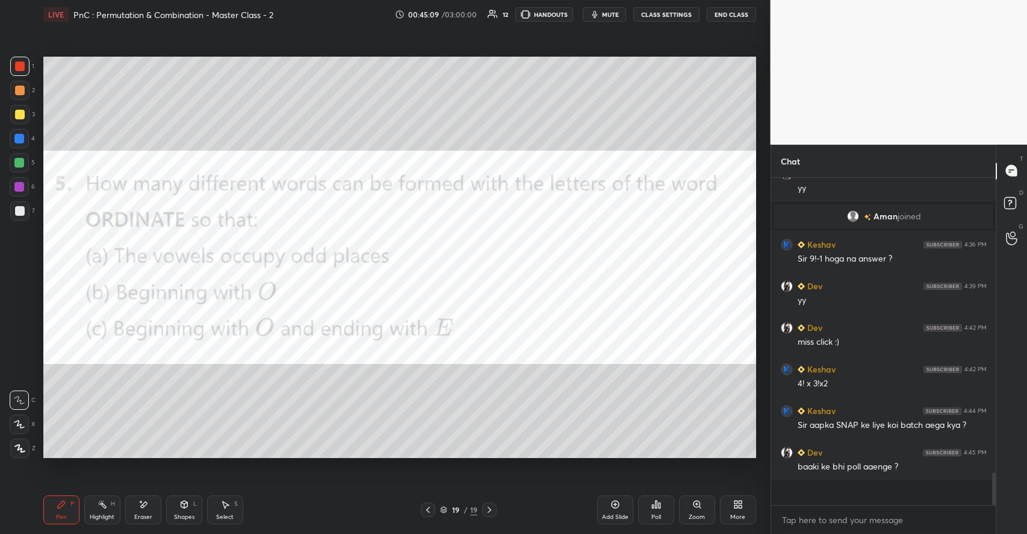
scroll to position [314, 222]
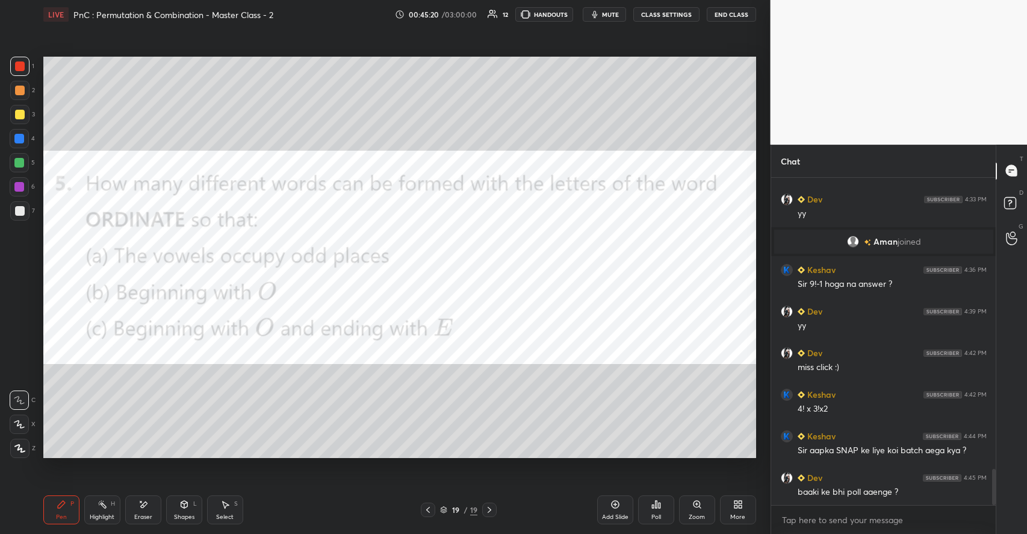
click at [658, 512] on div "Poll" at bounding box center [656, 509] width 36 height 29
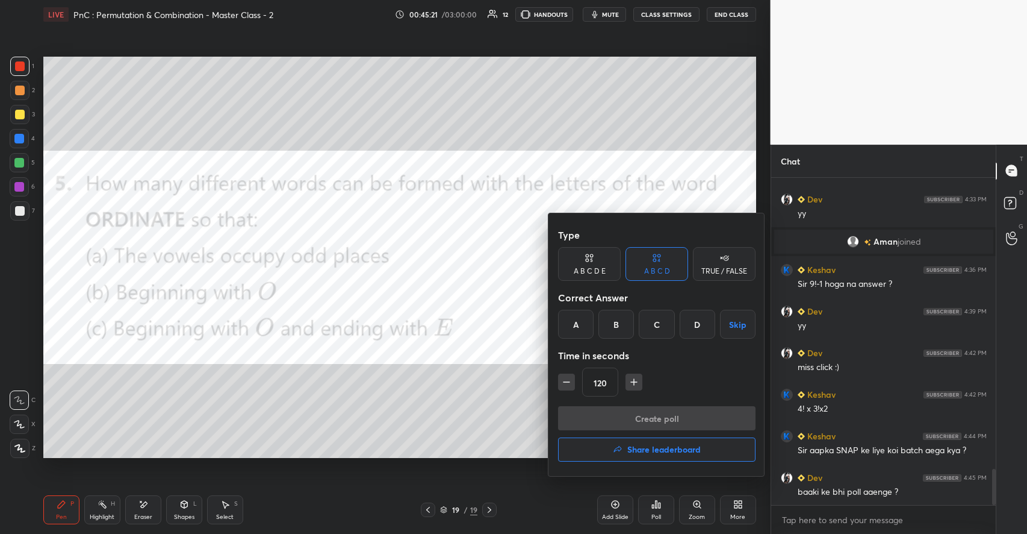
click at [464, 403] on div at bounding box center [513, 267] width 1027 height 534
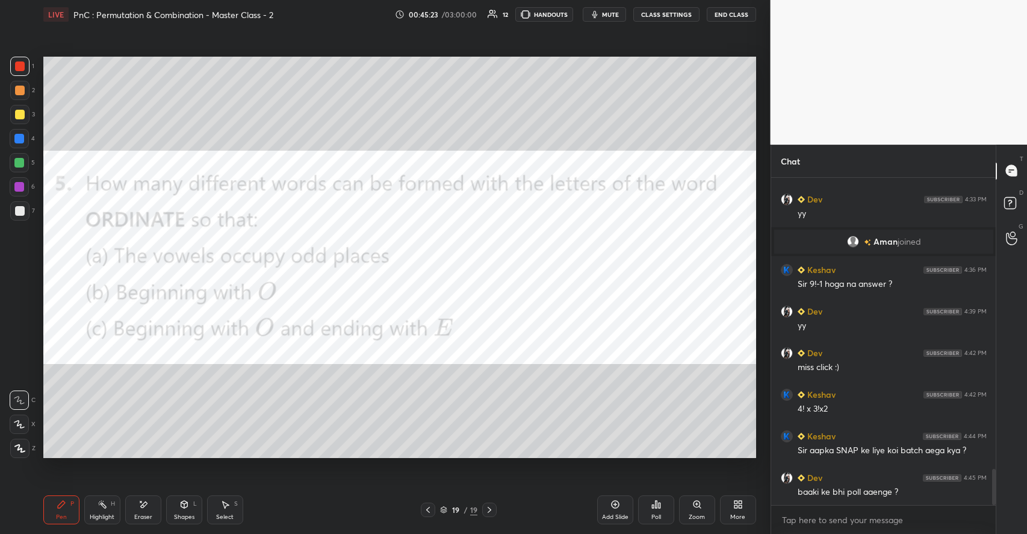
click at [658, 508] on icon at bounding box center [657, 504] width 10 height 10
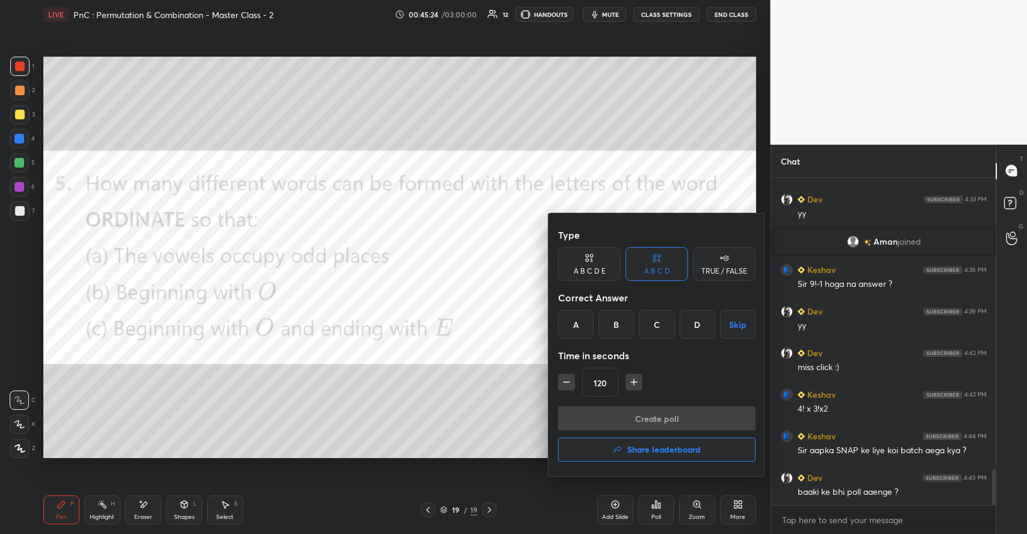
click at [655, 320] on div "C" at bounding box center [657, 324] width 36 height 29
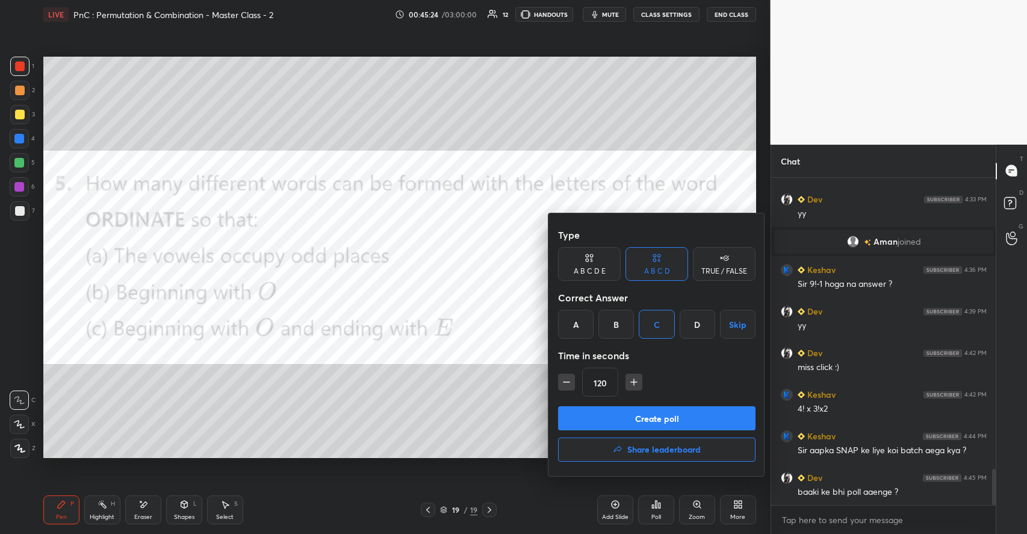
click at [564, 383] on icon "button" at bounding box center [567, 382] width 12 height 12
click at [563, 381] on icon "button" at bounding box center [567, 382] width 12 height 12
click at [561, 381] on icon "button" at bounding box center [567, 382] width 12 height 12
click at [562, 380] on icon "button" at bounding box center [567, 382] width 12 height 12
type input "60"
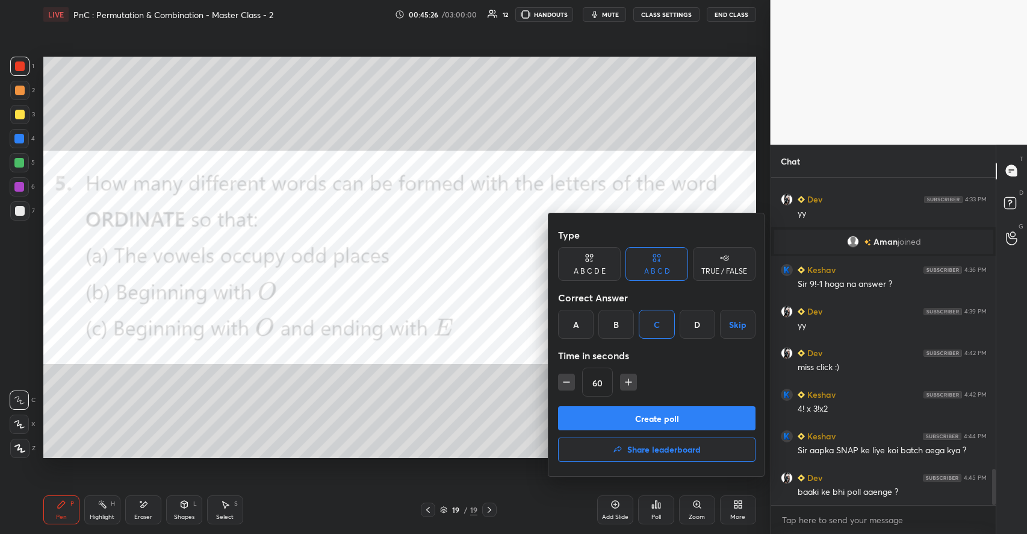
click at [614, 419] on button "Create poll" at bounding box center [657, 418] width 198 height 24
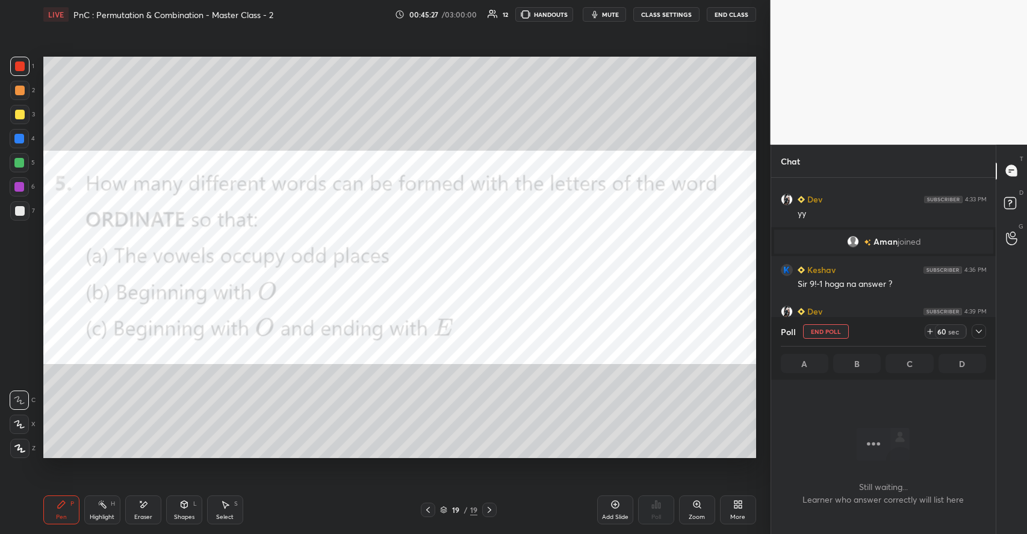
scroll to position [290, 222]
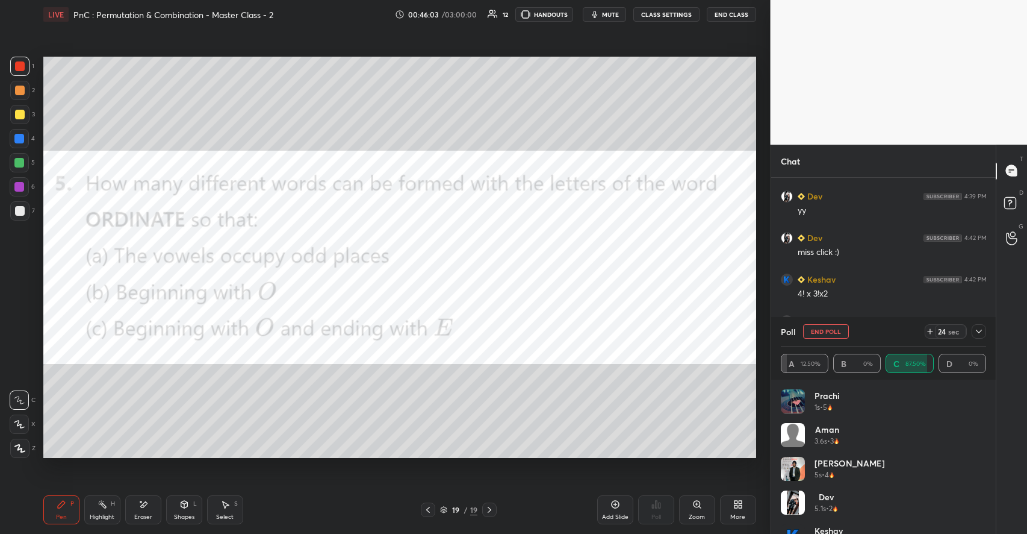
click at [827, 332] on button "End Poll" at bounding box center [826, 331] width 46 height 14
type textarea "x"
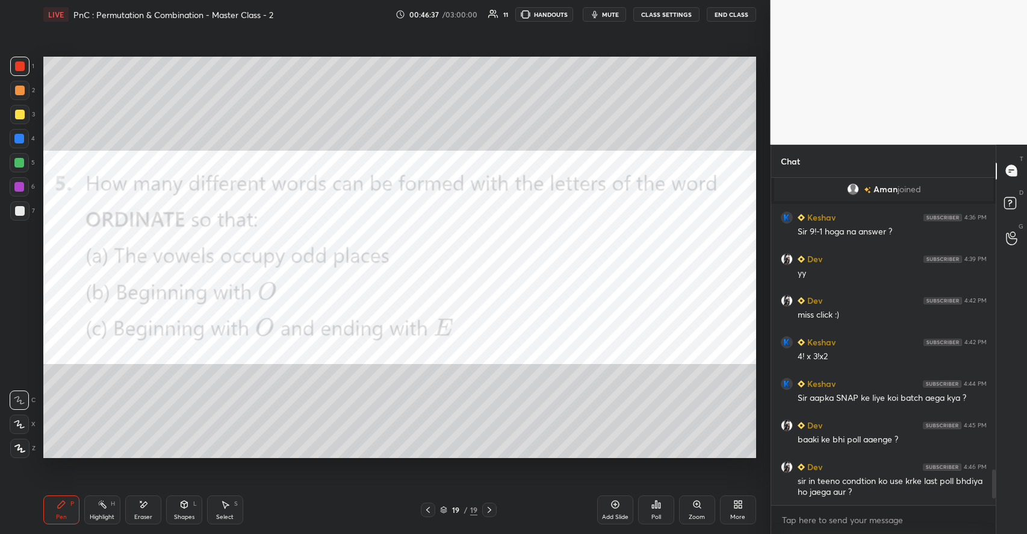
click at [742, 501] on icon at bounding box center [740, 501] width 3 height 3
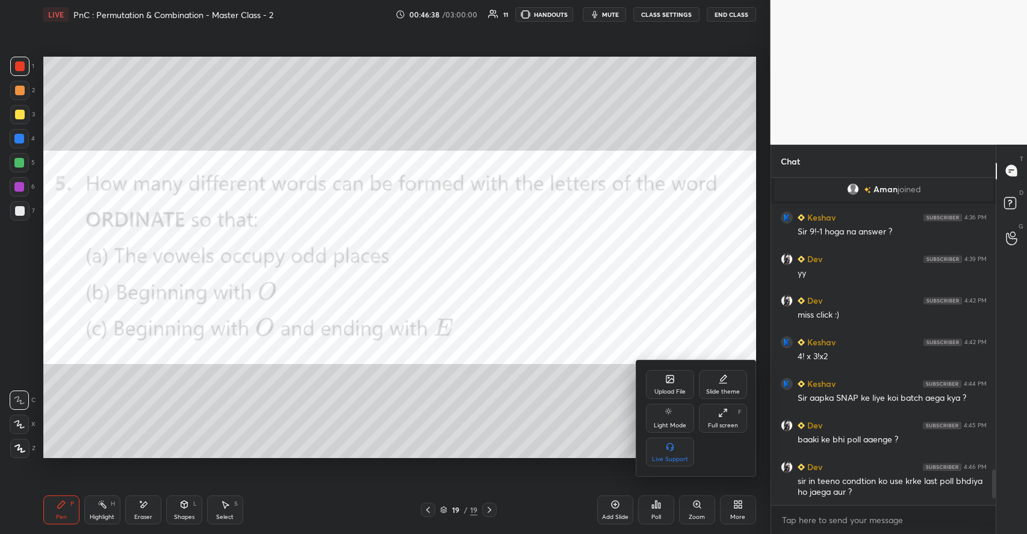
click at [661, 387] on div "Upload File" at bounding box center [670, 384] width 48 height 29
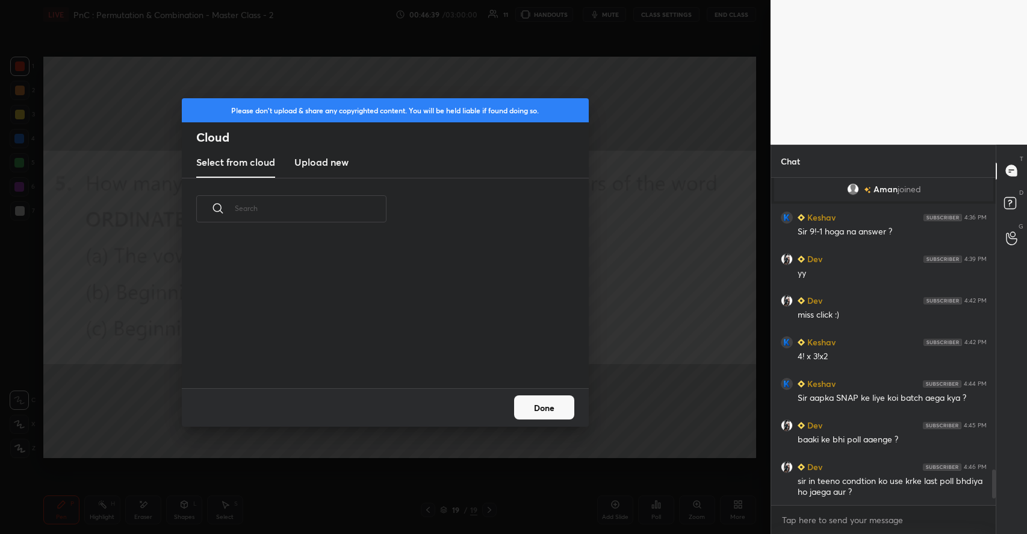
scroll to position [148, 387]
click at [338, 170] on new "Upload new" at bounding box center [321, 163] width 54 height 30
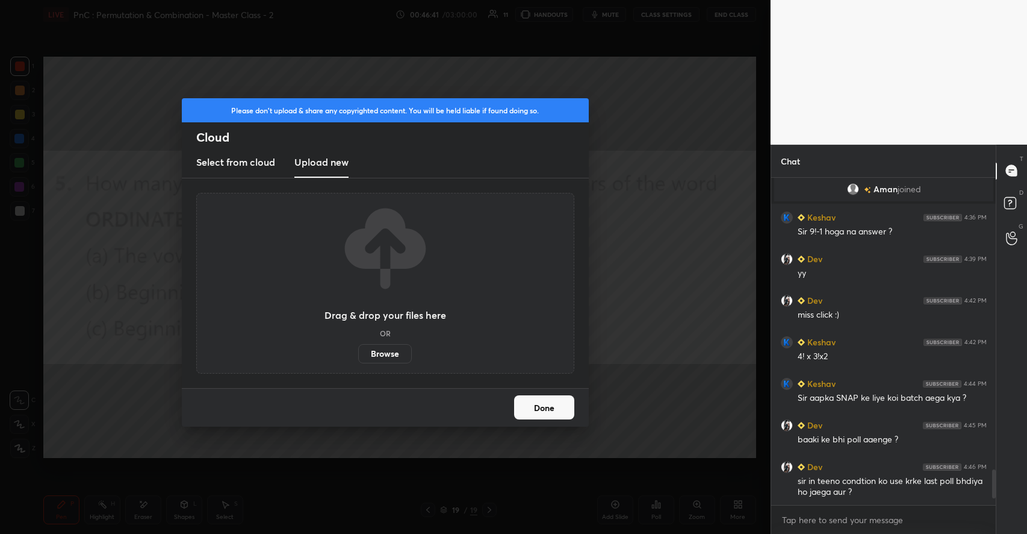
click at [388, 349] on label "Browse" at bounding box center [385, 353] width 54 height 19
click at [358, 349] on input "Browse" at bounding box center [358, 353] width 0 height 19
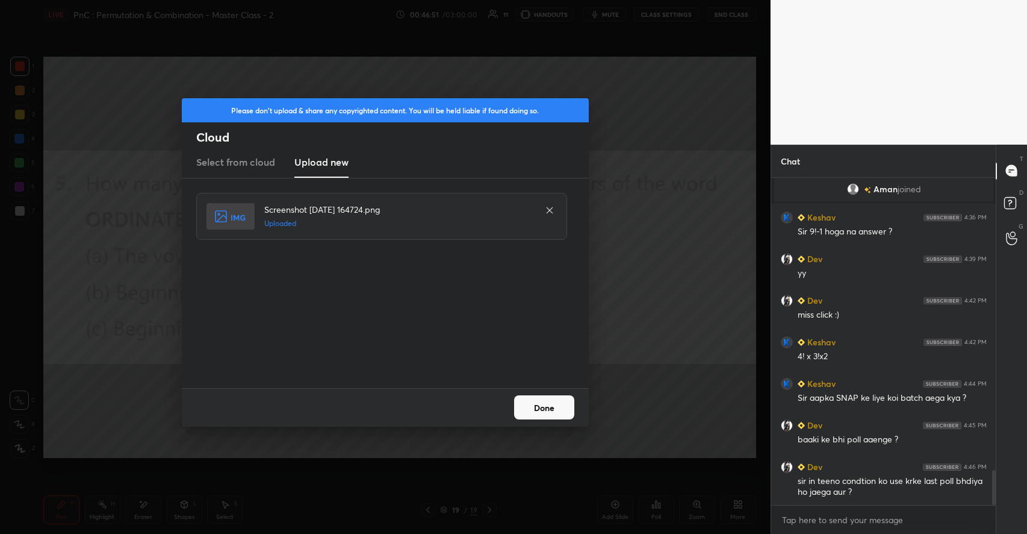
scroll to position [2750, 0]
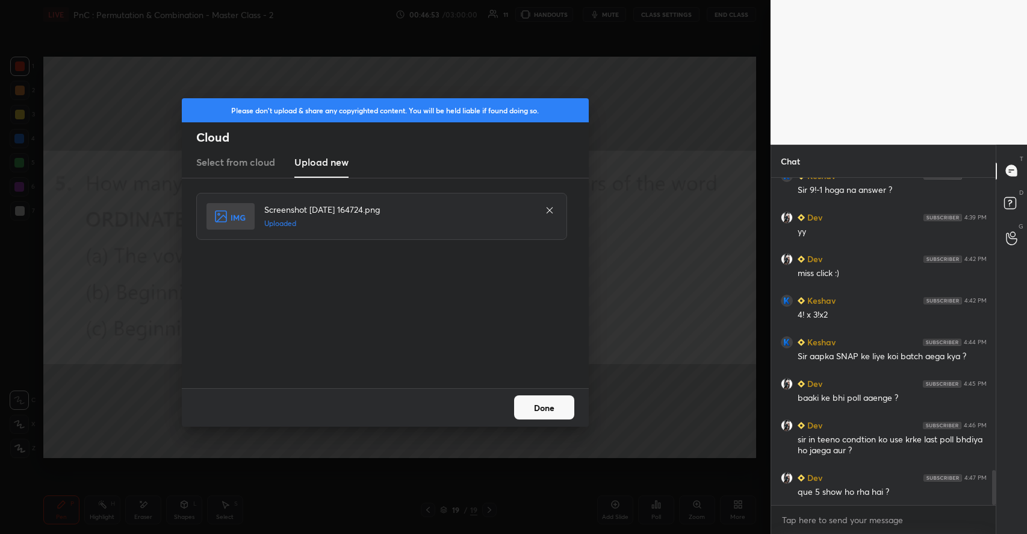
click at [531, 415] on button "Done" at bounding box center [544, 407] width 60 height 24
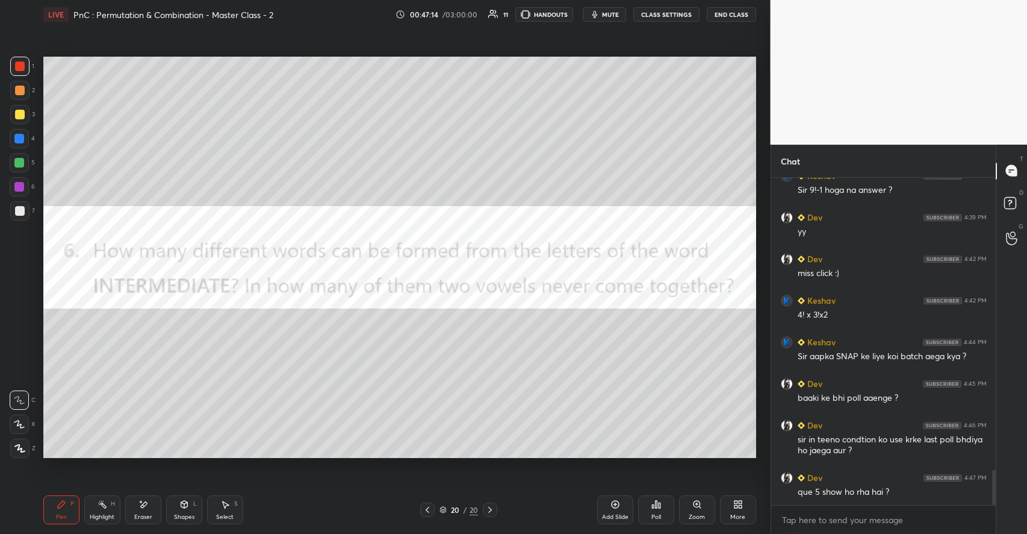
click at [15, 115] on div at bounding box center [20, 115] width 10 height 10
click at [652, 508] on icon at bounding box center [653, 506] width 2 height 3
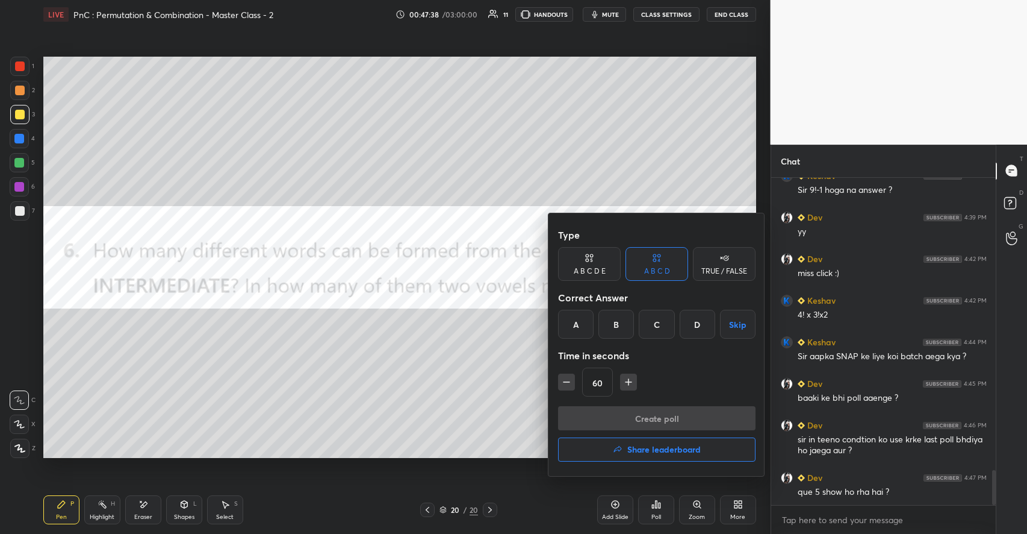
click at [656, 322] on div "C" at bounding box center [657, 324] width 36 height 29
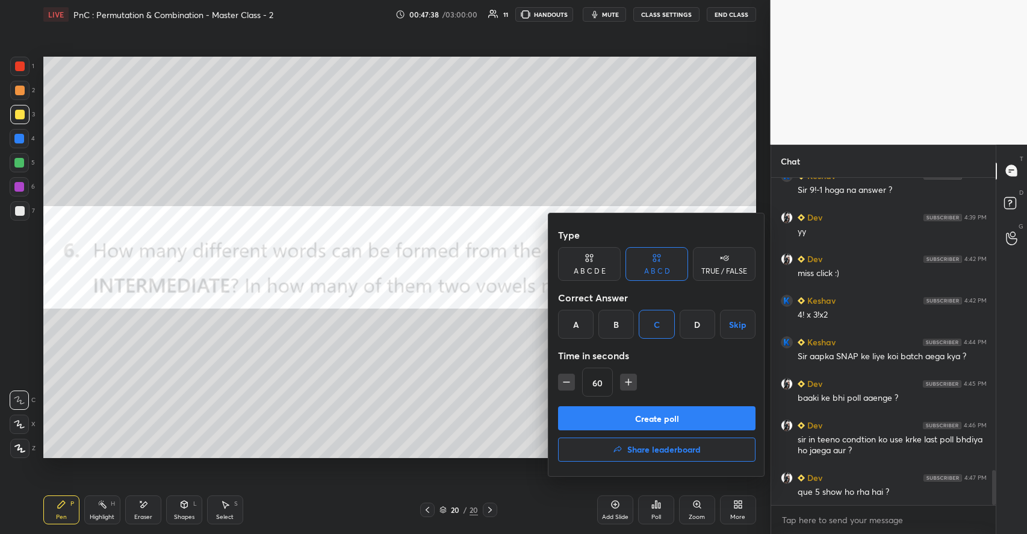
click at [630, 372] on div "60" at bounding box center [657, 381] width 198 height 29
click at [626, 378] on icon "button" at bounding box center [629, 382] width 12 height 12
click at [628, 378] on icon "button" at bounding box center [629, 382] width 12 height 12
click at [629, 377] on icon "button" at bounding box center [629, 382] width 12 height 12
click at [629, 377] on icon "button" at bounding box center [634, 382] width 12 height 12
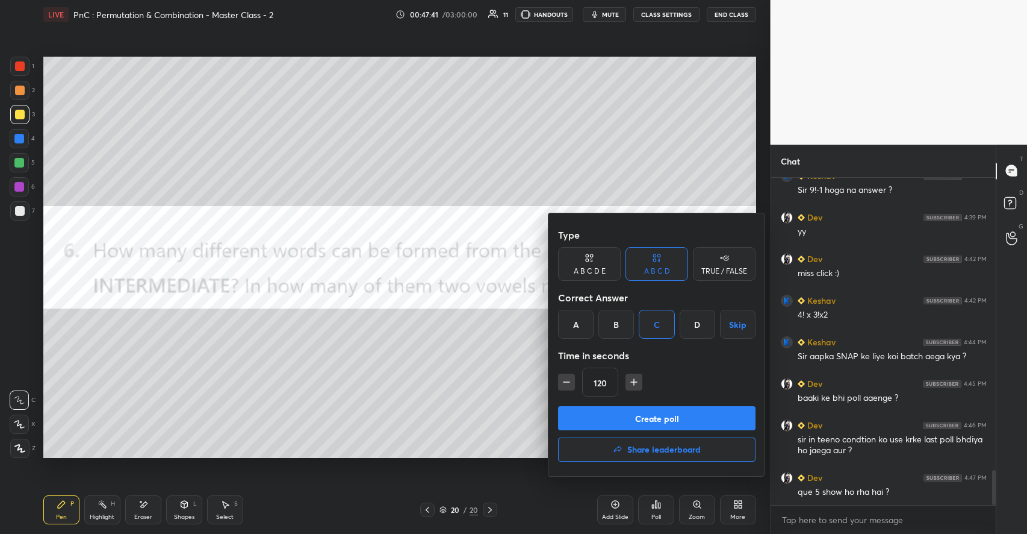
click at [632, 383] on icon "button" at bounding box center [634, 382] width 12 height 12
click at [634, 383] on icon "button" at bounding box center [634, 382] width 0 height 6
click at [634, 382] on icon "button" at bounding box center [634, 382] width 0 height 6
type input "180"
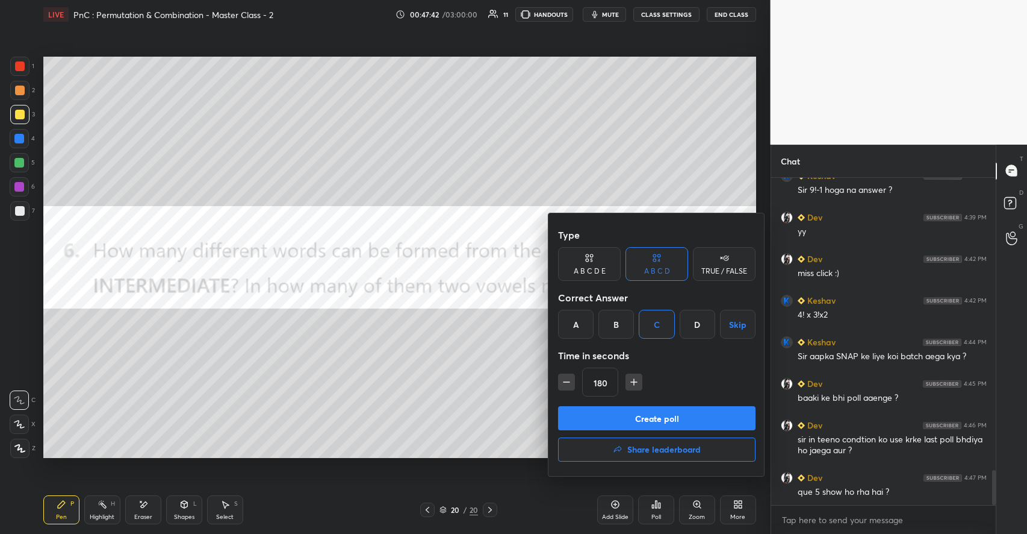
click at [628, 411] on button "Create poll" at bounding box center [657, 418] width 198 height 24
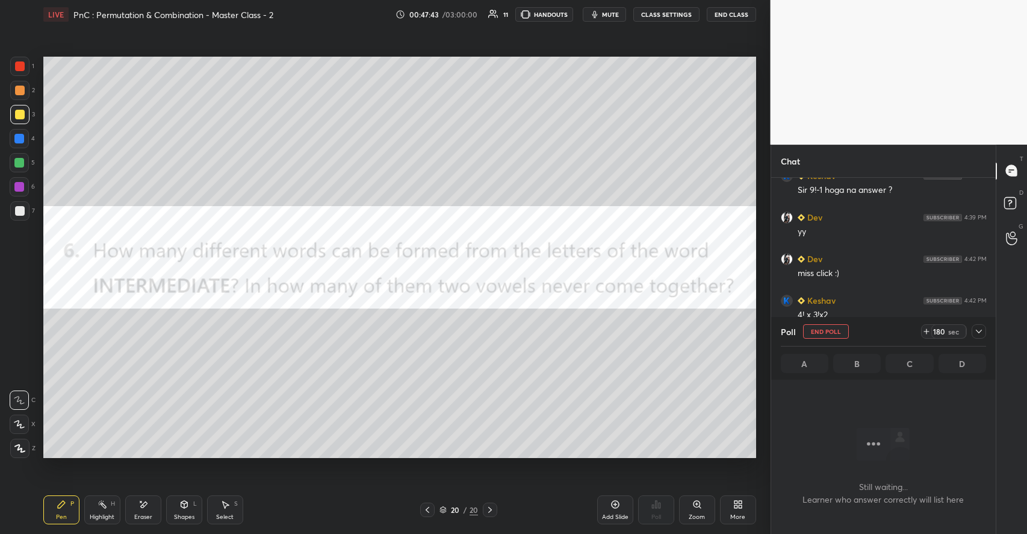
scroll to position [4, 4]
click at [18, 85] on div at bounding box center [19, 90] width 19 height 19
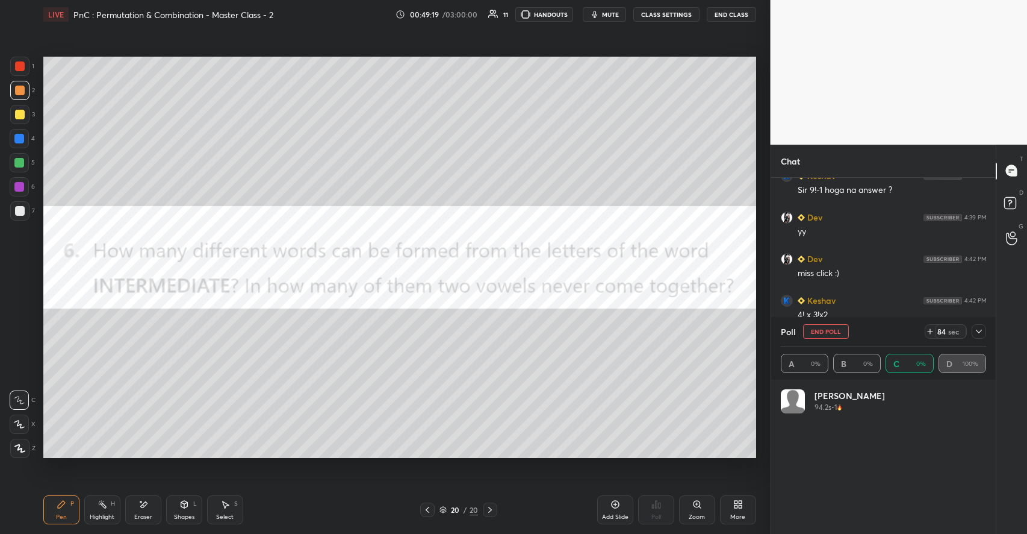
scroll to position [141, 202]
click at [22, 69] on div at bounding box center [20, 66] width 10 height 10
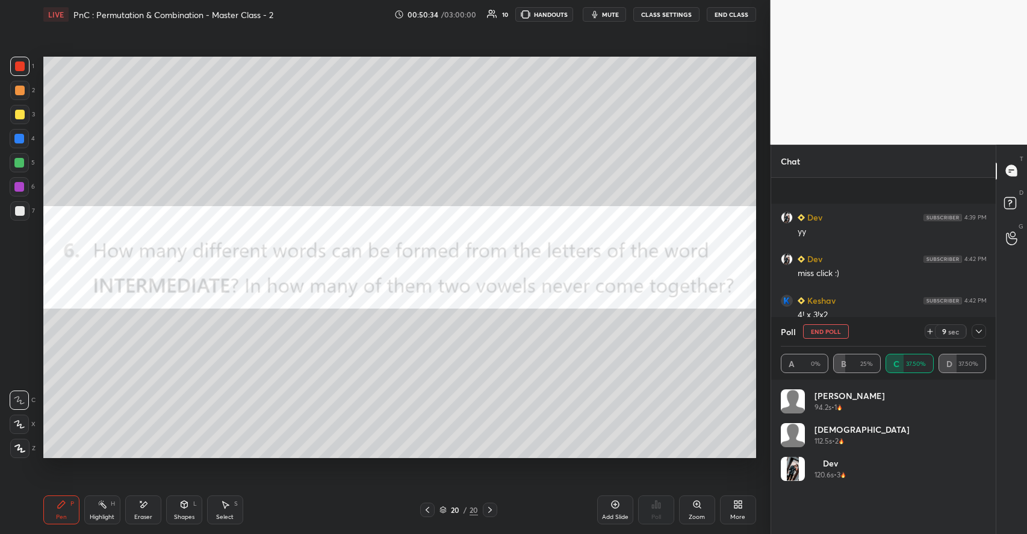
scroll to position [2854, 0]
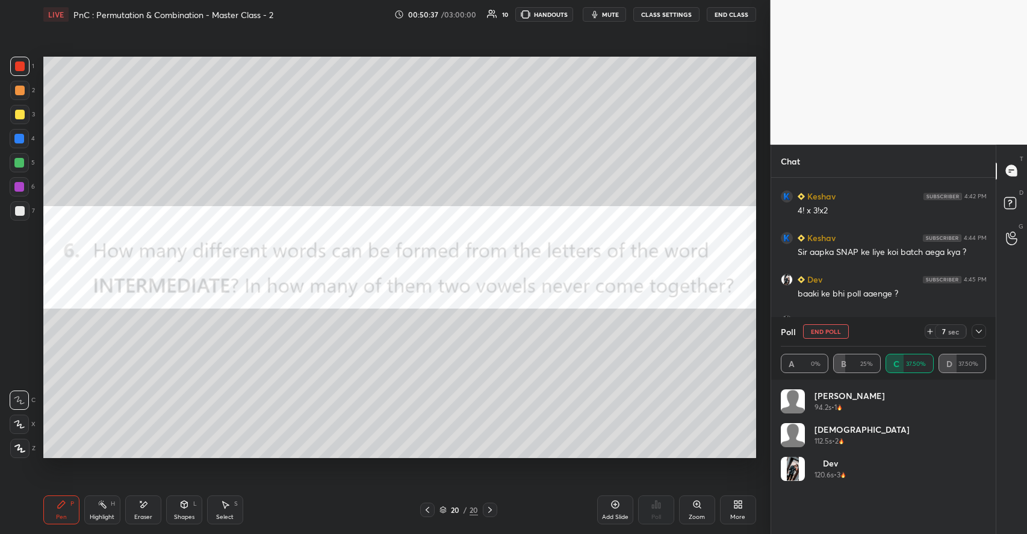
click at [984, 328] on div at bounding box center [979, 331] width 14 height 14
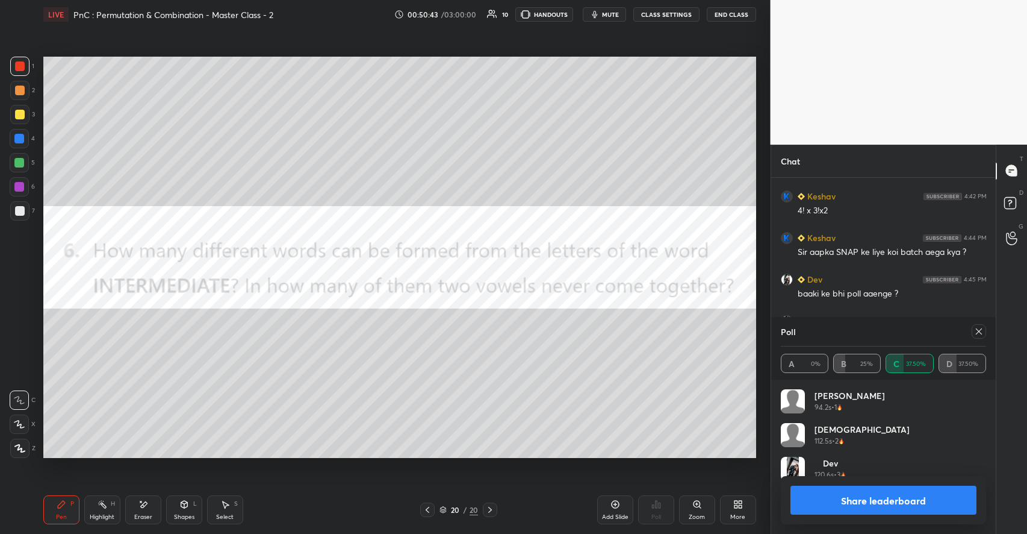
scroll to position [141, 202]
click at [979, 329] on icon at bounding box center [979, 331] width 10 height 10
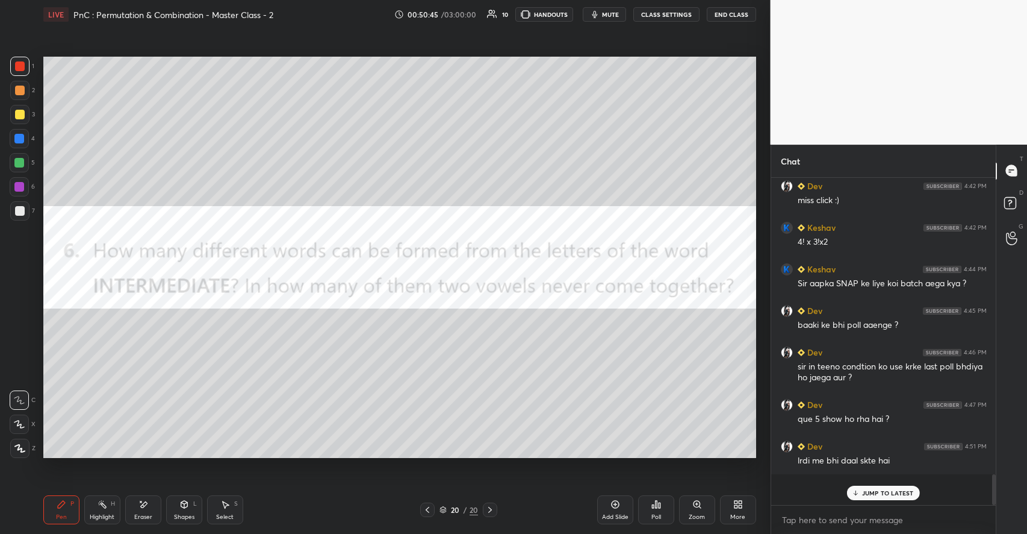
scroll to position [309, 222]
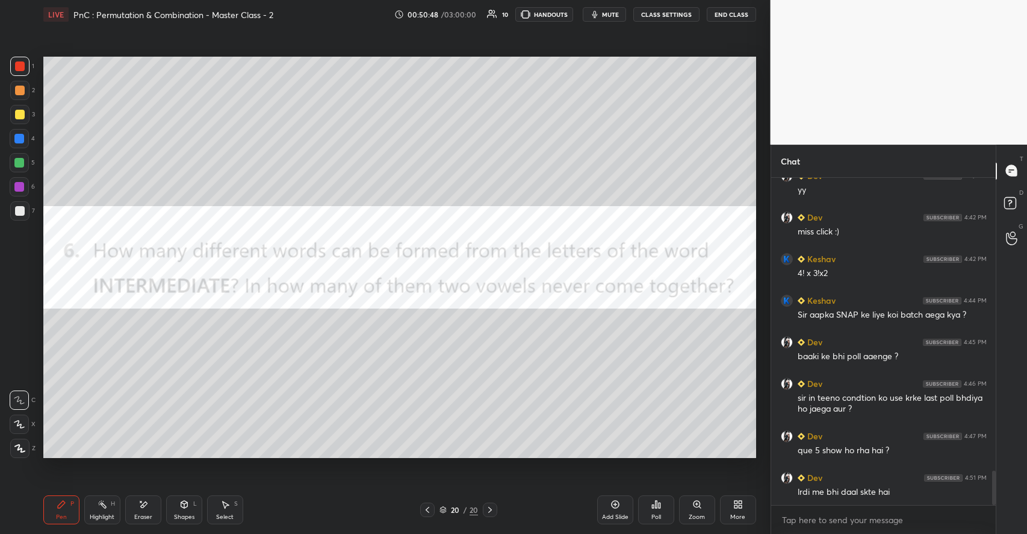
click at [175, 502] on div "Shapes L" at bounding box center [184, 509] width 36 height 29
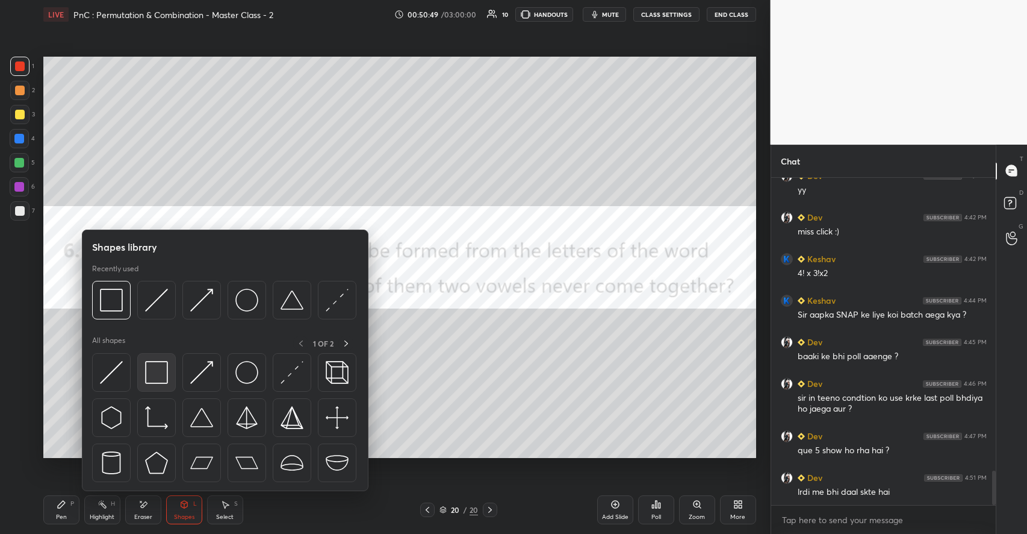
click at [157, 373] on img at bounding box center [156, 372] width 23 height 23
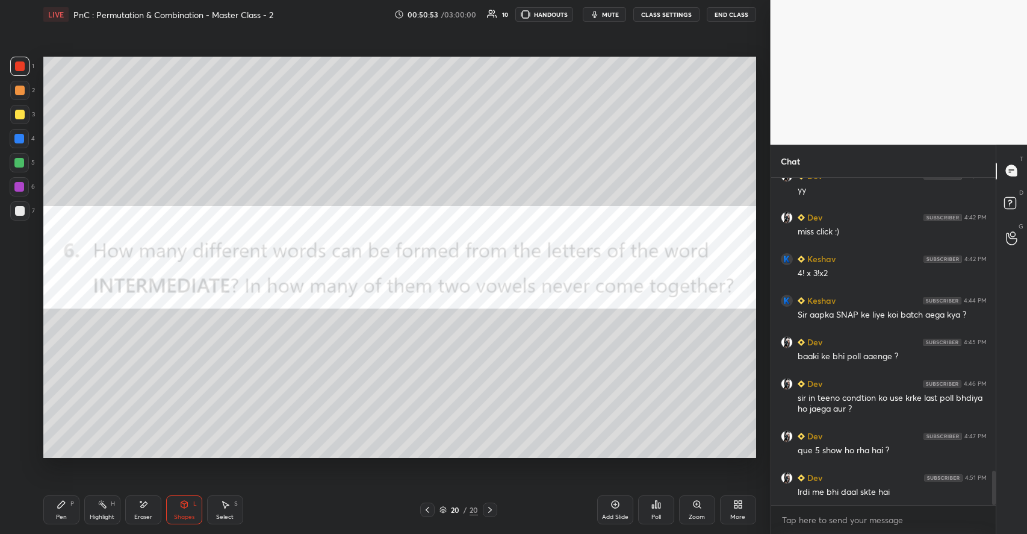
click at [59, 493] on div "Pen P Highlight H Eraser Shapes L Select S 20 / 20 Add Slide Poll Zoom More" at bounding box center [399, 509] width 713 height 48
click at [62, 515] on div "Pen" at bounding box center [61, 517] width 11 height 6
click at [22, 115] on div at bounding box center [20, 115] width 10 height 10
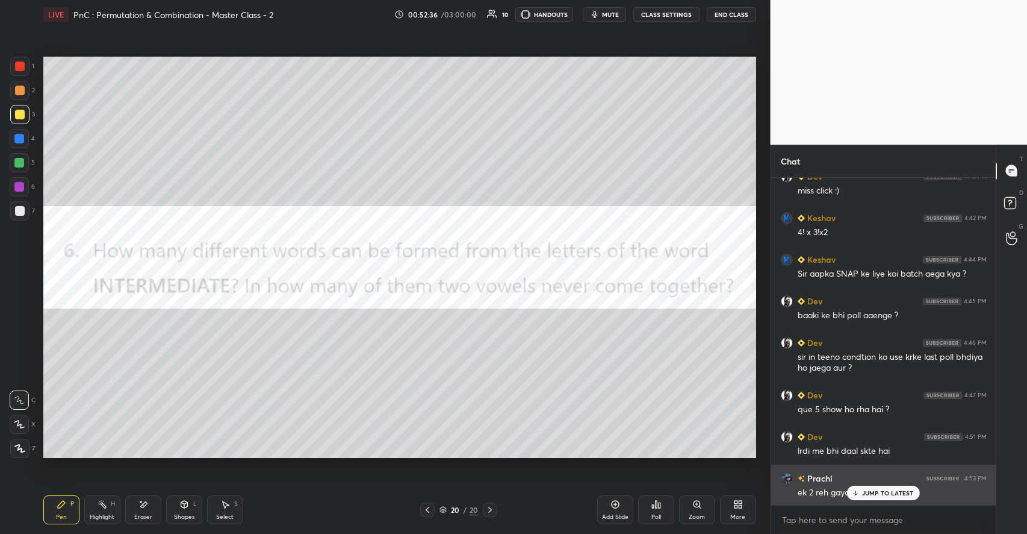
click at [876, 493] on p "JUMP TO LATEST" at bounding box center [888, 492] width 52 height 7
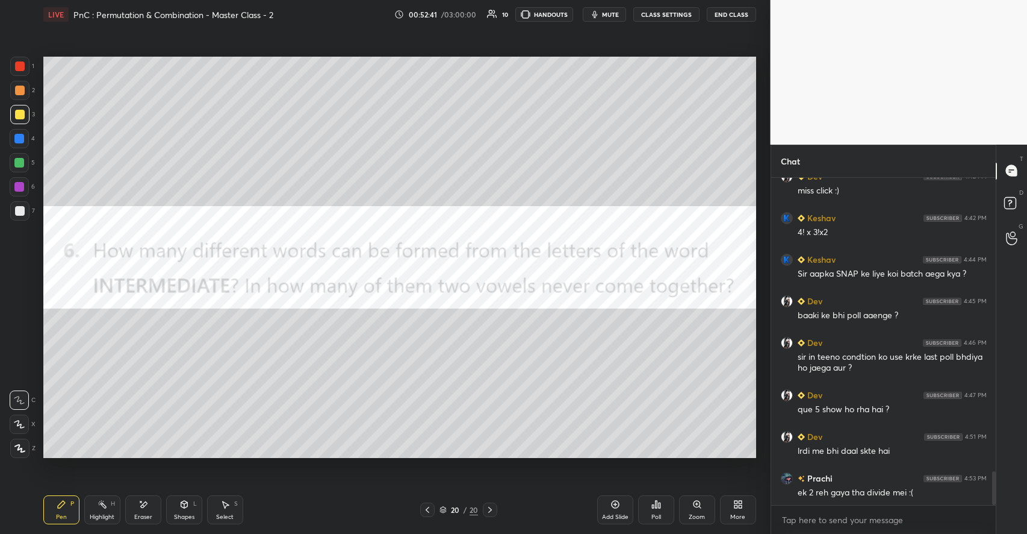
click at [22, 87] on div at bounding box center [20, 91] width 10 height 10
click at [18, 67] on div at bounding box center [20, 66] width 10 height 10
click at [740, 509] on div "More" at bounding box center [738, 509] width 36 height 29
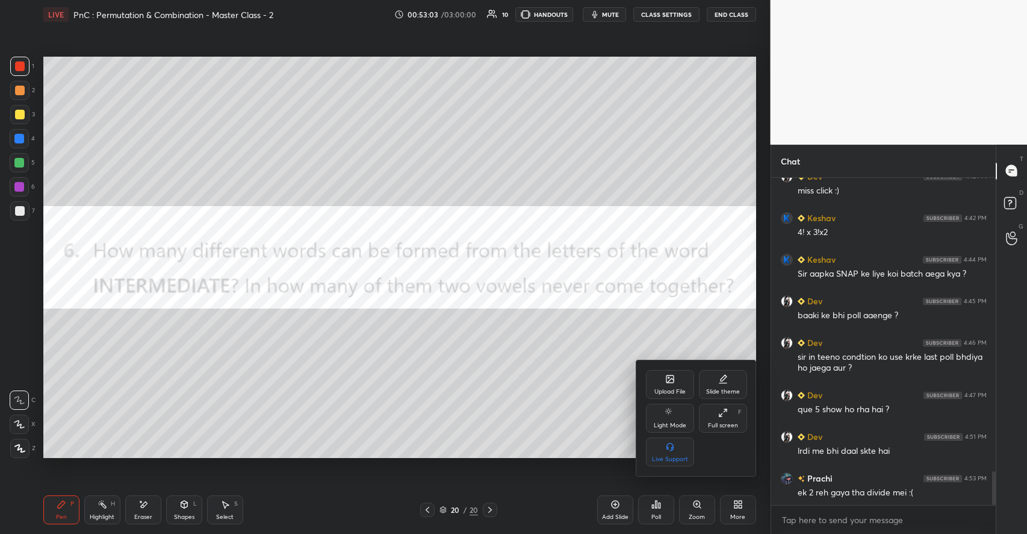
click at [668, 388] on div "Upload File" at bounding box center [670, 391] width 31 height 6
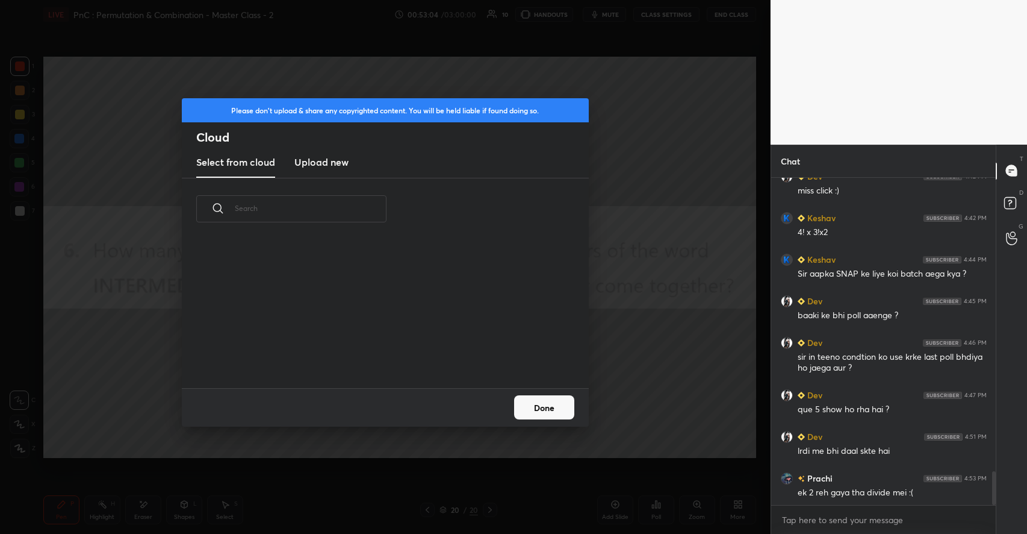
scroll to position [148, 387]
click at [335, 155] on h3 "Upload new" at bounding box center [321, 162] width 54 height 14
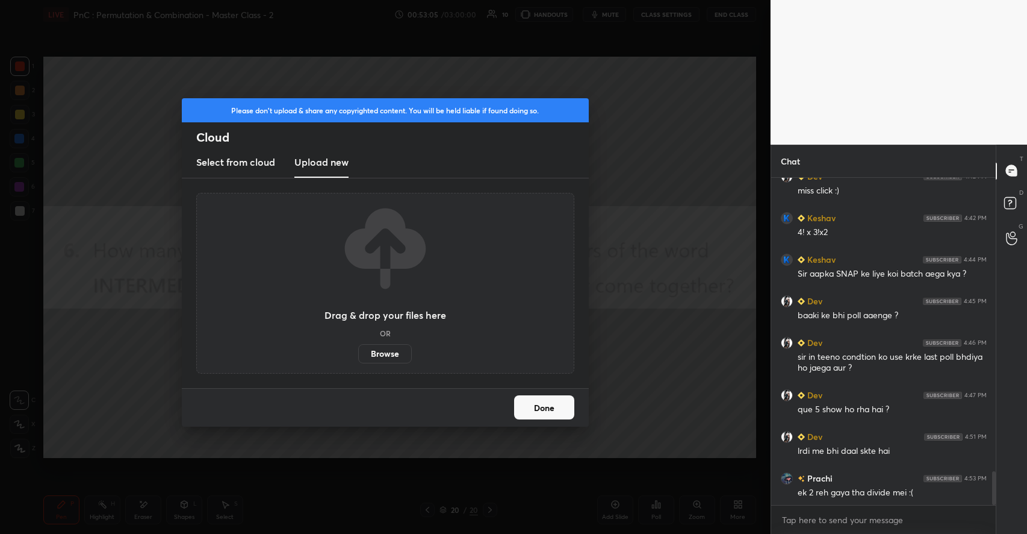
click at [393, 347] on label "Browse" at bounding box center [385, 353] width 54 height 19
click at [358, 347] on input "Browse" at bounding box center [358, 353] width 0 height 19
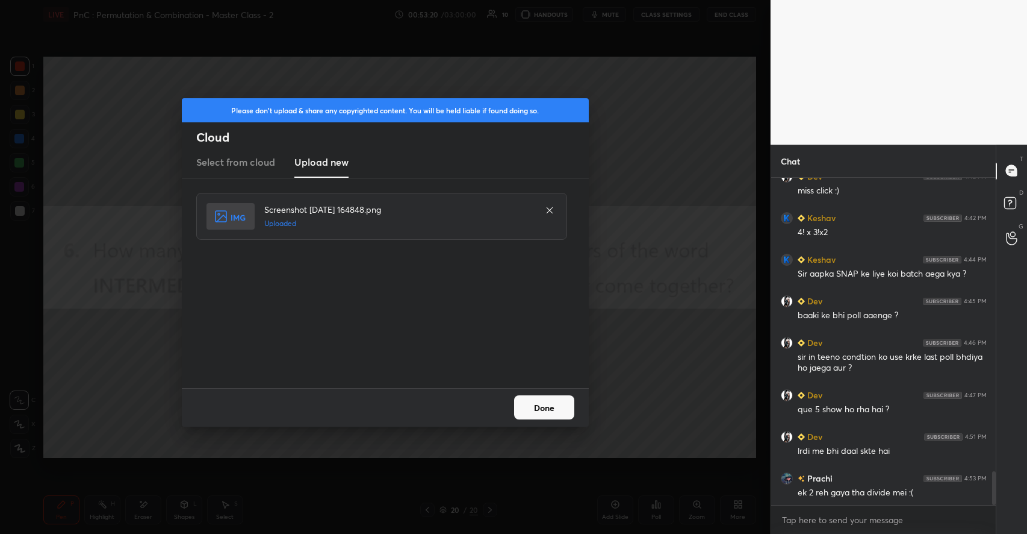
click at [535, 408] on button "Done" at bounding box center [544, 407] width 60 height 24
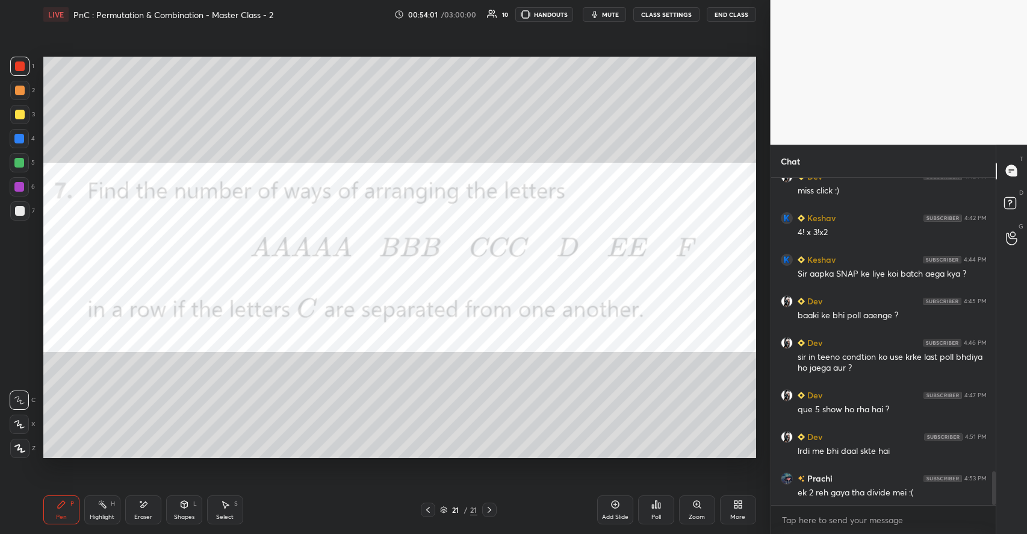
click at [21, 114] on div at bounding box center [20, 115] width 10 height 10
click at [661, 512] on div "Poll" at bounding box center [656, 509] width 36 height 29
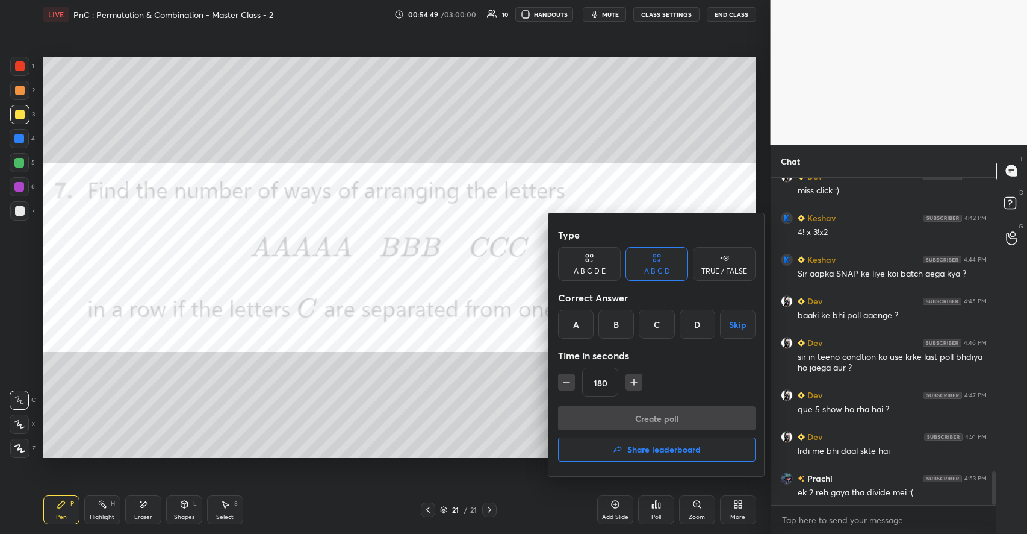
click at [615, 324] on div "B" at bounding box center [617, 324] width 36 height 29
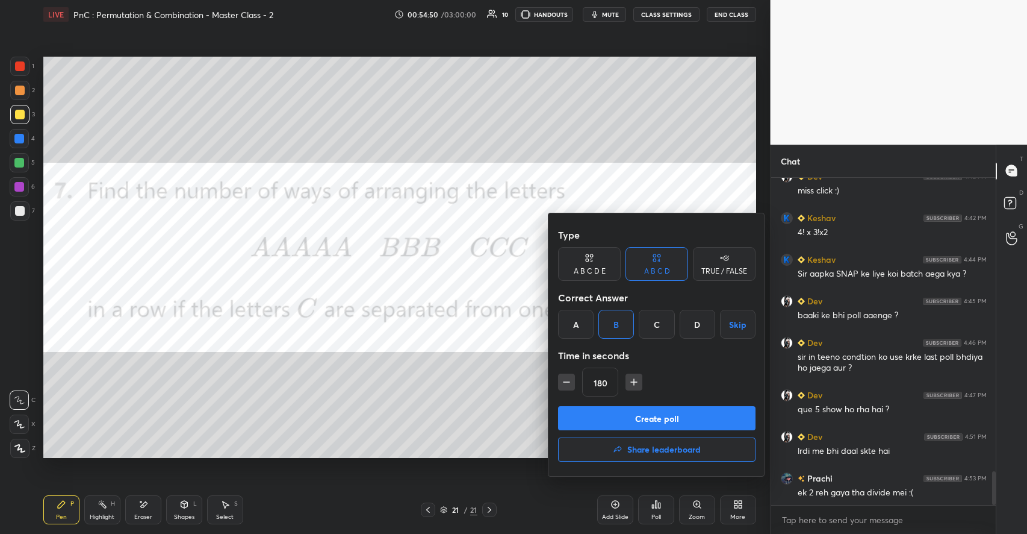
click at [628, 417] on button "Create poll" at bounding box center [657, 418] width 198 height 24
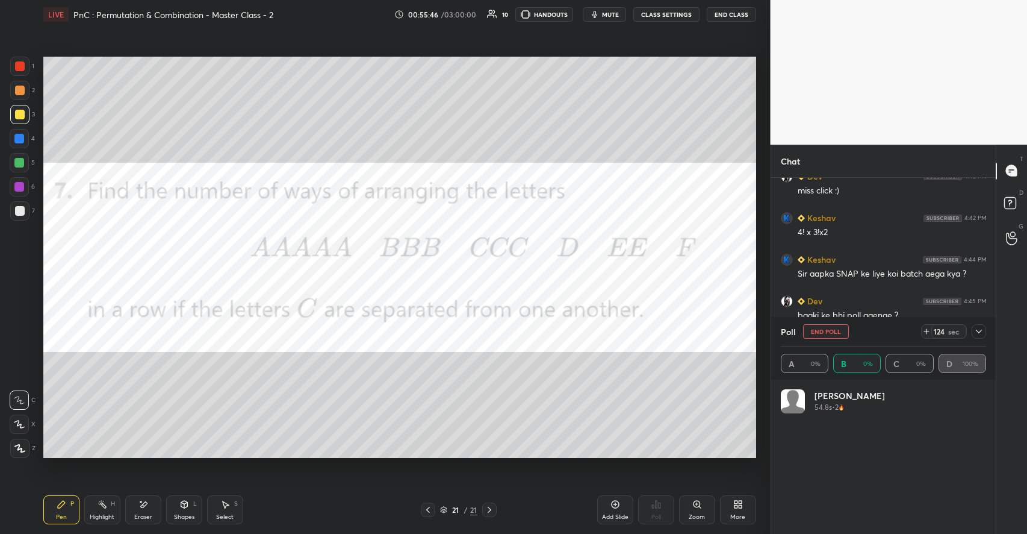
scroll to position [141, 202]
click at [17, 71] on div at bounding box center [20, 66] width 10 height 10
click at [174, 506] on div "Shapes L" at bounding box center [184, 509] width 36 height 29
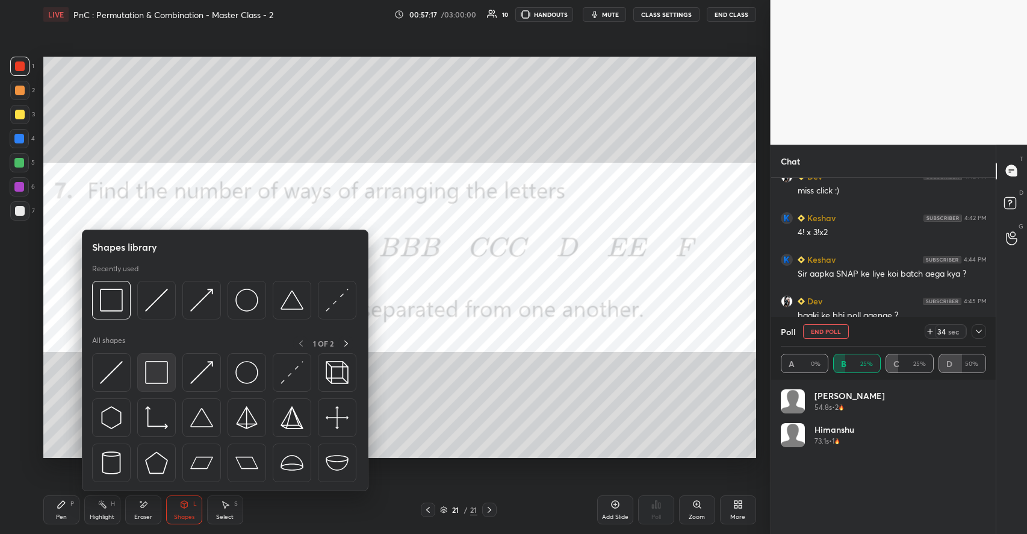
click at [156, 378] on img at bounding box center [156, 372] width 23 height 23
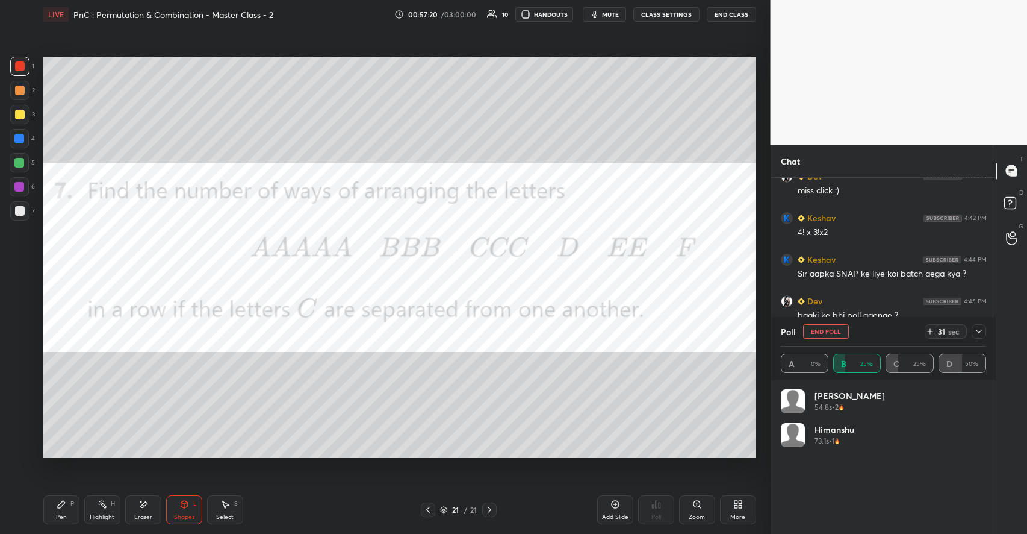
click at [76, 503] on div "Pen P" at bounding box center [61, 509] width 36 height 29
click at [152, 509] on div "Eraser" at bounding box center [143, 509] width 36 height 29
click at [74, 514] on div "Pen P" at bounding box center [61, 509] width 36 height 29
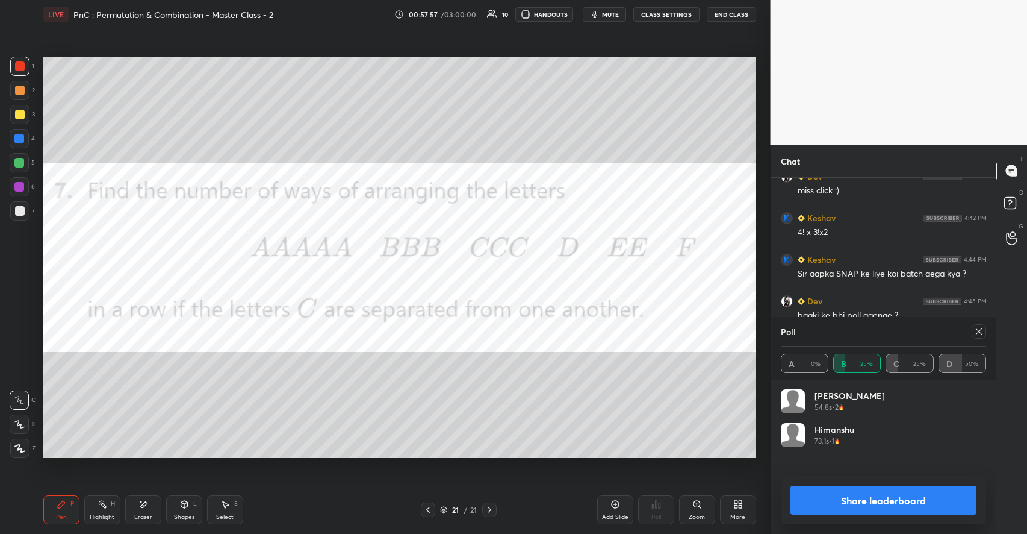
scroll to position [2937, 0]
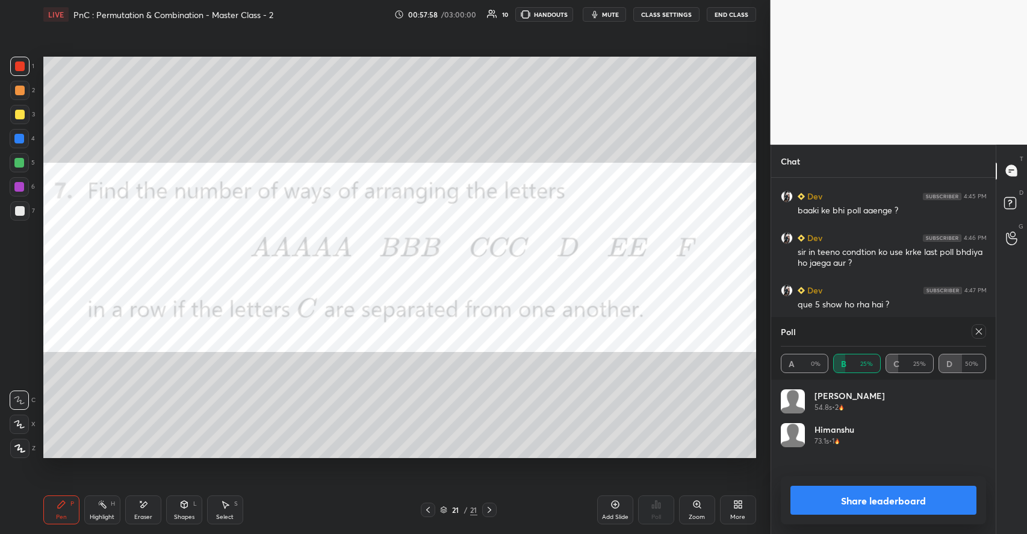
click at [978, 330] on icon at bounding box center [979, 331] width 10 height 10
type textarea "x"
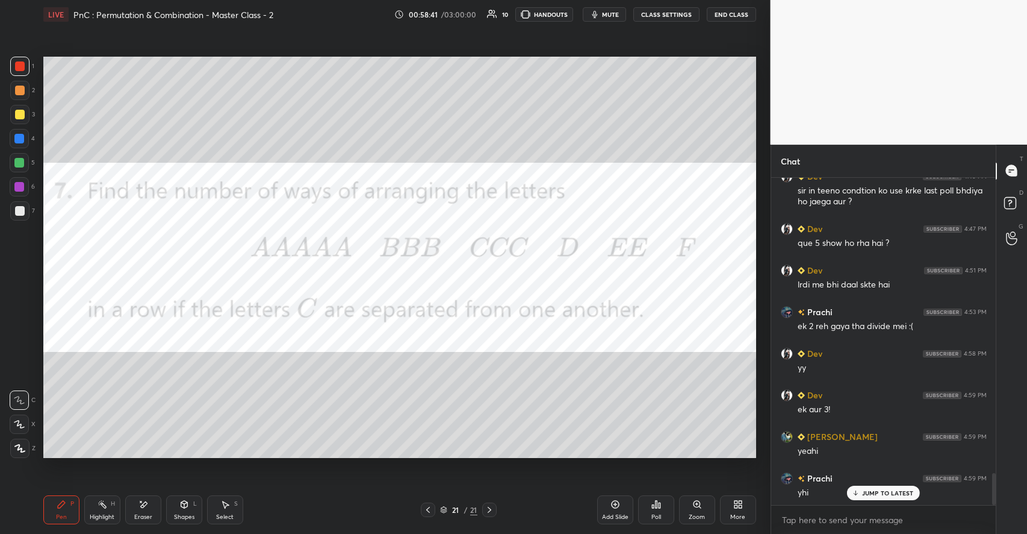
scroll to position [3011, 0]
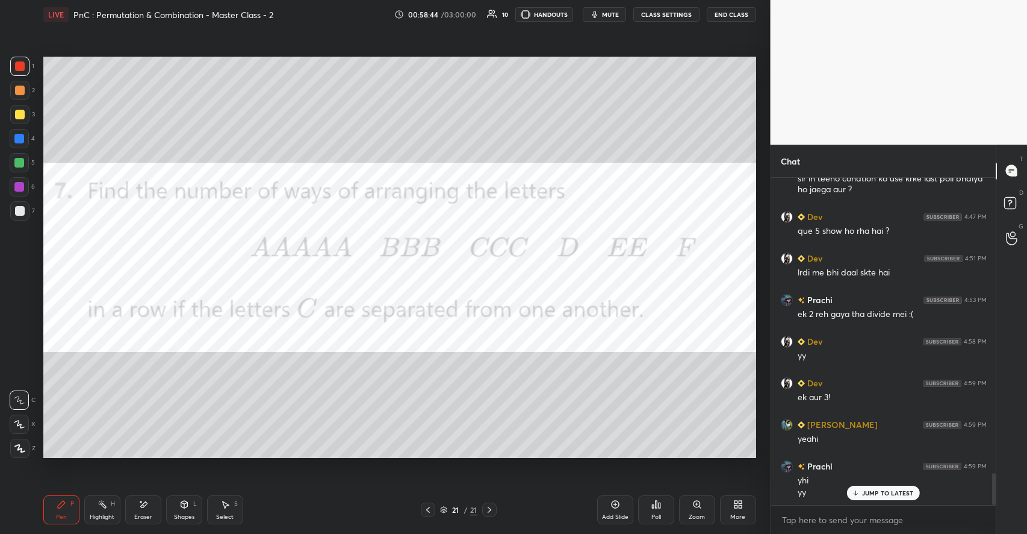
click at [184, 511] on div "Shapes L" at bounding box center [184, 509] width 36 height 29
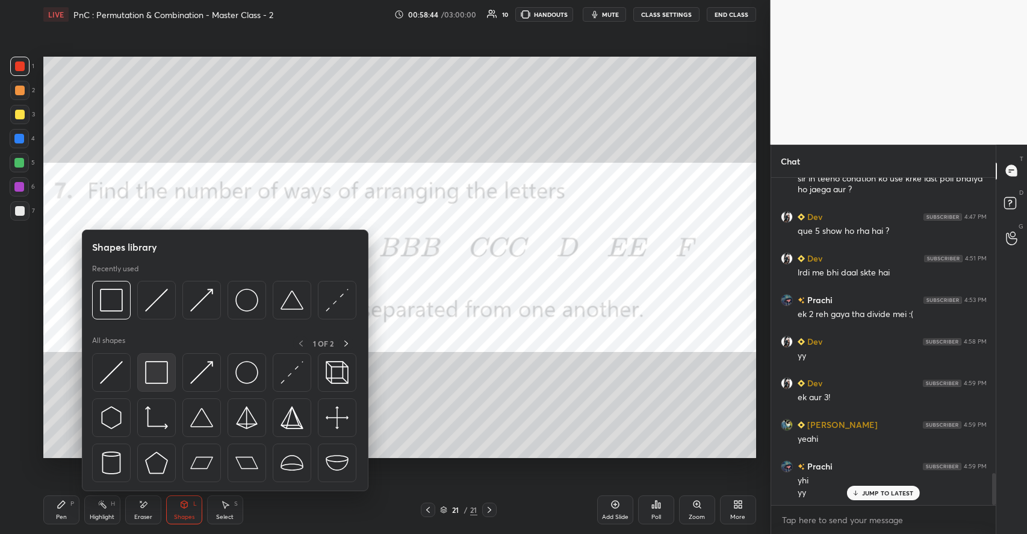
click at [155, 370] on img at bounding box center [156, 372] width 23 height 23
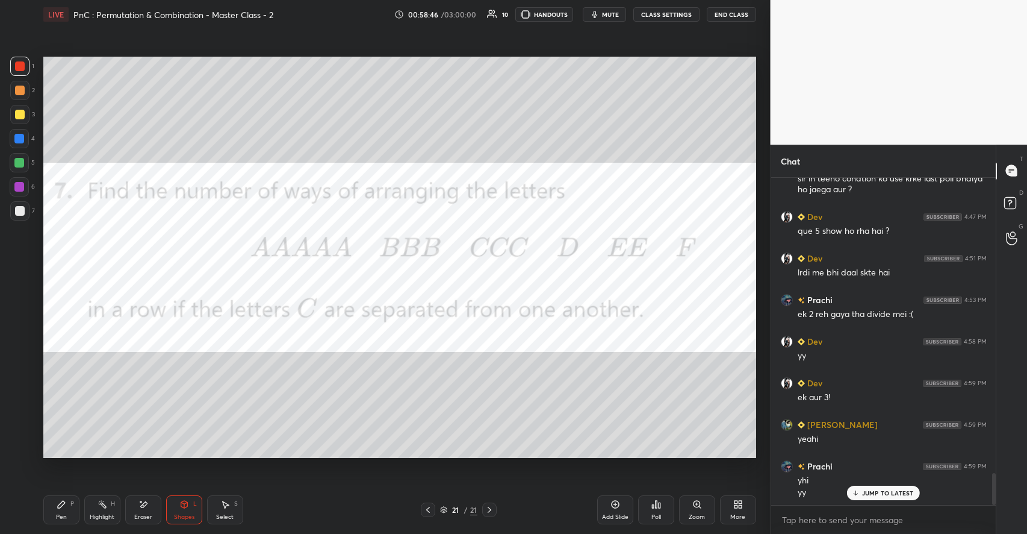
scroll to position [3053, 0]
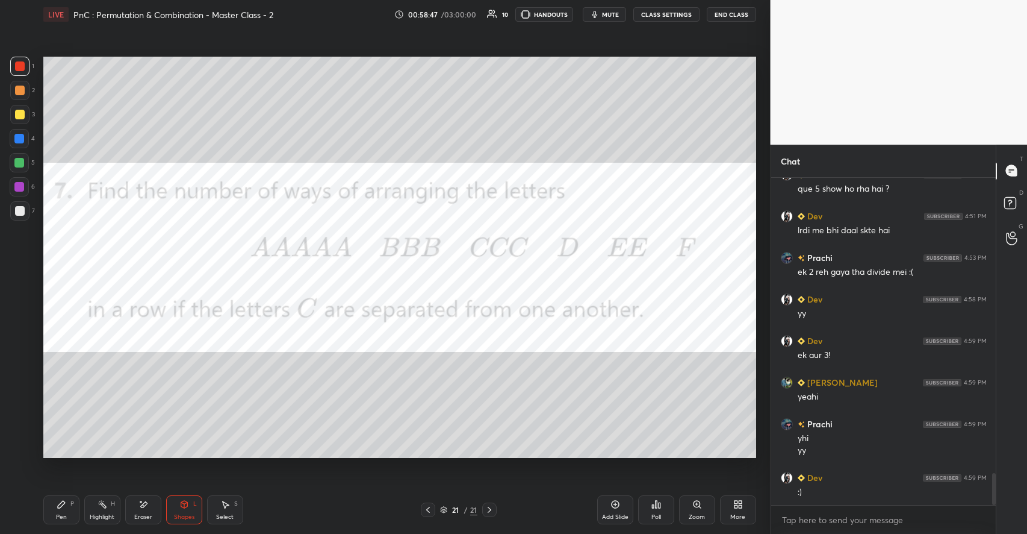
click at [72, 502] on div "P" at bounding box center [72, 503] width 4 height 6
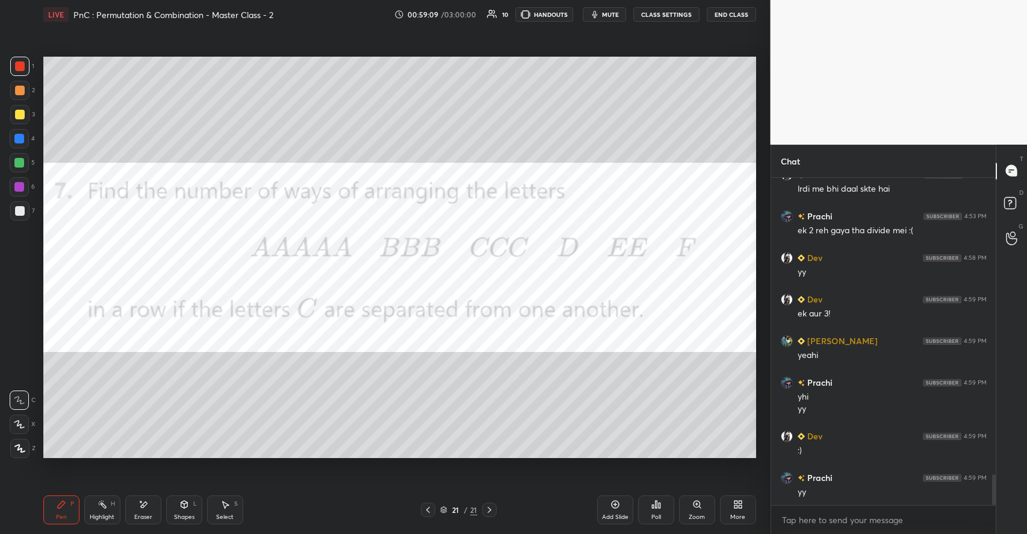
scroll to position [3136, 0]
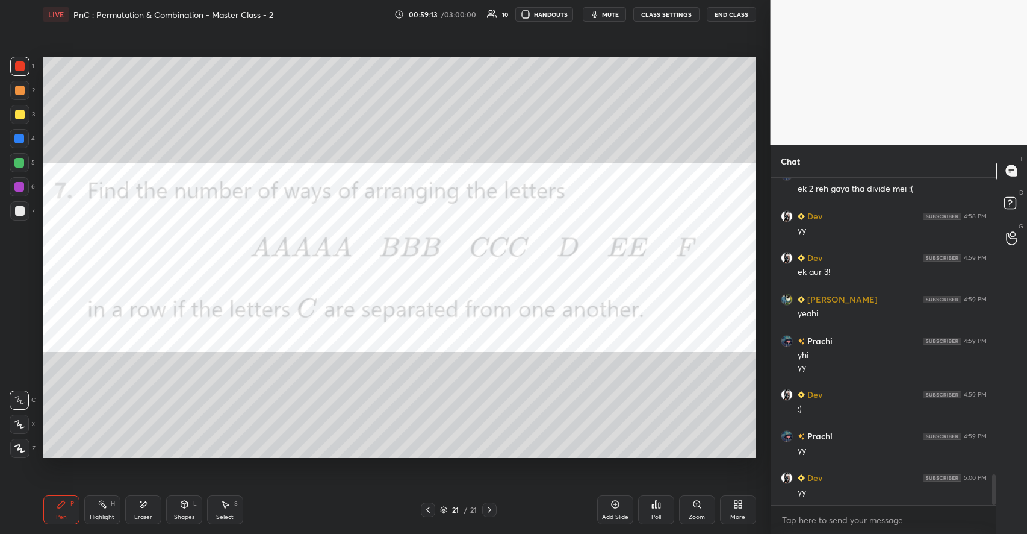
click at [22, 115] on div at bounding box center [20, 115] width 10 height 10
click at [729, 506] on div "More" at bounding box center [738, 509] width 36 height 29
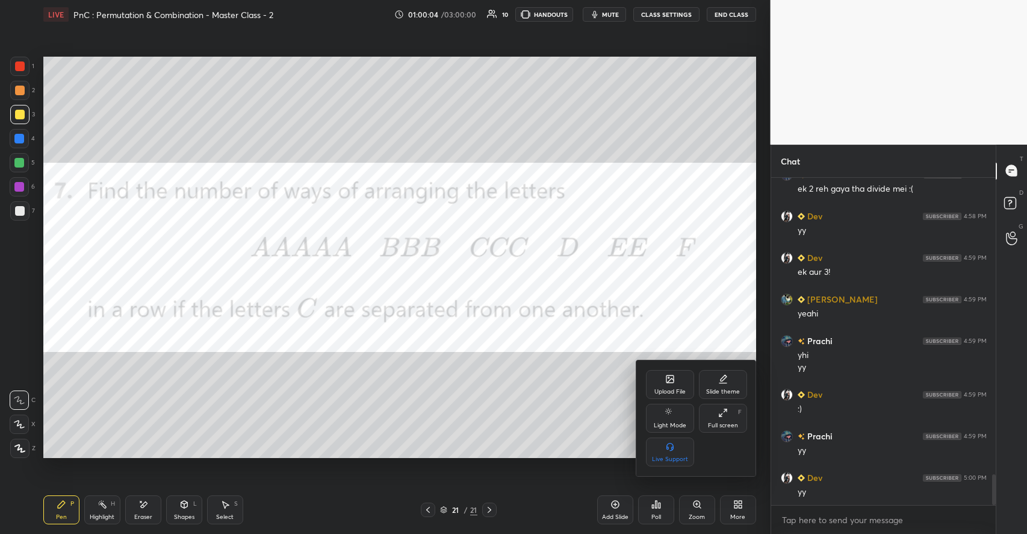
drag, startPoint x: 101, startPoint y: 397, endPoint x: 108, endPoint y: 397, distance: 7.8
click at [101, 397] on div at bounding box center [513, 267] width 1027 height 534
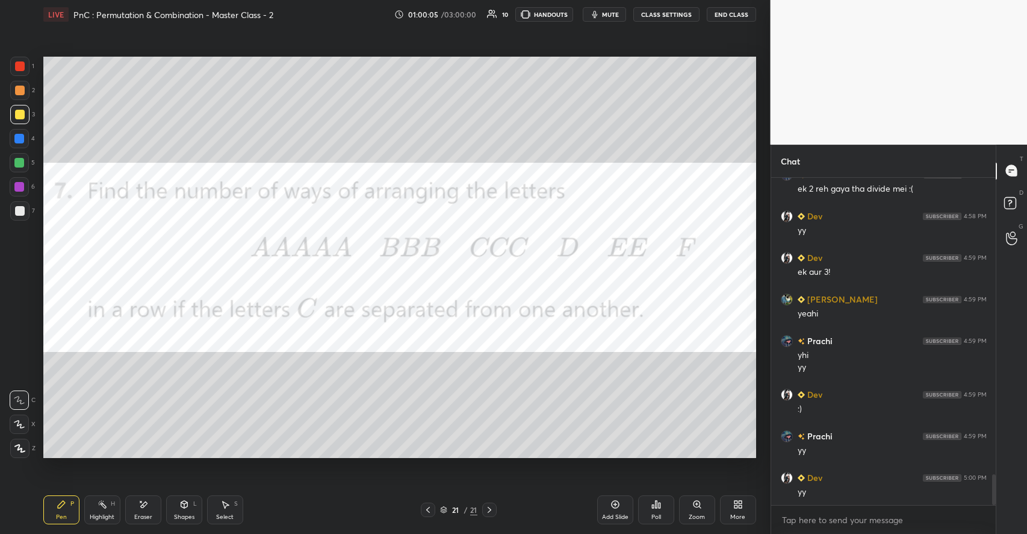
click at [742, 508] on icon at bounding box center [738, 504] width 10 height 10
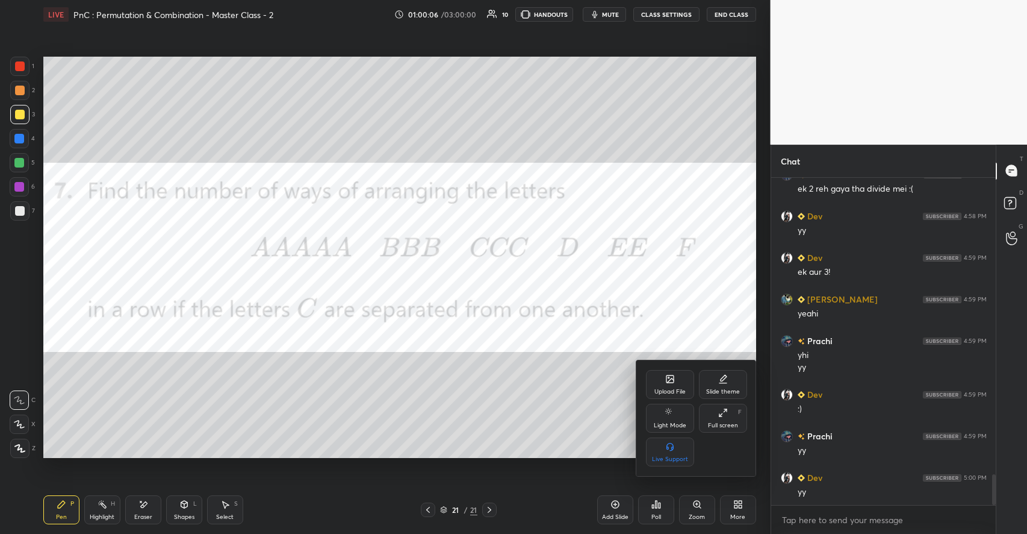
click at [676, 370] on div "Upload File Slide theme Light Mode Full screen F Live Support" at bounding box center [696, 418] width 120 height 116
click at [672, 380] on icon at bounding box center [670, 380] width 7 height 4
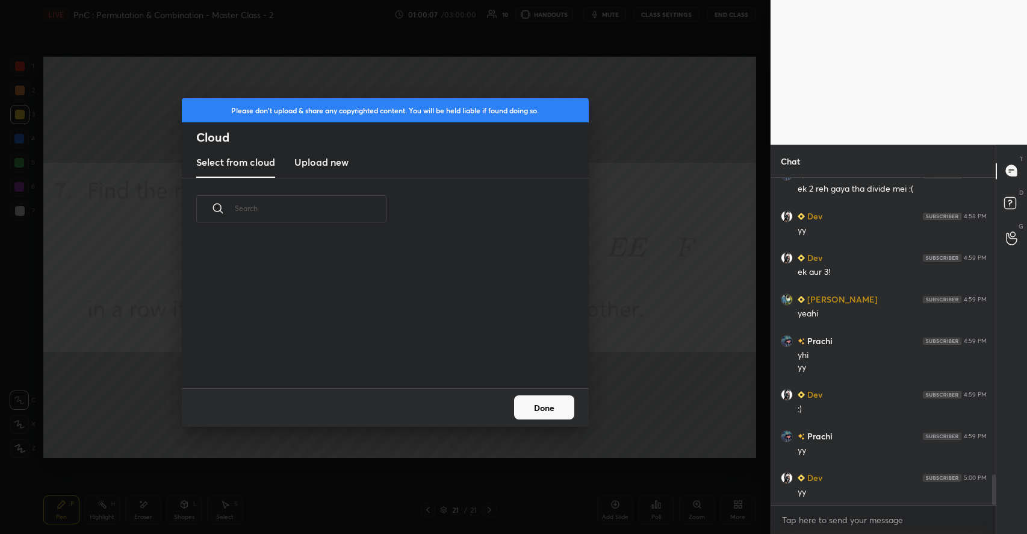
scroll to position [148, 387]
click at [336, 155] on h3 "Upload new" at bounding box center [321, 162] width 54 height 14
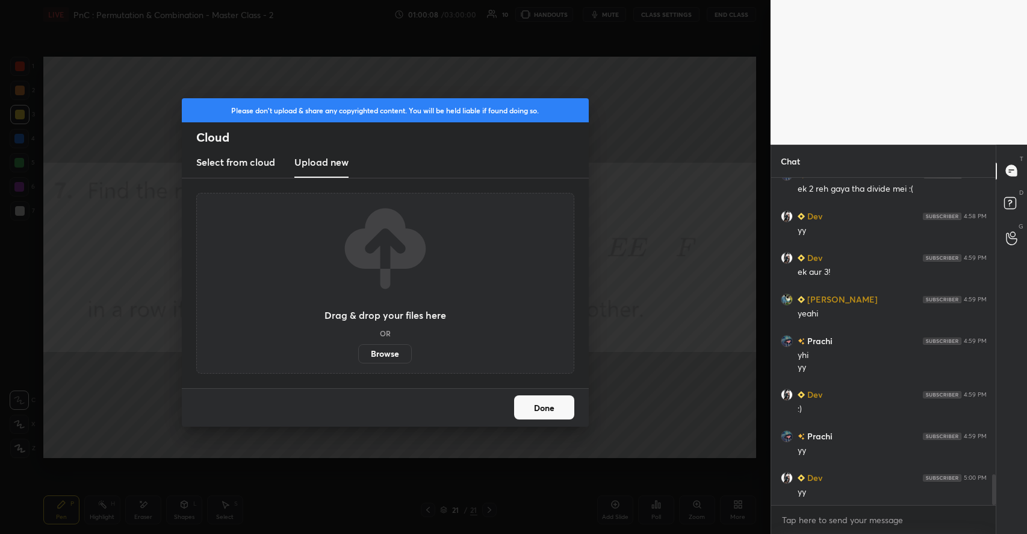
click at [381, 347] on label "Browse" at bounding box center [385, 353] width 54 height 19
click at [358, 347] on input "Browse" at bounding box center [358, 353] width 0 height 19
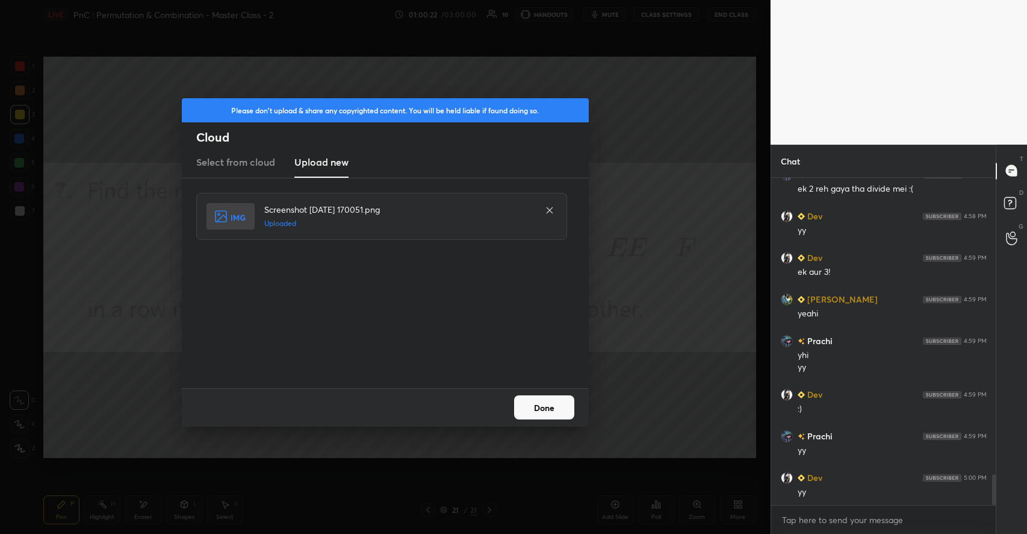
click at [549, 409] on button "Done" at bounding box center [544, 407] width 60 height 24
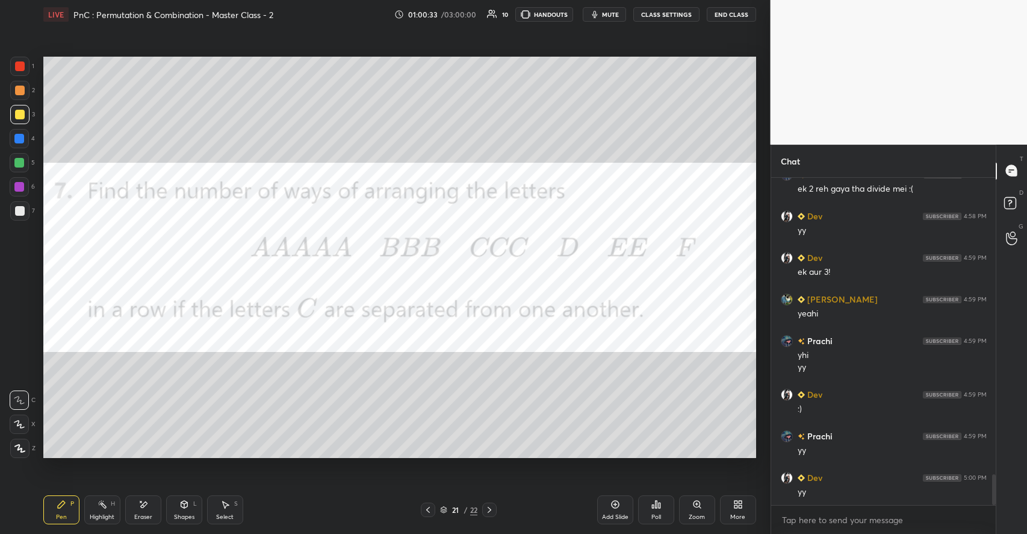
scroll to position [3177, 0]
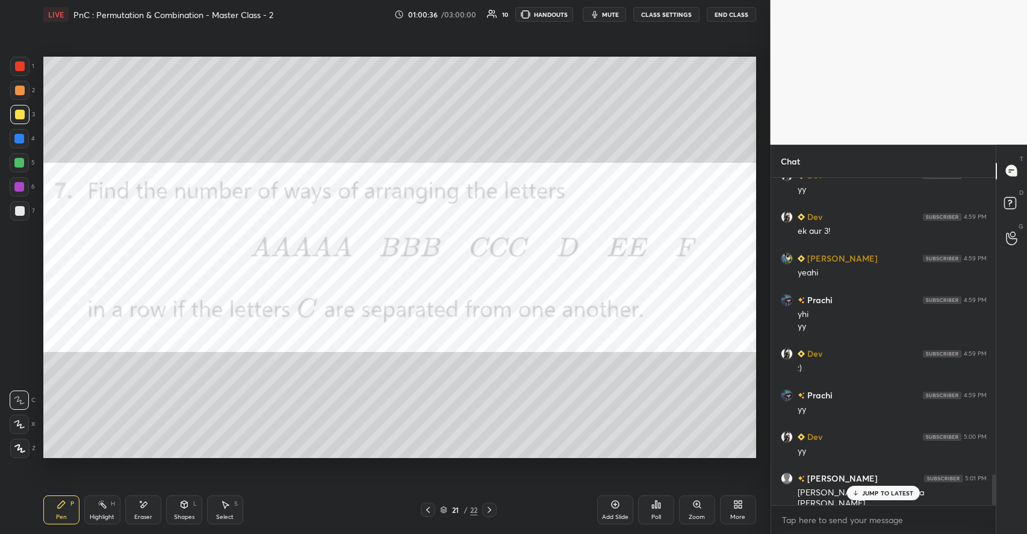
drag, startPoint x: 221, startPoint y: 503, endPoint x: 241, endPoint y: 499, distance: 20.4
click at [222, 503] on icon at bounding box center [225, 504] width 10 height 10
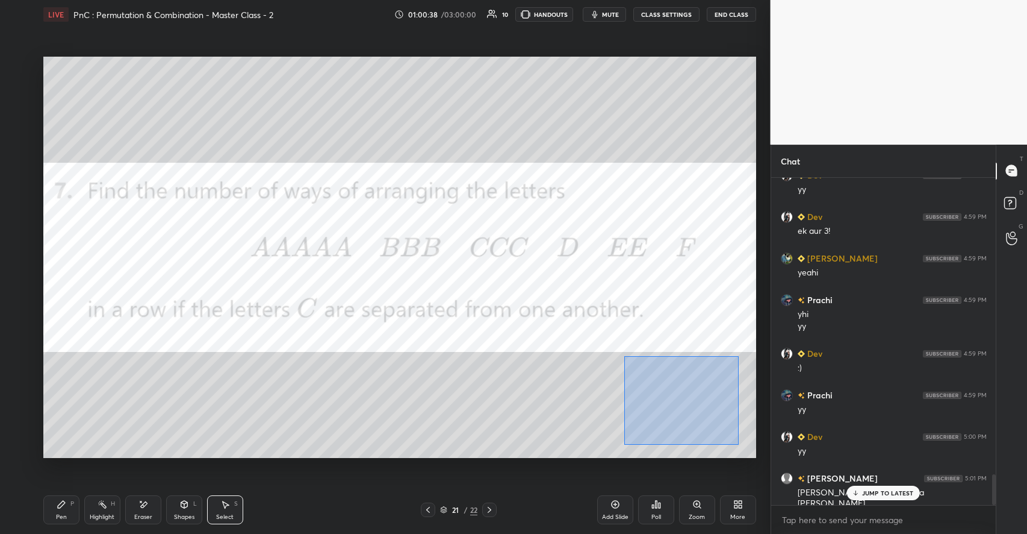
drag, startPoint x: 643, startPoint y: 375, endPoint x: 739, endPoint y: 444, distance: 119.0
click at [739, 444] on div "0 ° Undo Copy Paste here Duplicate Duplicate to new slide Delete" at bounding box center [399, 257] width 713 height 401
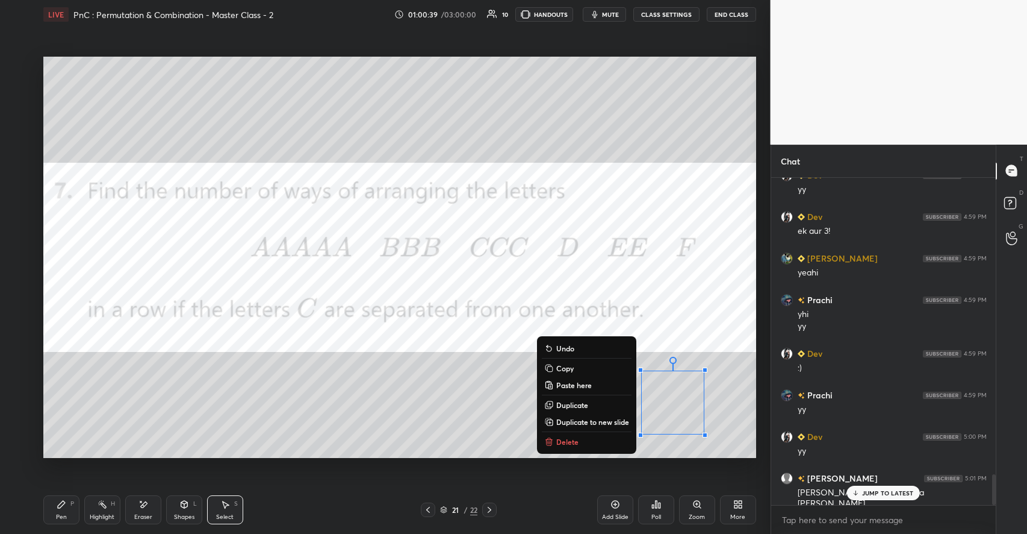
click at [570, 373] on p "Copy" at bounding box center [564, 368] width 17 height 10
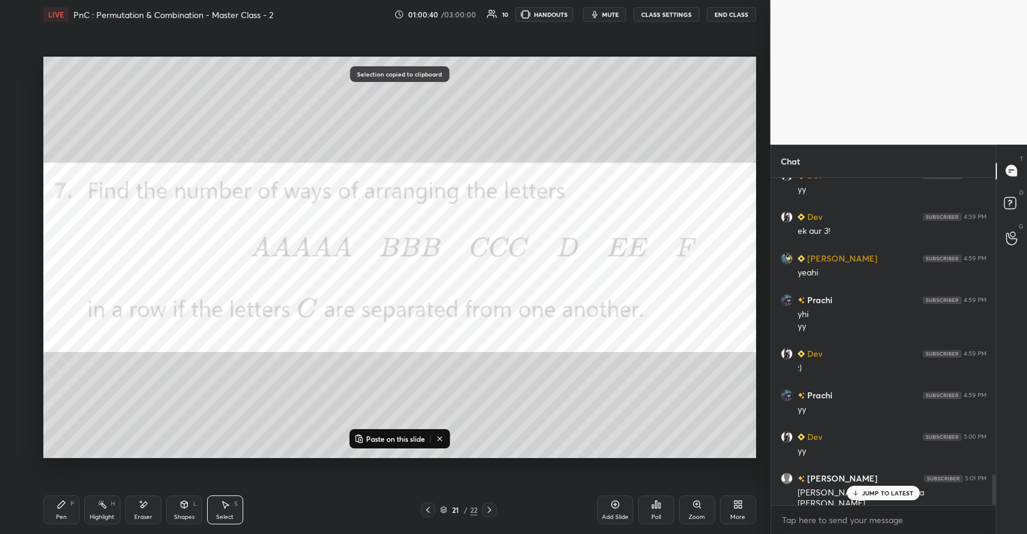
click at [866, 495] on p "JUMP TO LATEST" at bounding box center [888, 492] width 52 height 7
click at [109, 502] on div "Highlight H" at bounding box center [102, 509] width 36 height 29
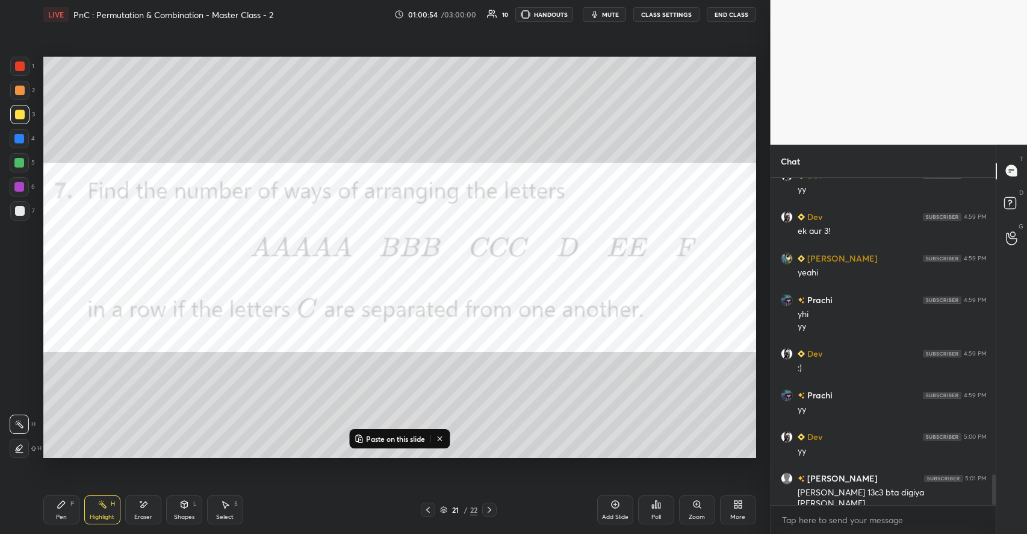
click at [80, 500] on div "Pen P Highlight H Eraser Shapes L Select S" at bounding box center [181, 509] width 277 height 29
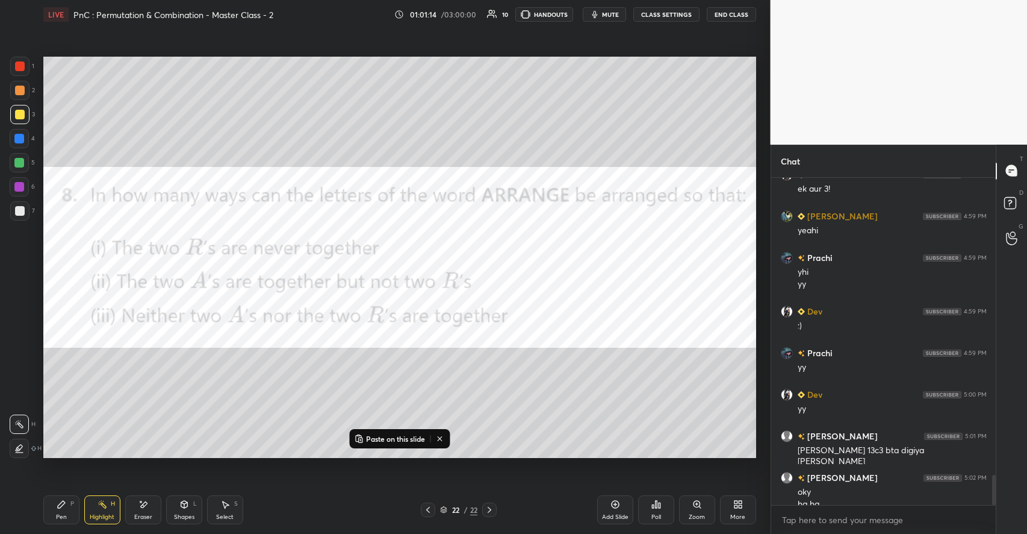
scroll to position [3231, 0]
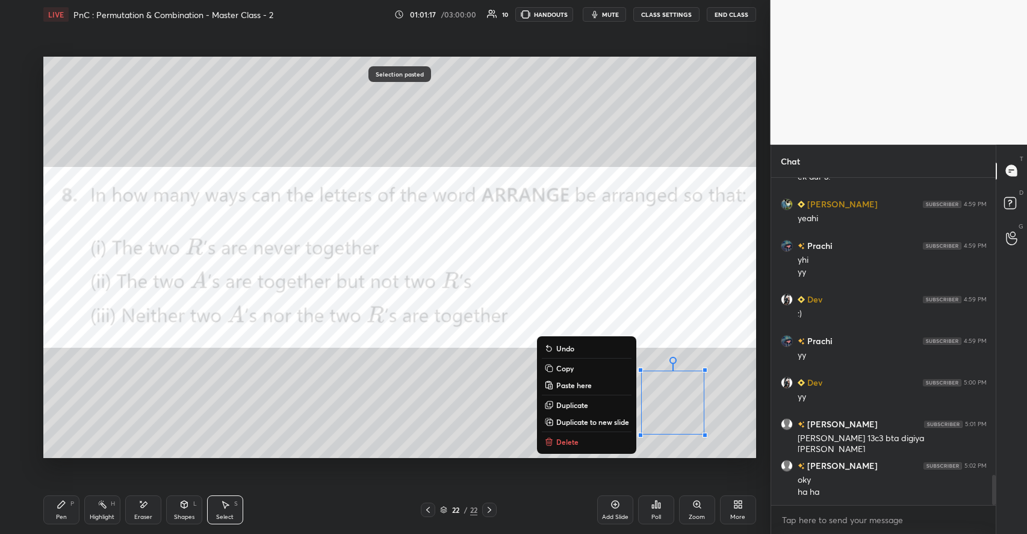
click at [364, 391] on div "0 ° Undo Copy Paste here Duplicate Duplicate to new slide Delete" at bounding box center [399, 257] width 713 height 401
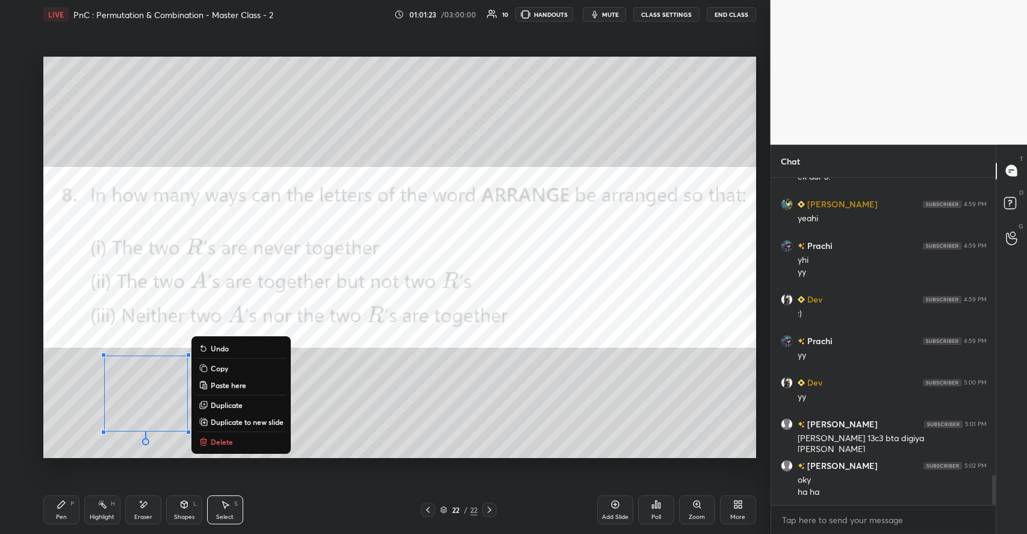
click at [443, 404] on div "0 ° Undo Copy Paste here Duplicate Duplicate to new slide Delete" at bounding box center [399, 257] width 713 height 401
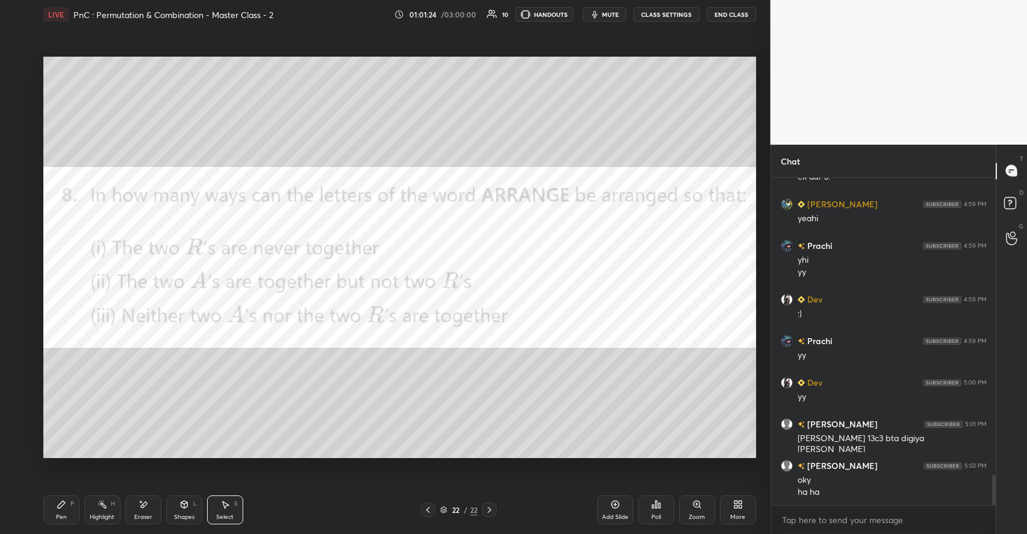
click at [69, 505] on div "Pen P" at bounding box center [61, 509] width 36 height 29
click at [23, 66] on div at bounding box center [20, 66] width 10 height 10
click at [656, 509] on div "Poll" at bounding box center [656, 509] width 36 height 29
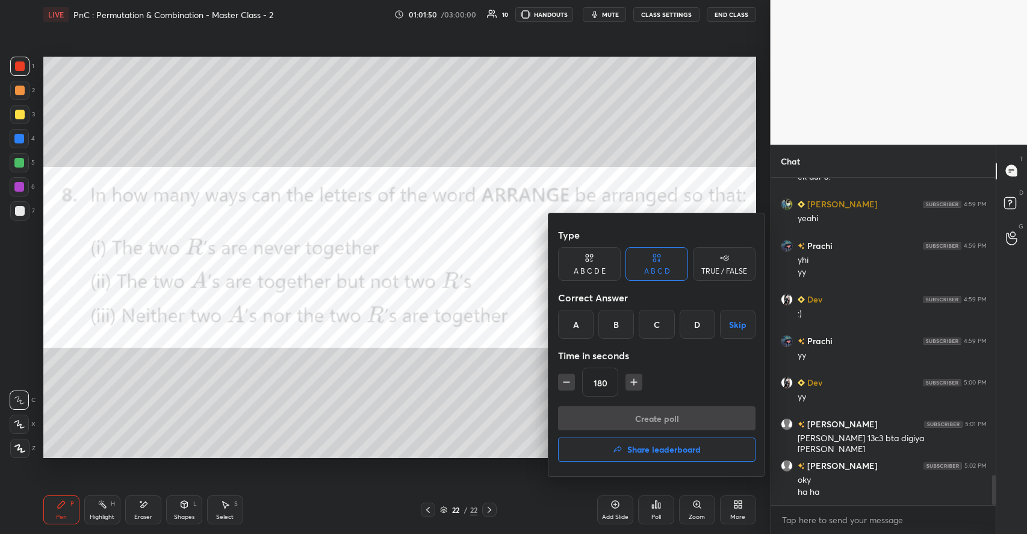
click at [658, 320] on div "C" at bounding box center [657, 324] width 36 height 29
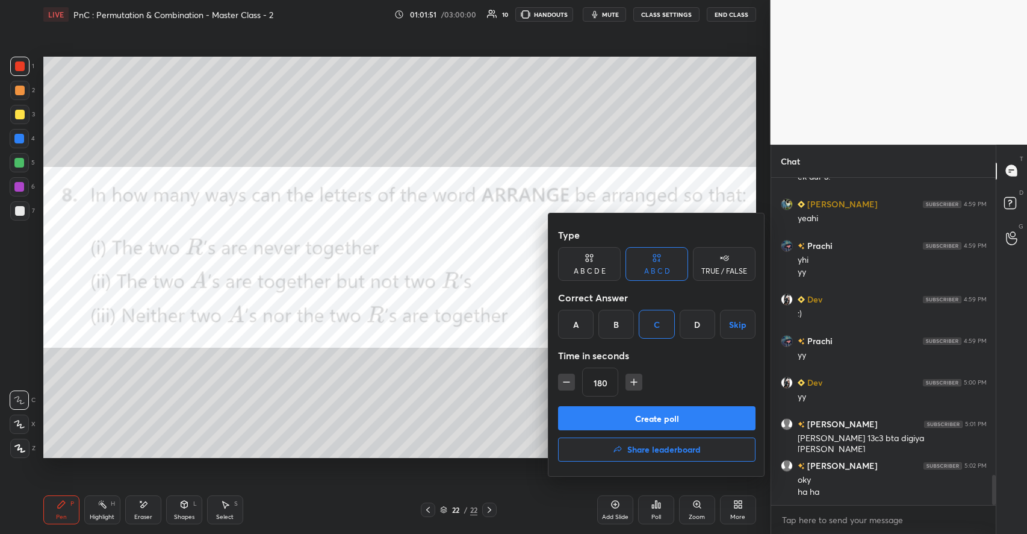
click at [635, 382] on icon "button" at bounding box center [634, 382] width 12 height 12
type input "195"
click at [642, 422] on button "Create poll" at bounding box center [657, 418] width 198 height 24
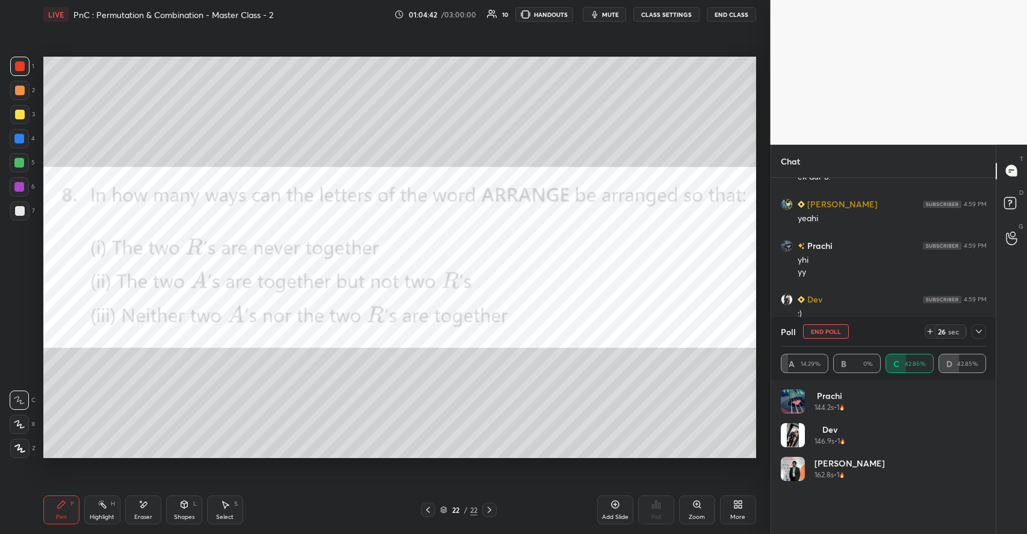
scroll to position [3323, 0]
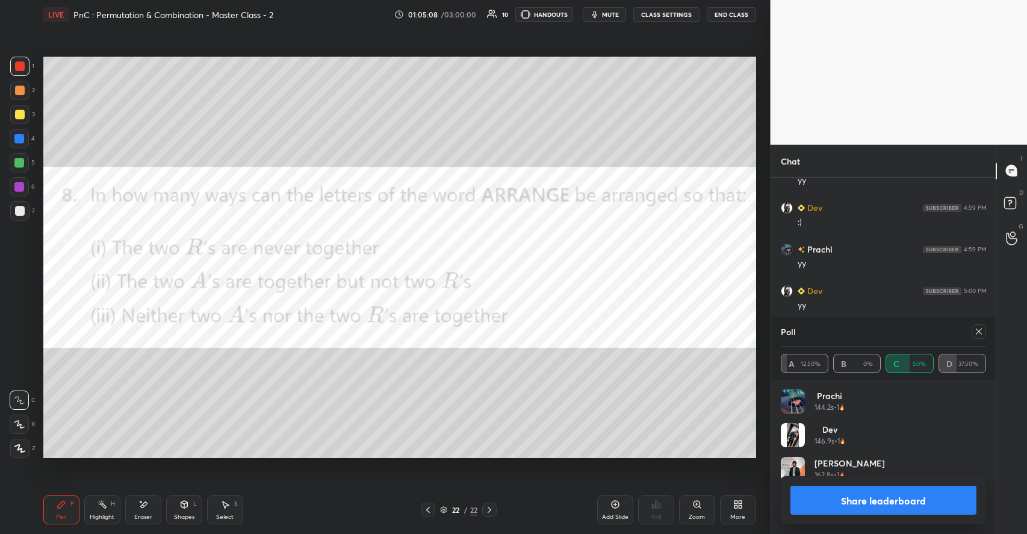
click at [24, 116] on div at bounding box center [19, 114] width 19 height 19
click at [977, 327] on icon at bounding box center [979, 331] width 10 height 10
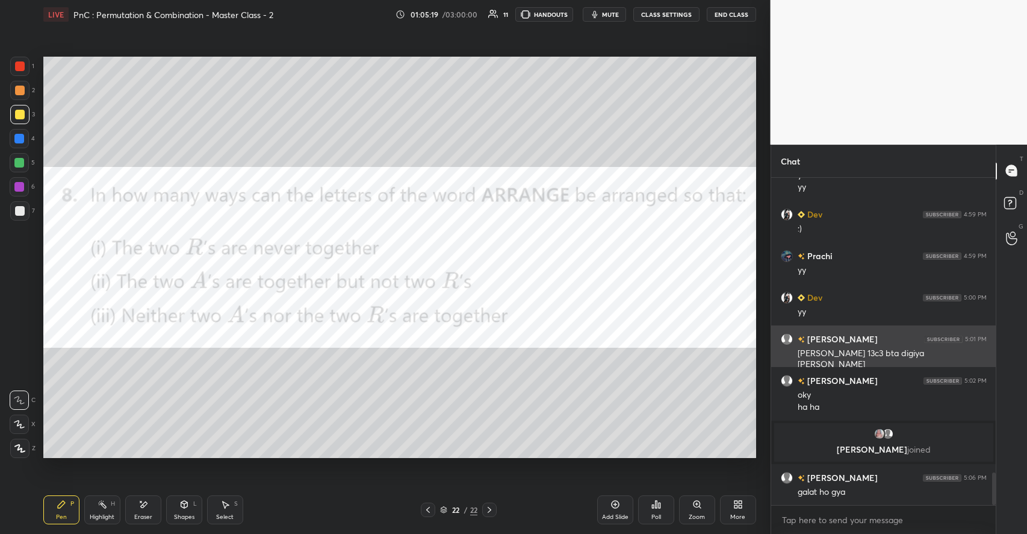
scroll to position [2937, 0]
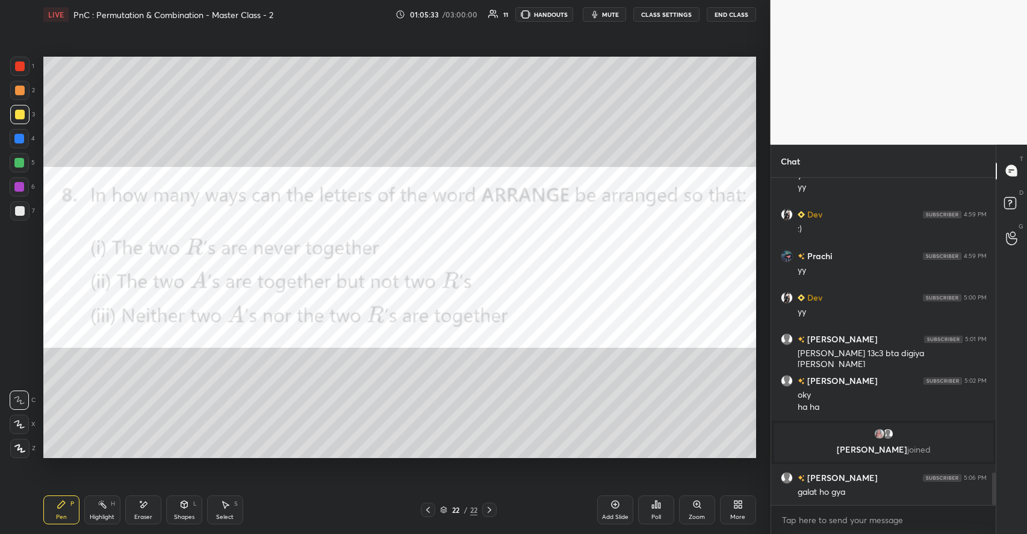
click at [22, 90] on div at bounding box center [20, 91] width 10 height 10
click at [20, 69] on div at bounding box center [20, 66] width 10 height 10
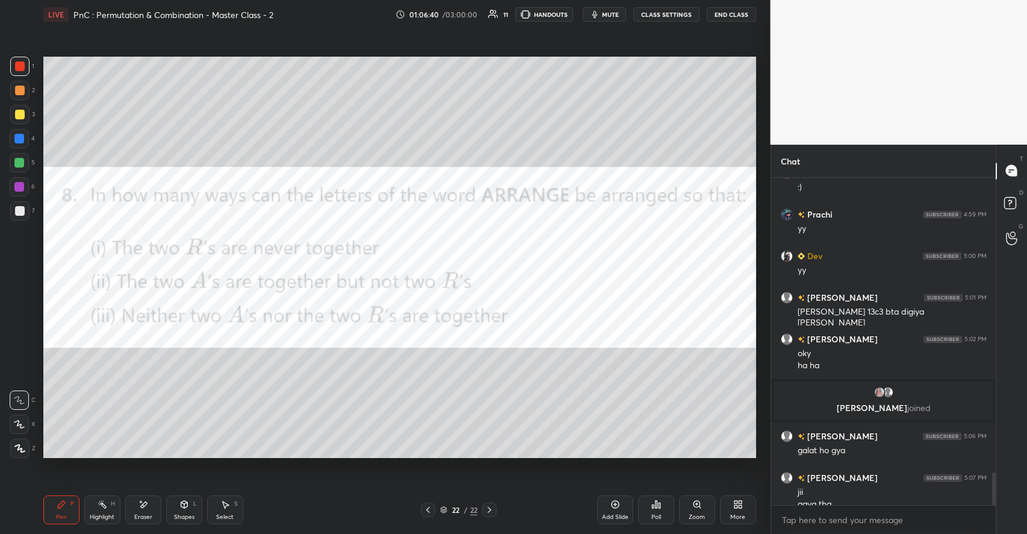
scroll to position [2991, 0]
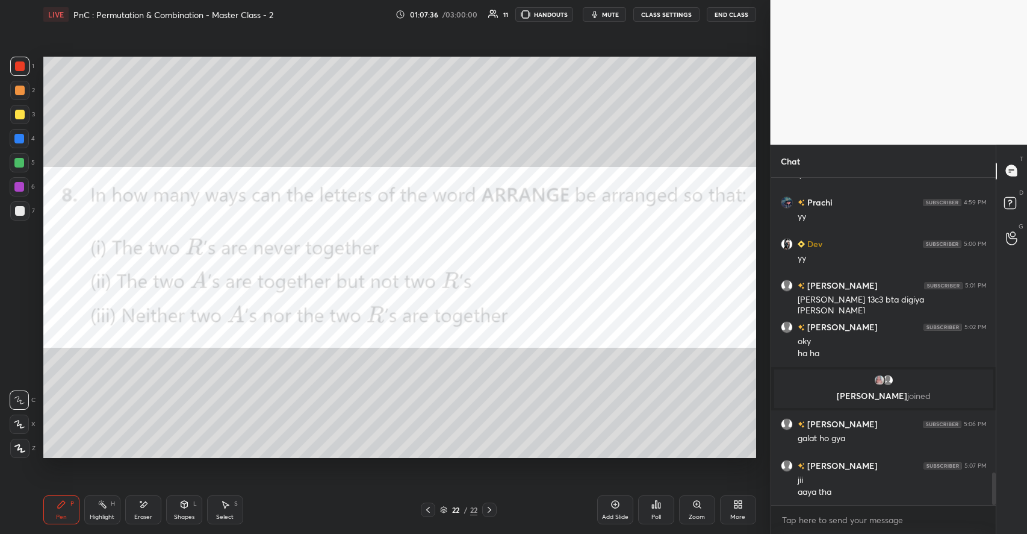
click at [105, 511] on div "Highlight H" at bounding box center [102, 509] width 36 height 29
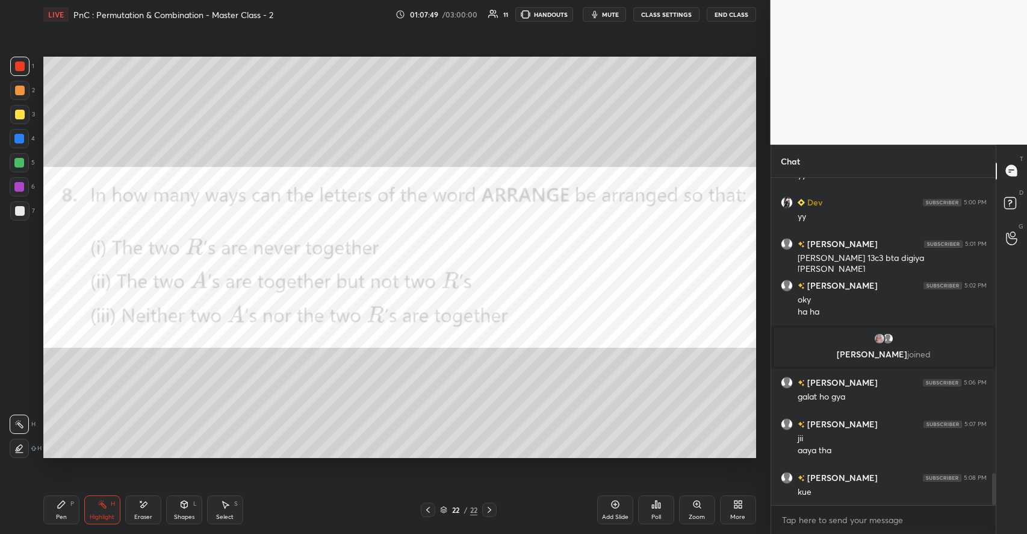
click at [65, 508] on icon at bounding box center [62, 504] width 10 height 10
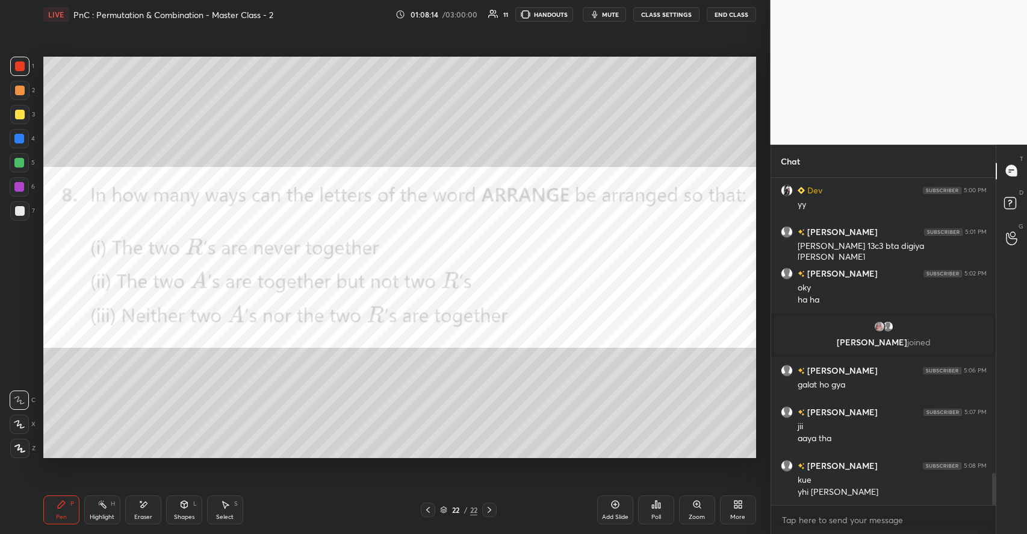
click at [229, 508] on icon at bounding box center [225, 504] width 10 height 10
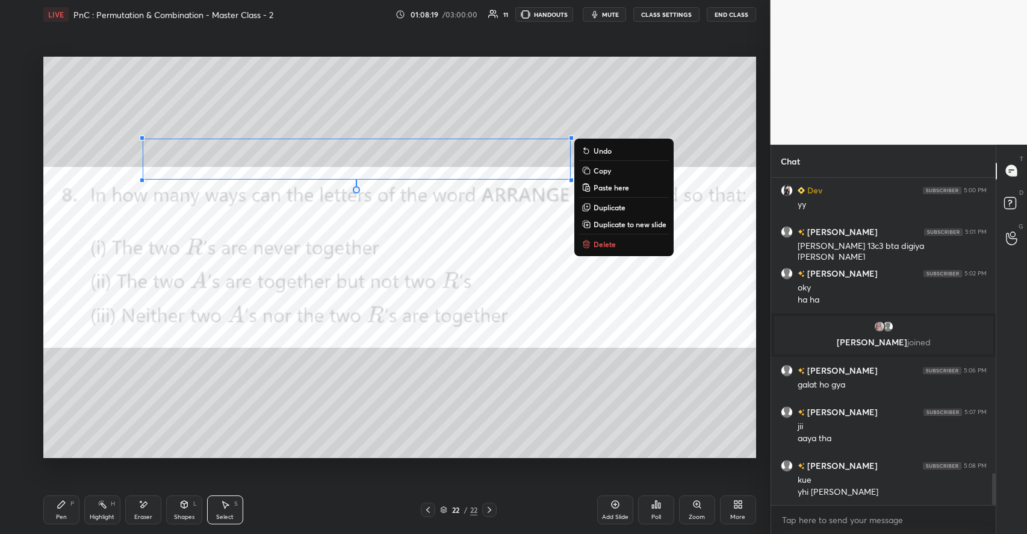
click at [385, 440] on div "0 ° Undo Copy Paste here Duplicate Duplicate to new slide Delete" at bounding box center [399, 257] width 713 height 401
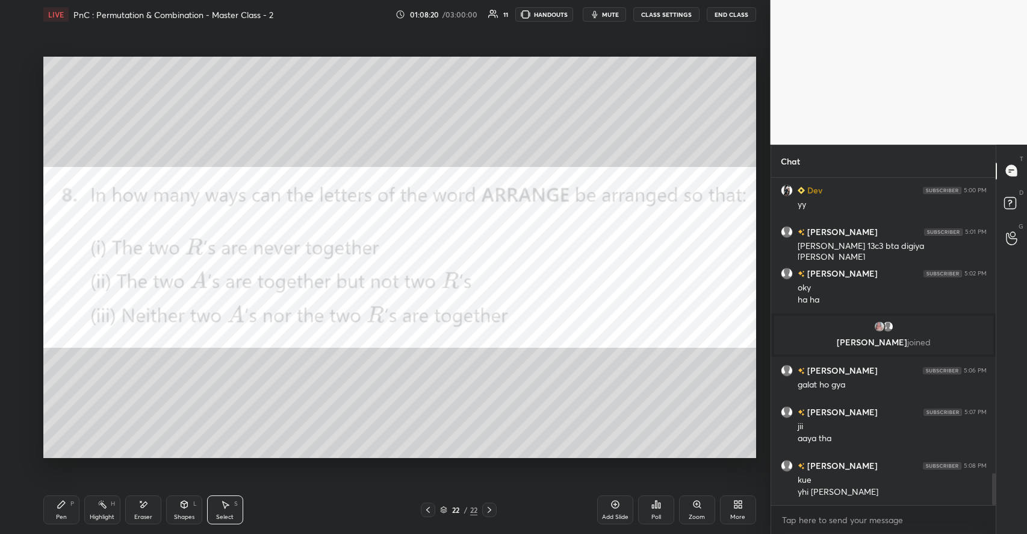
click at [66, 499] on div "Pen P" at bounding box center [61, 509] width 36 height 29
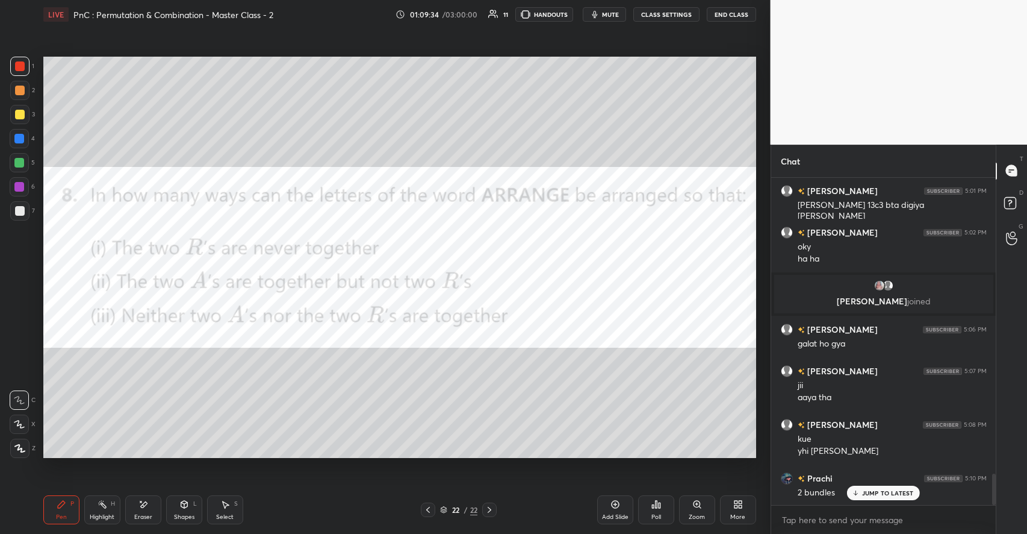
click at [617, 510] on div "Add Slide" at bounding box center [615, 509] width 36 height 29
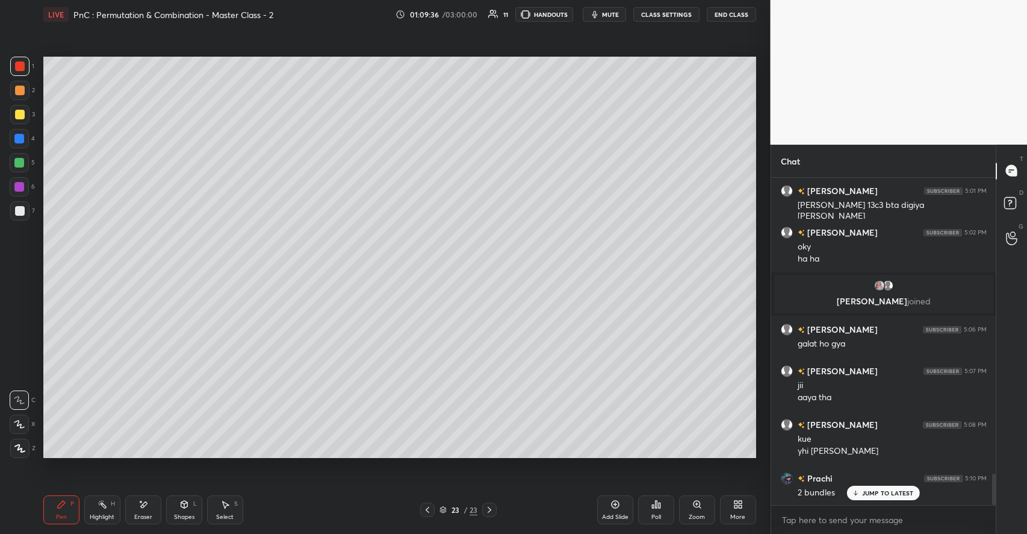
scroll to position [3128, 0]
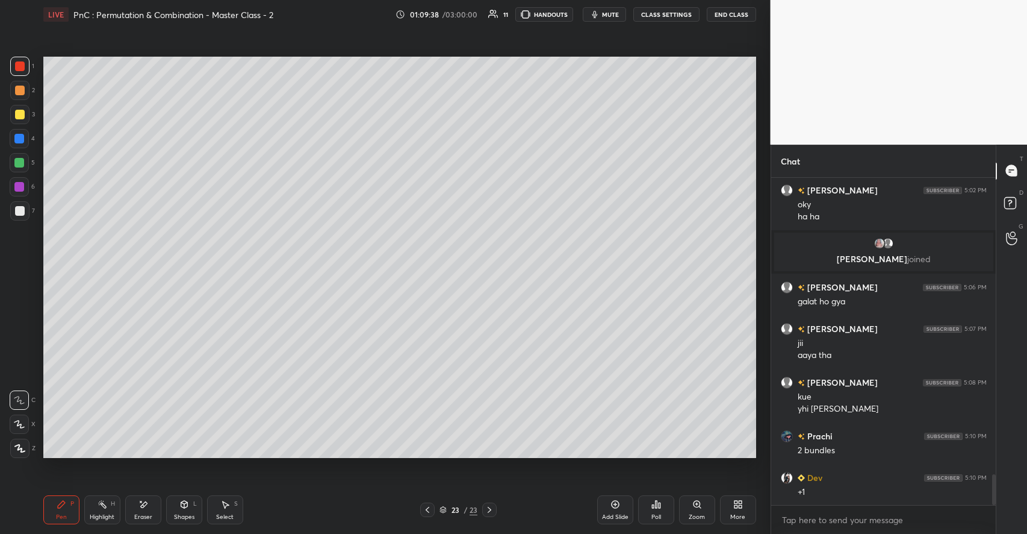
click at [19, 112] on div at bounding box center [20, 115] width 10 height 10
click at [22, 163] on div at bounding box center [19, 163] width 10 height 10
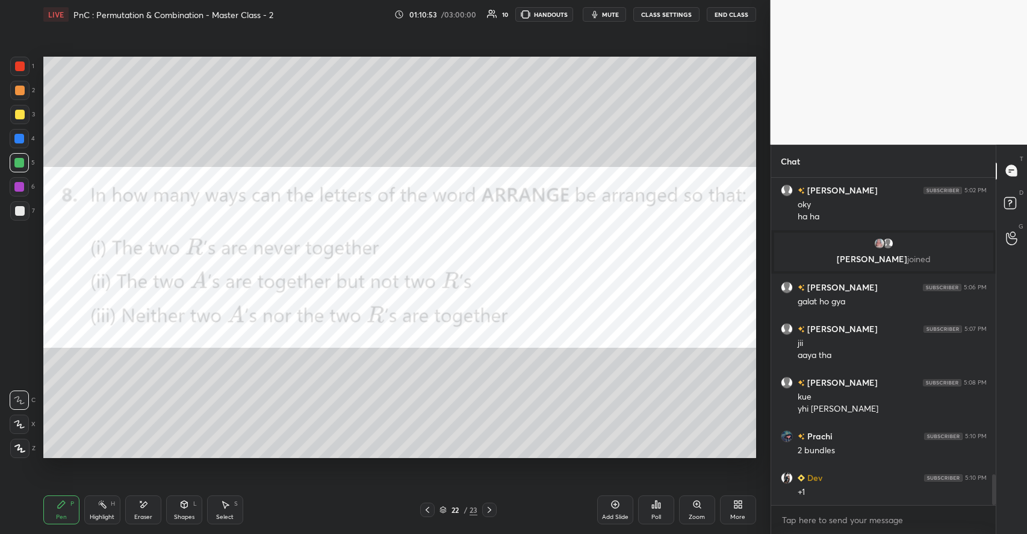
click at [106, 505] on icon at bounding box center [103, 504] width 10 height 10
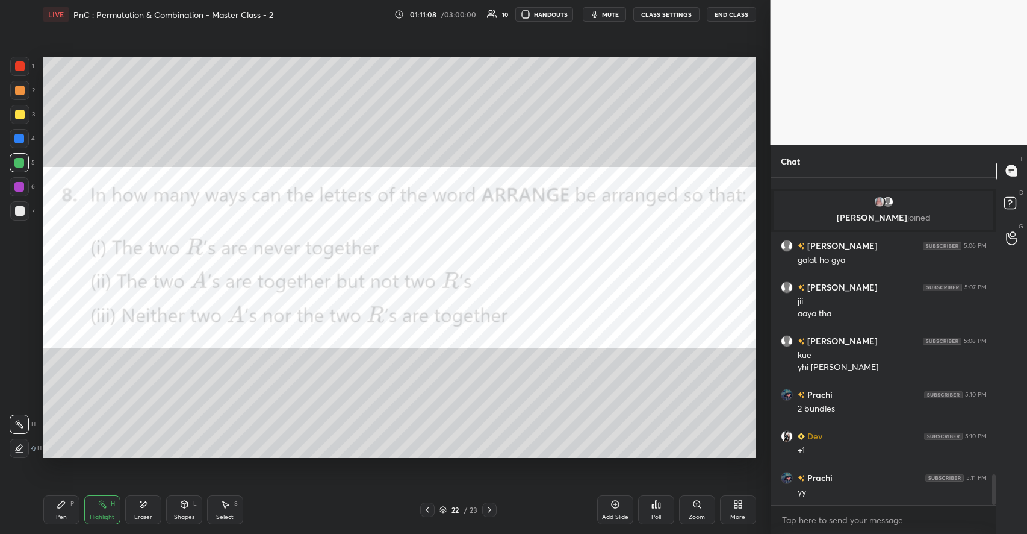
click at [63, 503] on icon at bounding box center [61, 503] width 7 height 7
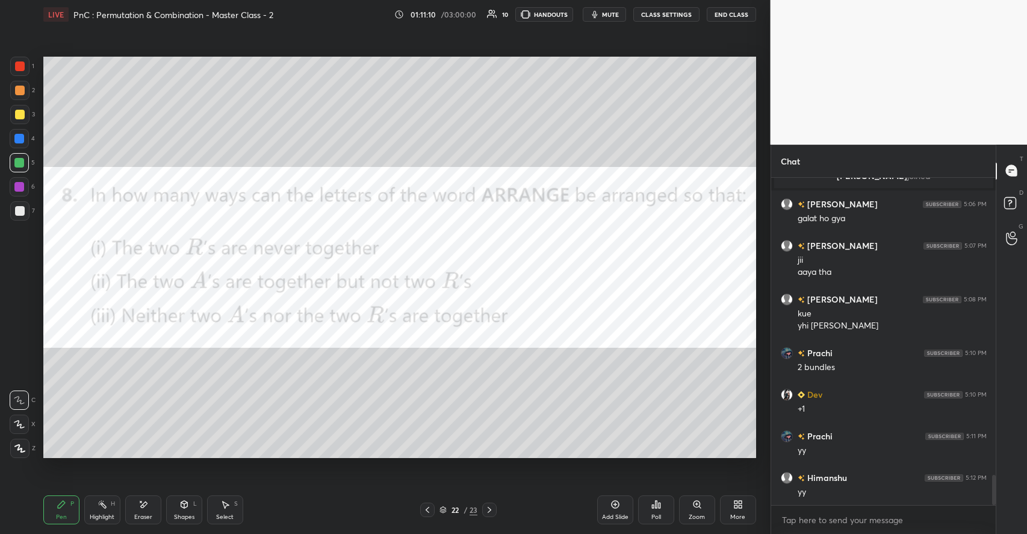
scroll to position [3252, 0]
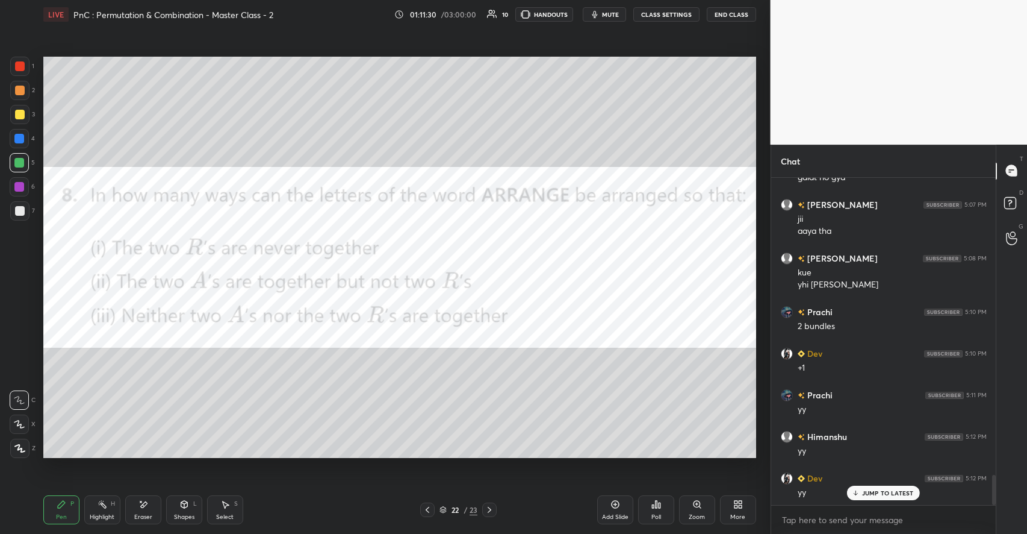
click at [182, 512] on div "Shapes L" at bounding box center [184, 509] width 36 height 29
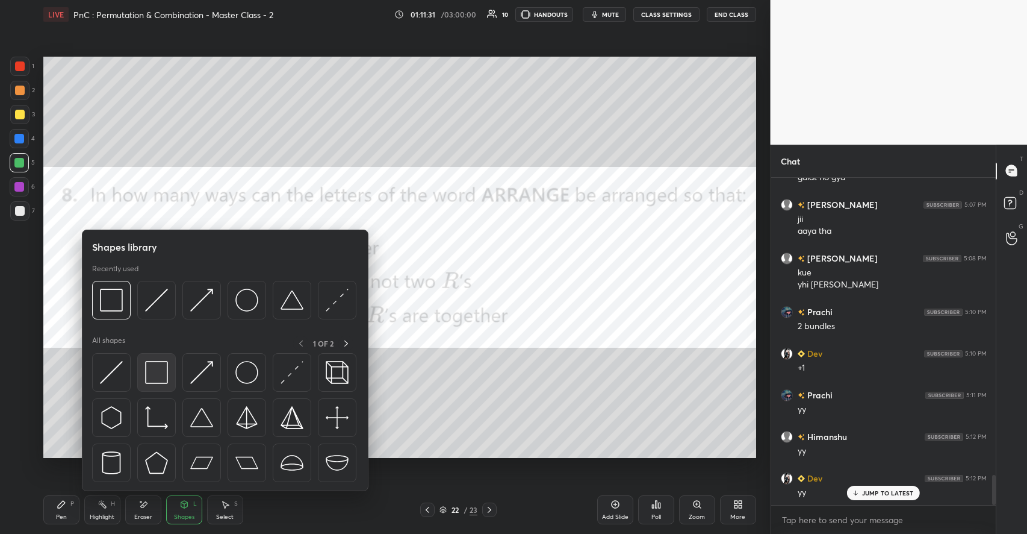
click at [154, 376] on img at bounding box center [156, 372] width 23 height 23
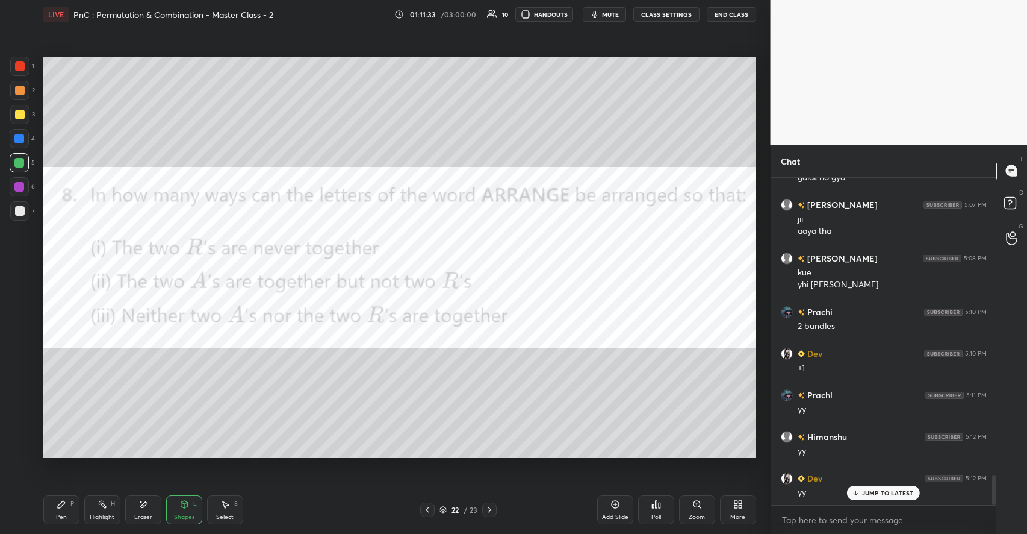
click at [72, 513] on div "Pen P" at bounding box center [61, 509] width 36 height 29
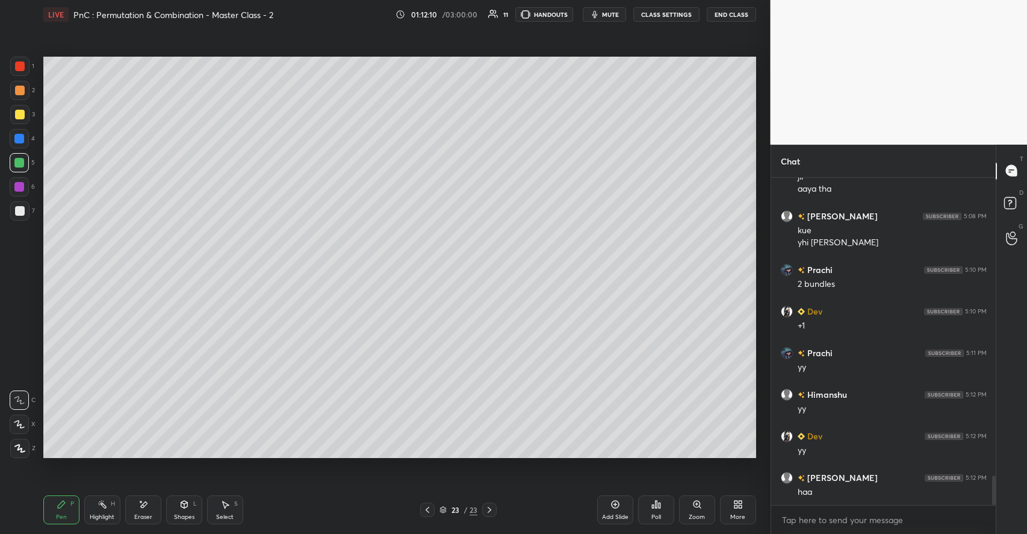
click at [736, 518] on div "More" at bounding box center [737, 517] width 15 height 6
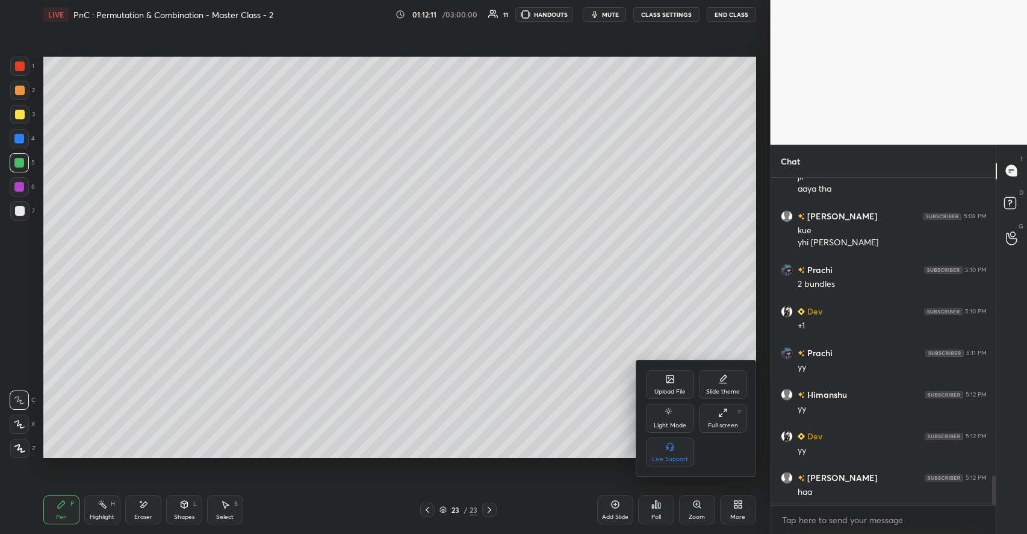
click at [677, 393] on div "Upload File" at bounding box center [670, 391] width 31 height 6
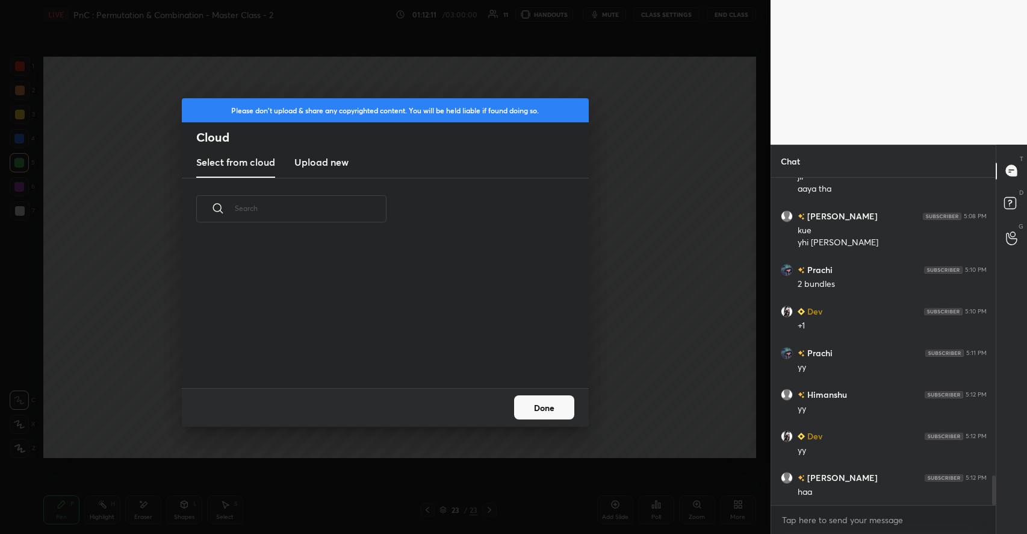
scroll to position [148, 387]
click at [335, 162] on h3 "Upload new" at bounding box center [321, 162] width 54 height 14
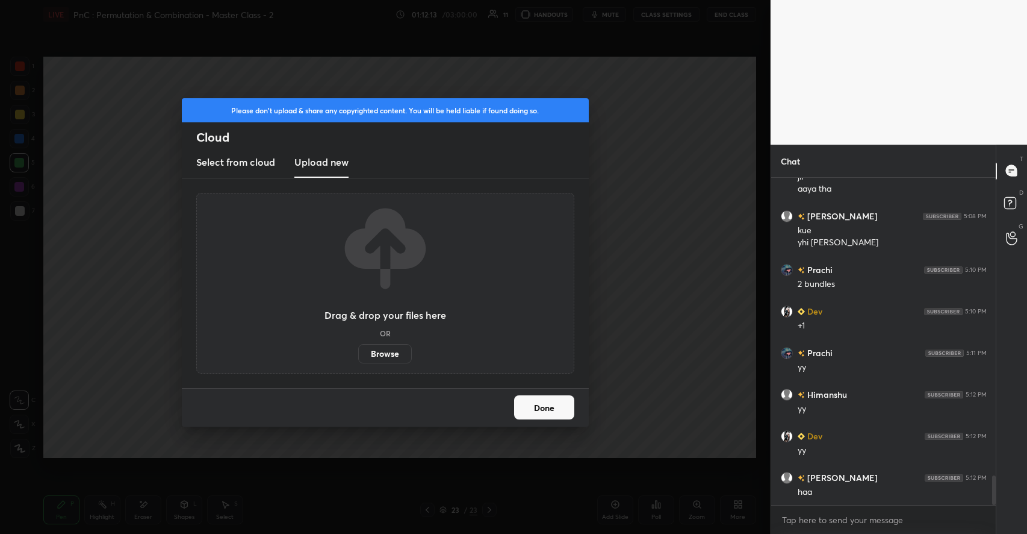
click at [393, 356] on label "Browse" at bounding box center [385, 353] width 54 height 19
click at [358, 356] on input "Browse" at bounding box center [358, 353] width 0 height 19
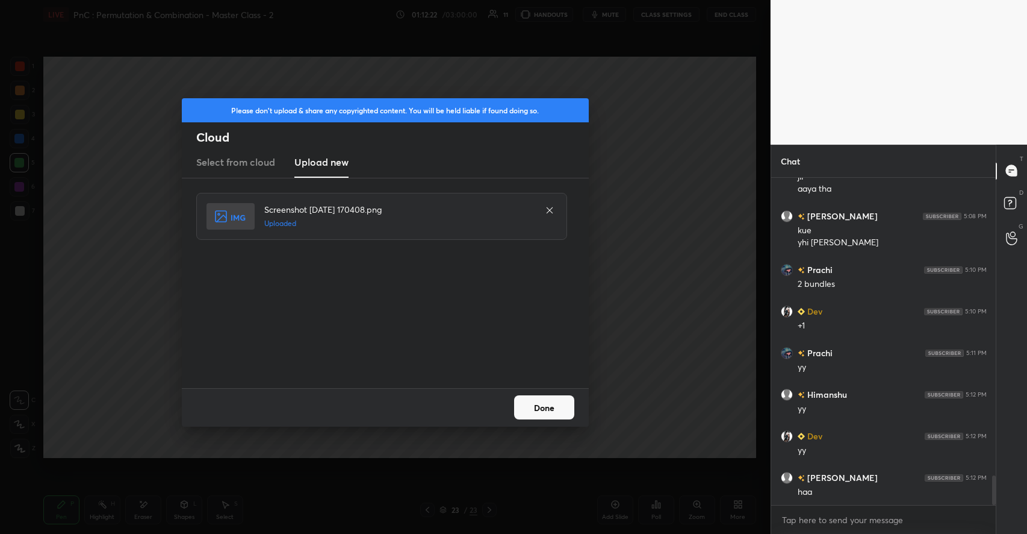
click at [533, 400] on button "Done" at bounding box center [544, 407] width 60 height 24
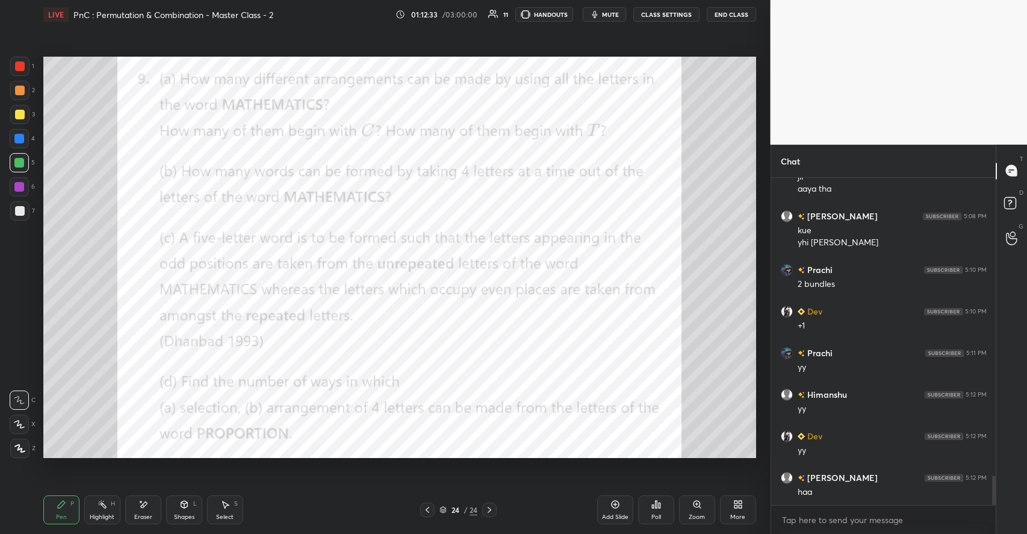
click at [20, 67] on div at bounding box center [20, 66] width 10 height 10
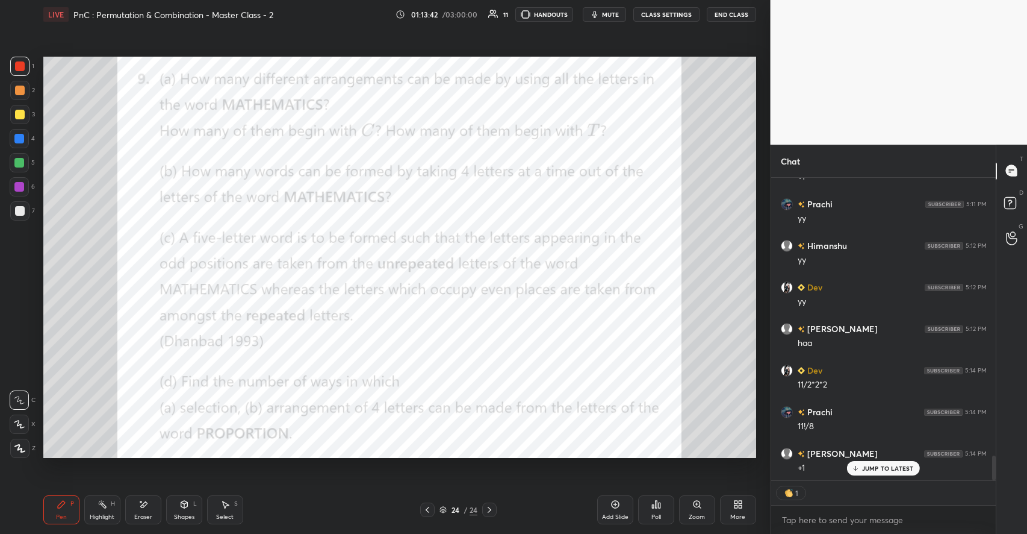
scroll to position [3418, 0]
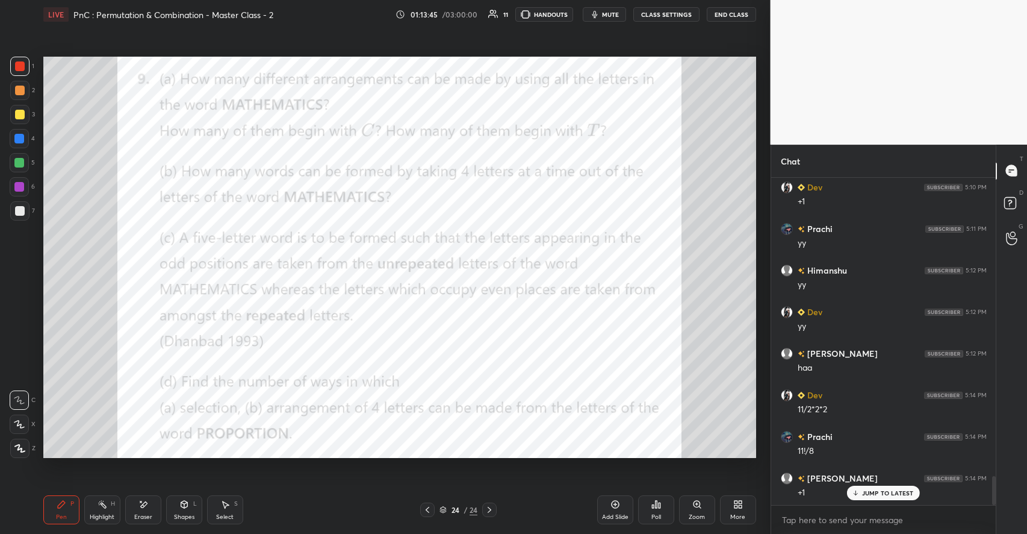
click at [147, 506] on icon at bounding box center [143, 504] width 10 height 10
click at [63, 503] on icon at bounding box center [61, 503] width 7 height 7
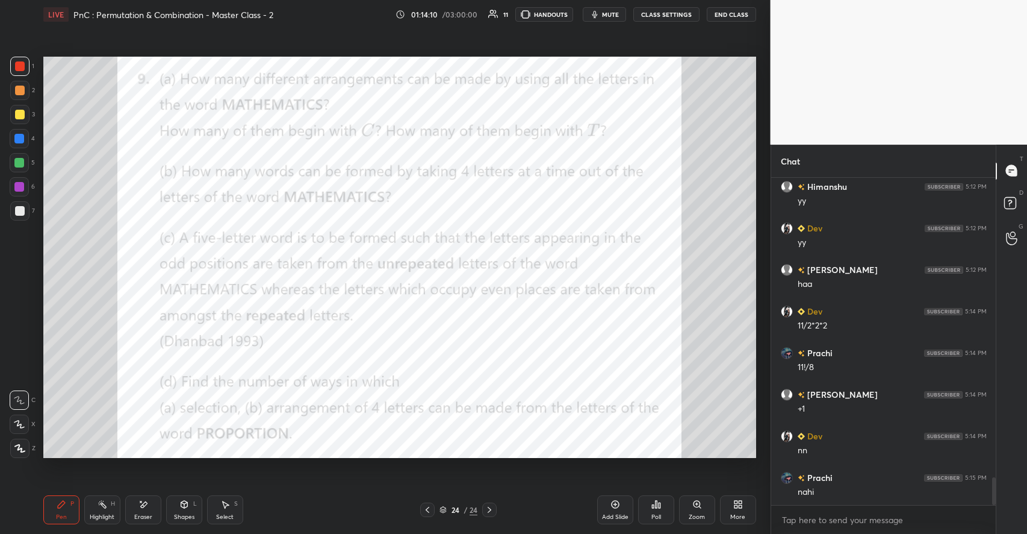
scroll to position [3543, 0]
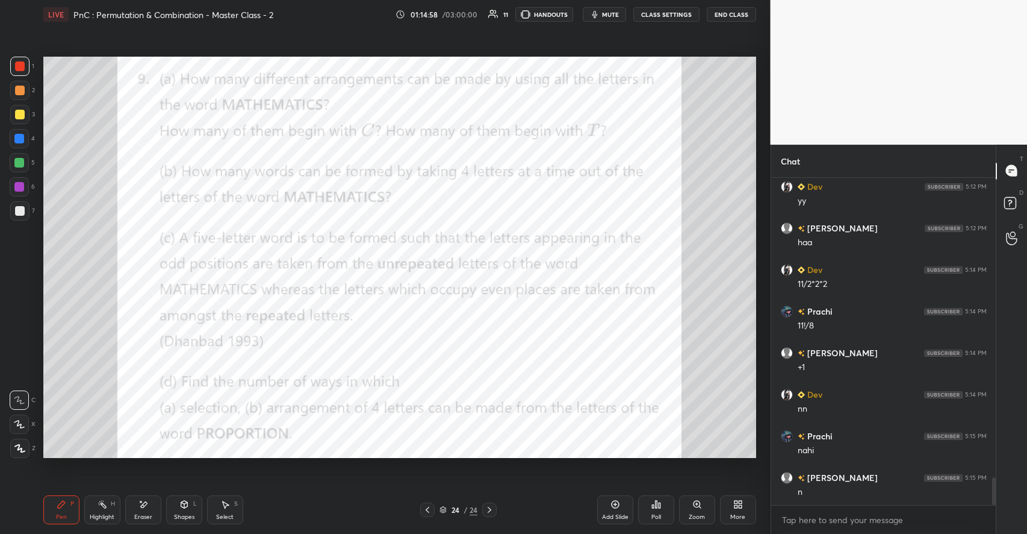
click at [653, 506] on icon at bounding box center [653, 506] width 2 height 3
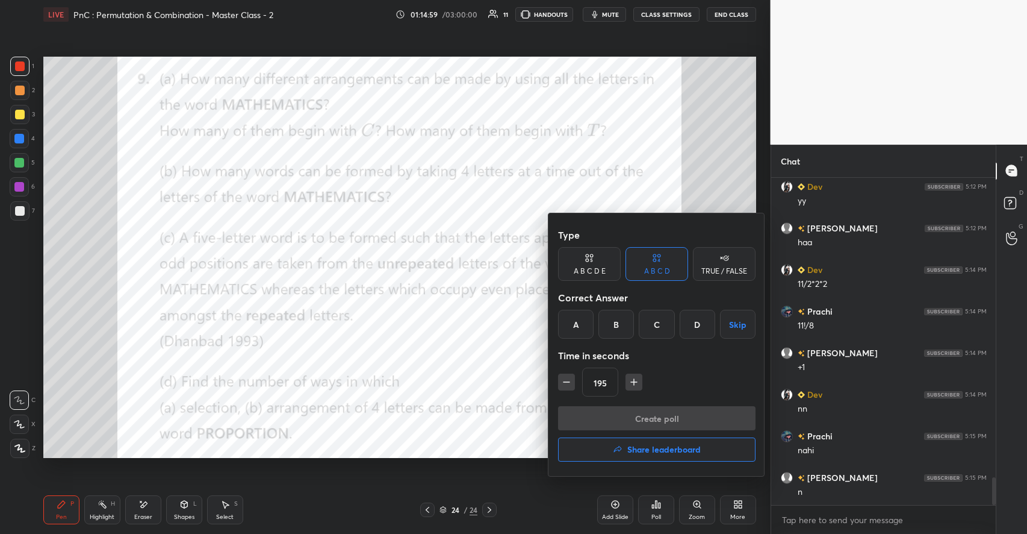
click at [650, 323] on div "C" at bounding box center [657, 324] width 36 height 29
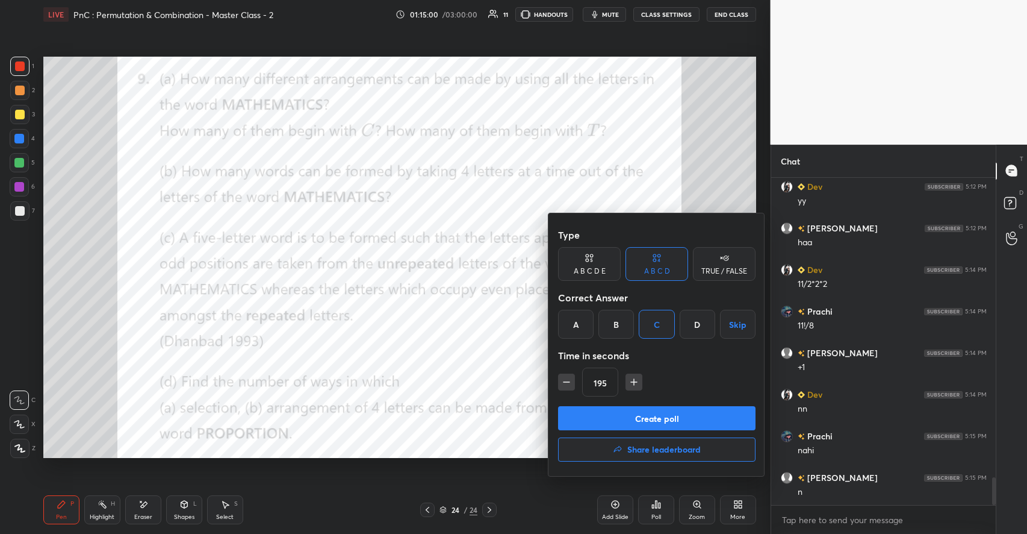
click at [633, 415] on button "Create poll" at bounding box center [657, 418] width 198 height 24
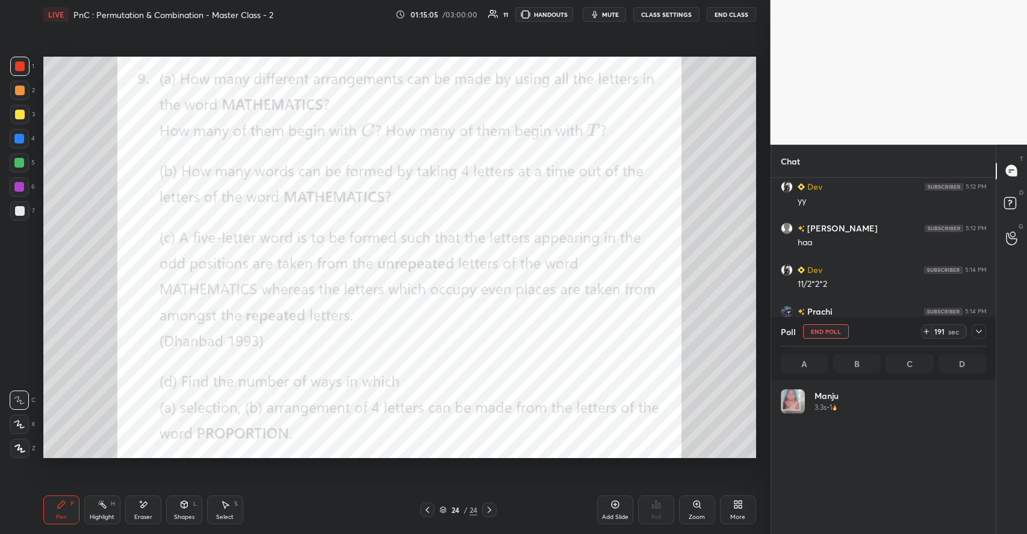
scroll to position [141, 202]
click at [19, 137] on div at bounding box center [19, 139] width 10 height 10
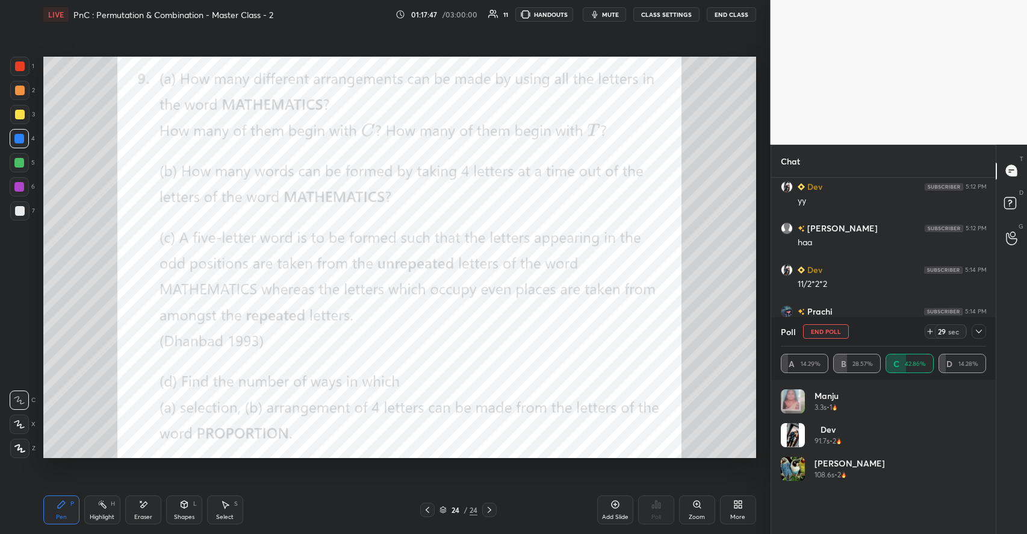
click at [229, 506] on icon at bounding box center [225, 504] width 10 height 10
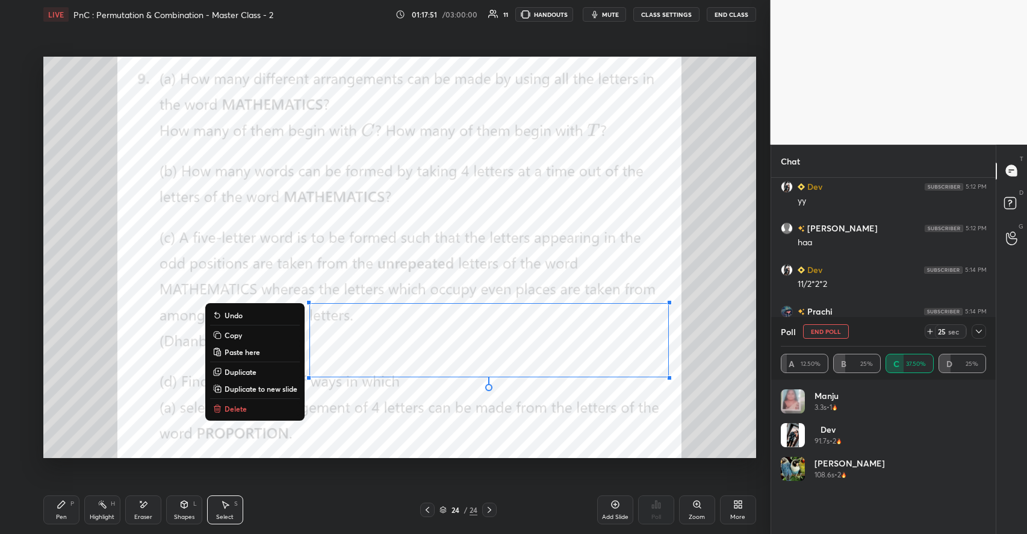
click at [258, 387] on p "Duplicate to new slide" at bounding box center [261, 389] width 73 height 10
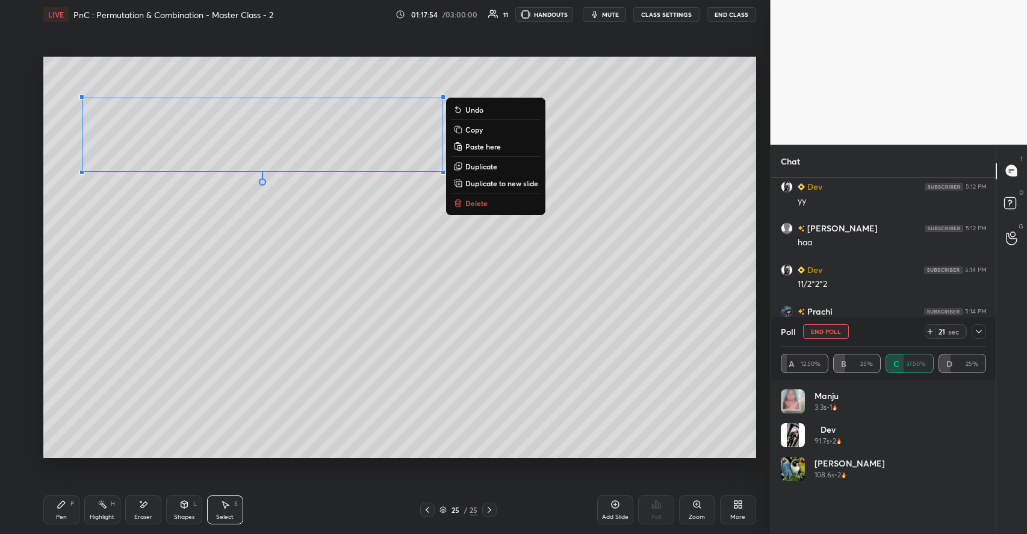
click at [296, 328] on div "0 ° Undo Copy Paste here Duplicate Duplicate to new slide Delete" at bounding box center [399, 257] width 713 height 401
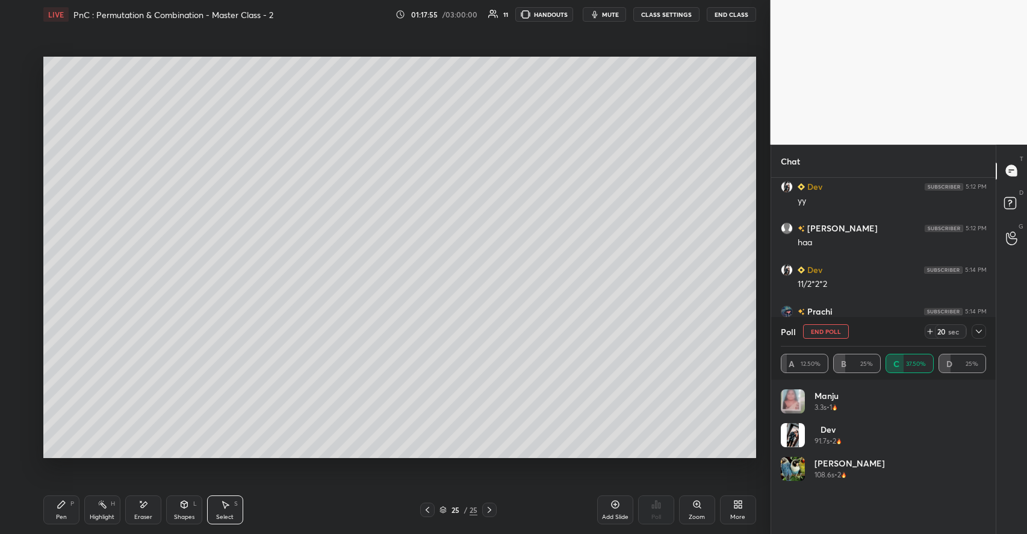
click at [72, 499] on div "Pen P" at bounding box center [61, 509] width 36 height 29
click at [23, 116] on div at bounding box center [20, 115] width 10 height 10
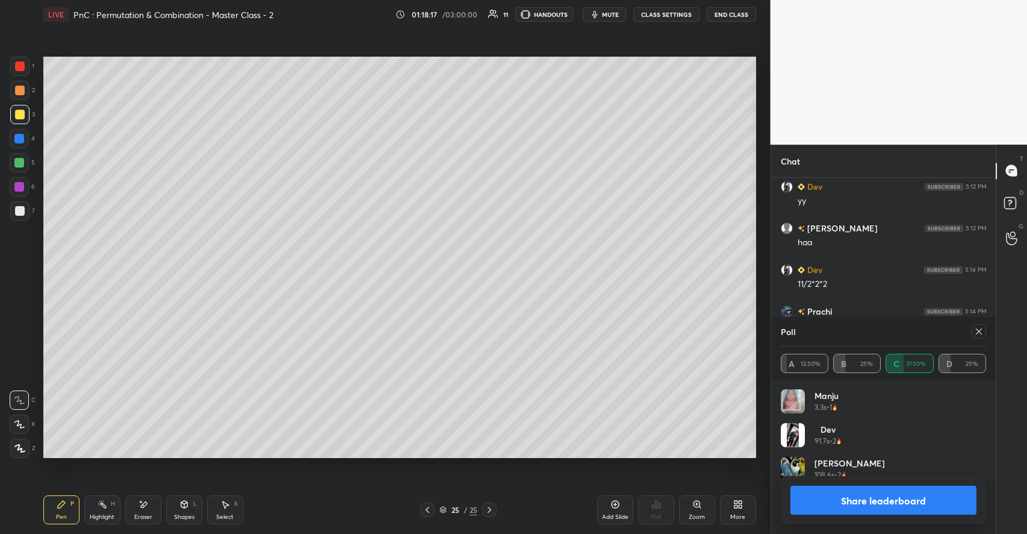
click at [977, 331] on icon at bounding box center [979, 331] width 10 height 10
type textarea "x"
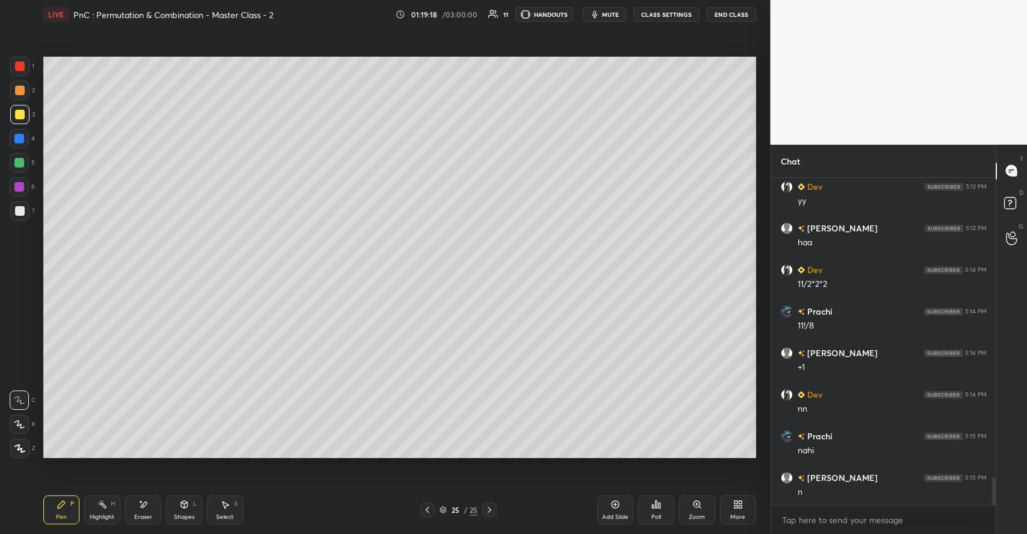
scroll to position [3584, 0]
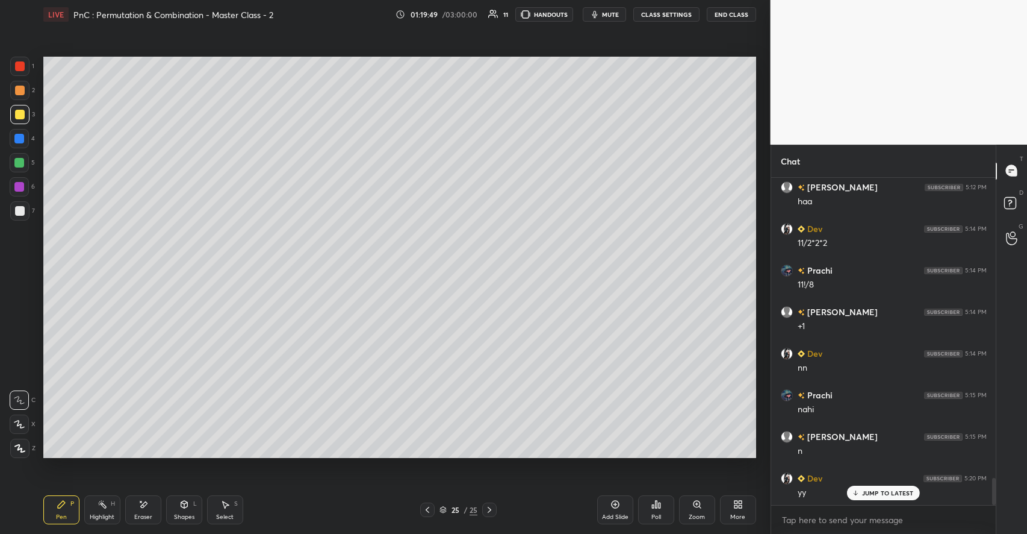
click at [610, 503] on div "Add Slide" at bounding box center [615, 509] width 36 height 29
click at [154, 505] on div "Eraser" at bounding box center [143, 509] width 36 height 29
click at [68, 505] on div "Pen P" at bounding box center [61, 509] width 36 height 29
click at [187, 511] on div "Shapes L" at bounding box center [184, 509] width 36 height 29
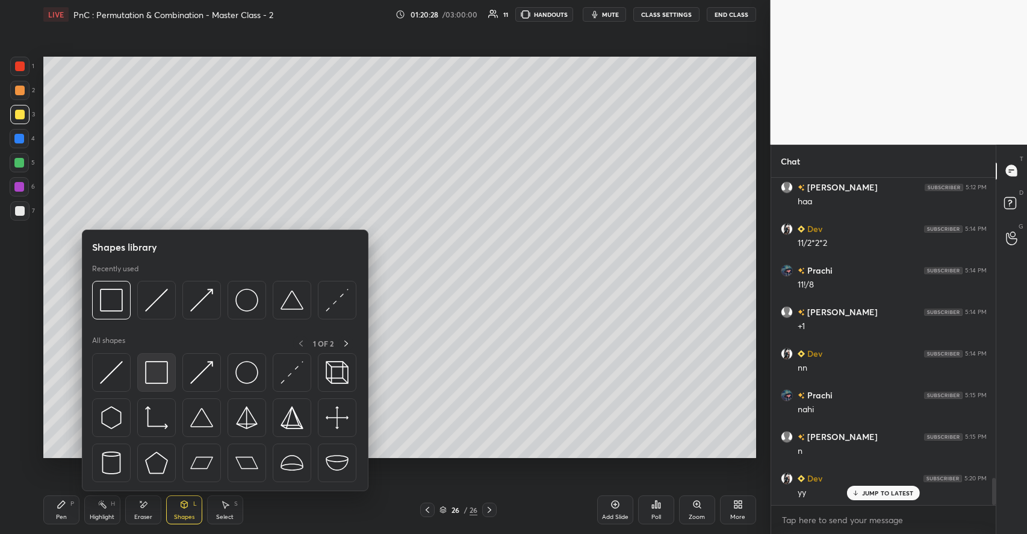
click at [154, 373] on img at bounding box center [156, 372] width 23 height 23
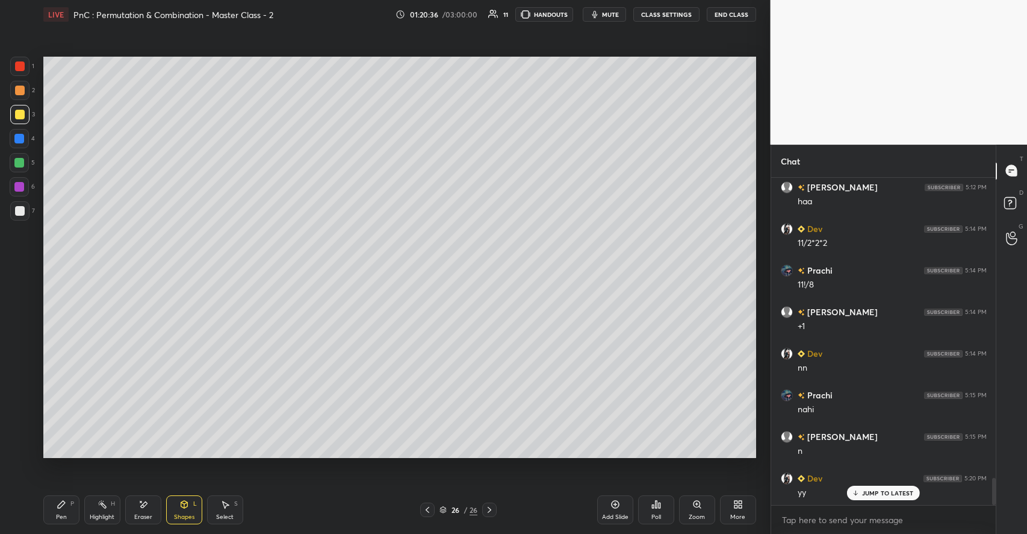
click at [20, 157] on div at bounding box center [19, 162] width 19 height 19
click at [64, 501] on icon at bounding box center [62, 504] width 10 height 10
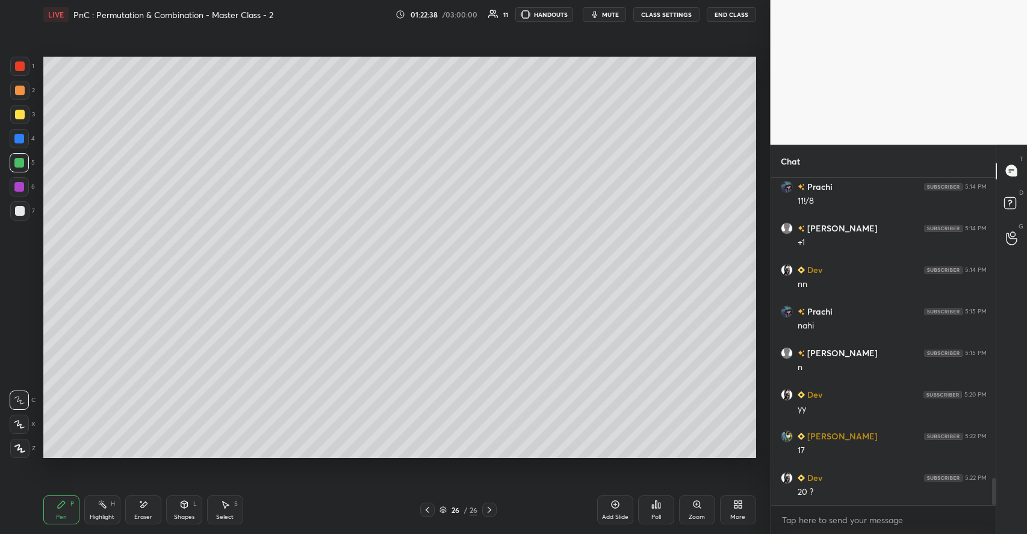
scroll to position [3709, 0]
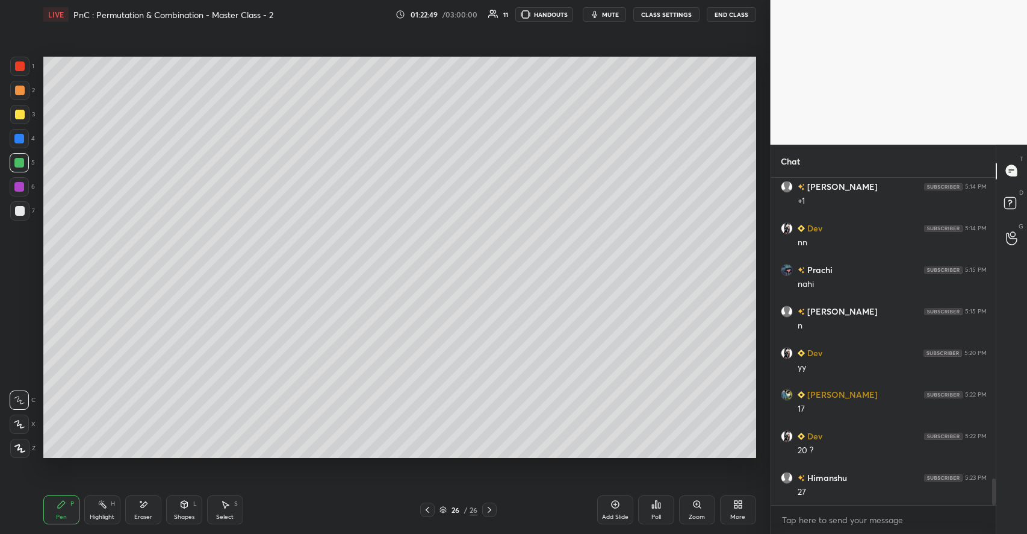
click at [21, 92] on div at bounding box center [20, 91] width 10 height 10
click at [185, 506] on icon at bounding box center [184, 503] width 7 height 7
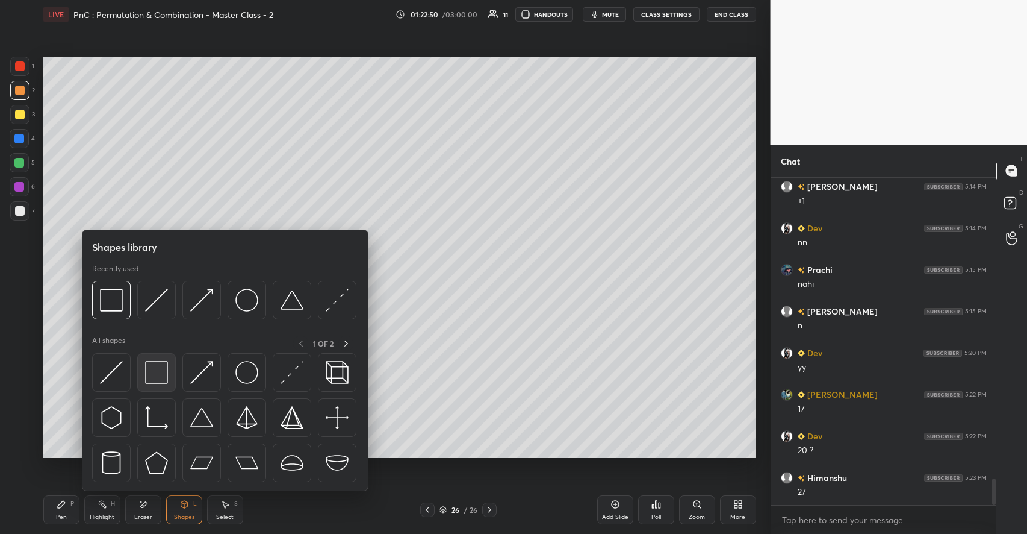
click at [160, 373] on img at bounding box center [156, 372] width 23 height 23
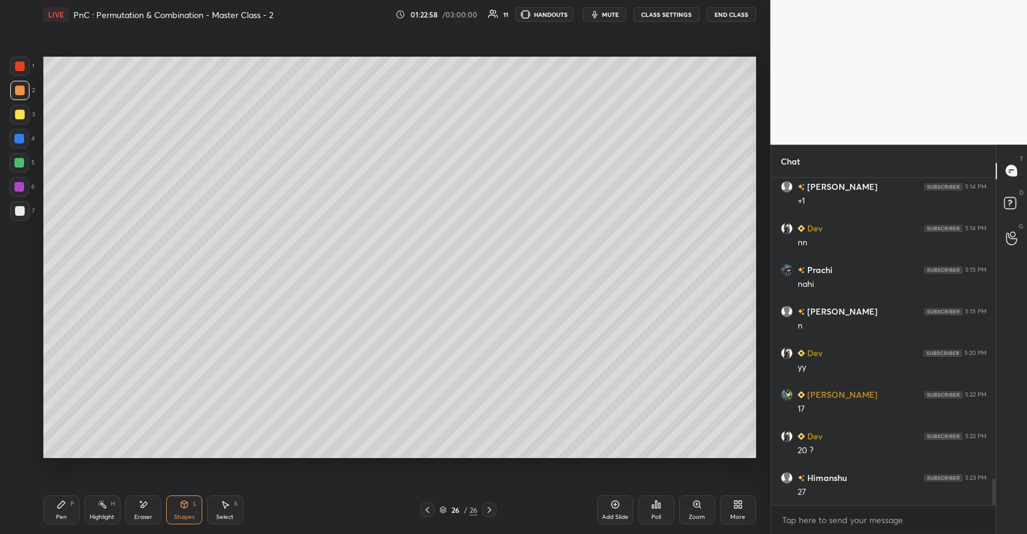
click at [65, 502] on icon at bounding box center [61, 503] width 7 height 7
click at [18, 210] on div at bounding box center [20, 211] width 10 height 10
click at [147, 504] on icon at bounding box center [143, 504] width 10 height 10
click at [74, 505] on div "Pen P" at bounding box center [61, 509] width 36 height 29
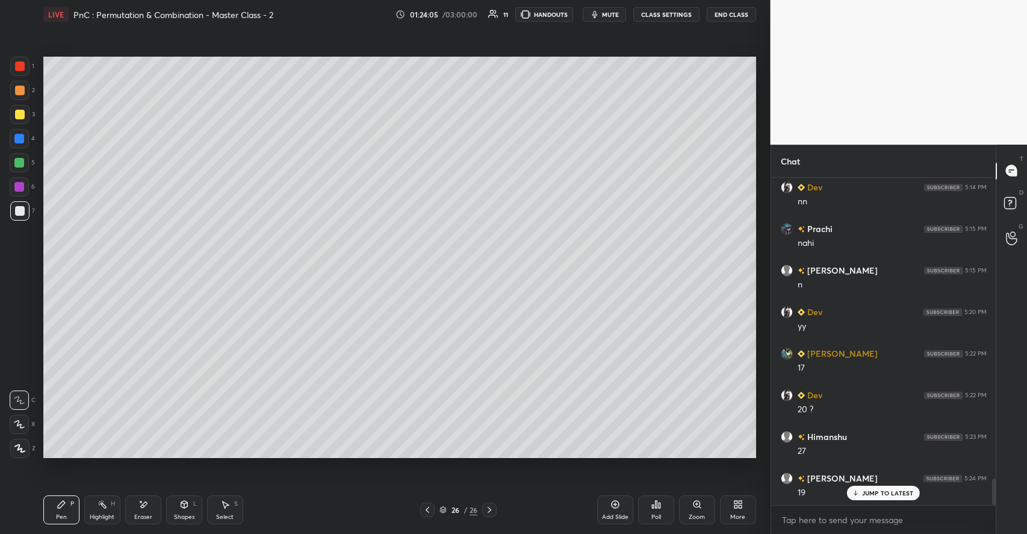
click at [23, 120] on div at bounding box center [19, 114] width 19 height 19
click at [151, 503] on div "Eraser" at bounding box center [143, 509] width 36 height 29
click at [75, 503] on div "Pen P" at bounding box center [61, 509] width 36 height 29
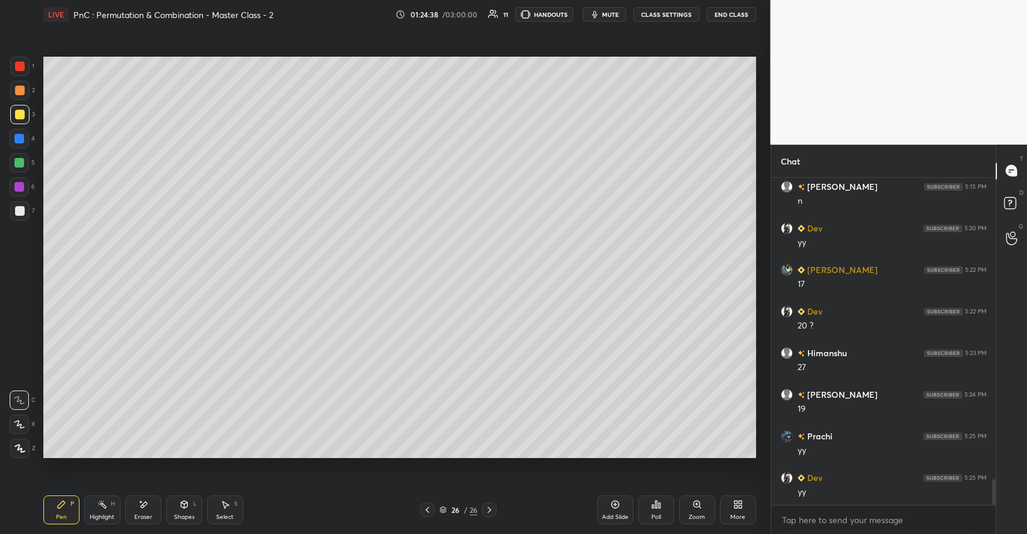
scroll to position [3876, 0]
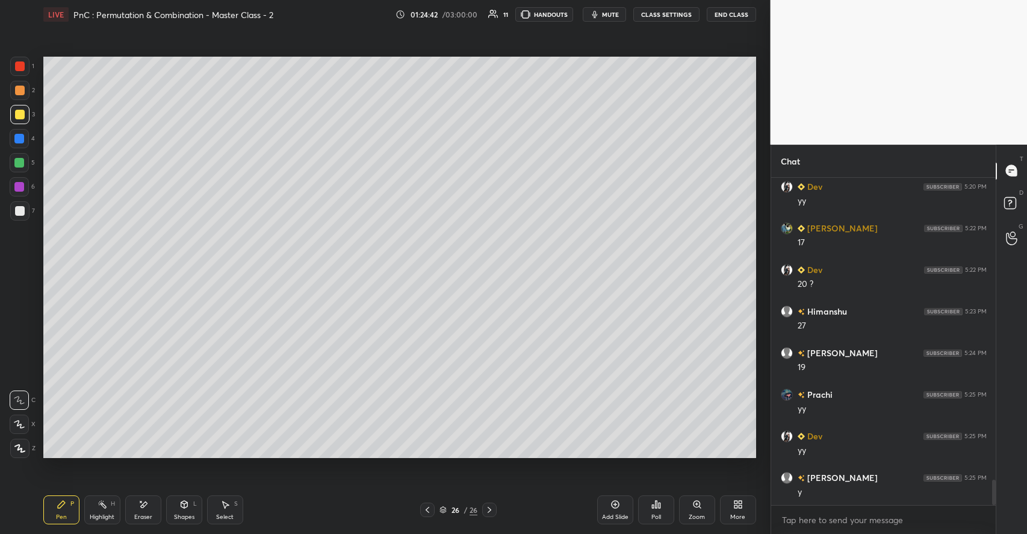
click at [21, 161] on div at bounding box center [19, 163] width 10 height 10
click at [104, 501] on icon at bounding box center [103, 504] width 10 height 10
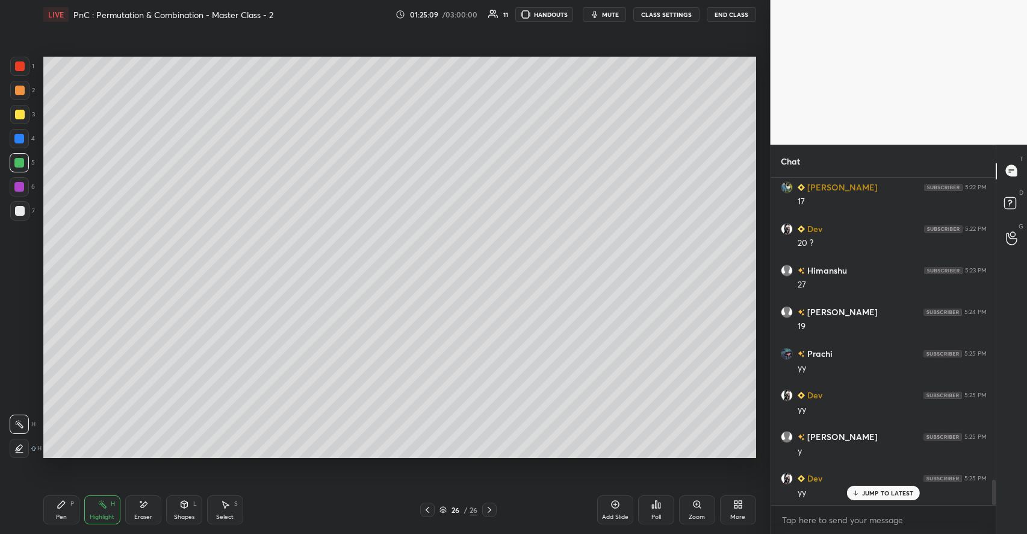
click at [65, 517] on div "Pen" at bounding box center [61, 517] width 11 height 6
click at [21, 112] on div at bounding box center [20, 115] width 10 height 10
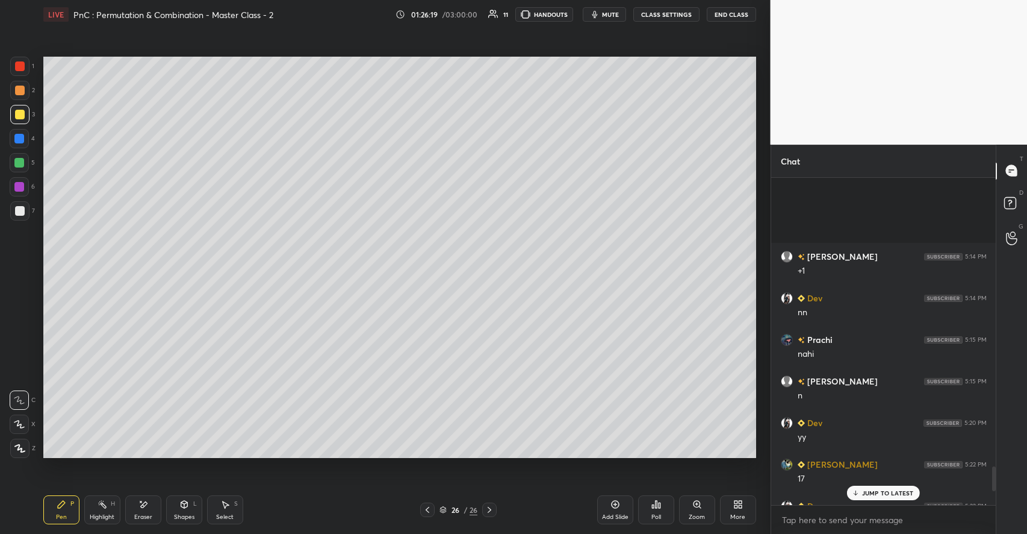
scroll to position [3959, 0]
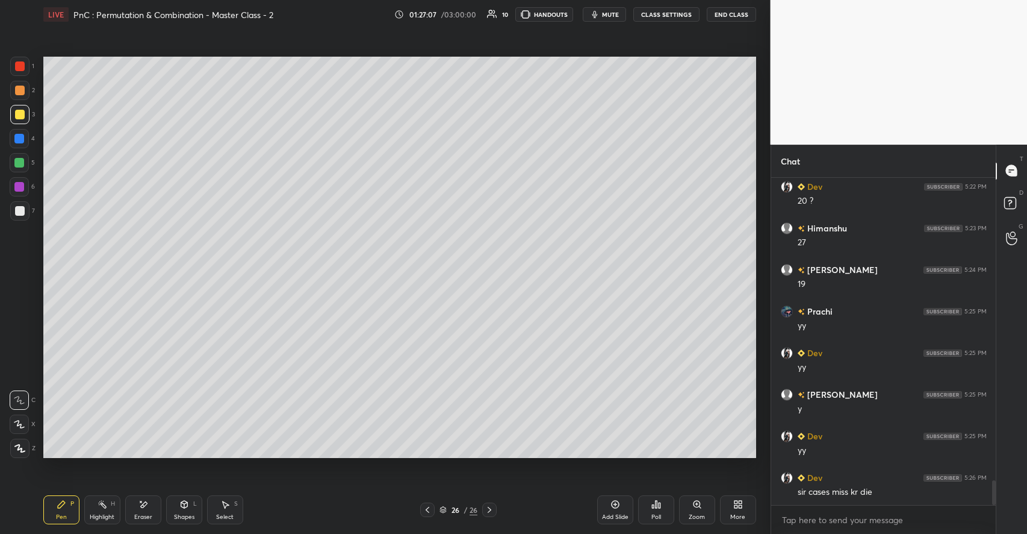
click at [736, 503] on icon at bounding box center [736, 501] width 3 height 3
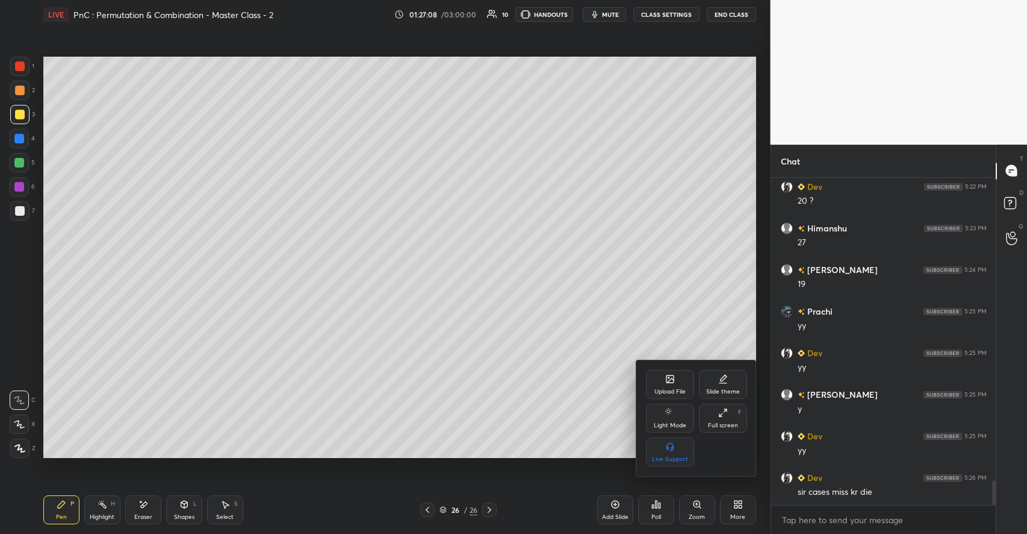
click at [671, 381] on icon at bounding box center [670, 379] width 10 height 10
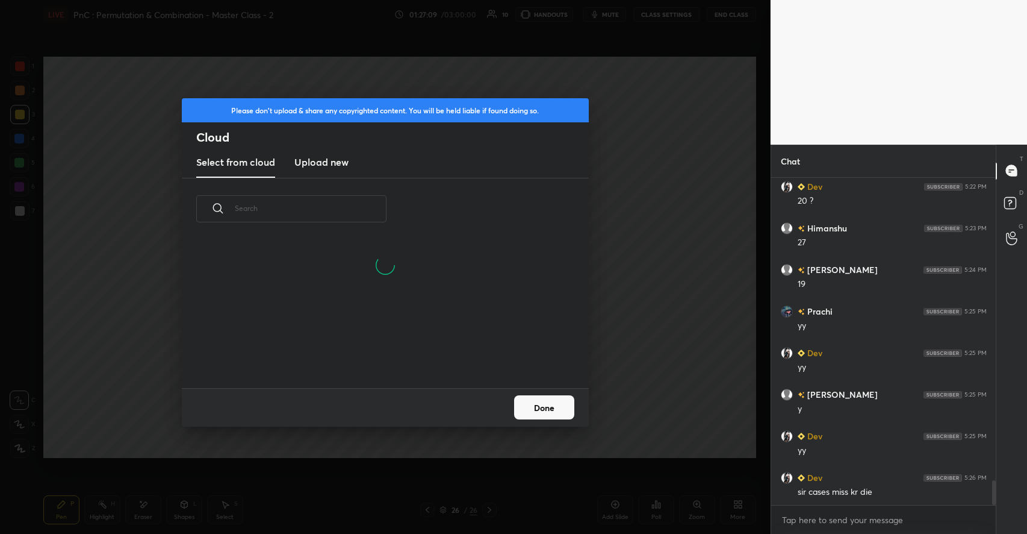
click at [342, 174] on new "Upload new" at bounding box center [321, 163] width 54 height 30
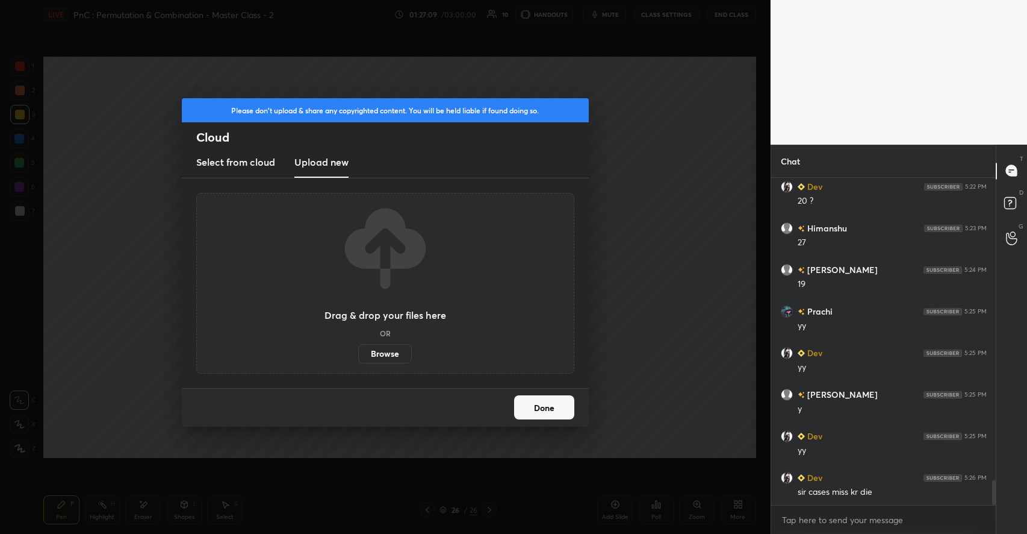
click at [398, 352] on label "Browse" at bounding box center [385, 353] width 54 height 19
click at [358, 352] on input "Browse" at bounding box center [358, 353] width 0 height 19
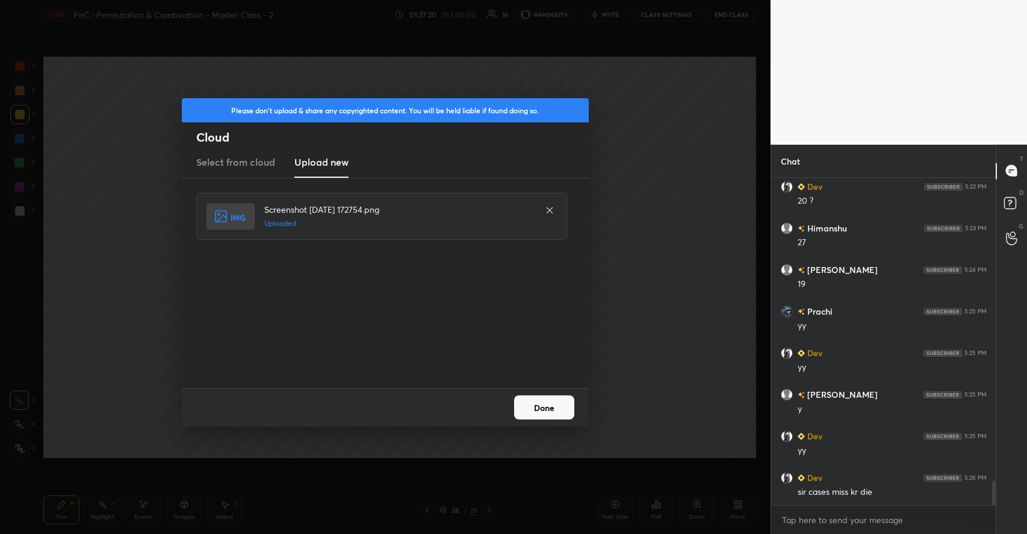
click at [555, 407] on button "Done" at bounding box center [544, 407] width 60 height 24
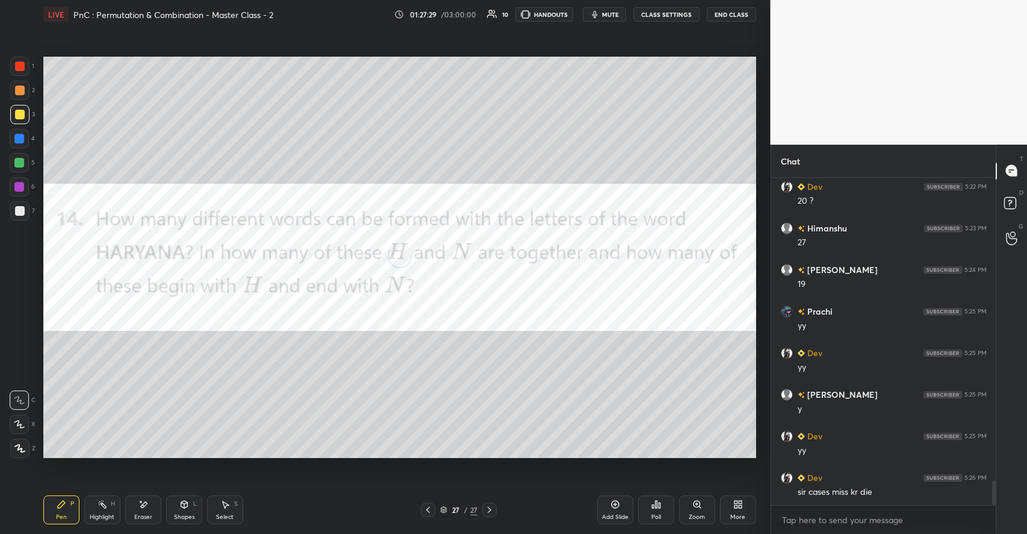
scroll to position [4000, 0]
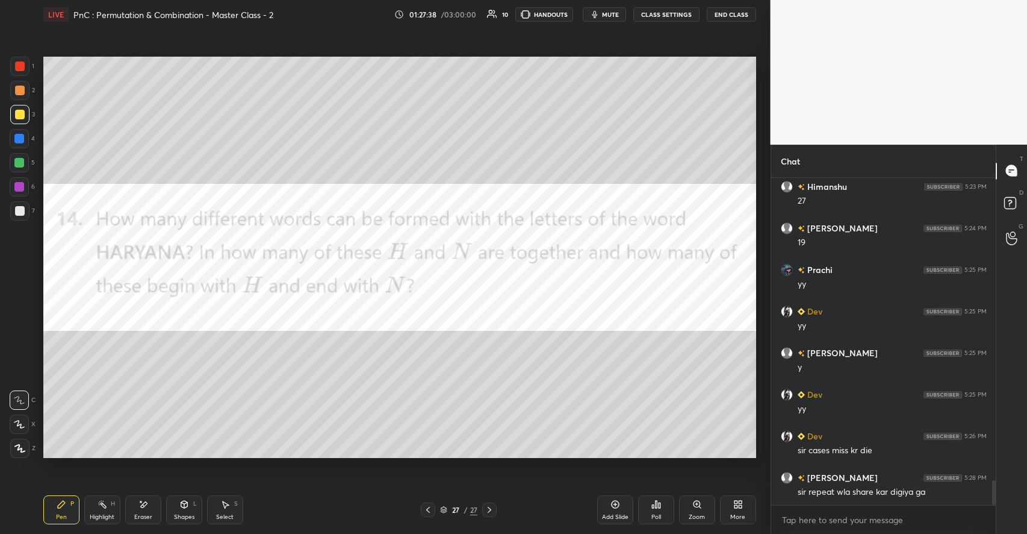
click at [19, 164] on div at bounding box center [19, 163] width 10 height 10
click at [734, 512] on div "More" at bounding box center [738, 509] width 36 height 29
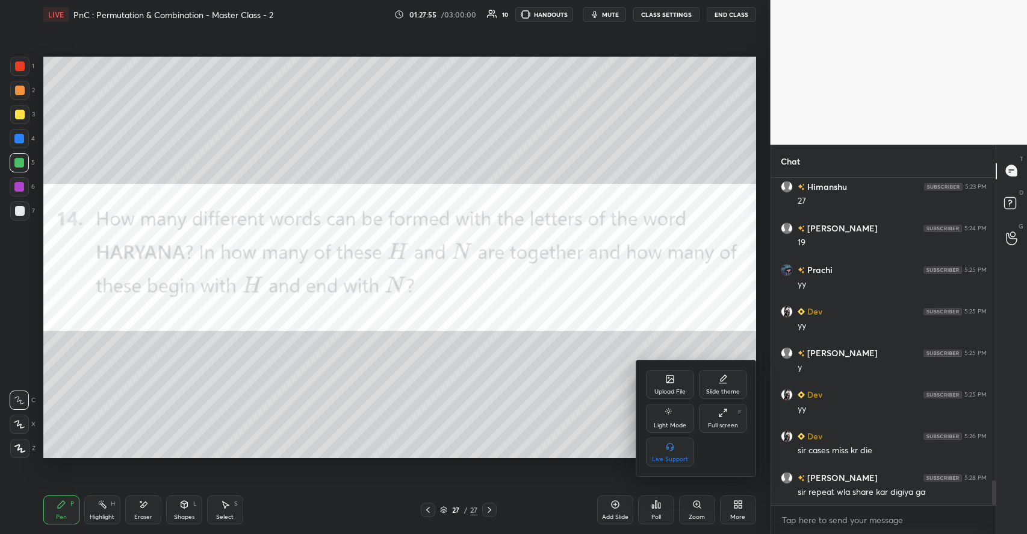
click at [660, 509] on div at bounding box center [513, 267] width 1027 height 534
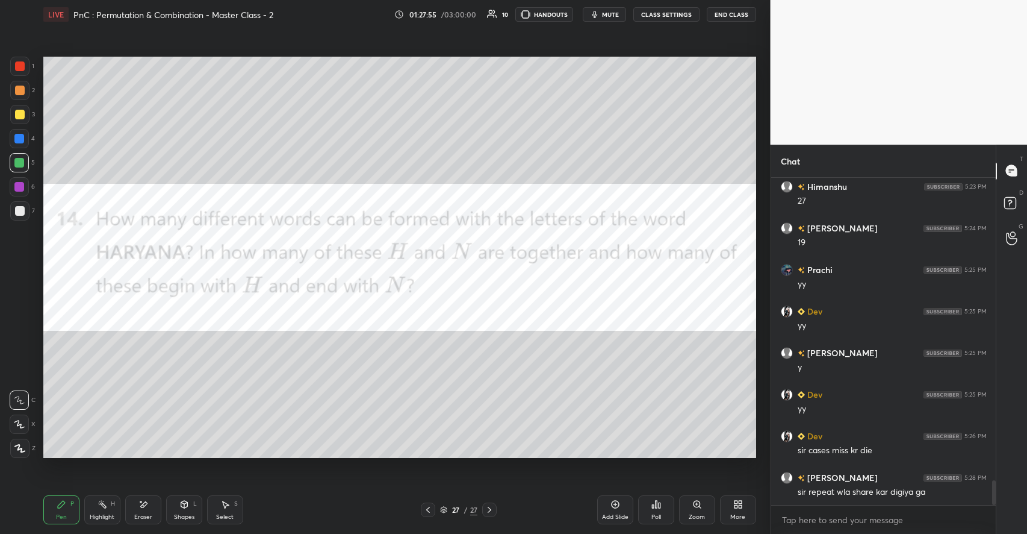
click at [656, 509] on div "Poll" at bounding box center [656, 509] width 36 height 29
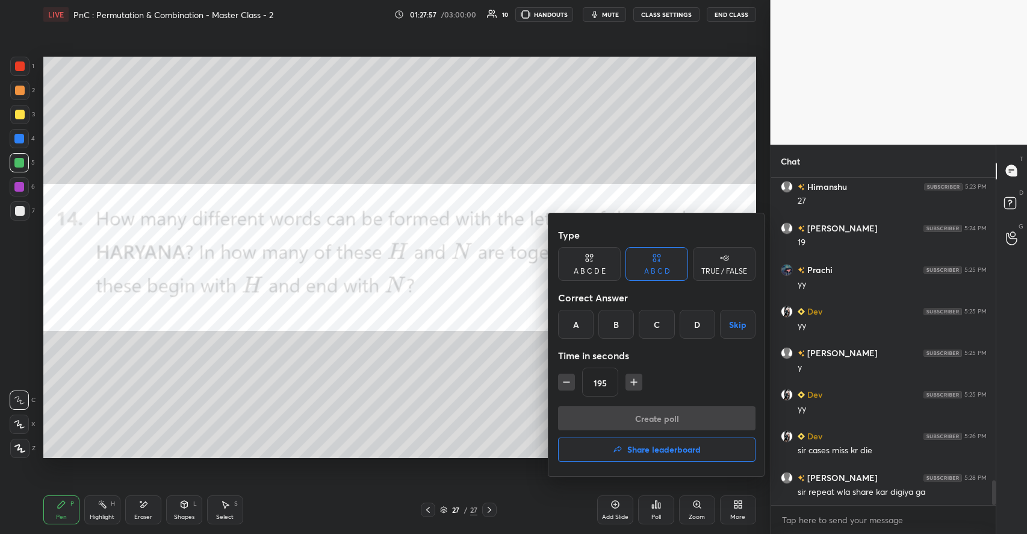
click at [577, 322] on div "A" at bounding box center [576, 324] width 36 height 29
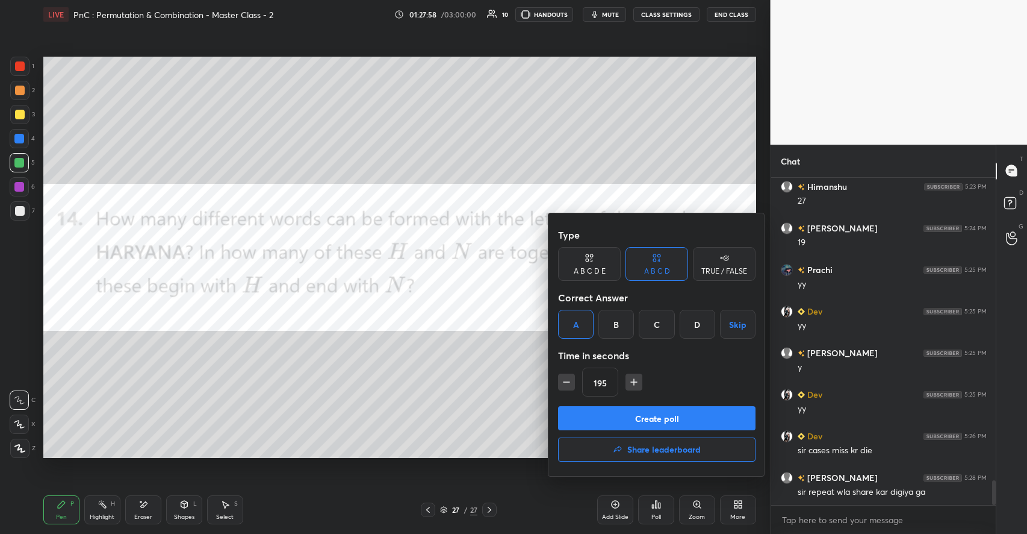
click at [568, 384] on icon "button" at bounding box center [567, 382] width 12 height 12
type input "180"
click at [579, 415] on button "Create poll" at bounding box center [657, 418] width 198 height 24
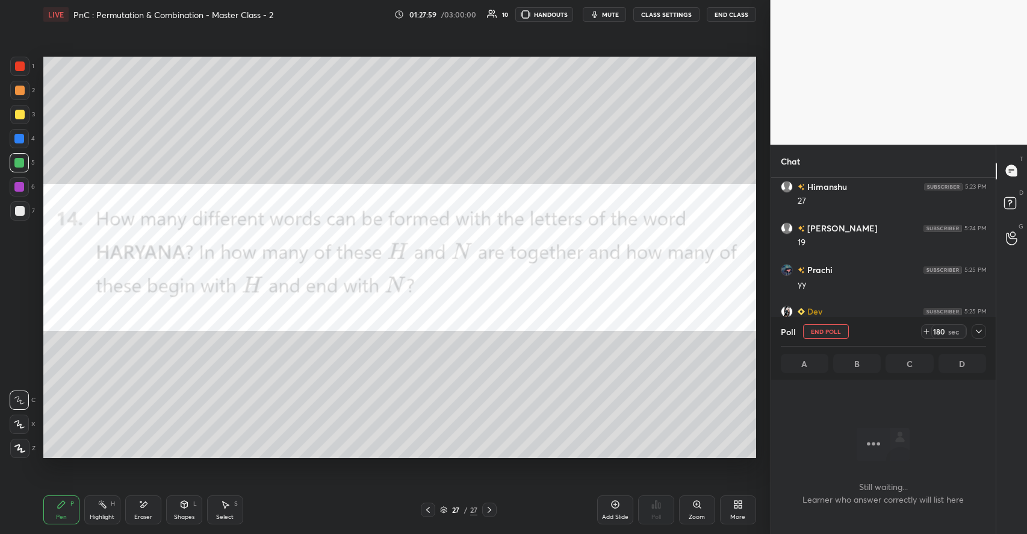
scroll to position [290, 222]
click at [983, 329] on icon at bounding box center [979, 331] width 10 height 10
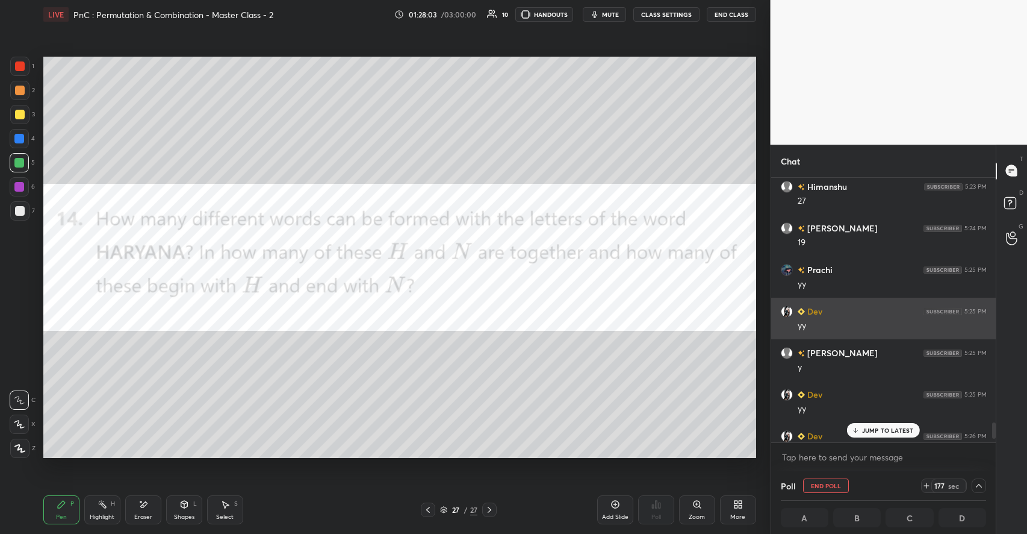
scroll to position [4063, 0]
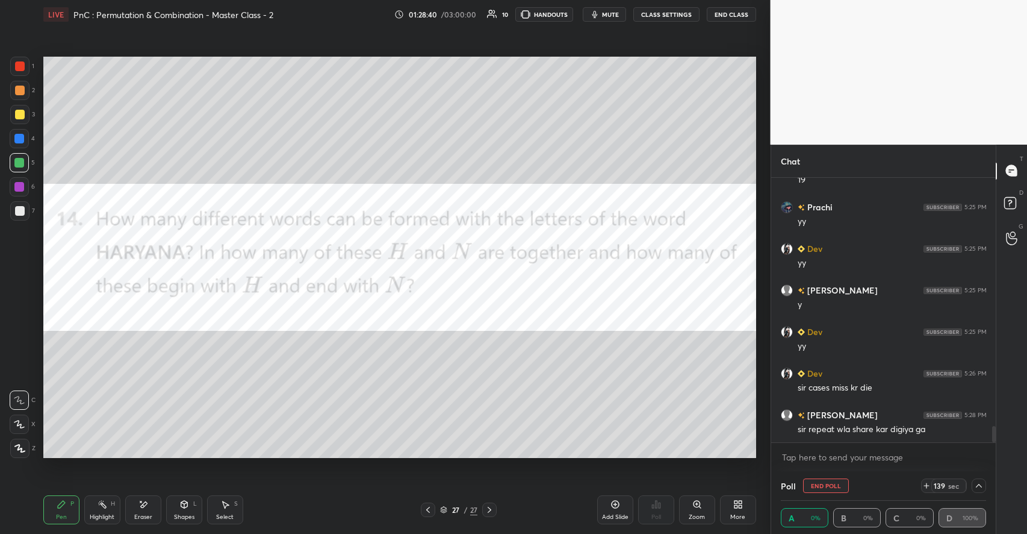
click at [181, 514] on div "Shapes" at bounding box center [184, 517] width 20 height 6
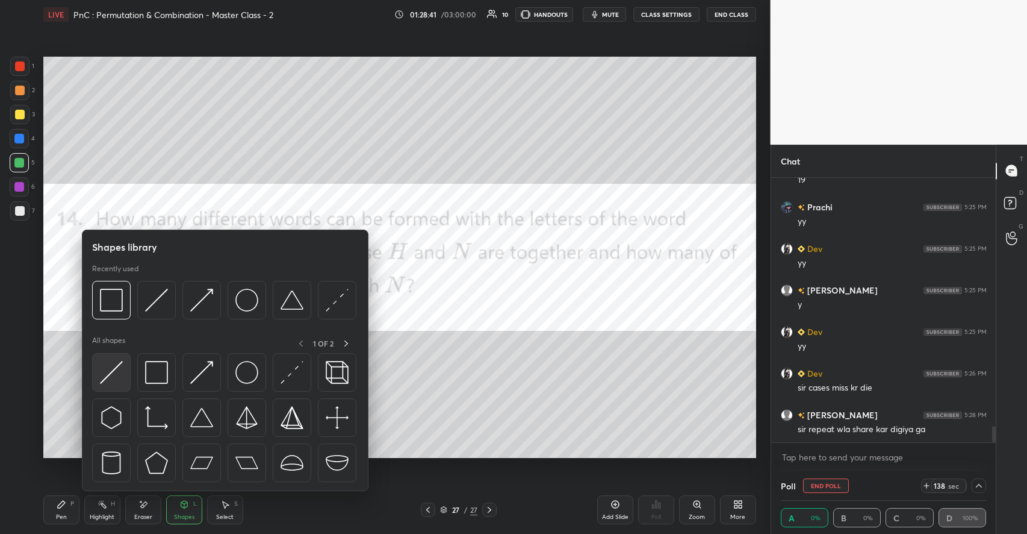
click at [118, 374] on img at bounding box center [111, 372] width 23 height 23
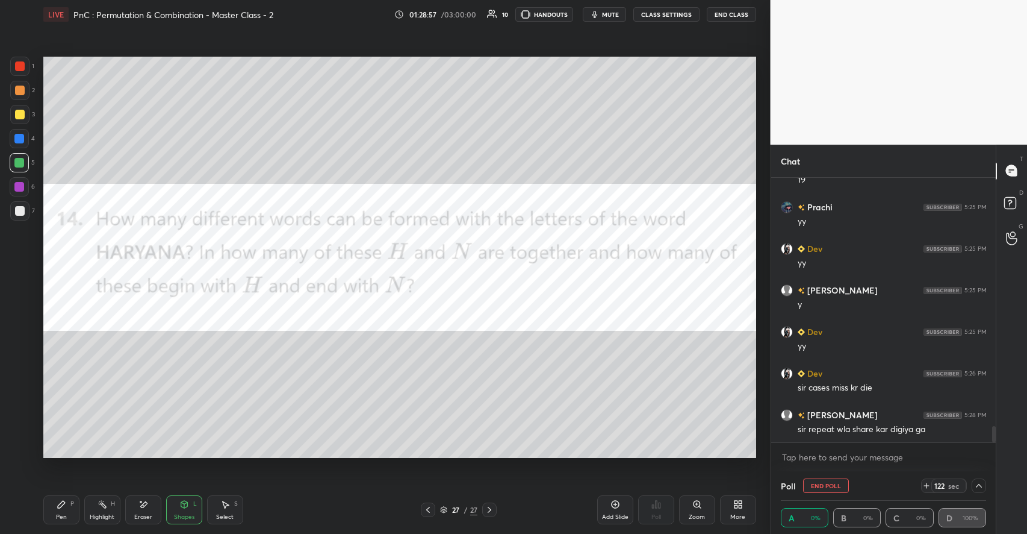
click at [60, 495] on div "Pen P" at bounding box center [61, 509] width 36 height 29
click at [19, 72] on div at bounding box center [19, 66] width 19 height 19
click at [836, 485] on button "End Poll" at bounding box center [826, 485] width 46 height 14
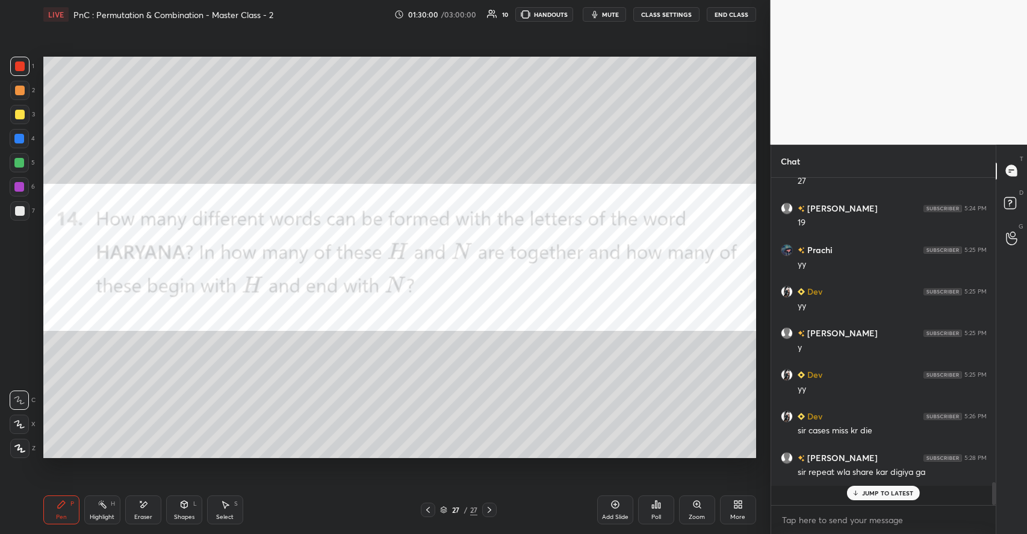
scroll to position [4, 4]
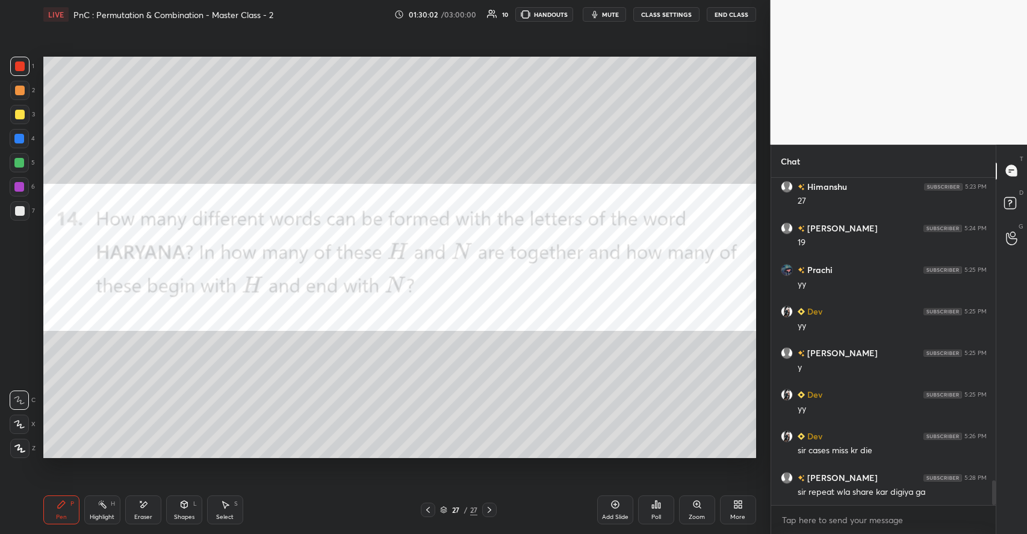
click at [611, 508] on icon at bounding box center [616, 504] width 10 height 10
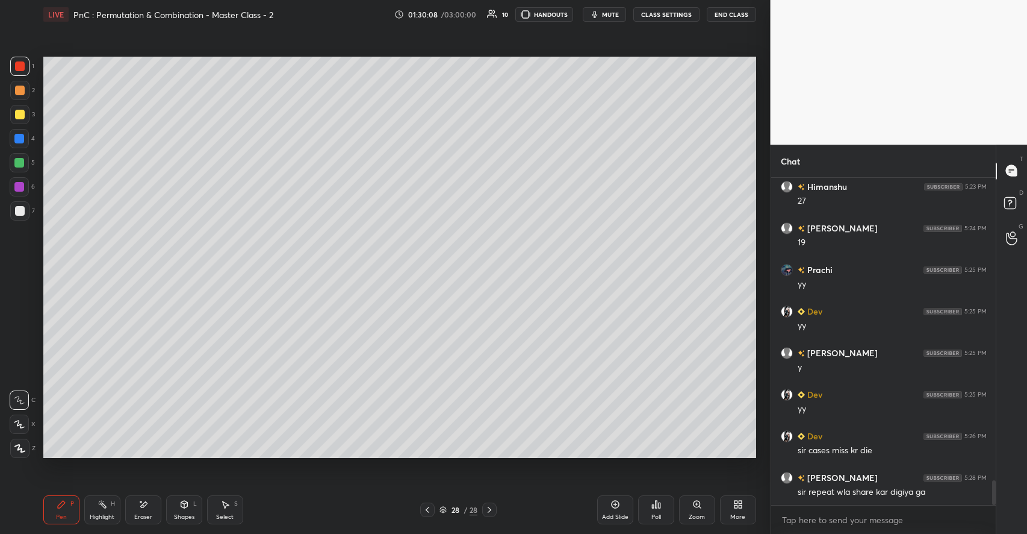
scroll to position [4042, 0]
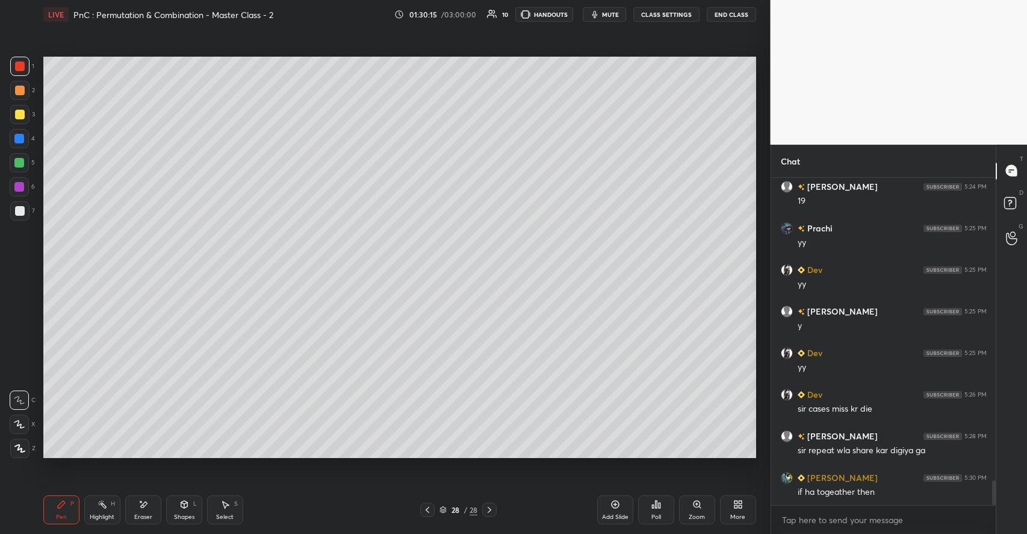
click at [22, 163] on div at bounding box center [19, 163] width 10 height 10
click at [181, 509] on div "Shapes L" at bounding box center [184, 509] width 36 height 29
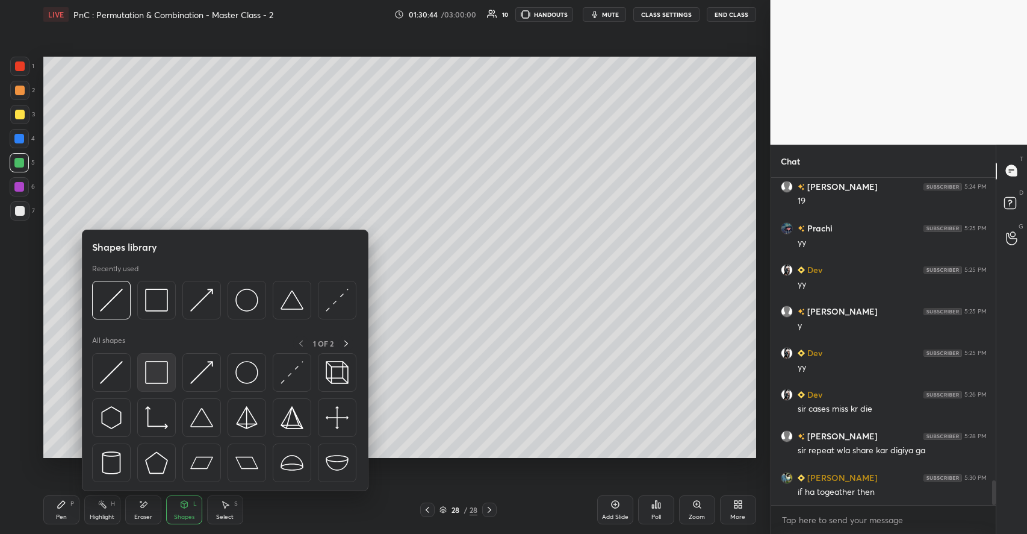
click at [153, 373] on img at bounding box center [156, 372] width 23 height 23
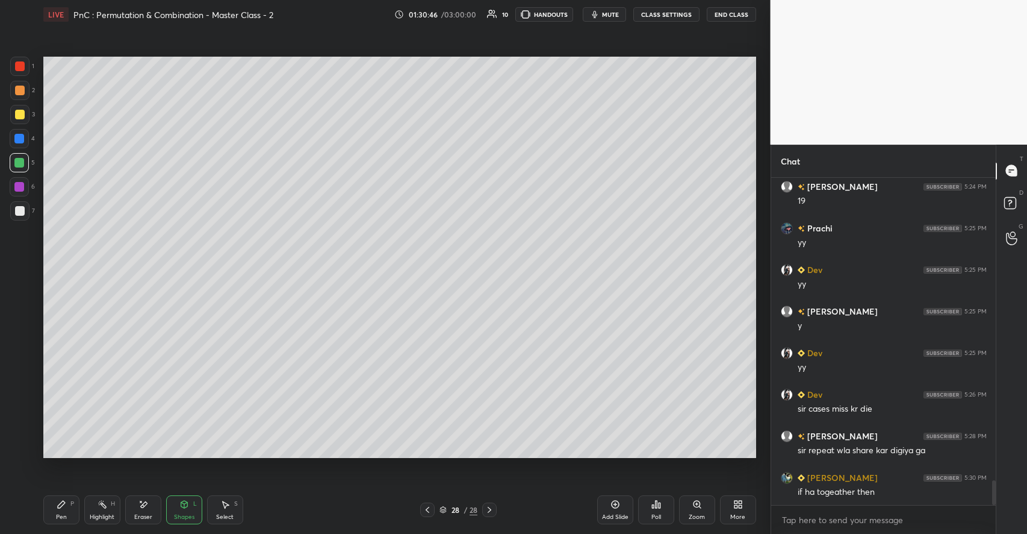
scroll to position [4083, 0]
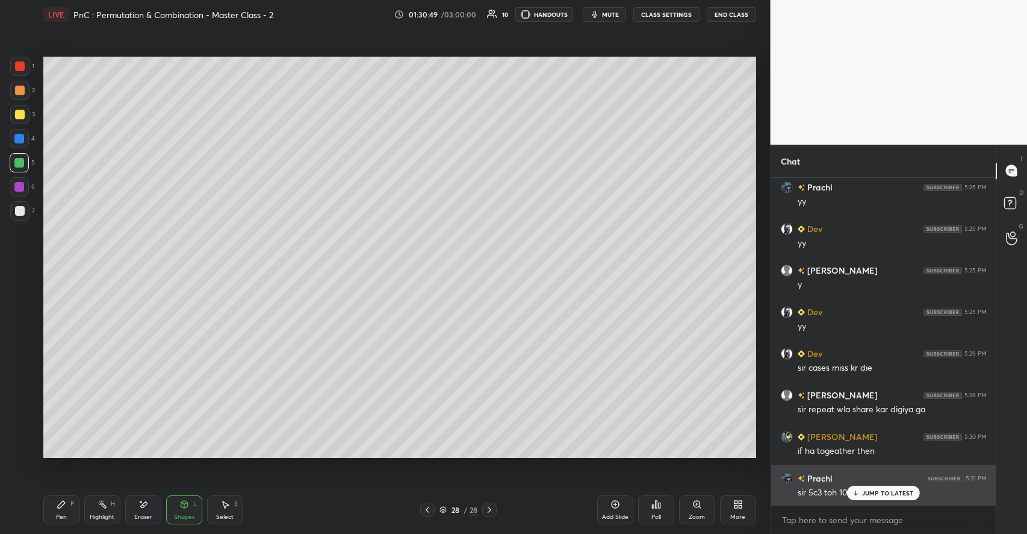
click at [867, 496] on p "JUMP TO LATEST" at bounding box center [888, 492] width 52 height 7
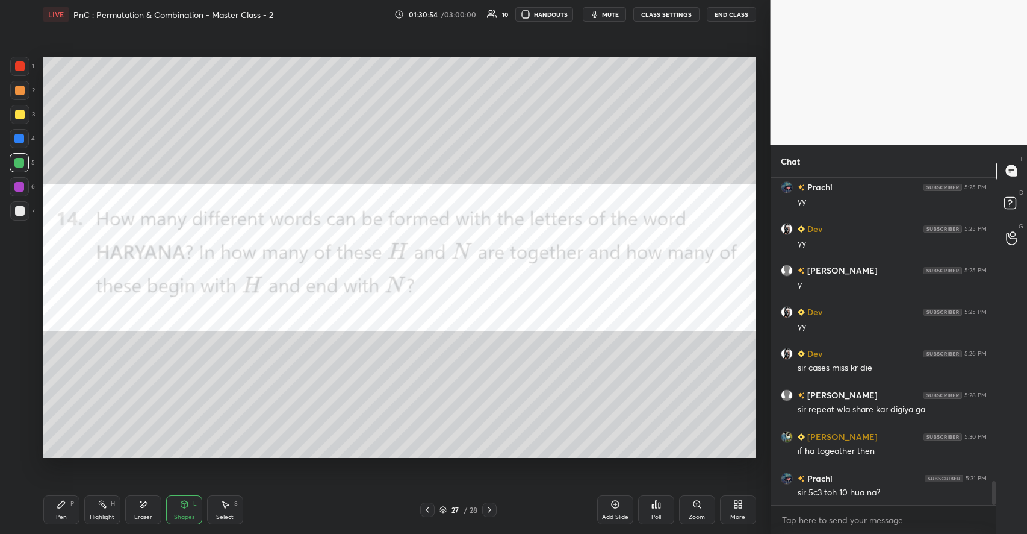
click at [75, 502] on div "Pen P" at bounding box center [61, 509] width 36 height 29
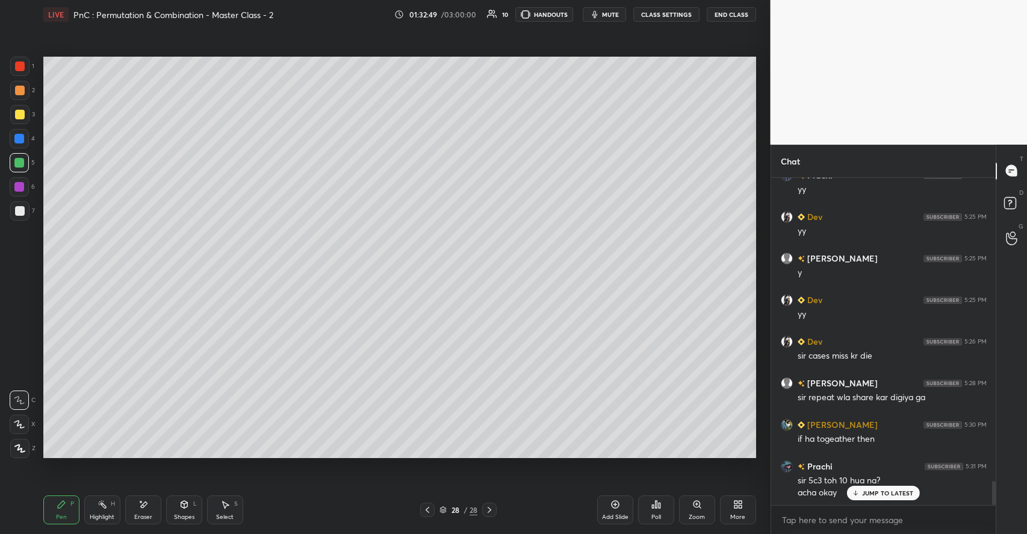
click at [20, 210] on div at bounding box center [20, 211] width 10 height 10
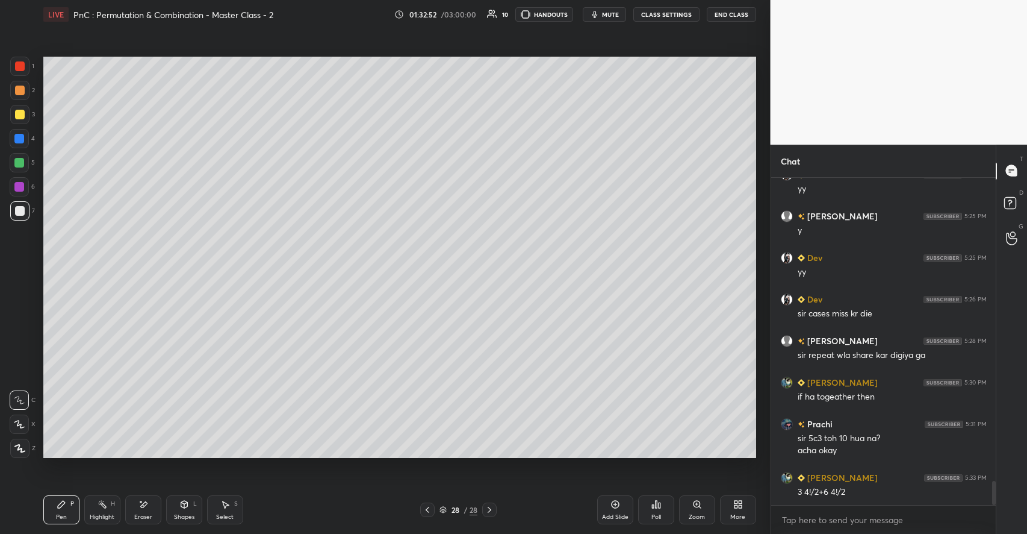
scroll to position [4178, 0]
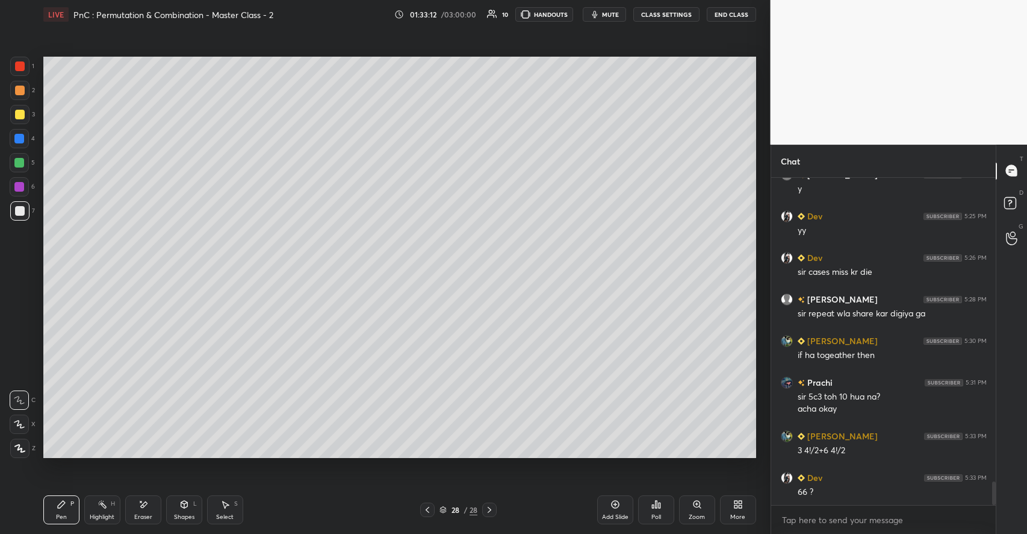
click at [135, 509] on div "Eraser" at bounding box center [143, 509] width 36 height 29
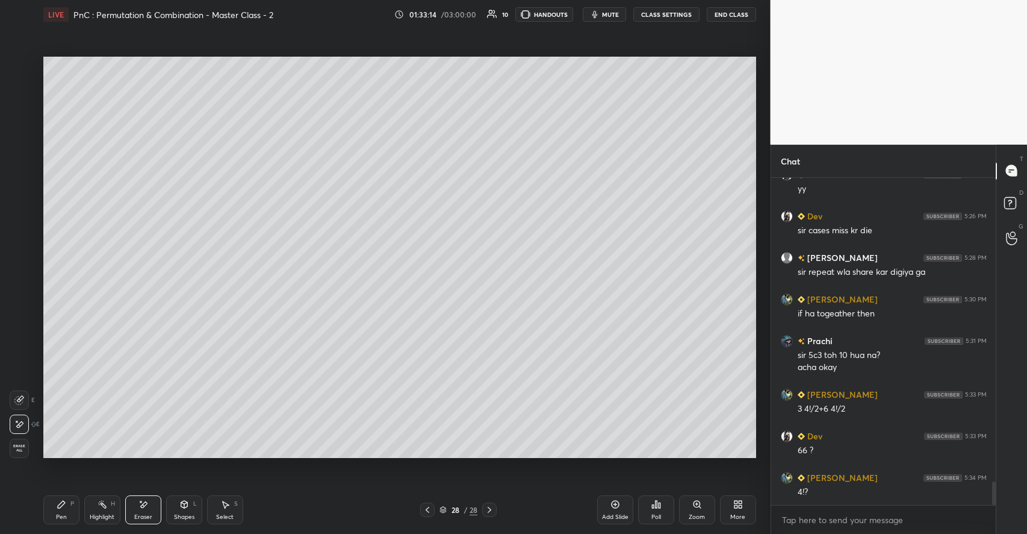
click at [59, 503] on icon at bounding box center [62, 504] width 10 height 10
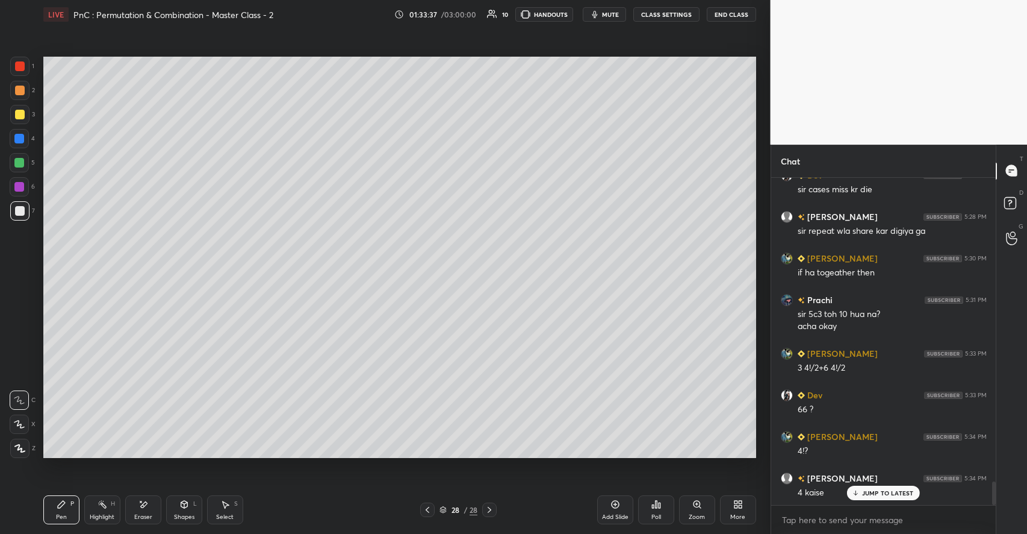
scroll to position [4303, 0]
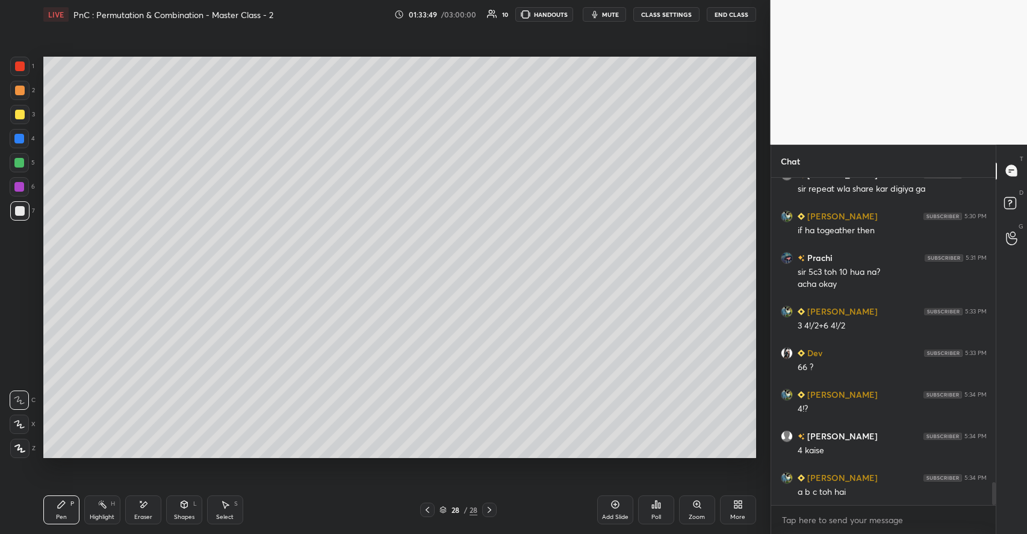
click at [176, 510] on div "Shapes L" at bounding box center [184, 509] width 36 height 29
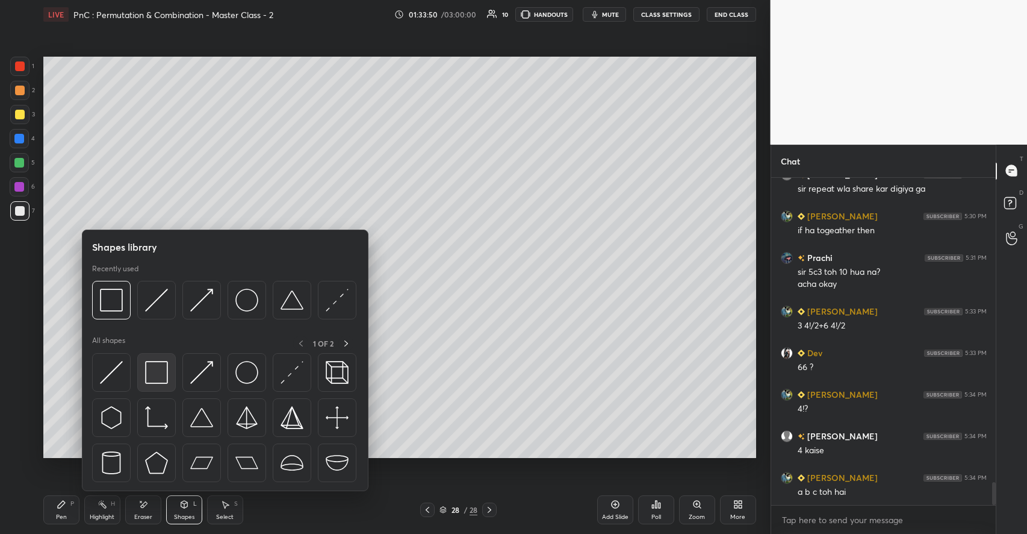
click at [158, 375] on img at bounding box center [156, 372] width 23 height 23
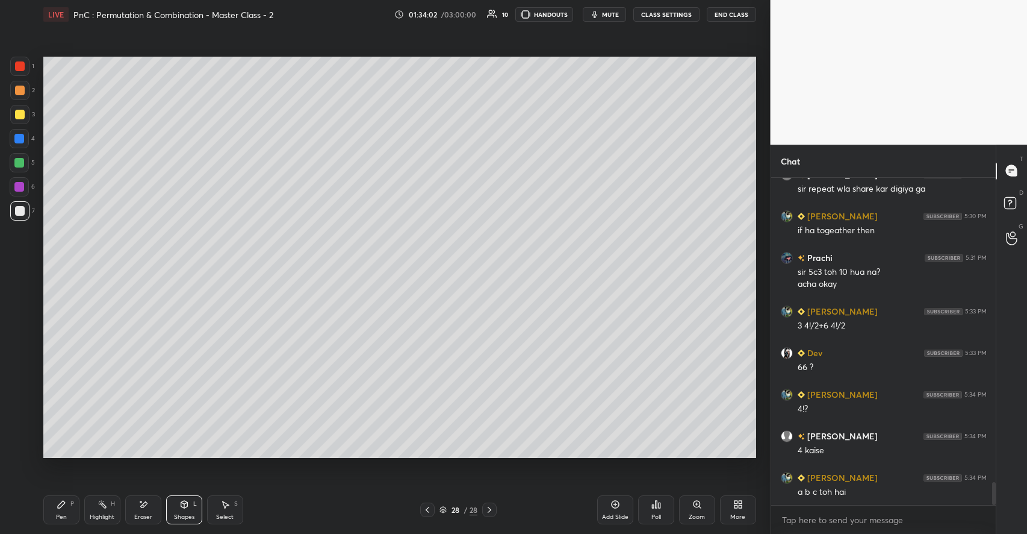
click at [64, 508] on icon at bounding box center [62, 504] width 10 height 10
click at [185, 511] on div "Shapes L" at bounding box center [184, 509] width 36 height 29
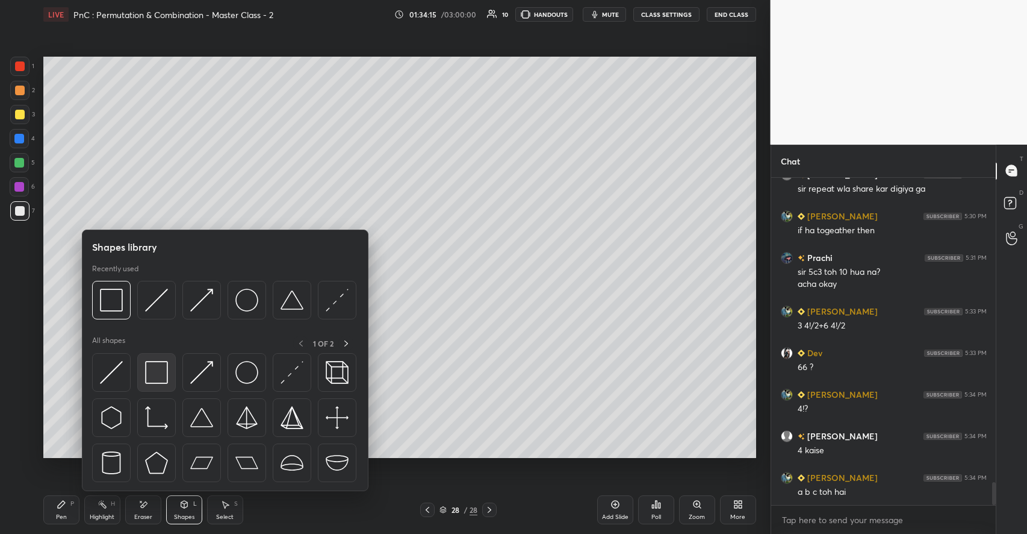
click at [155, 377] on img at bounding box center [156, 372] width 23 height 23
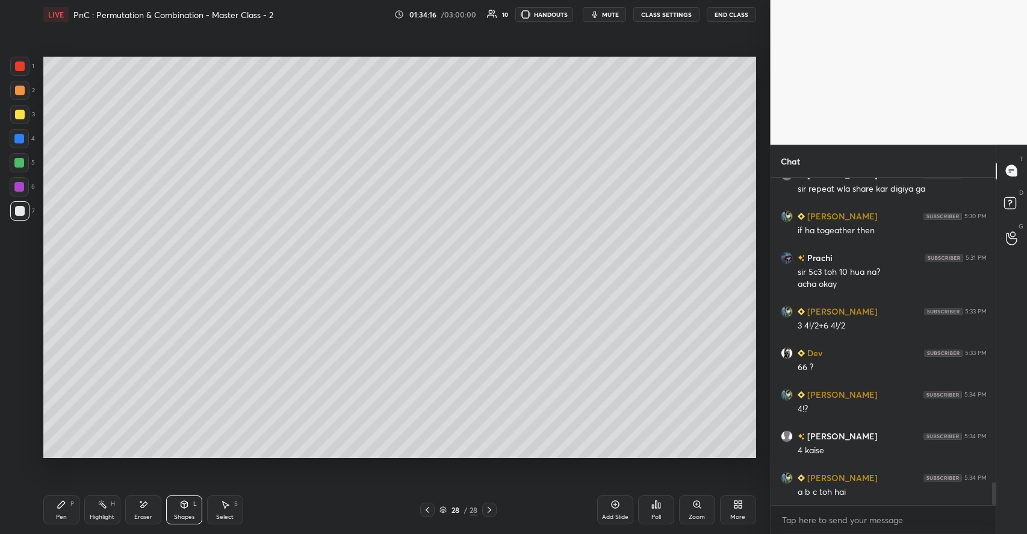
click at [21, 112] on div at bounding box center [20, 115] width 10 height 10
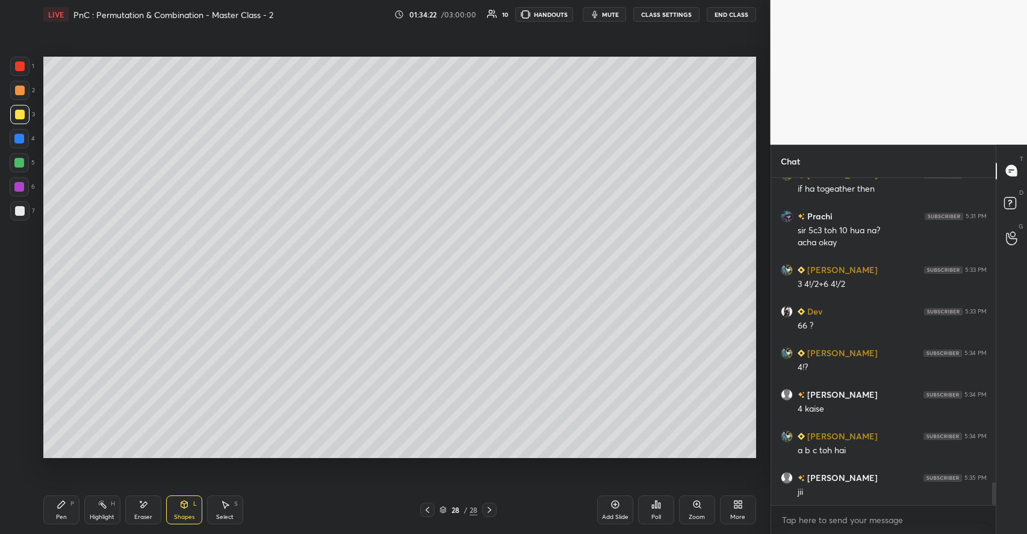
click at [58, 506] on icon at bounding box center [61, 503] width 7 height 7
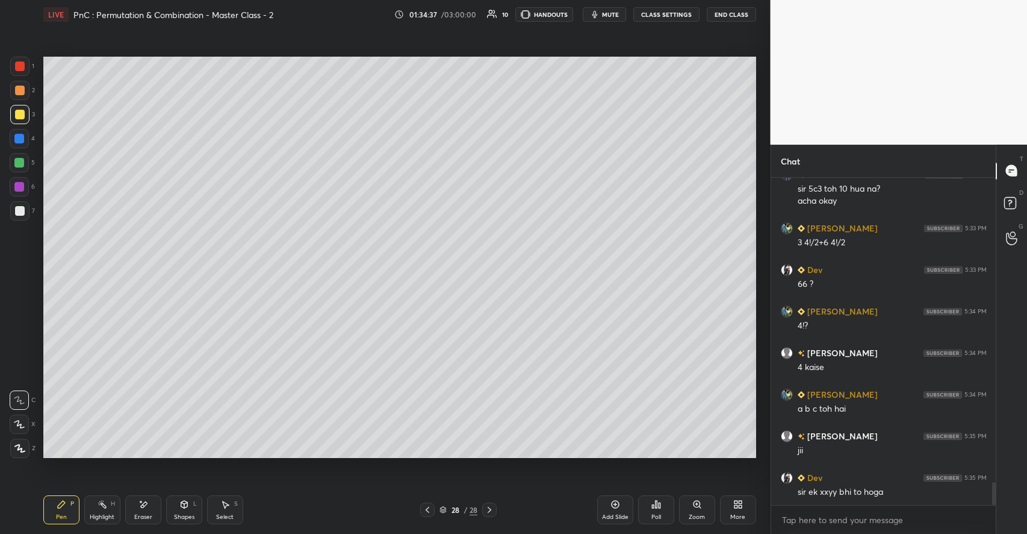
click at [68, 460] on div "Setting up your live class Poll for secs No correct answer Start poll" at bounding box center [400, 257] width 723 height 456
click at [231, 509] on div "Select S" at bounding box center [225, 509] width 36 height 29
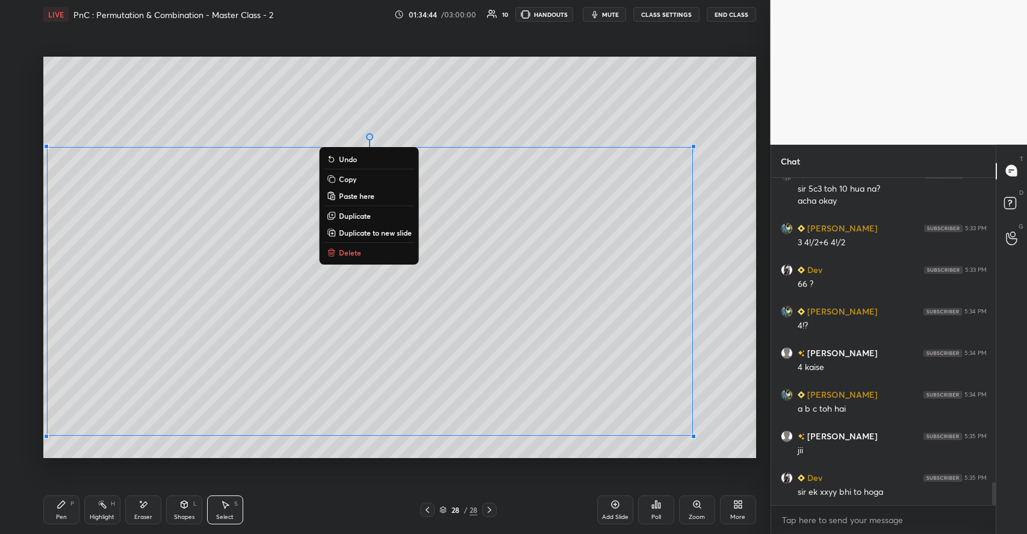
click at [60, 514] on div "Pen" at bounding box center [61, 517] width 11 height 6
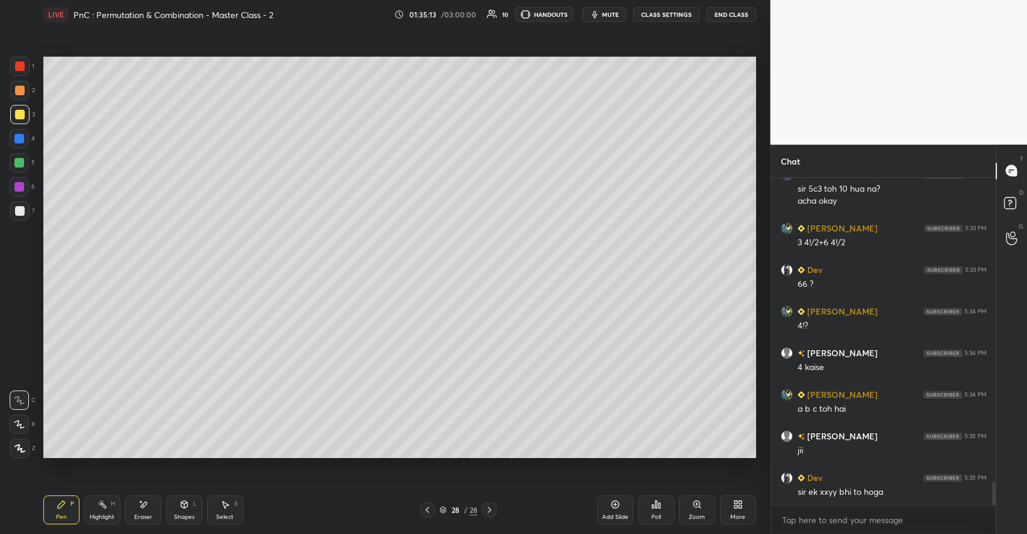
click at [105, 512] on div "Highlight H" at bounding box center [102, 509] width 36 height 29
click at [81, 498] on div "Pen P Highlight H Eraser Shapes L Select S" at bounding box center [181, 509] width 277 height 29
click at [70, 504] on div "P" at bounding box center [72, 503] width 4 height 6
click at [20, 159] on div at bounding box center [19, 163] width 10 height 10
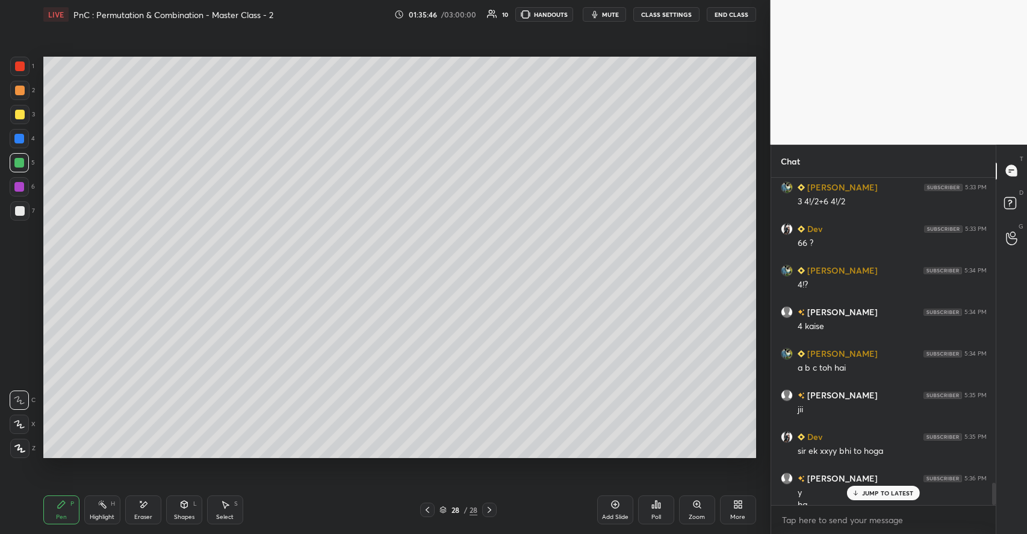
scroll to position [4439, 0]
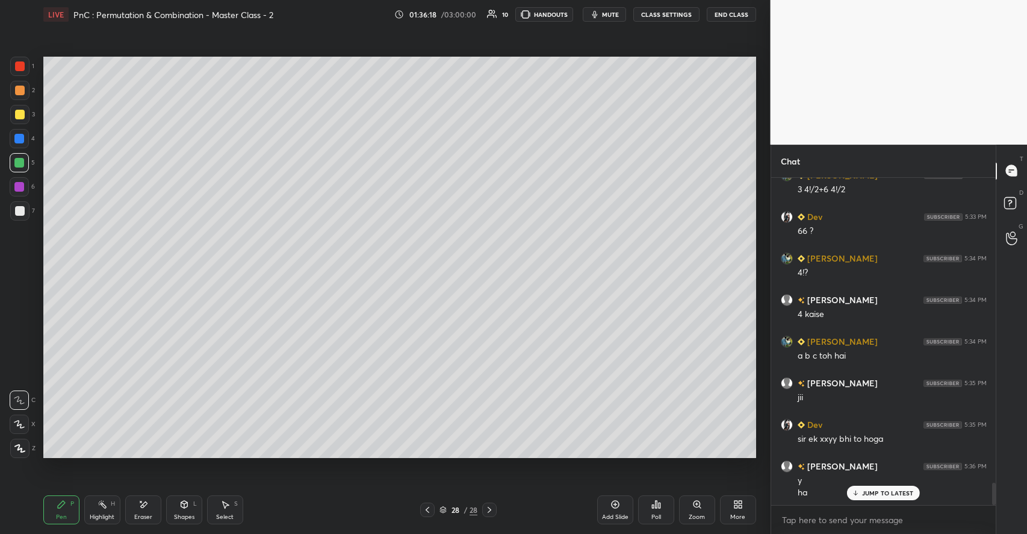
click at [225, 507] on icon at bounding box center [225, 504] width 7 height 7
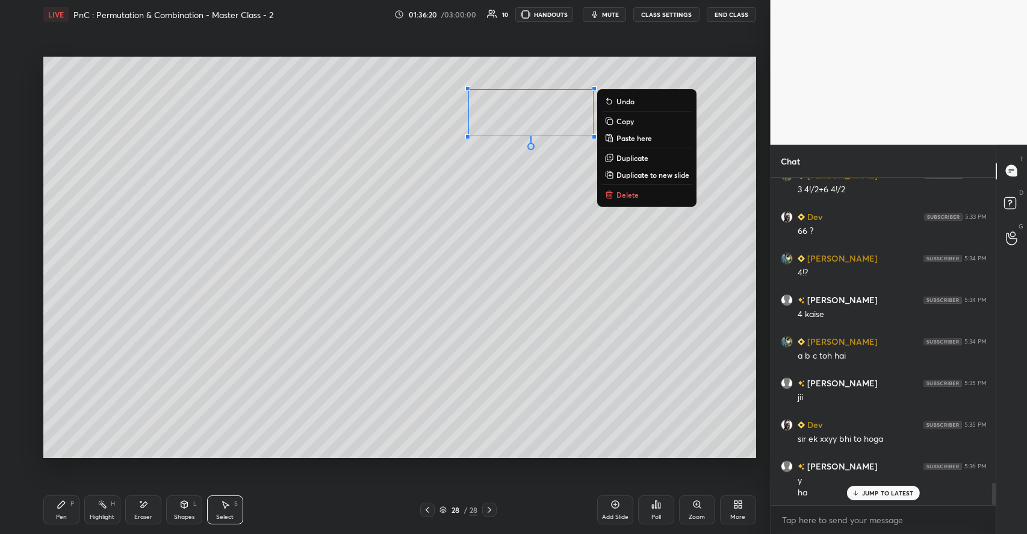
click at [629, 193] on p "Delete" at bounding box center [628, 195] width 22 height 10
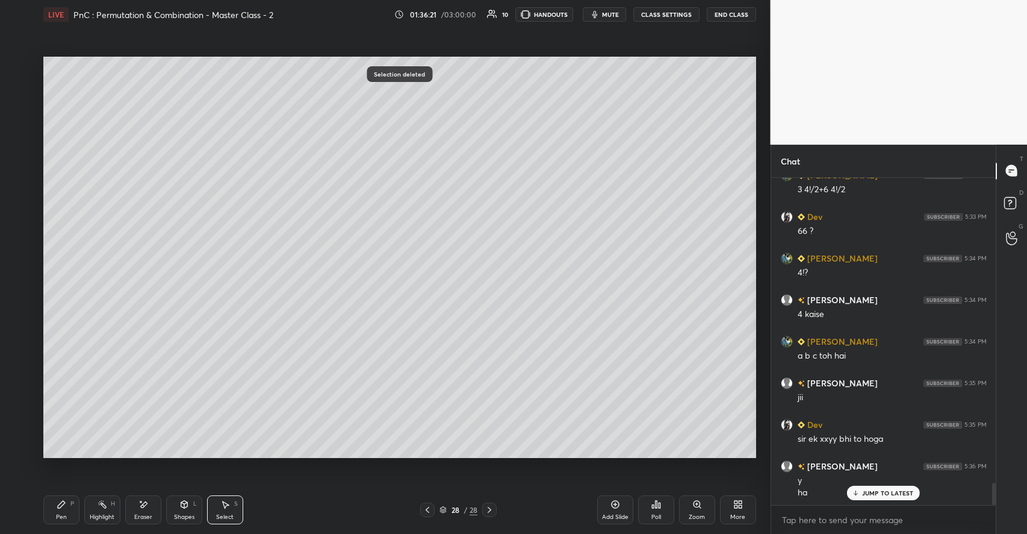
click at [140, 504] on icon at bounding box center [143, 504] width 10 height 10
click at [70, 508] on div "Pen P" at bounding box center [61, 509] width 36 height 29
click at [22, 187] on div at bounding box center [19, 187] width 10 height 10
click at [25, 114] on div at bounding box center [19, 114] width 19 height 19
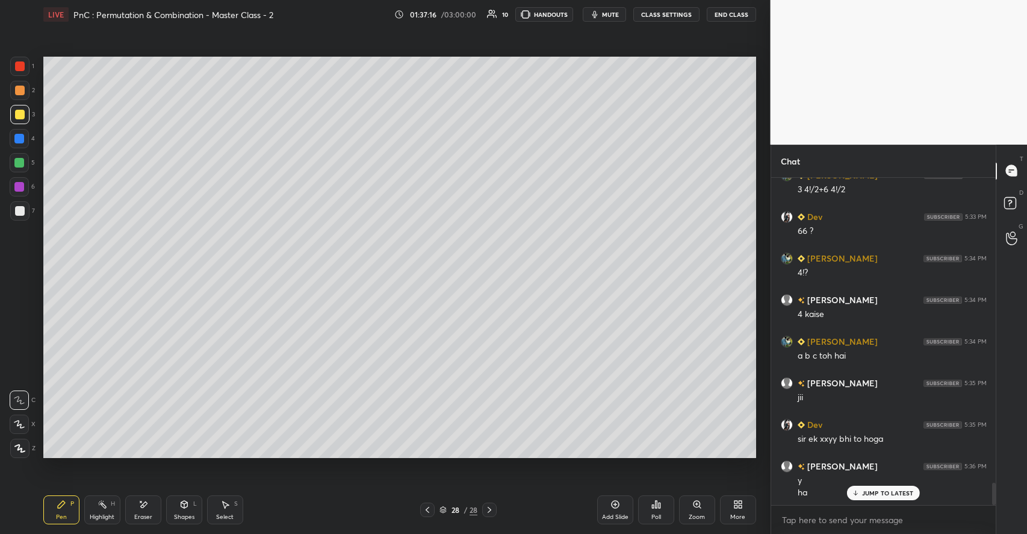
click at [107, 514] on div "Highlight" at bounding box center [102, 517] width 25 height 6
click at [63, 509] on div "Pen P" at bounding box center [61, 509] width 36 height 29
click at [149, 510] on div "Eraser" at bounding box center [143, 509] width 36 height 29
click at [64, 502] on icon at bounding box center [61, 503] width 7 height 7
click at [19, 95] on div at bounding box center [19, 90] width 19 height 19
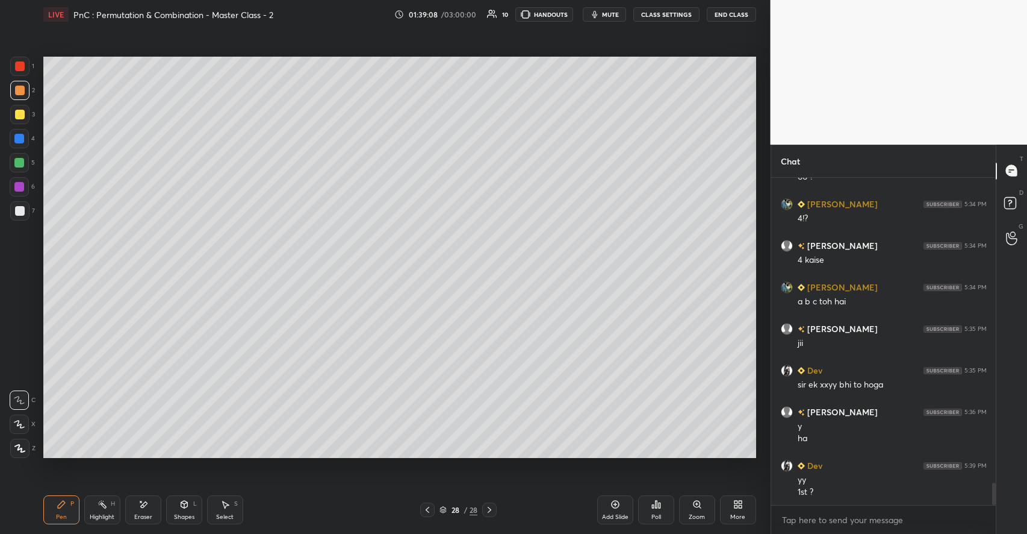
scroll to position [4535, 0]
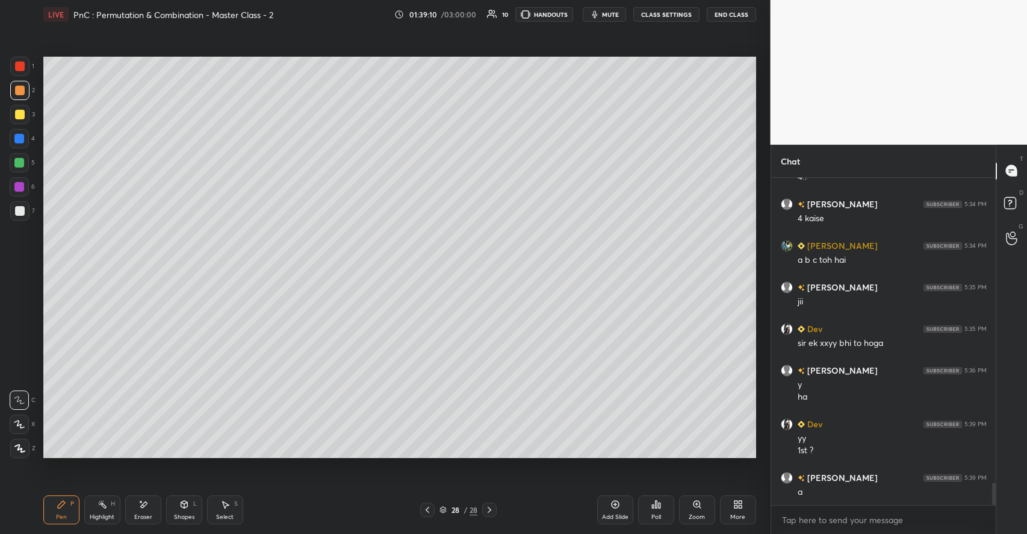
click at [22, 117] on div at bounding box center [20, 115] width 10 height 10
click at [152, 510] on div "Eraser" at bounding box center [143, 509] width 36 height 29
click at [74, 511] on div "Pen P" at bounding box center [61, 509] width 36 height 29
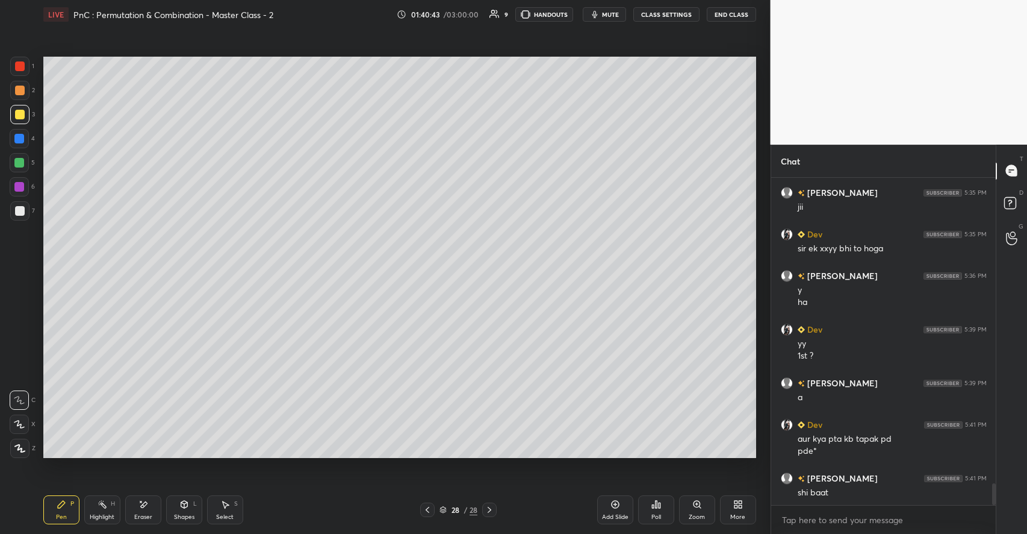
scroll to position [4672, 0]
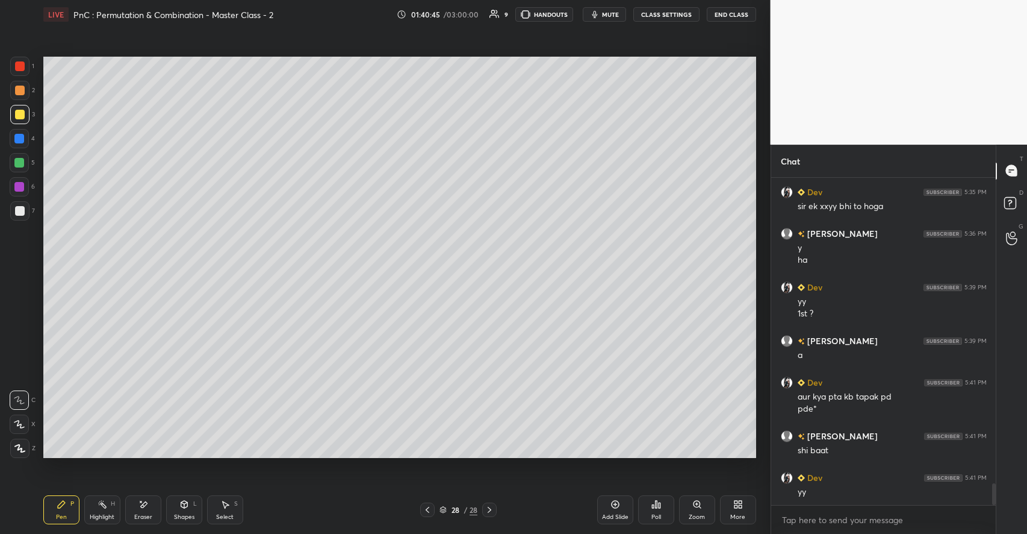
click at [17, 68] on div at bounding box center [20, 66] width 10 height 10
click at [181, 518] on div "Shapes" at bounding box center [184, 517] width 20 height 6
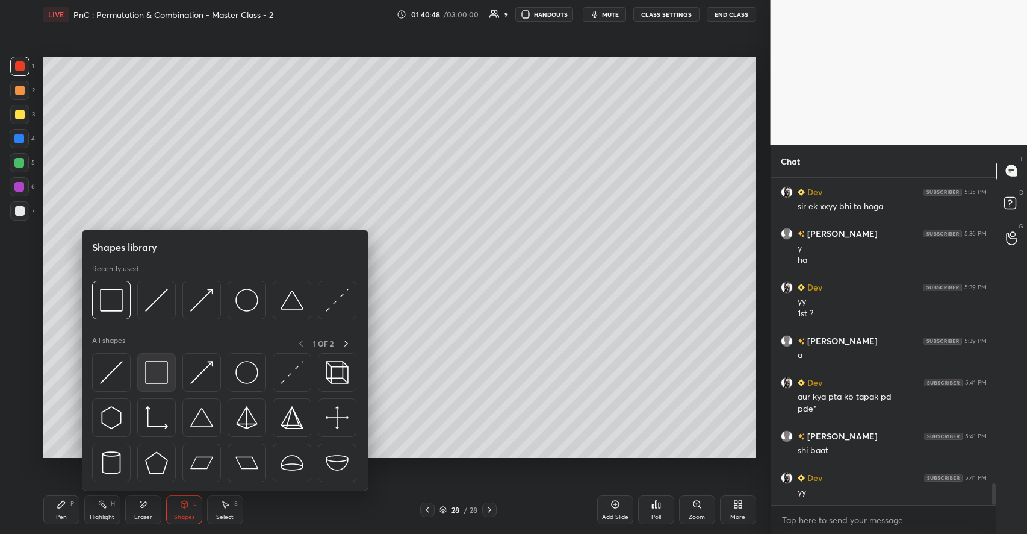
click at [164, 375] on img at bounding box center [156, 372] width 23 height 23
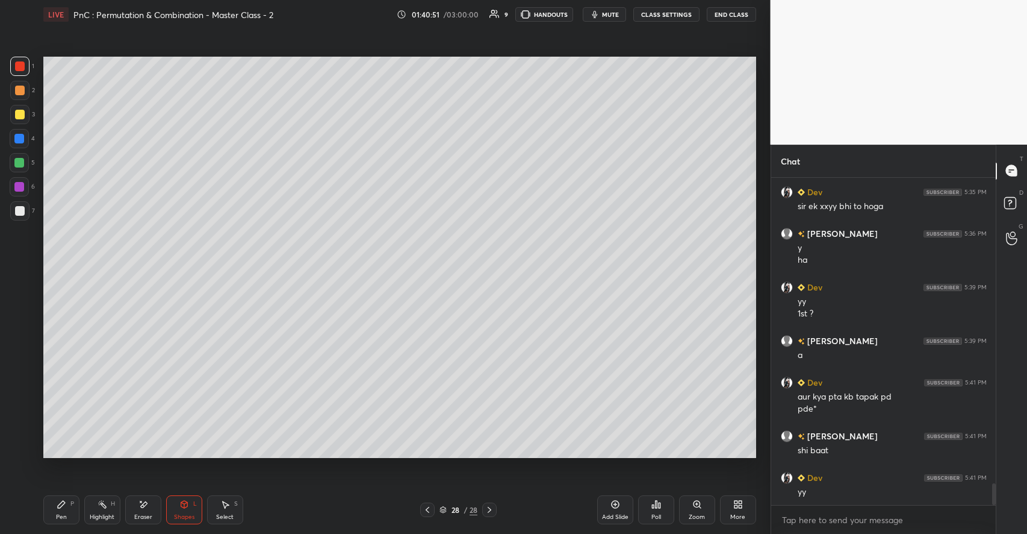
click at [74, 506] on div "Pen P" at bounding box center [61, 509] width 36 height 29
click at [494, 515] on div at bounding box center [489, 509] width 14 height 14
click at [615, 511] on div "Add Slide" at bounding box center [615, 509] width 36 height 29
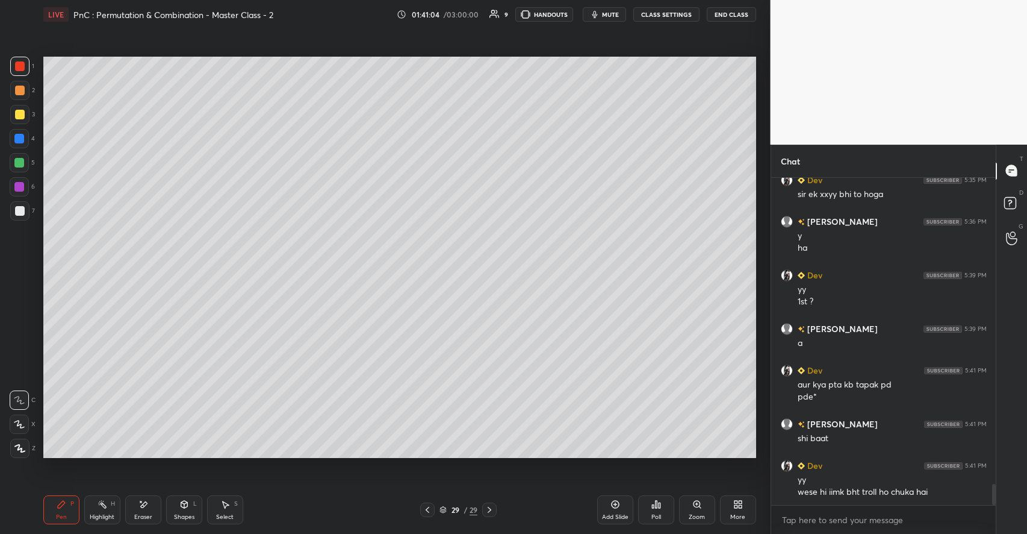
click at [17, 89] on div at bounding box center [20, 91] width 10 height 10
click at [24, 118] on div at bounding box center [20, 115] width 10 height 10
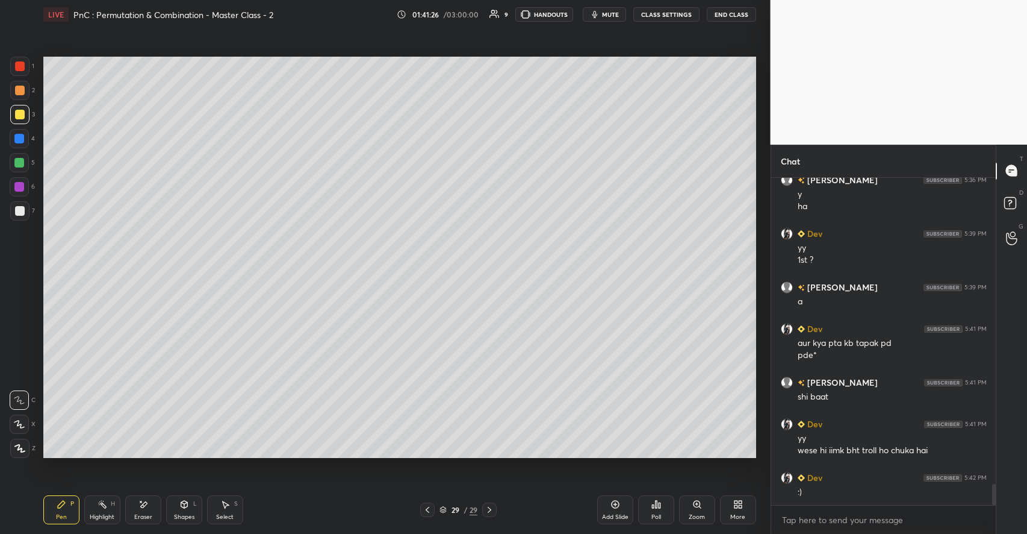
click at [20, 161] on div at bounding box center [19, 163] width 10 height 10
click at [184, 506] on icon at bounding box center [184, 505] width 0 height 4
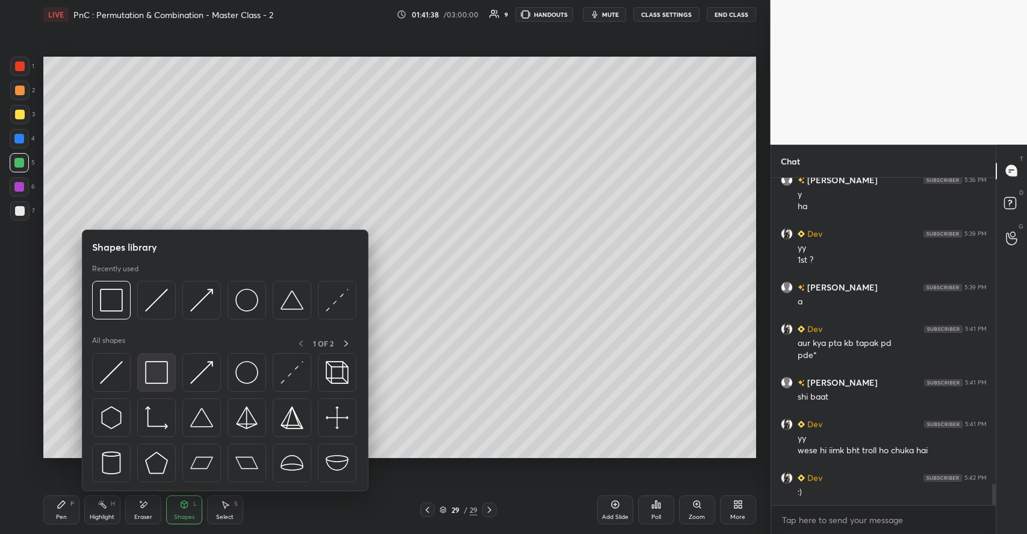
click at [169, 378] on div at bounding box center [156, 372] width 39 height 39
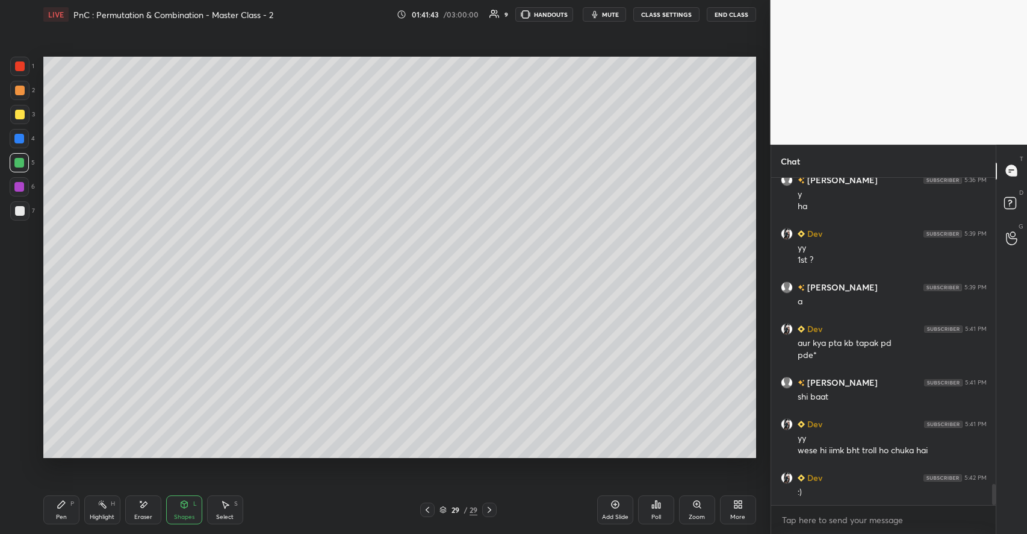
click at [66, 508] on div "Pen P" at bounding box center [61, 509] width 36 height 29
click at [23, 213] on div at bounding box center [20, 211] width 10 height 10
click at [24, 166] on div at bounding box center [19, 162] width 19 height 19
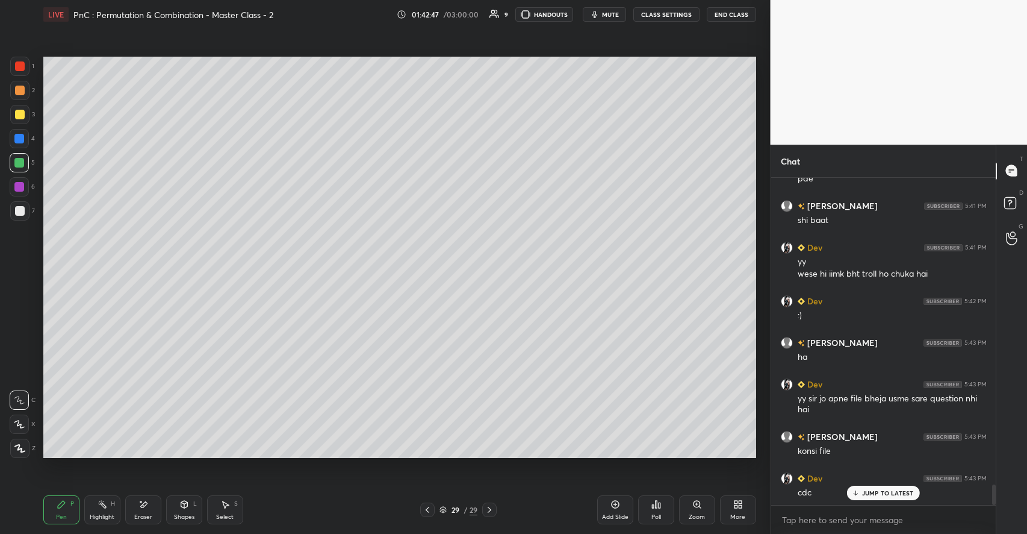
scroll to position [4944, 0]
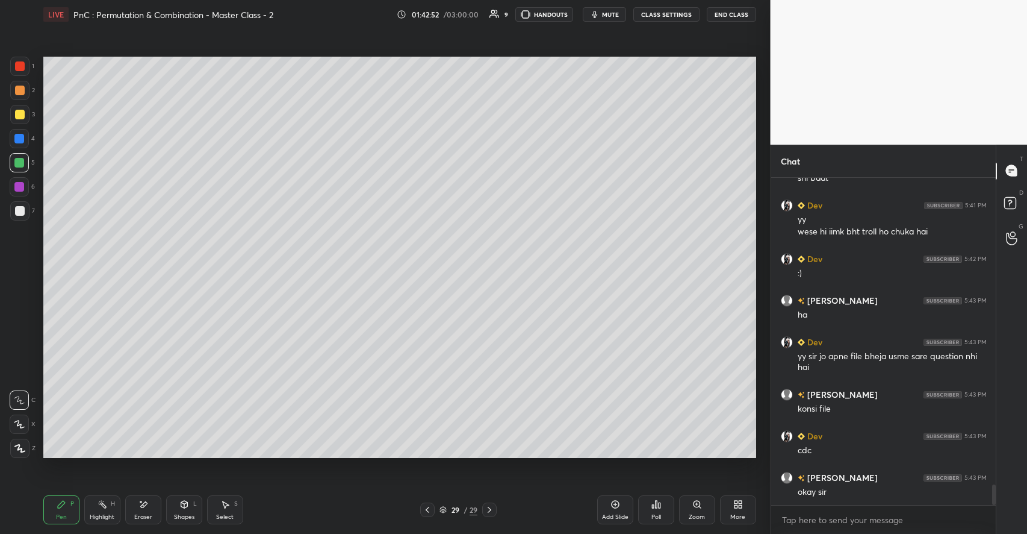
click at [186, 499] on icon at bounding box center [184, 504] width 10 height 10
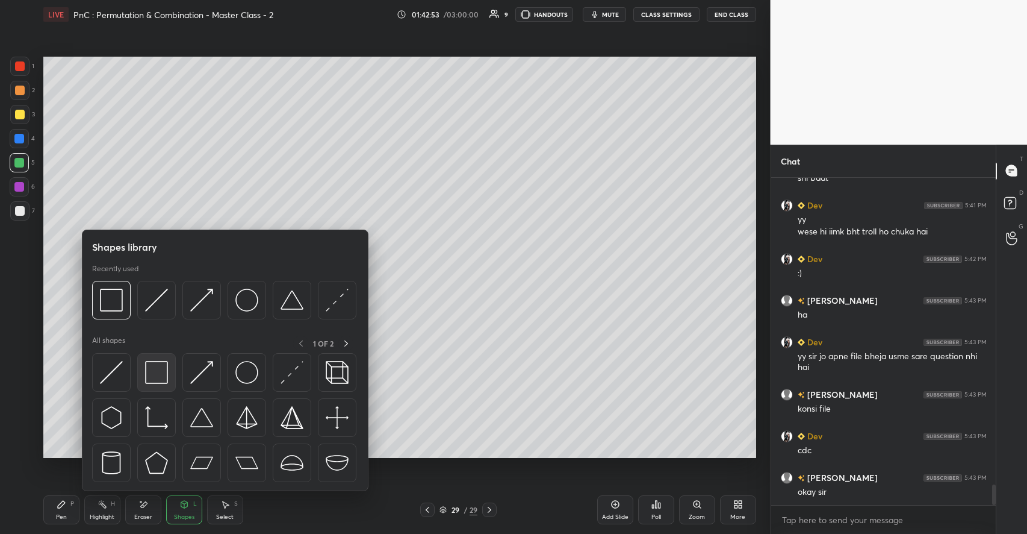
click at [170, 378] on div at bounding box center [156, 372] width 39 height 39
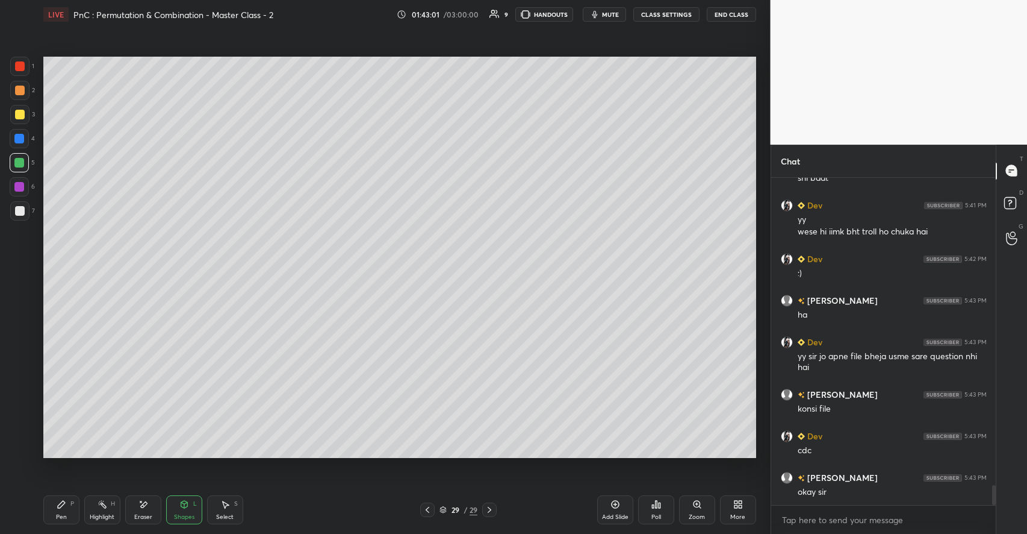
scroll to position [4985, 0]
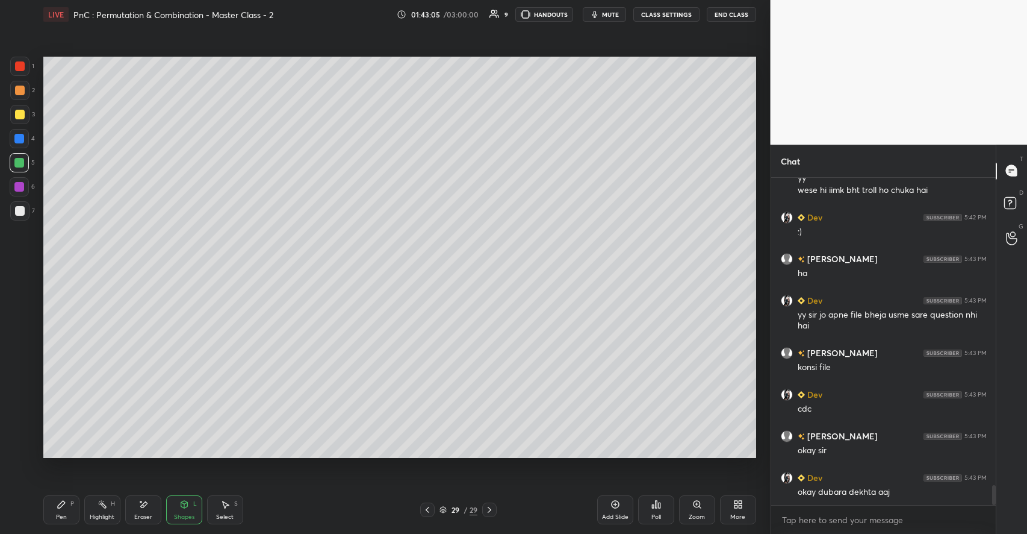
click at [19, 214] on div at bounding box center [20, 211] width 10 height 10
click at [65, 500] on icon at bounding box center [62, 504] width 10 height 10
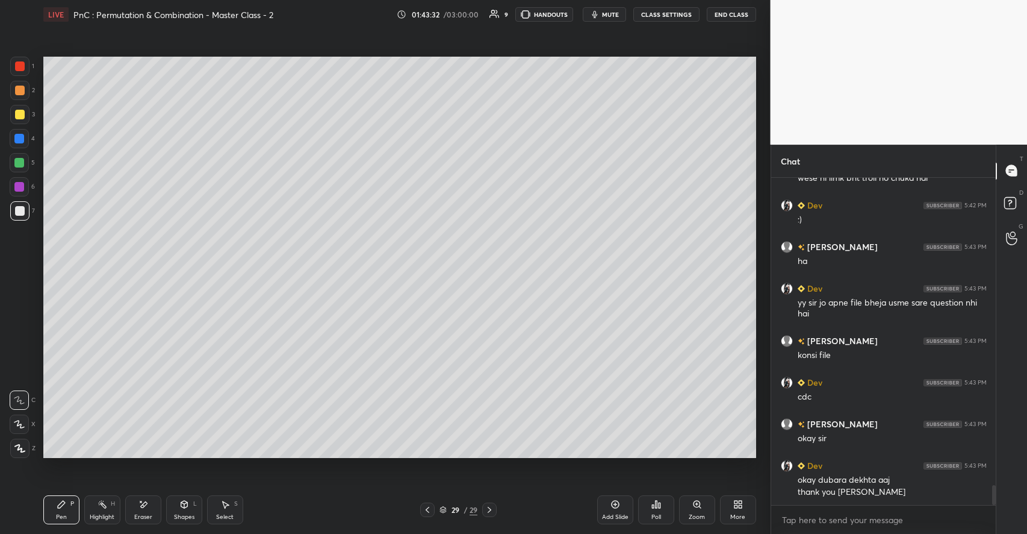
click at [182, 505] on icon at bounding box center [184, 503] width 7 height 7
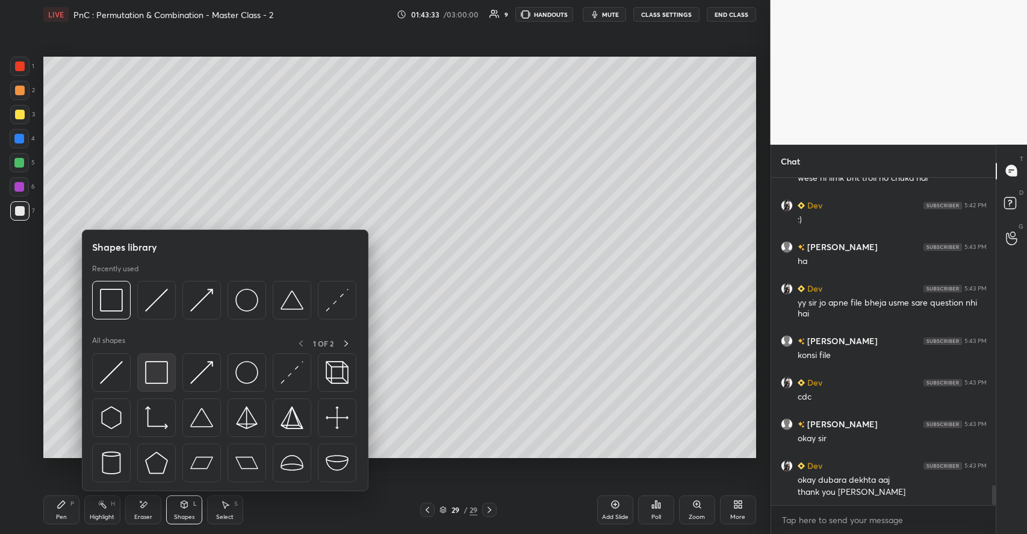
click at [152, 375] on img at bounding box center [156, 372] width 23 height 23
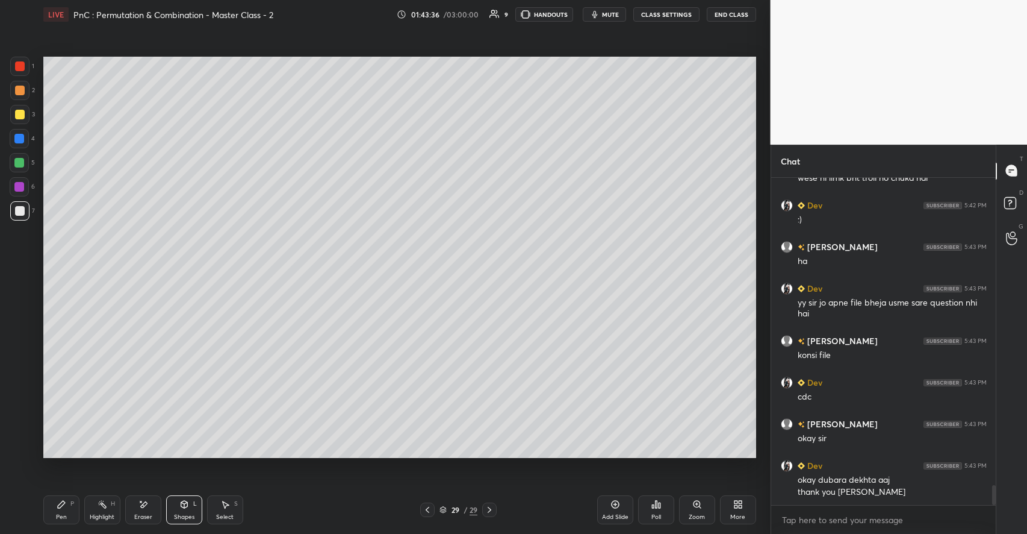
click at [20, 113] on div at bounding box center [20, 115] width 10 height 10
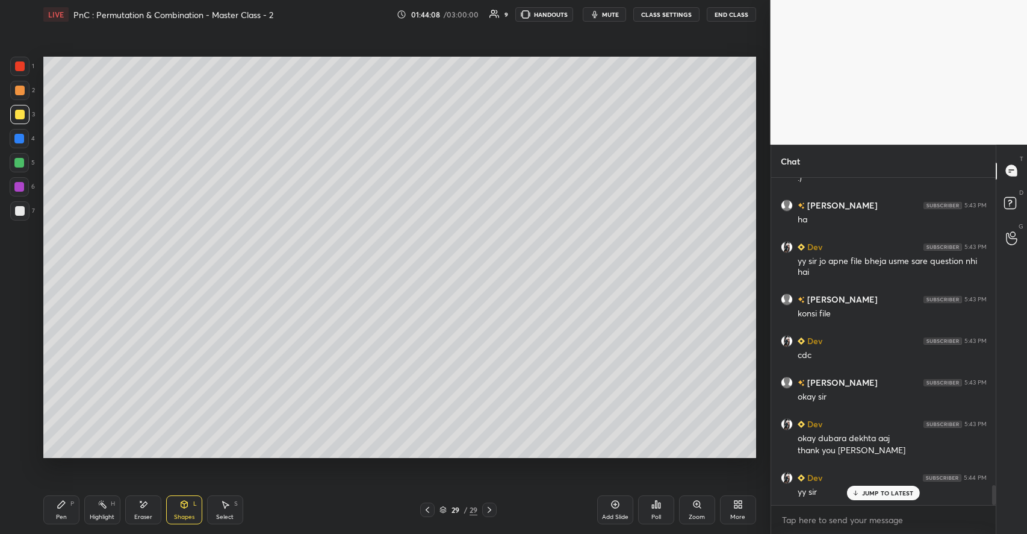
scroll to position [5080, 0]
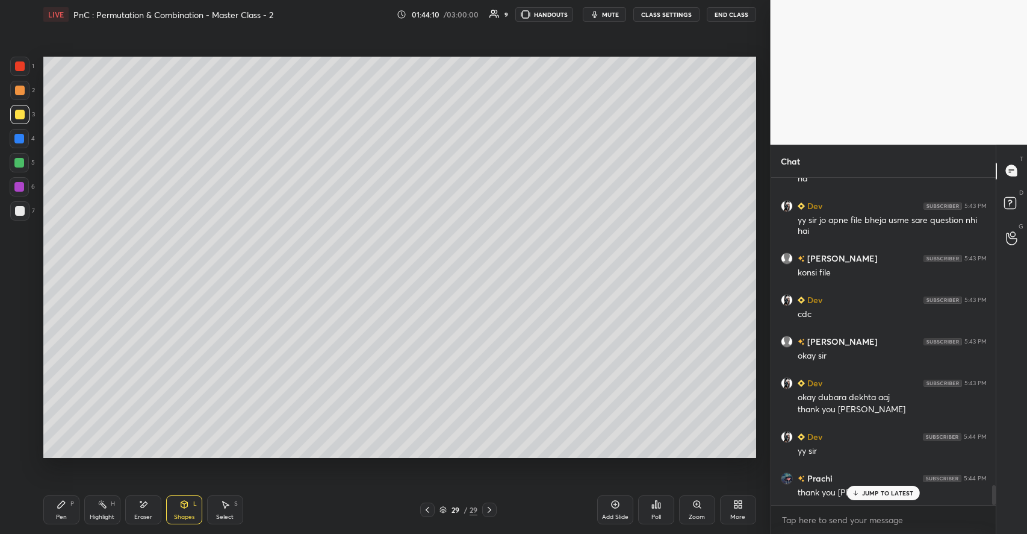
click at [733, 12] on button "End Class" at bounding box center [731, 14] width 49 height 14
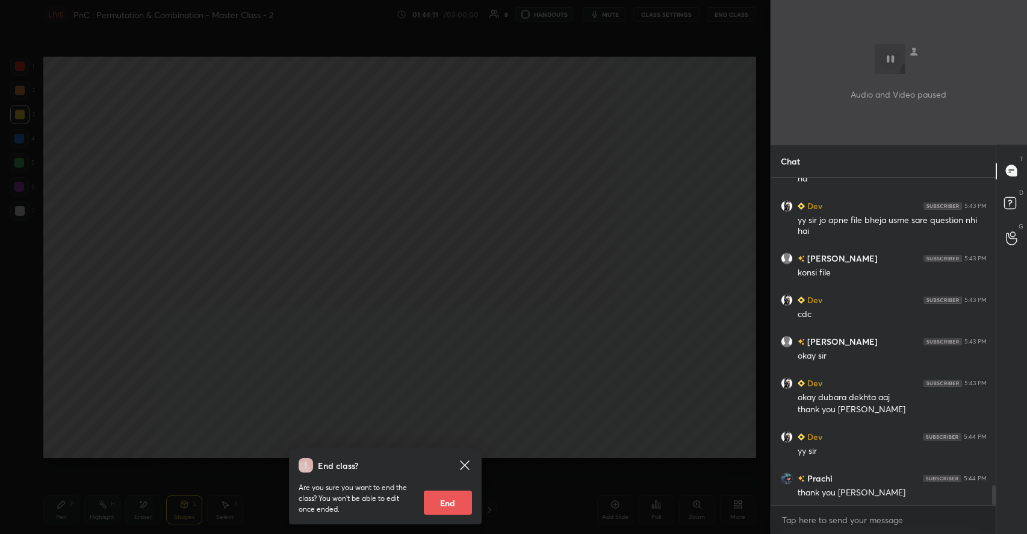
scroll to position [5122, 0]
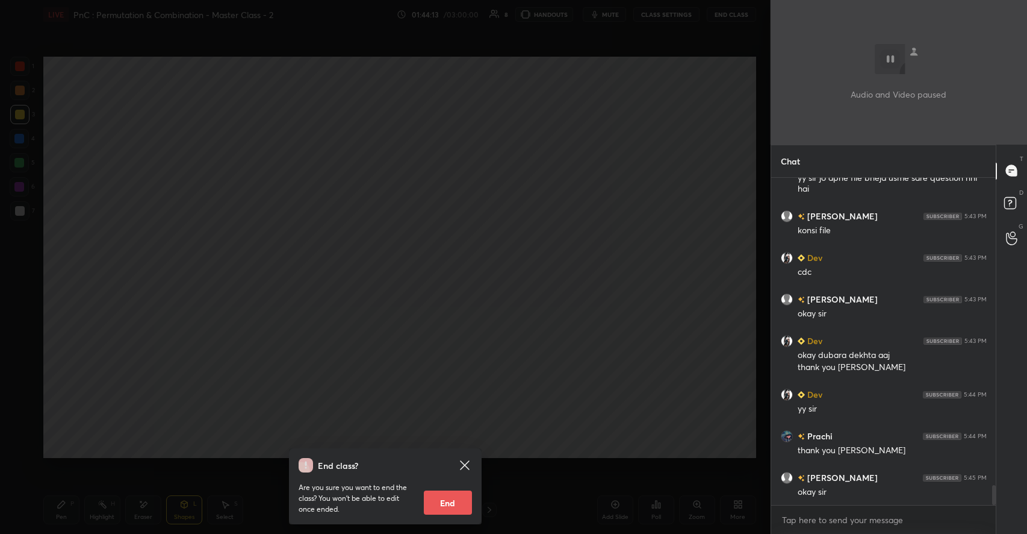
click at [458, 496] on button "End" at bounding box center [448, 502] width 48 height 24
type textarea "x"
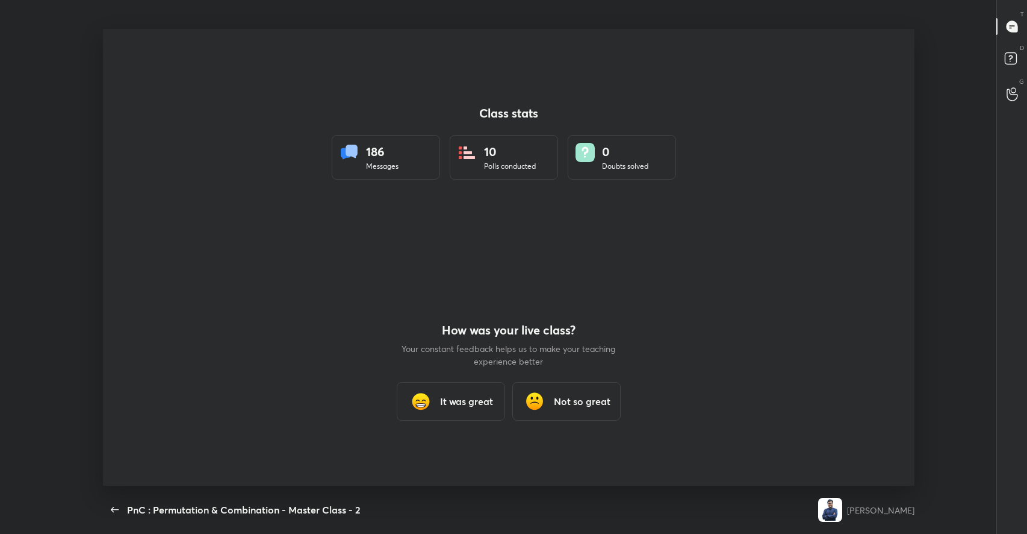
scroll to position [0, 0]
click at [437, 406] on div "It was great" at bounding box center [451, 401] width 108 height 39
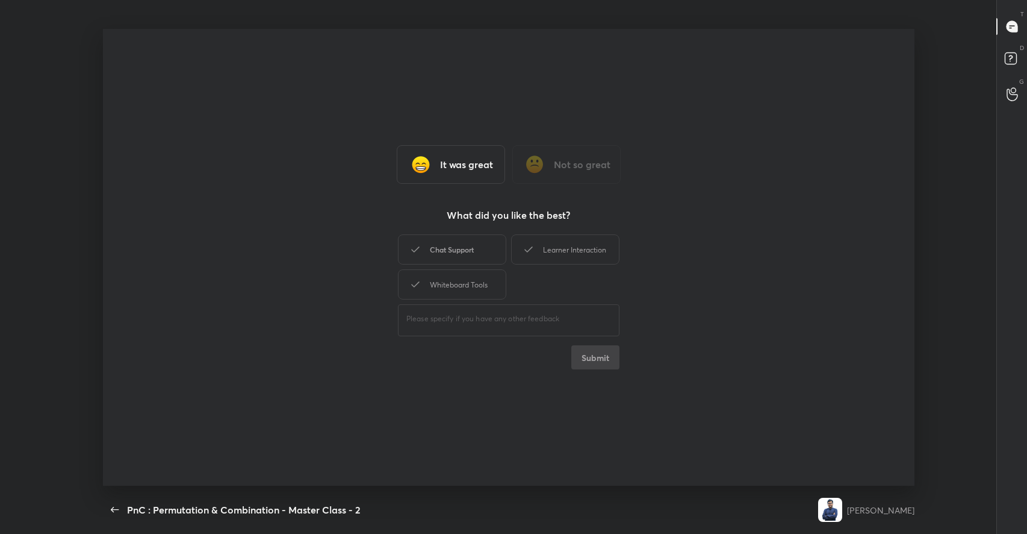
click at [444, 252] on div "Chat Support" at bounding box center [452, 249] width 108 height 30
click at [530, 254] on icon at bounding box center [528, 249] width 14 height 14
click at [452, 276] on div "Whiteboard Tools" at bounding box center [452, 284] width 108 height 30
click at [588, 350] on button "Submit" at bounding box center [595, 357] width 48 height 24
